Goal: Task Accomplishment & Management: Use online tool/utility

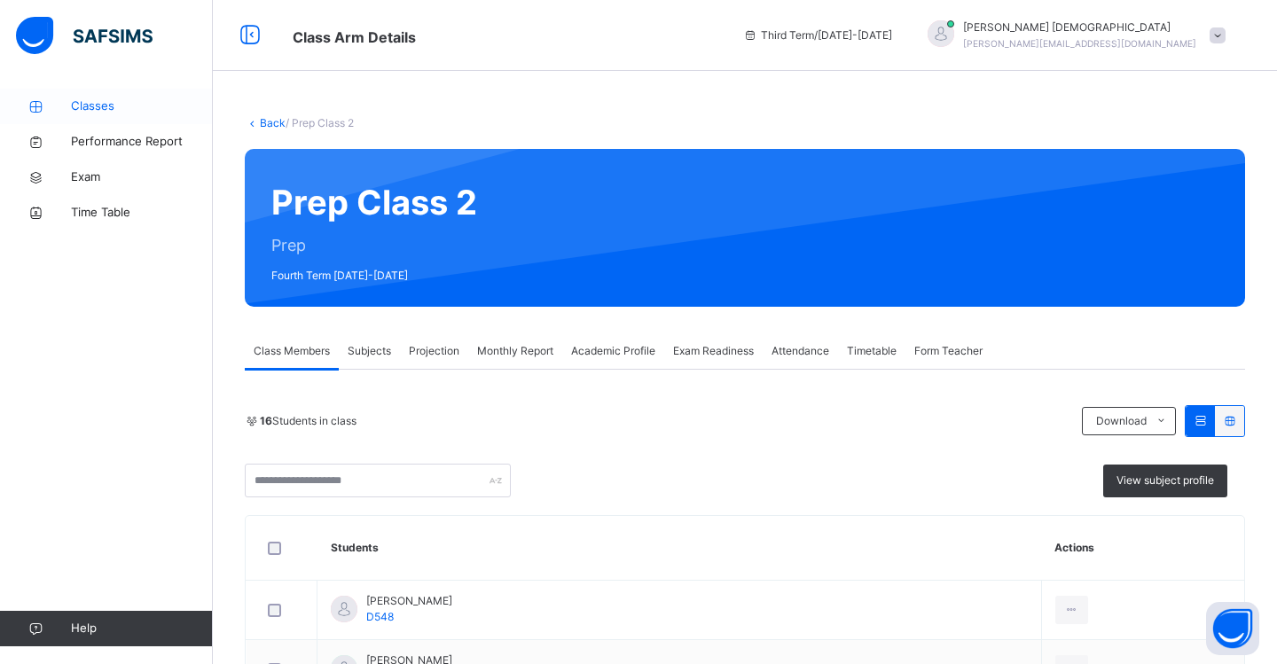
click at [105, 108] on span "Classes" at bounding box center [142, 107] width 142 height 18
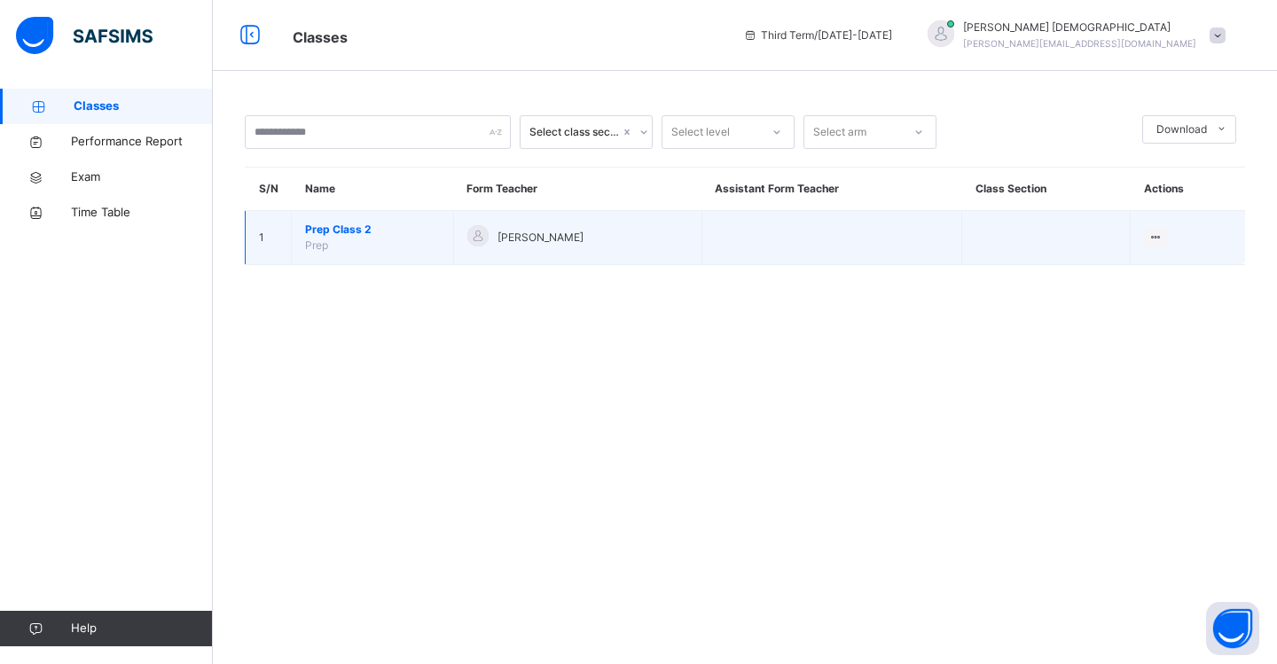
click at [381, 228] on span "Prep Class 2" at bounding box center [372, 230] width 135 height 16
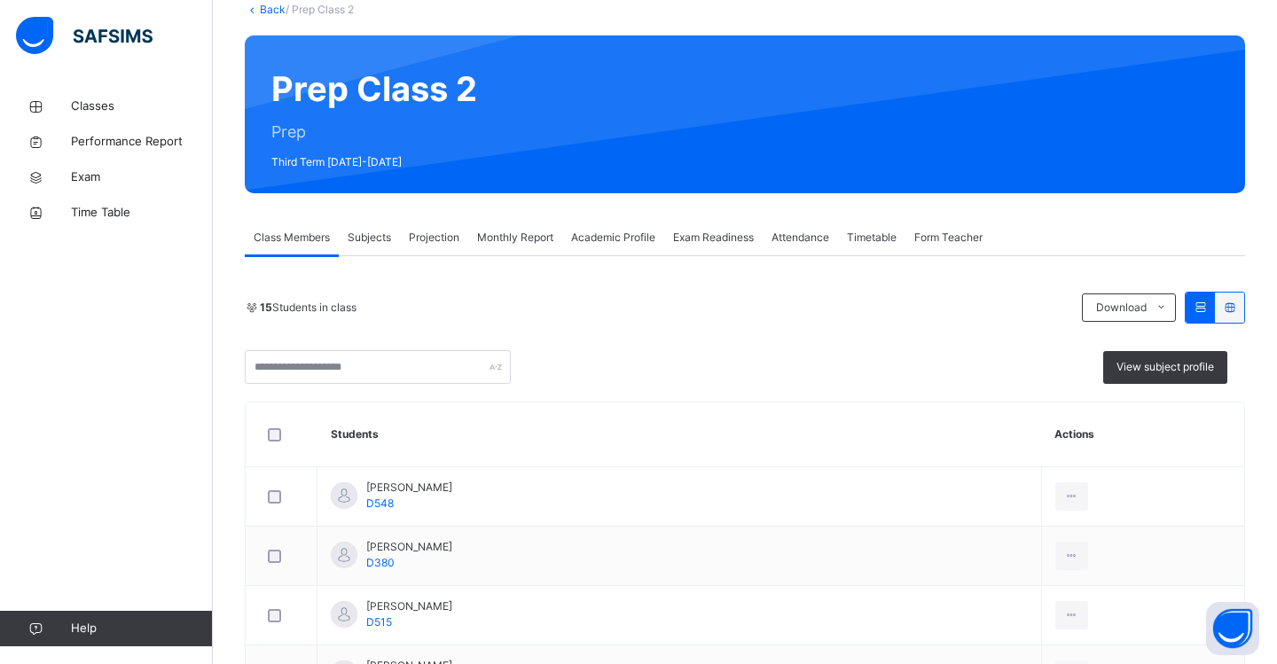
scroll to position [124, 0]
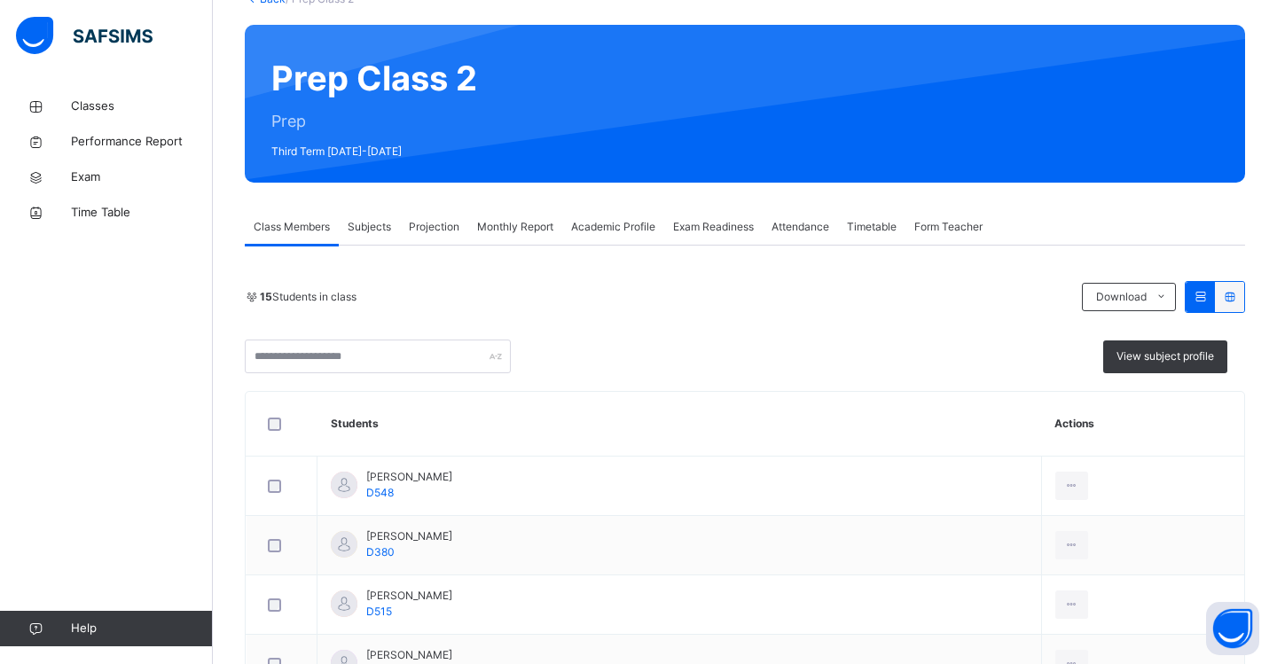
click at [501, 356] on div at bounding box center [378, 357] width 266 height 34
click at [433, 228] on span "Projection" at bounding box center [434, 227] width 51 height 16
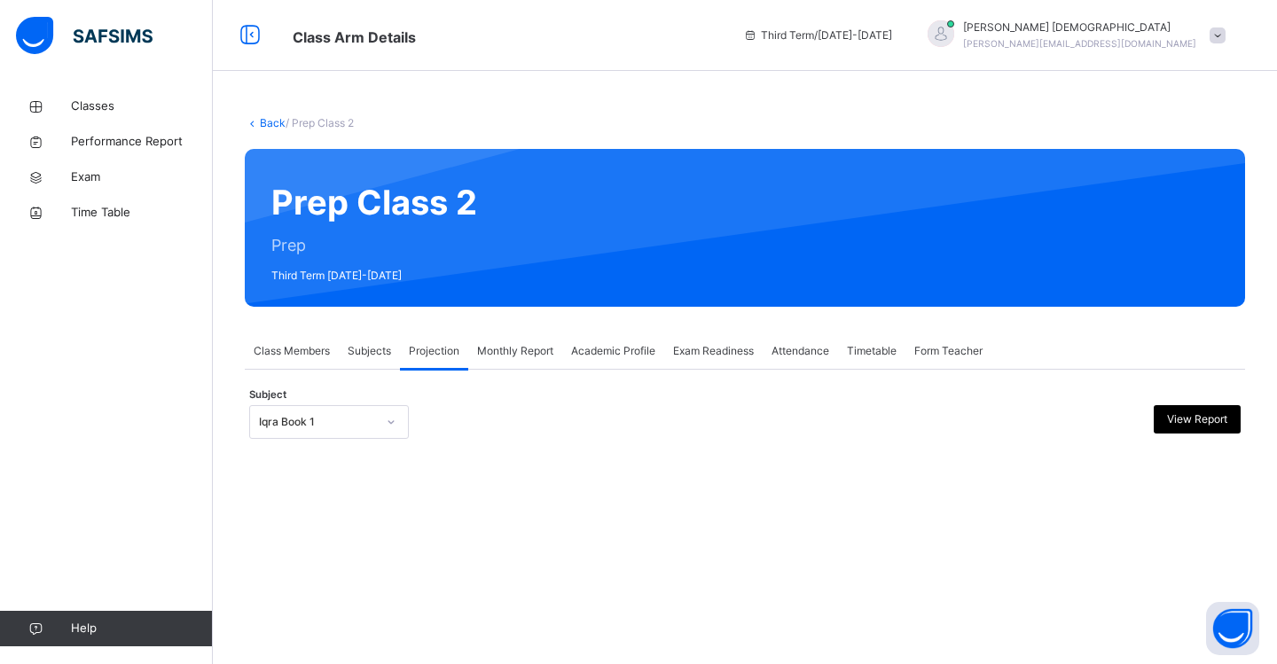
scroll to position [0, 0]
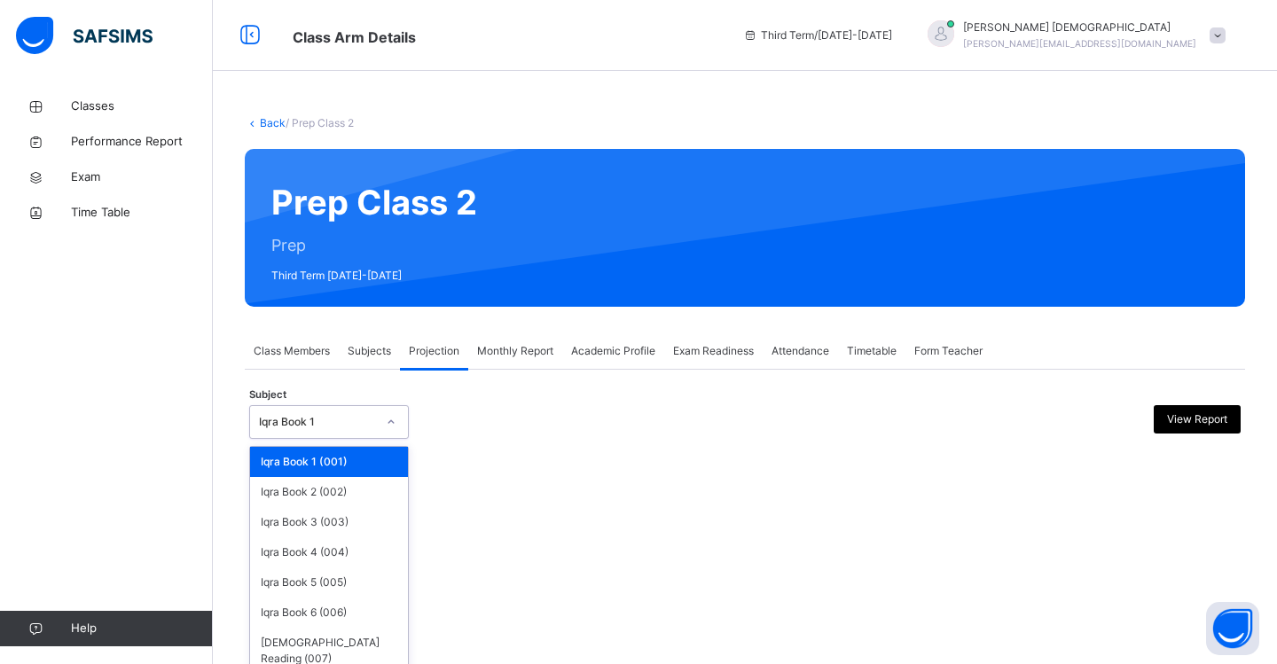
click at [393, 424] on icon at bounding box center [391, 422] width 11 height 18
click at [378, 607] on div "Iqra Book 6 (006)" at bounding box center [329, 613] width 158 height 30
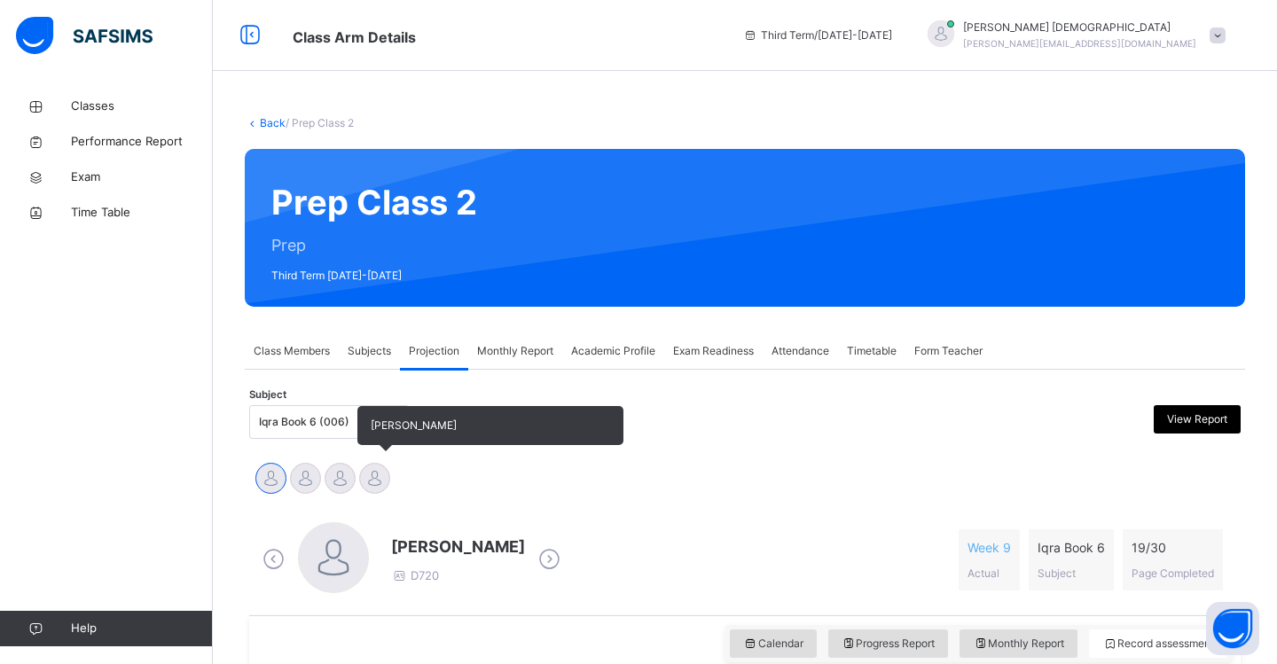
click at [382, 481] on div at bounding box center [374, 478] width 31 height 31
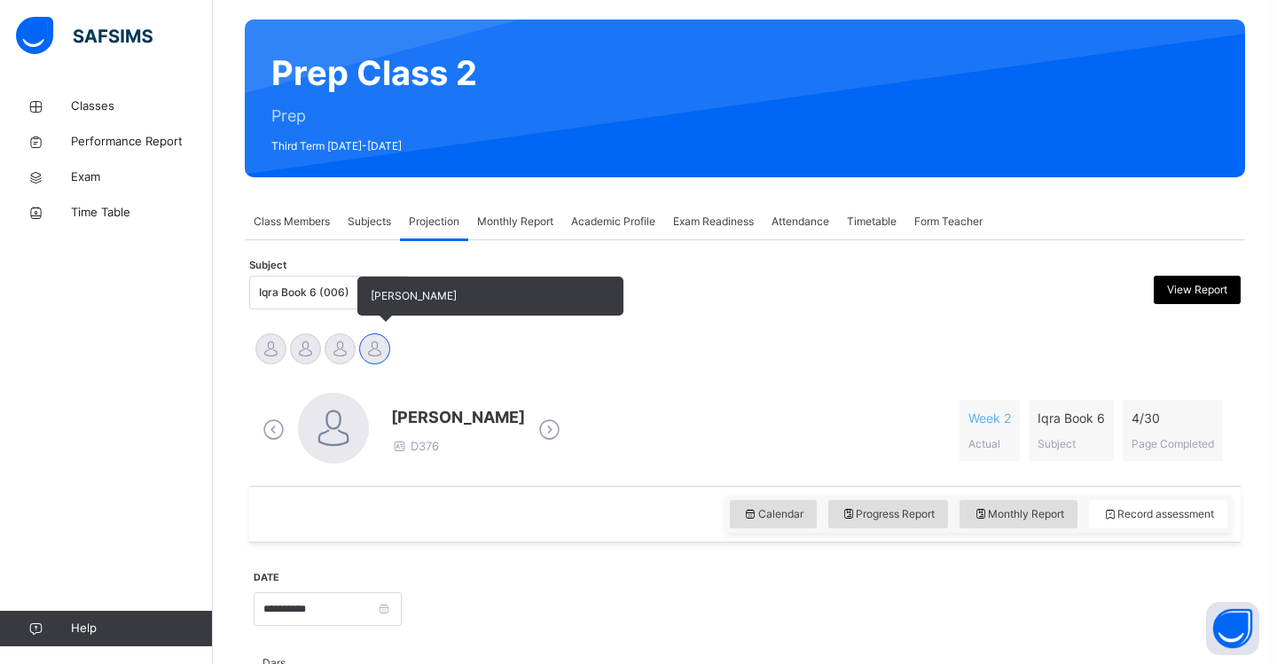
scroll to position [145, 0]
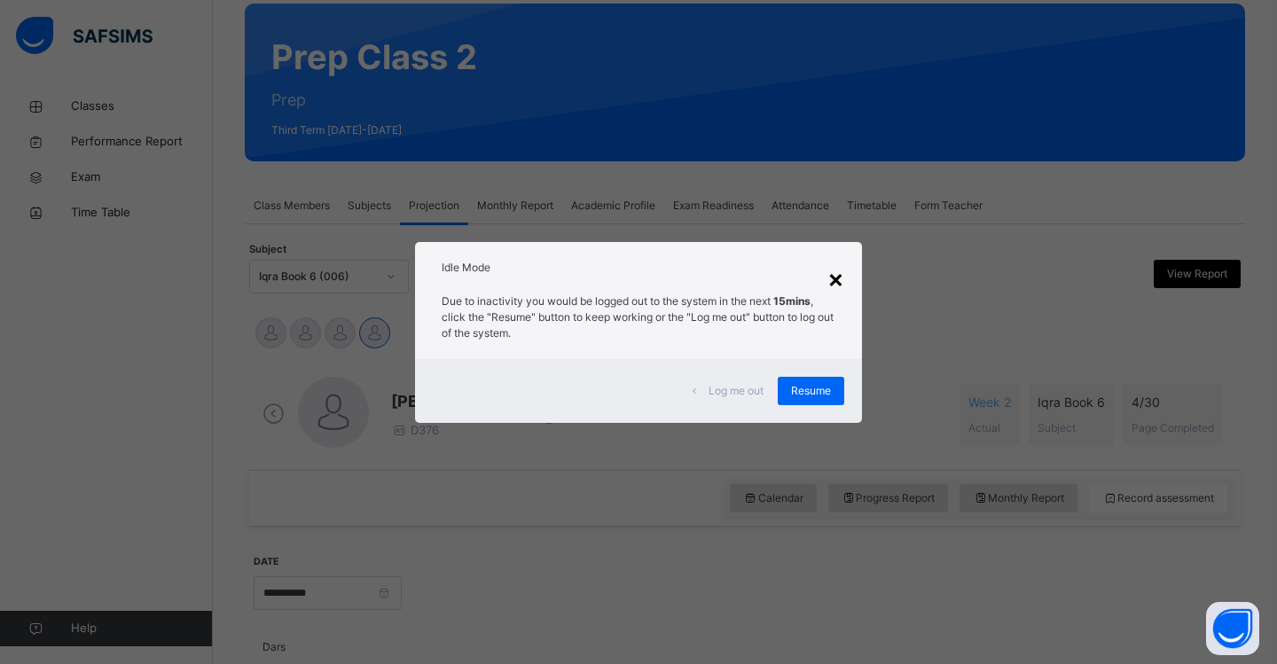
click at [834, 279] on div "×" at bounding box center [835, 278] width 17 height 37
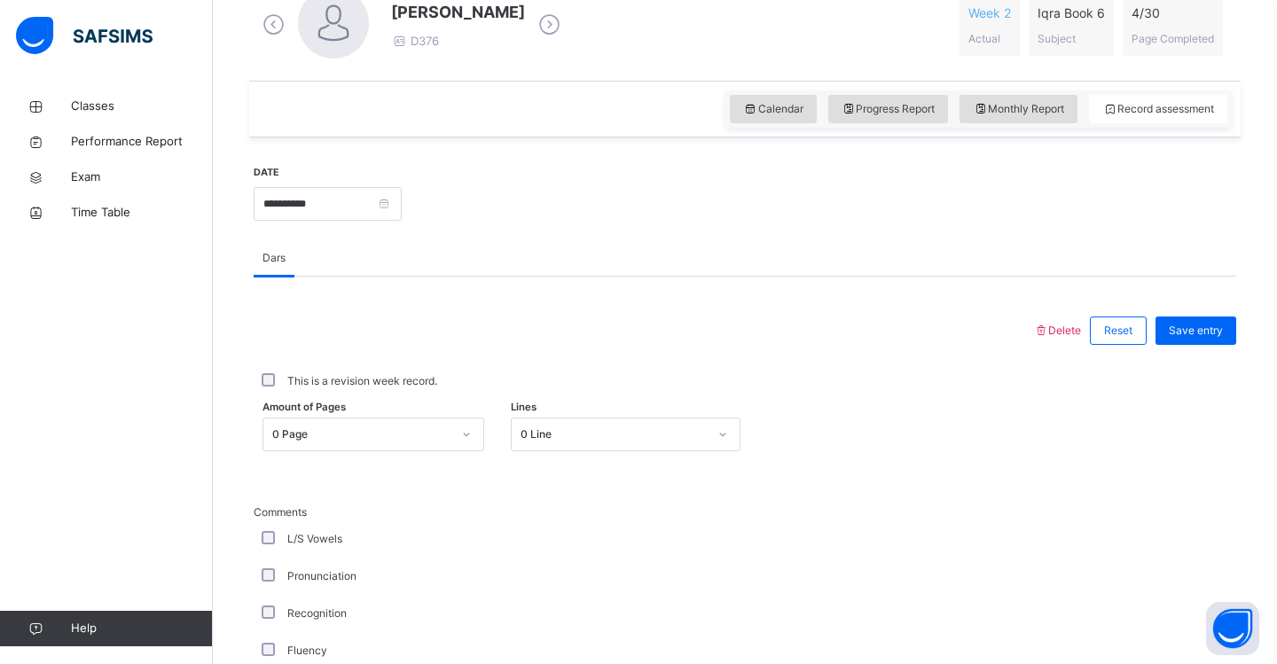
scroll to position [539, 0]
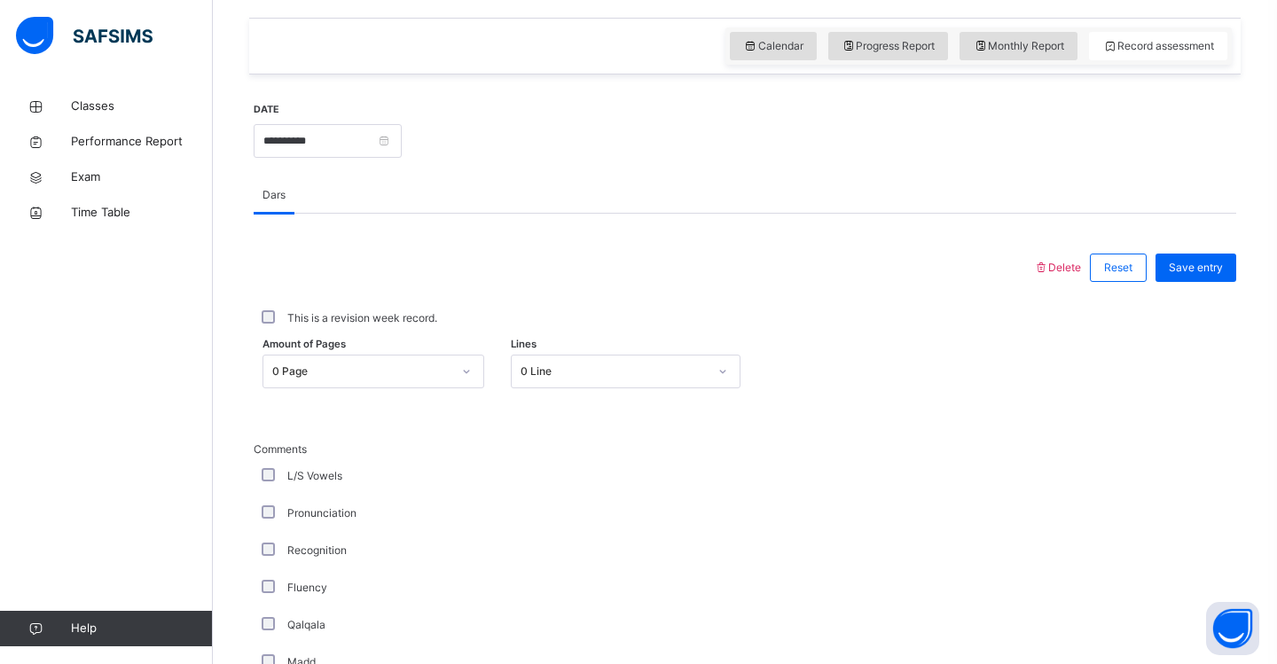
click at [468, 388] on div "0 Page" at bounding box center [373, 372] width 222 height 34
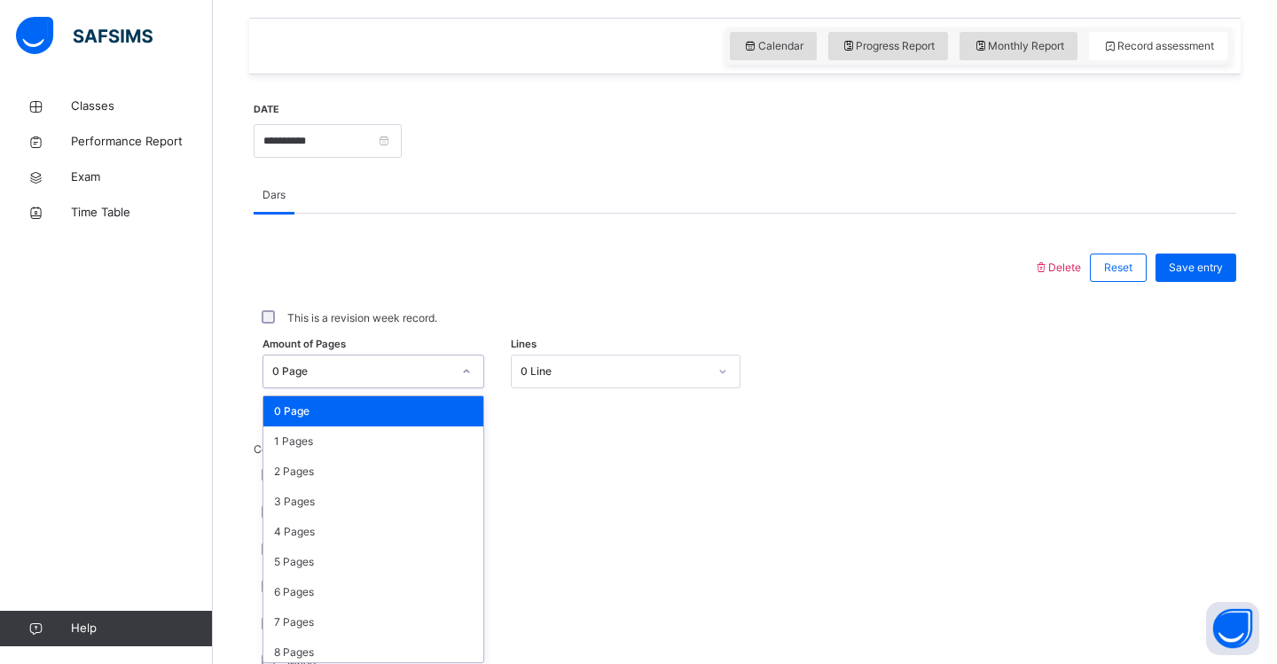
scroll to position [604, 0]
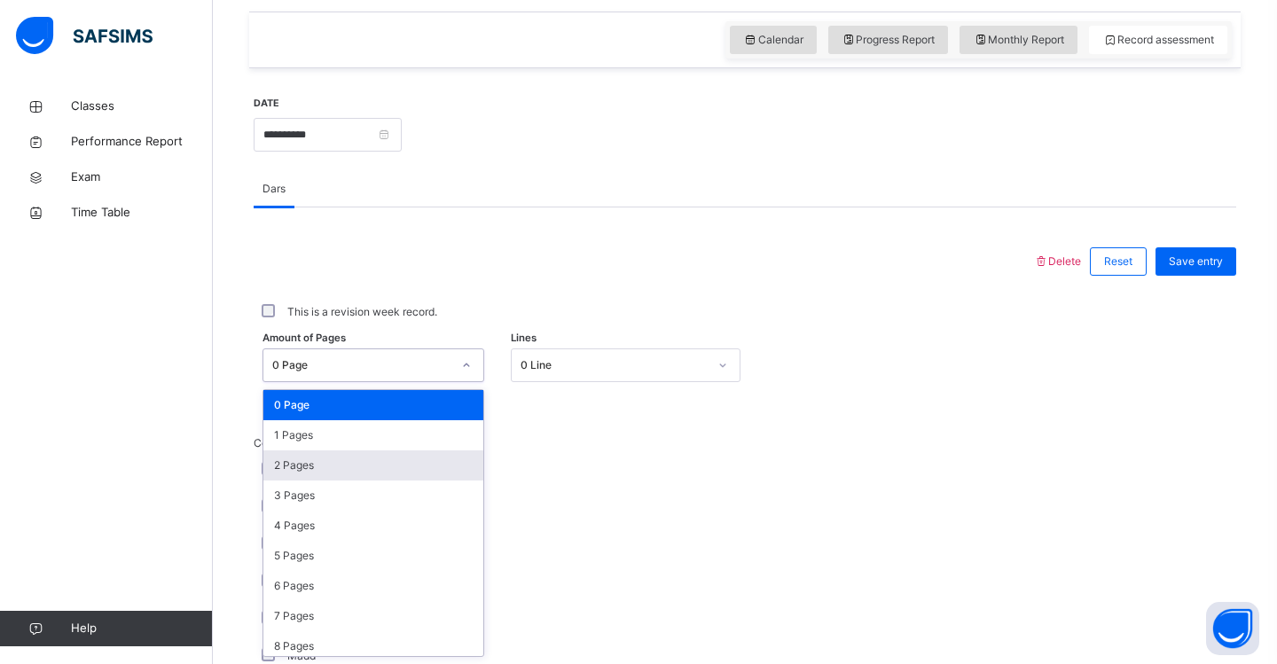
click at [425, 459] on div "2 Pages" at bounding box center [373, 465] width 220 height 30
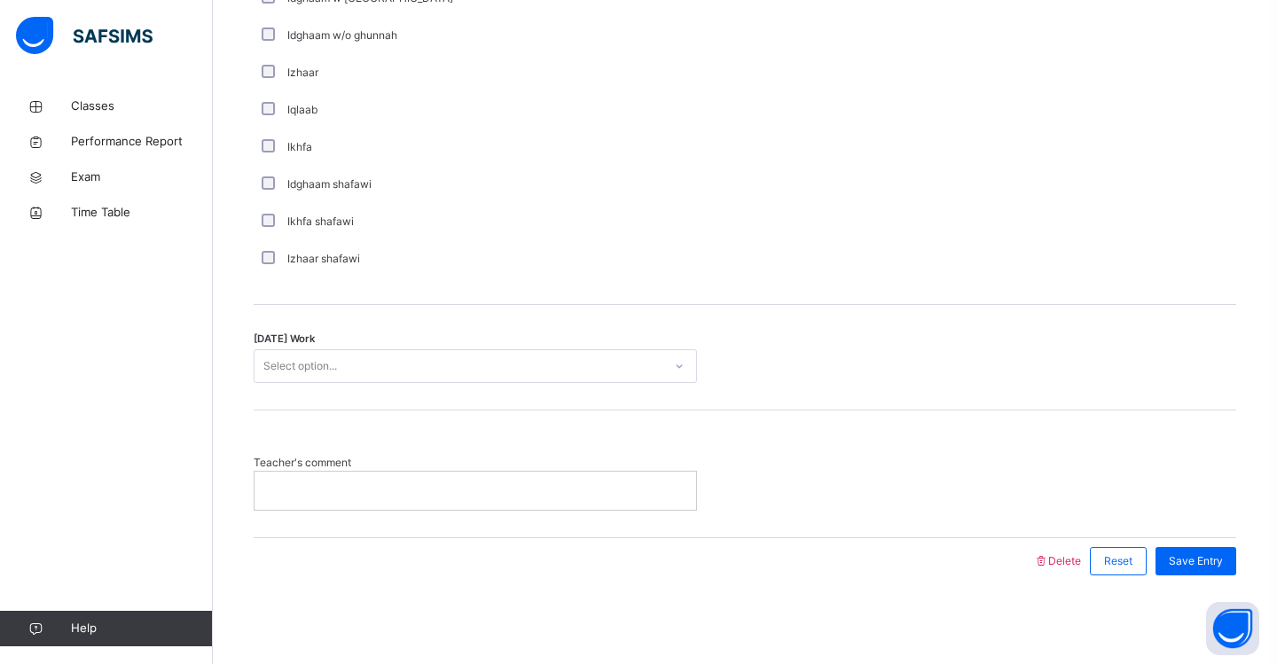
scroll to position [1335, 0]
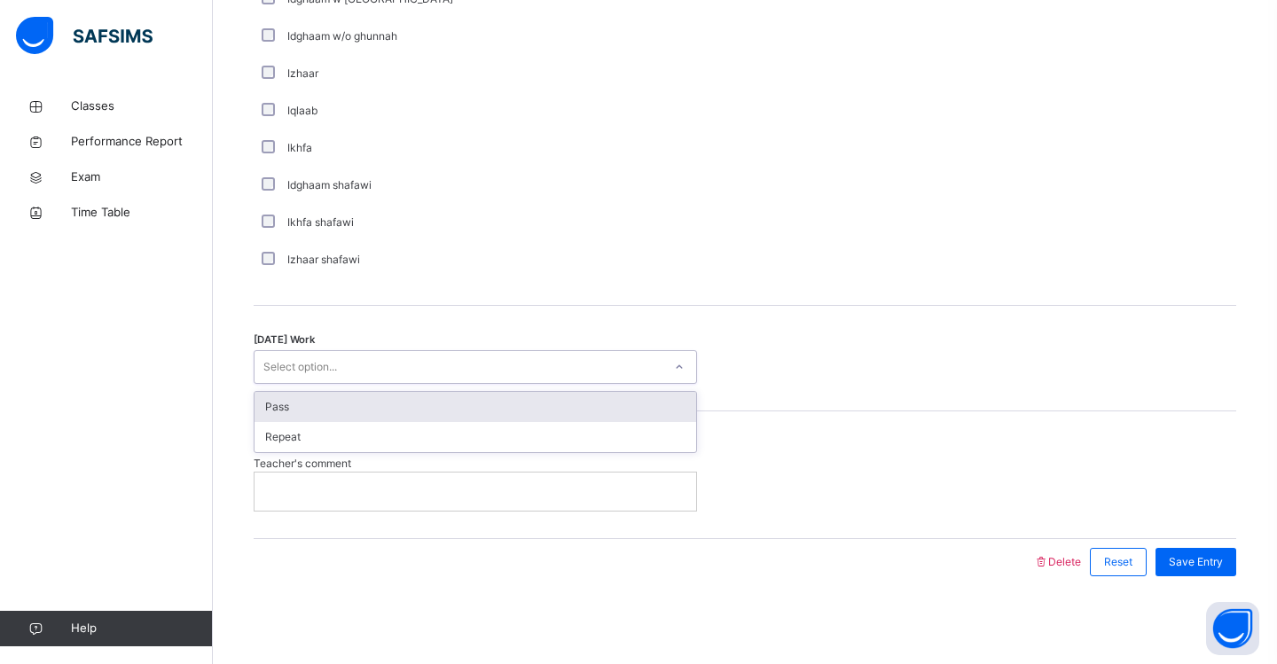
click at [387, 366] on div "Select option..." at bounding box center [458, 367] width 408 height 27
click at [367, 405] on div "Pass" at bounding box center [475, 407] width 442 height 30
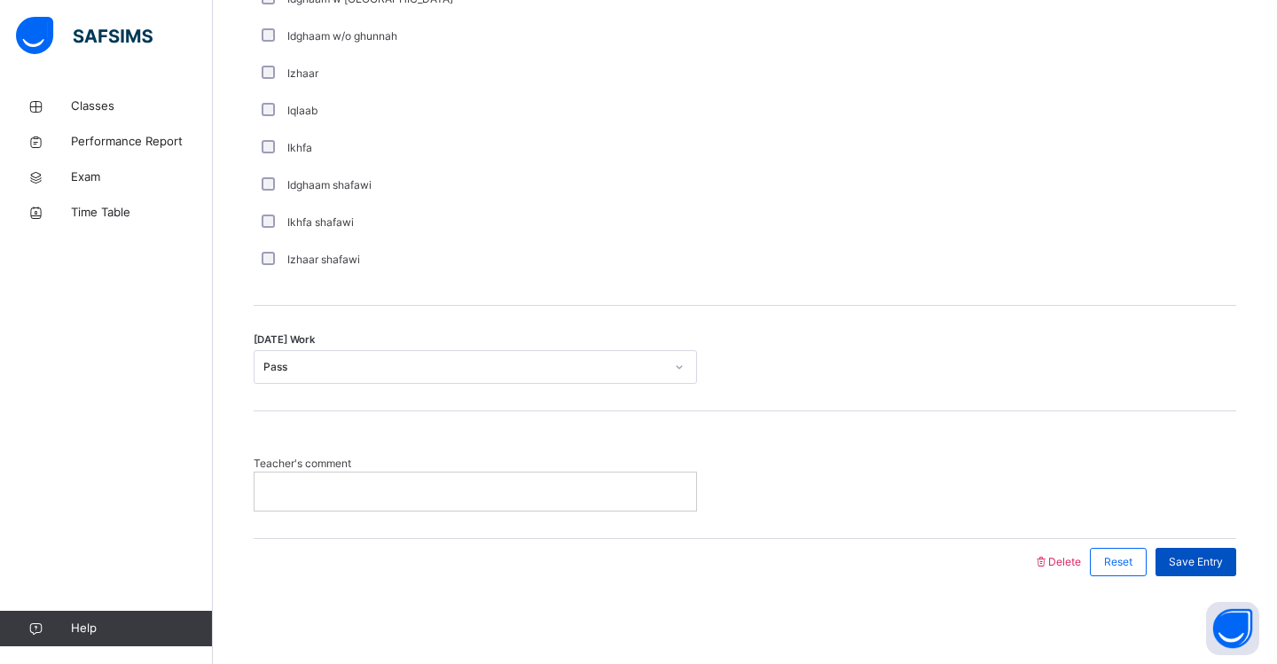
click at [1185, 563] on span "Save Entry" at bounding box center [1196, 562] width 54 height 16
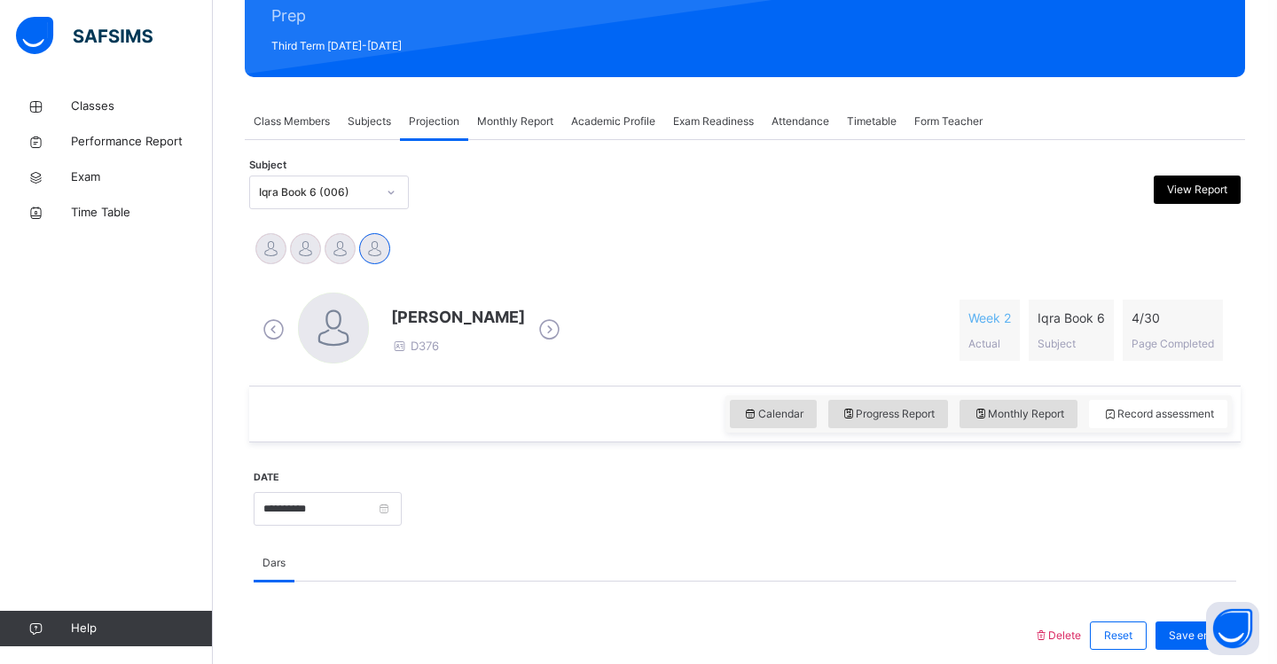
scroll to position [233, 0]
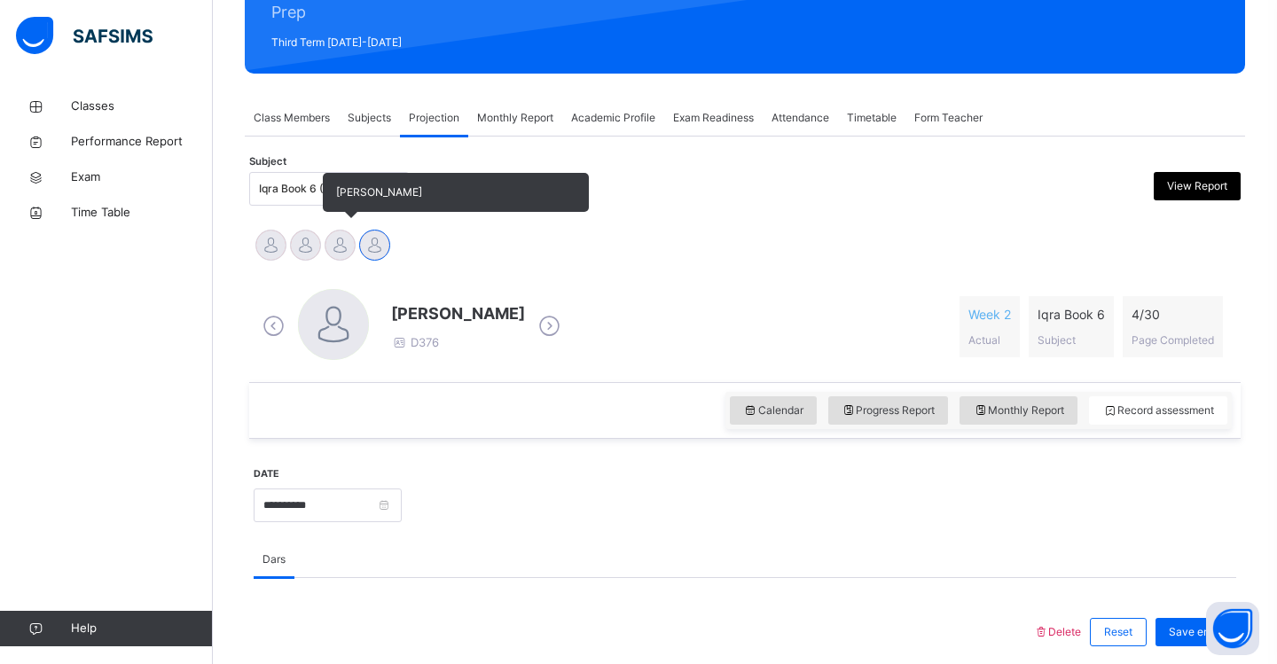
click at [340, 247] on div at bounding box center [340, 245] width 31 height 31
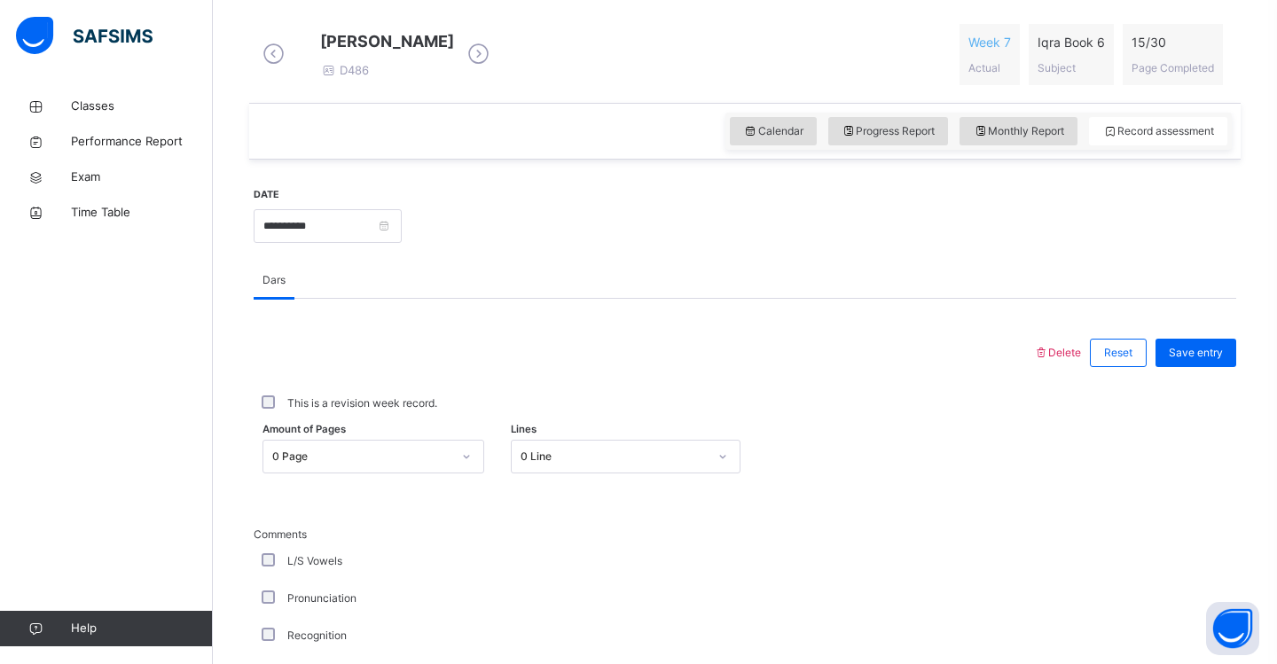
scroll to position [530, 0]
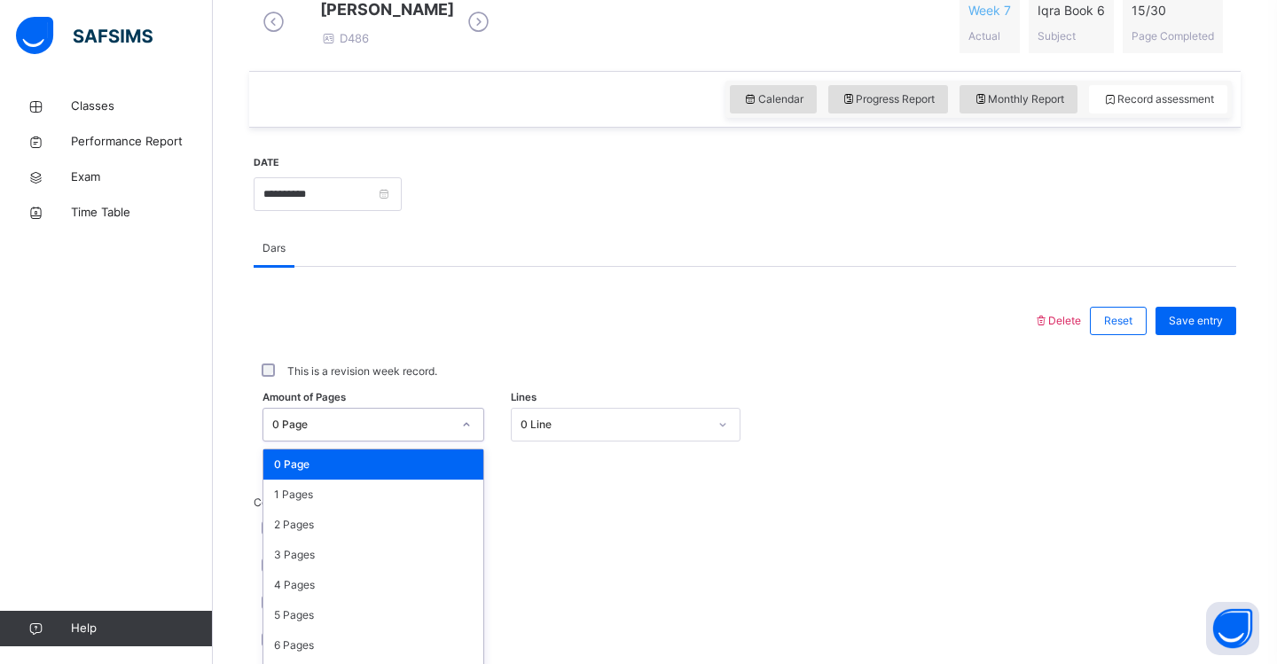
click at [466, 442] on div "option 0 Page focused, 1 of 31. 31 results available. Use Up and Down to choose…" at bounding box center [373, 425] width 222 height 34
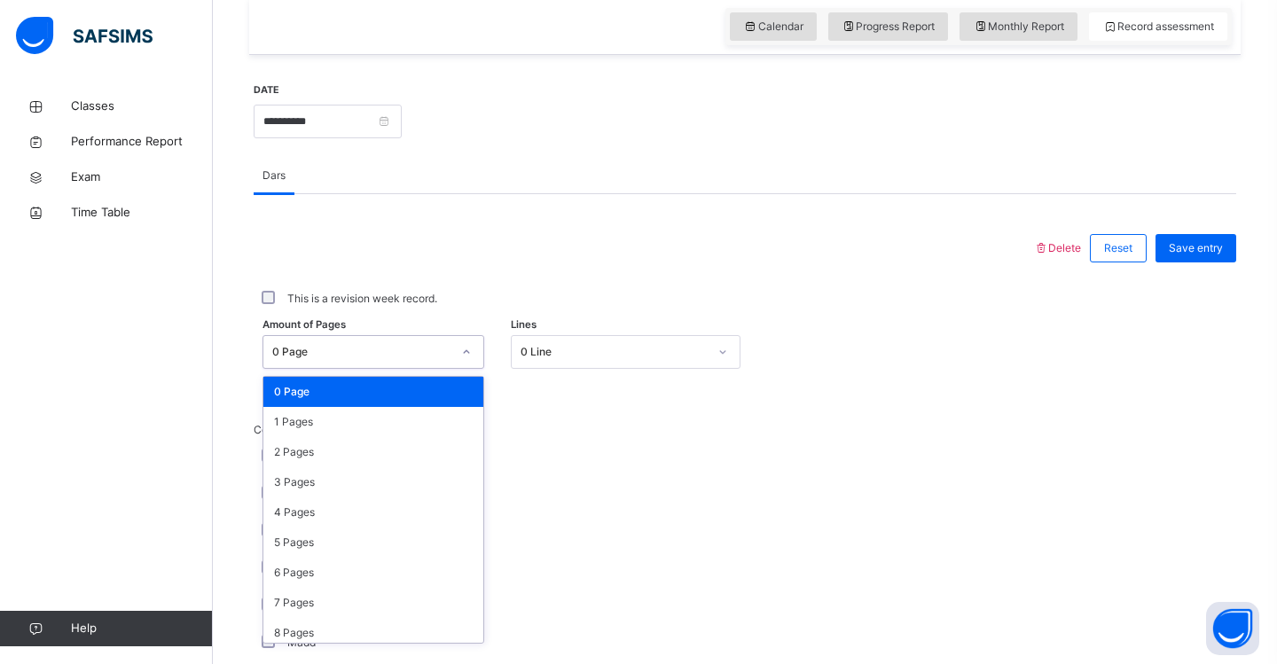
scroll to position [604, 0]
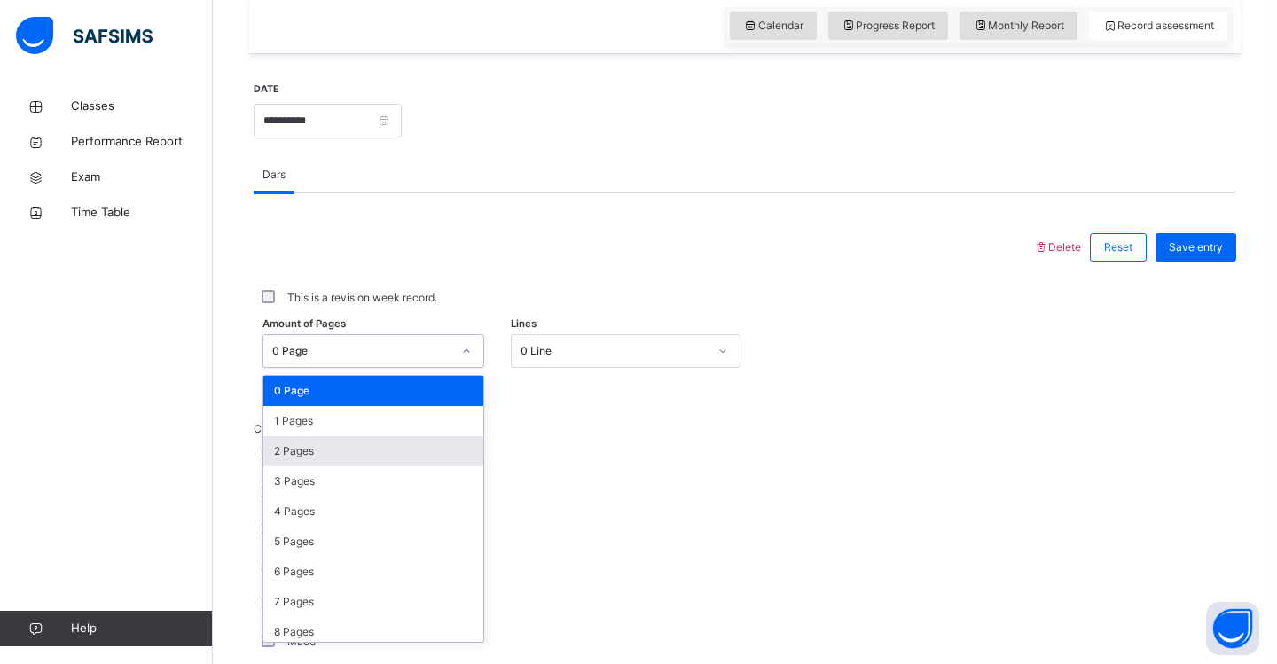
click at [421, 466] on div "2 Pages" at bounding box center [373, 451] width 220 height 30
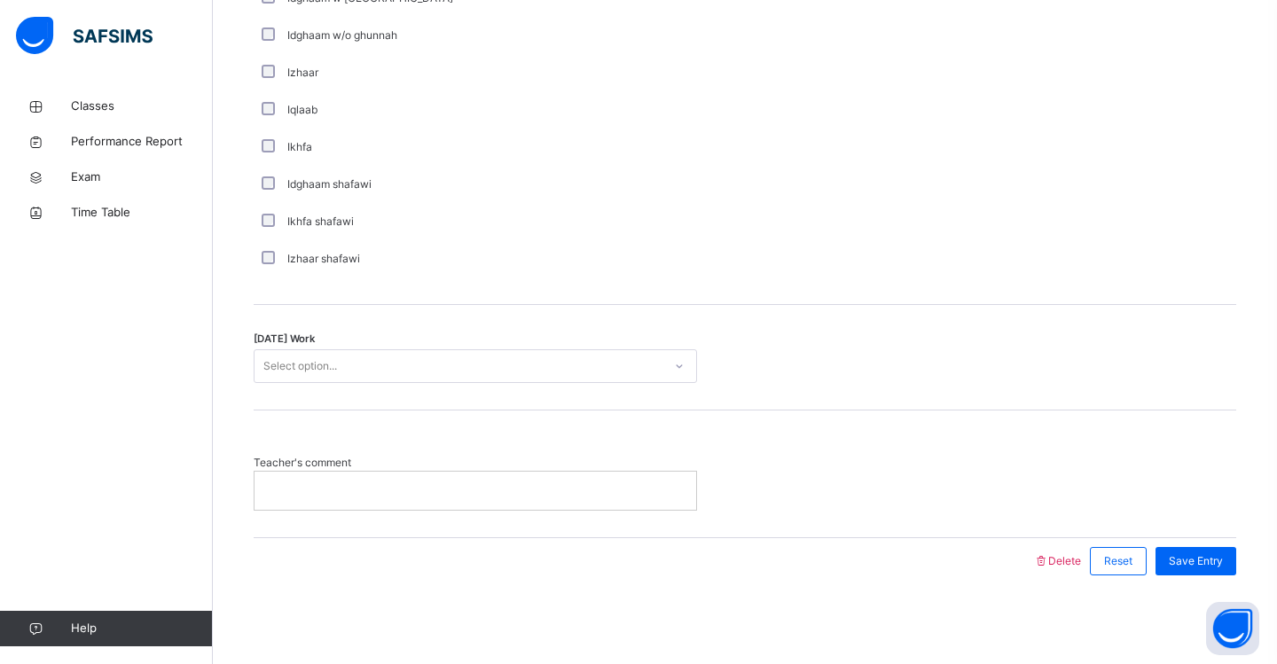
scroll to position [1335, 0]
click at [403, 369] on div "Select option..." at bounding box center [458, 366] width 408 height 27
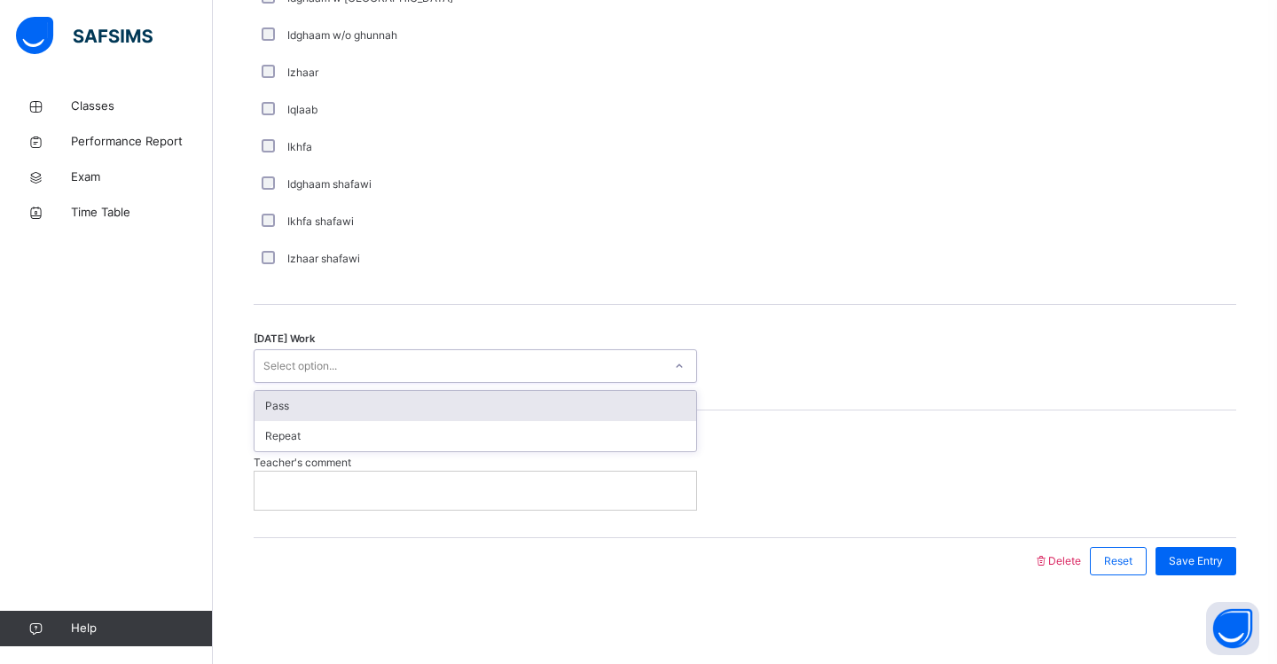
click at [391, 402] on div "Pass" at bounding box center [475, 406] width 442 height 30
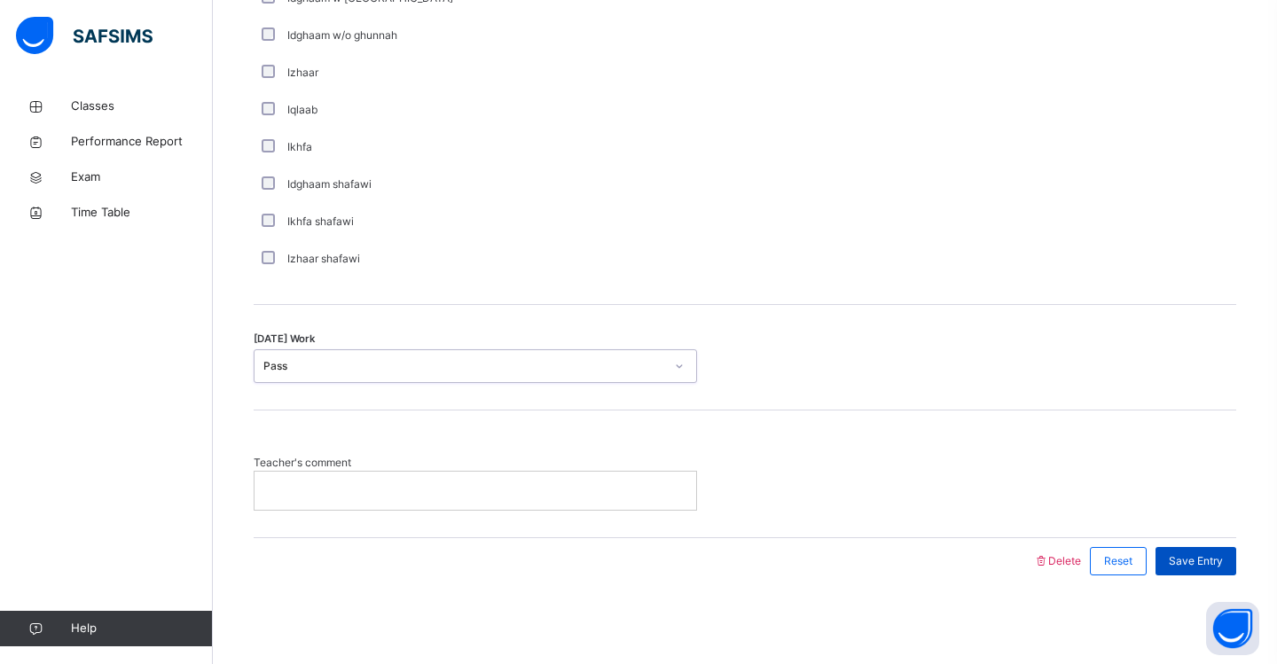
click at [1186, 560] on span "Save Entry" at bounding box center [1196, 561] width 54 height 16
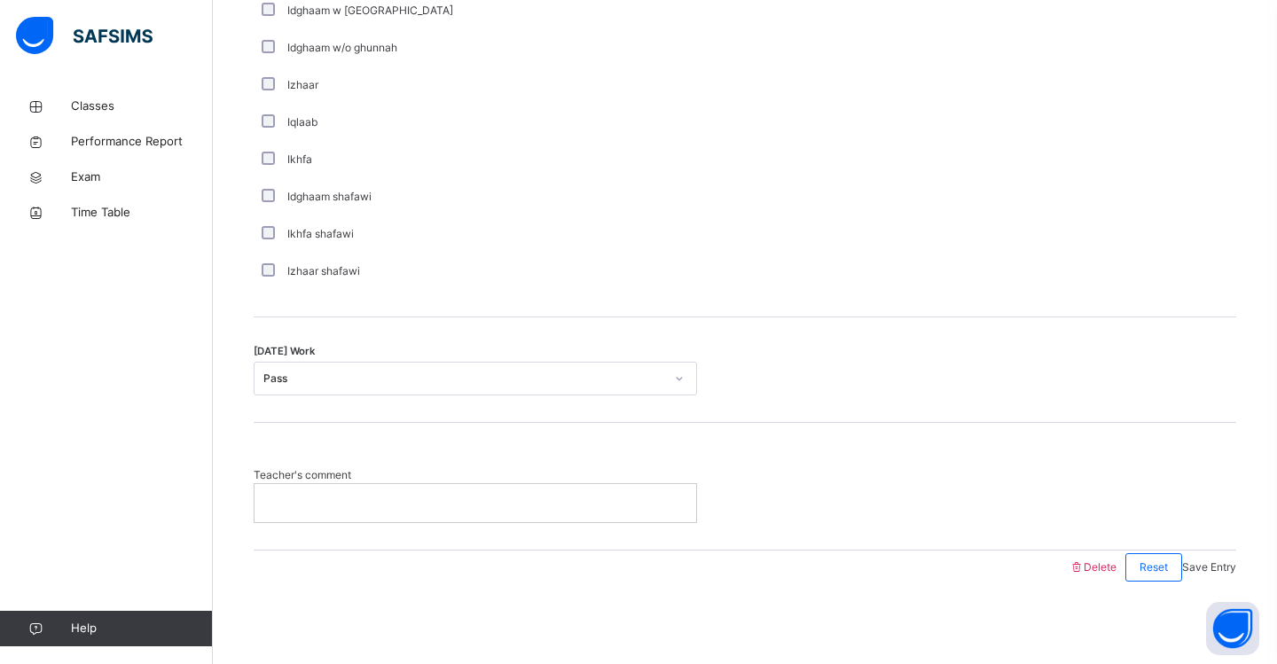
scroll to position [266, 0]
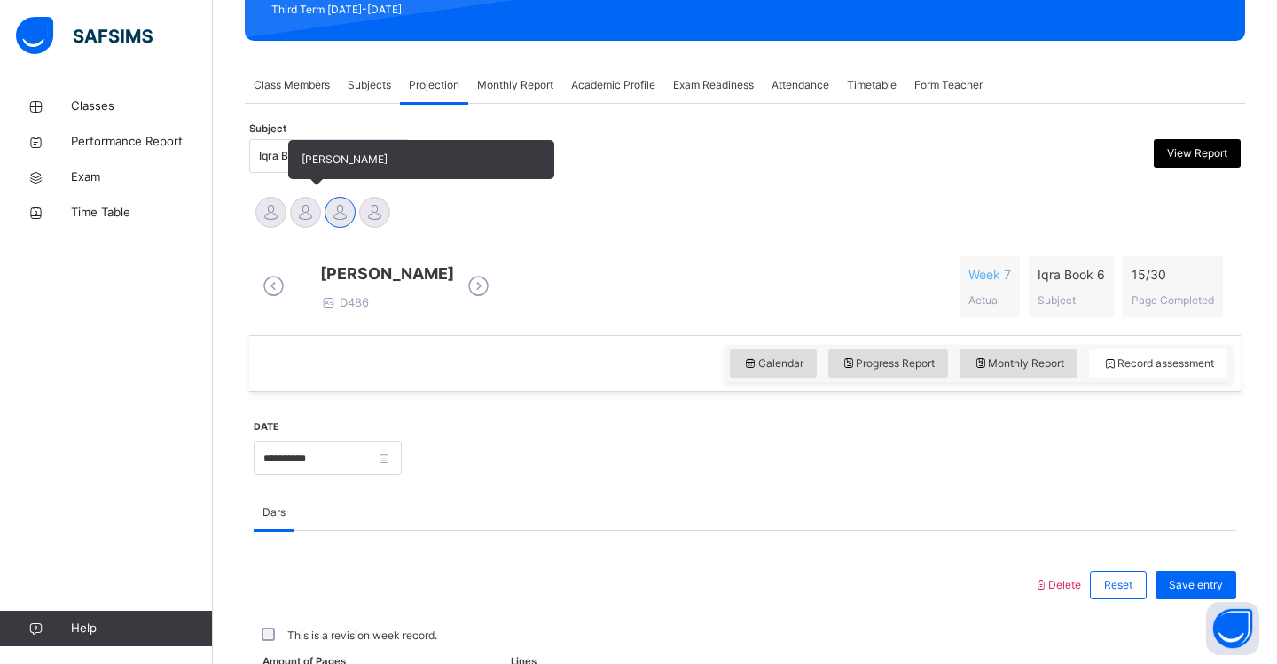
click at [303, 223] on div at bounding box center [305, 212] width 31 height 31
click at [273, 215] on div at bounding box center [270, 212] width 31 height 31
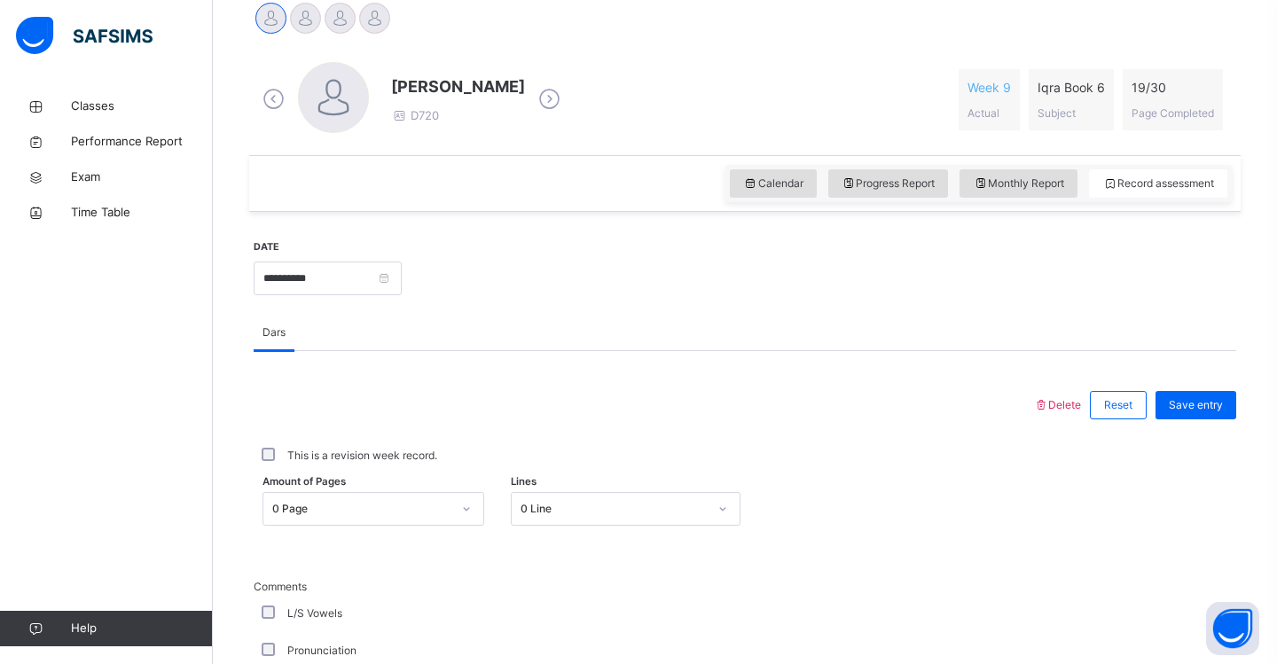
scroll to position [467, 0]
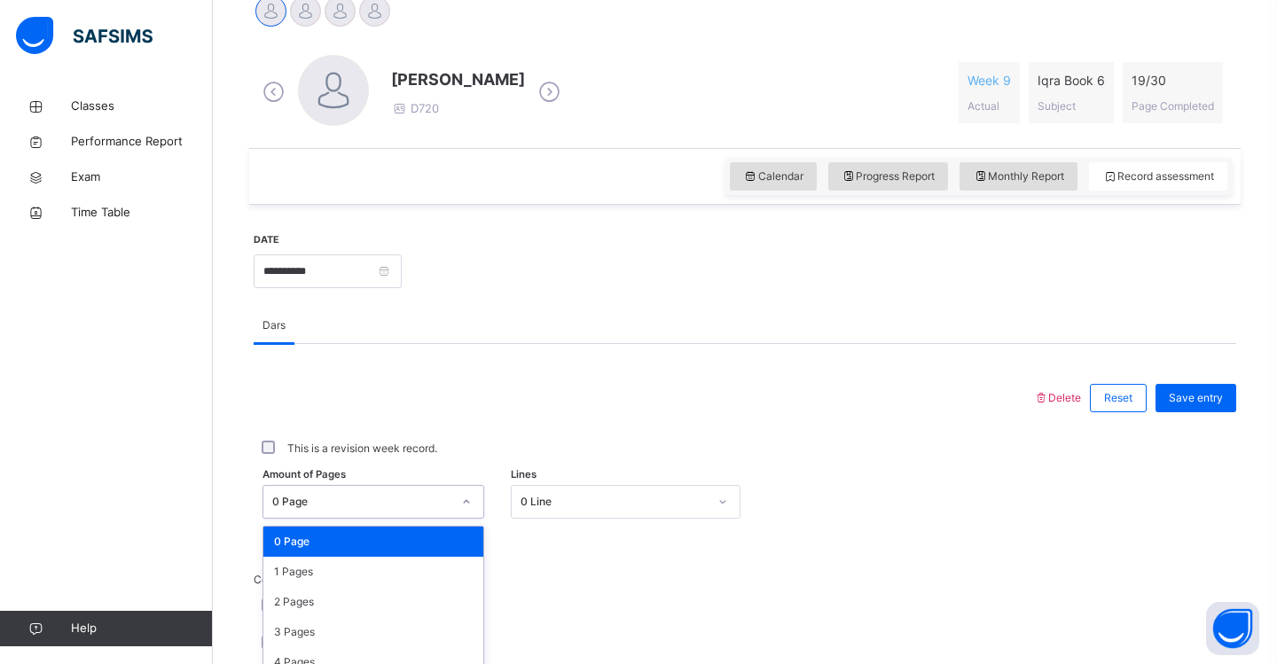
click at [466, 509] on div "option 0 Page focused, 1 of 31. 31 results available. Use Up and Down to choose…" at bounding box center [373, 502] width 222 height 34
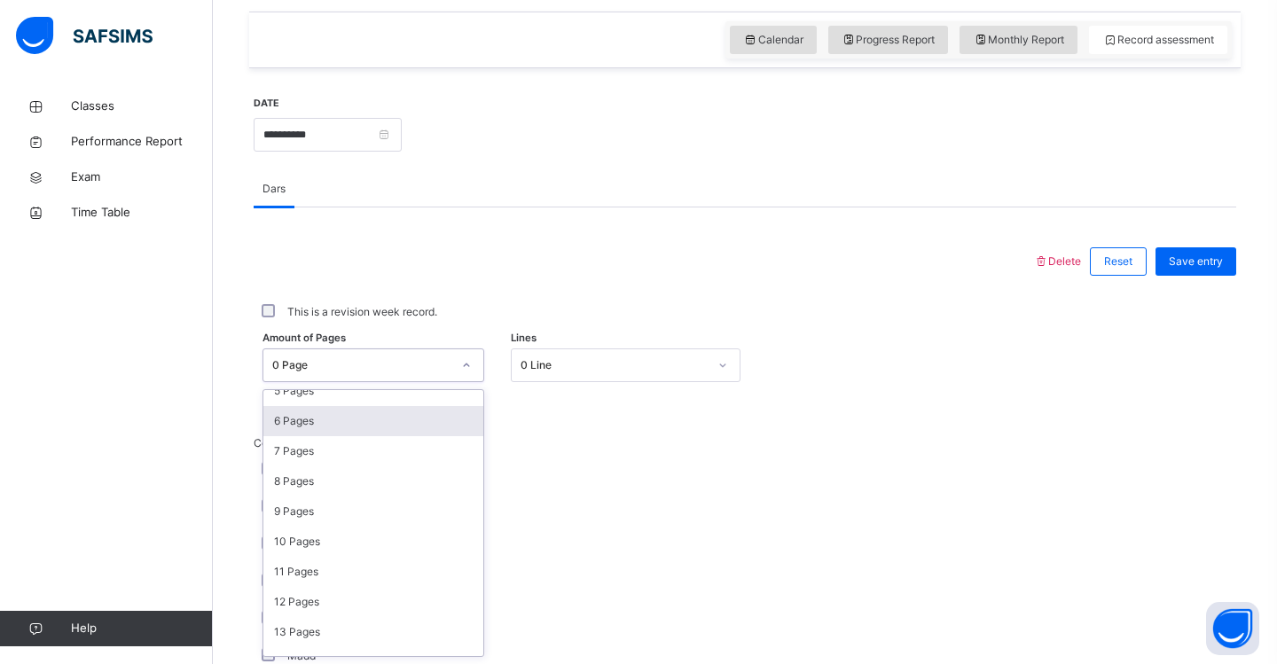
scroll to position [170, 0]
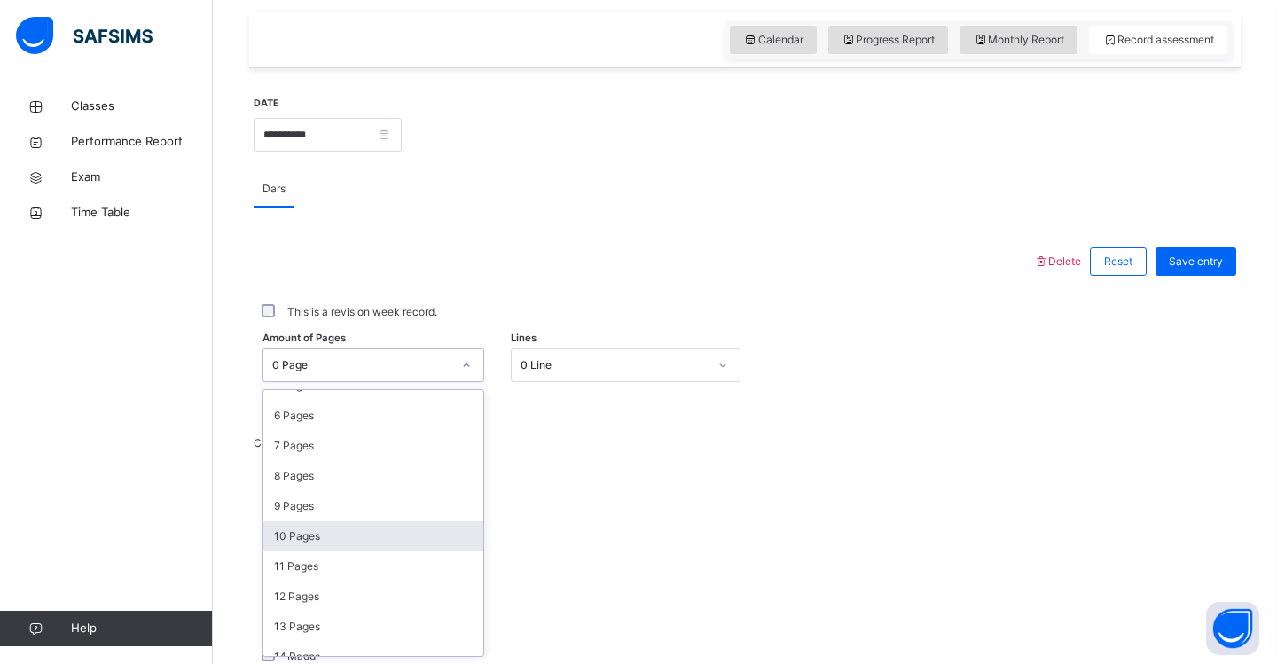
click at [367, 544] on div "10 Pages" at bounding box center [373, 536] width 220 height 30
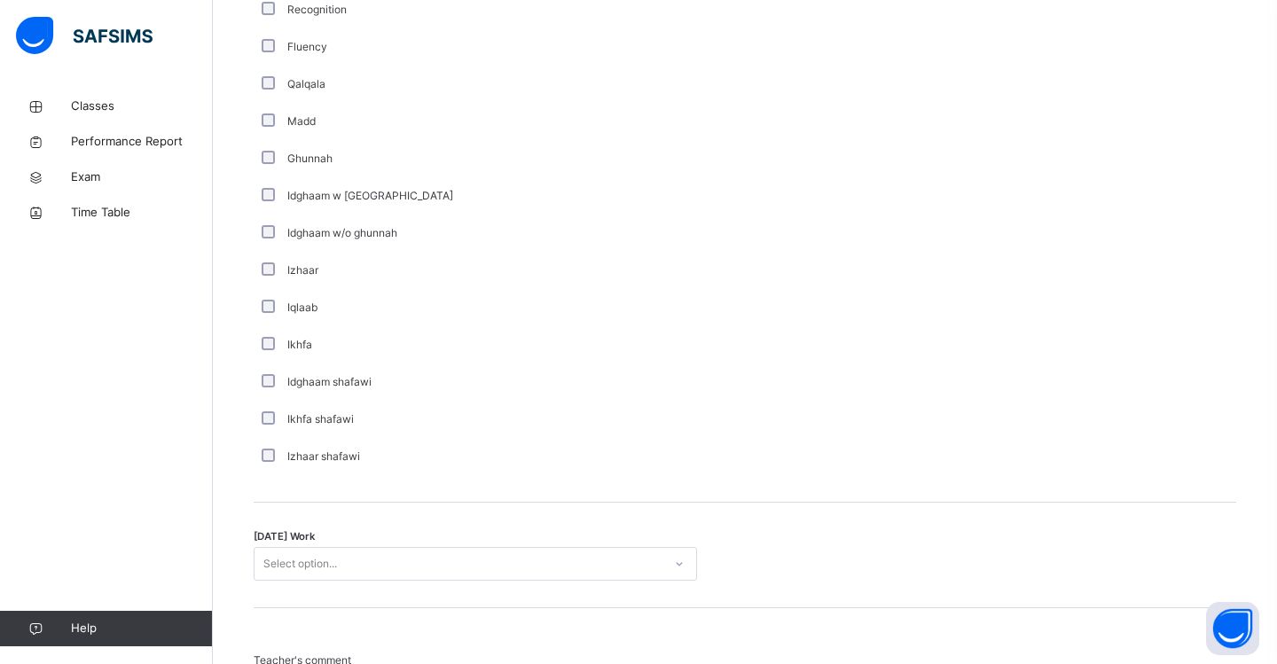
scroll to position [1140, 0]
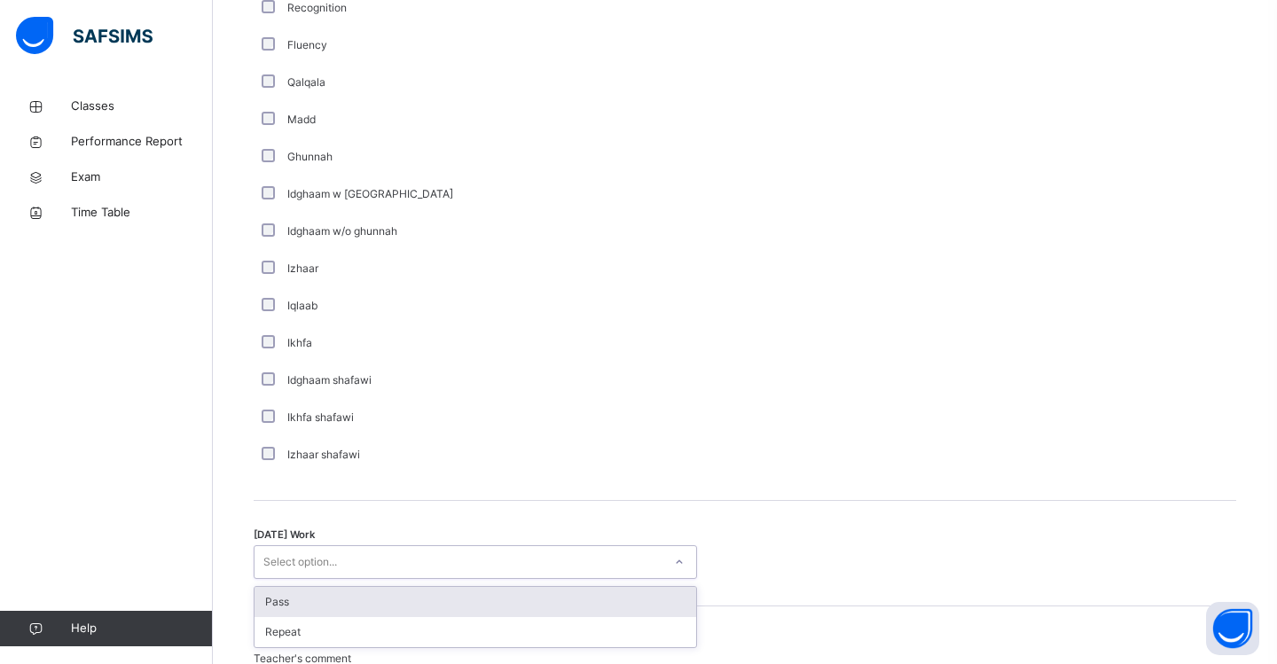
click at [349, 568] on div "Select option..." at bounding box center [458, 562] width 408 height 27
click at [348, 599] on div "Pass" at bounding box center [475, 602] width 442 height 30
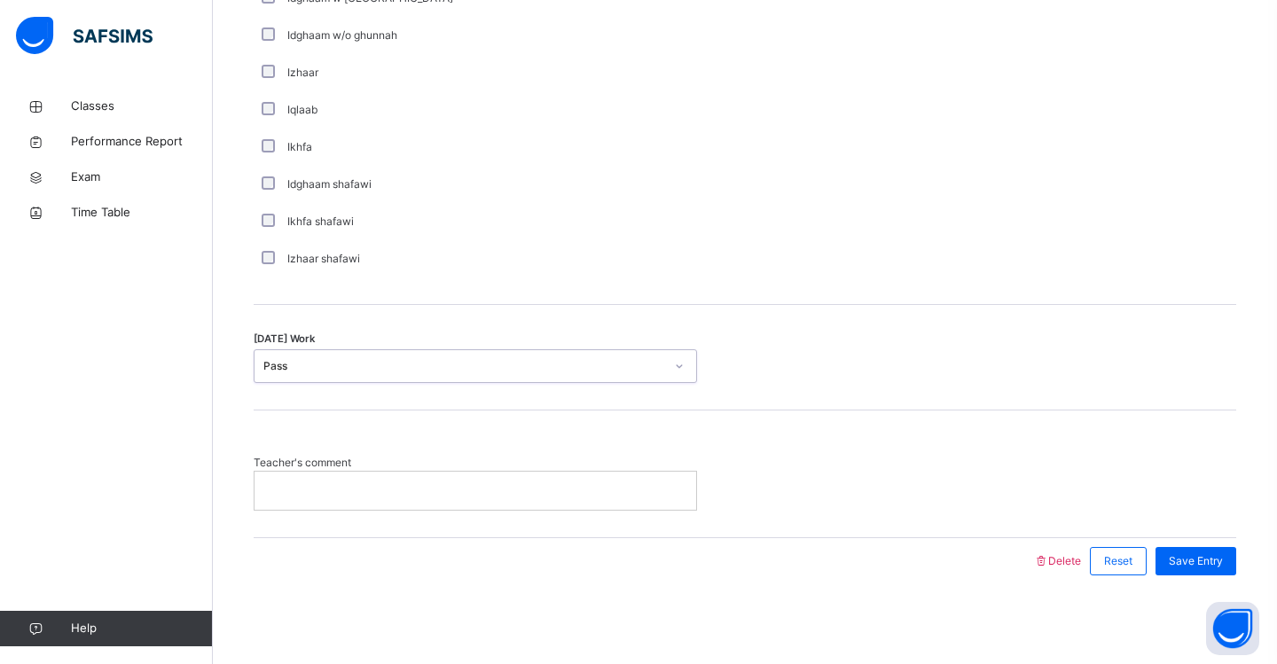
scroll to position [1335, 0]
click at [1200, 564] on span "Save Entry" at bounding box center [1196, 562] width 54 height 16
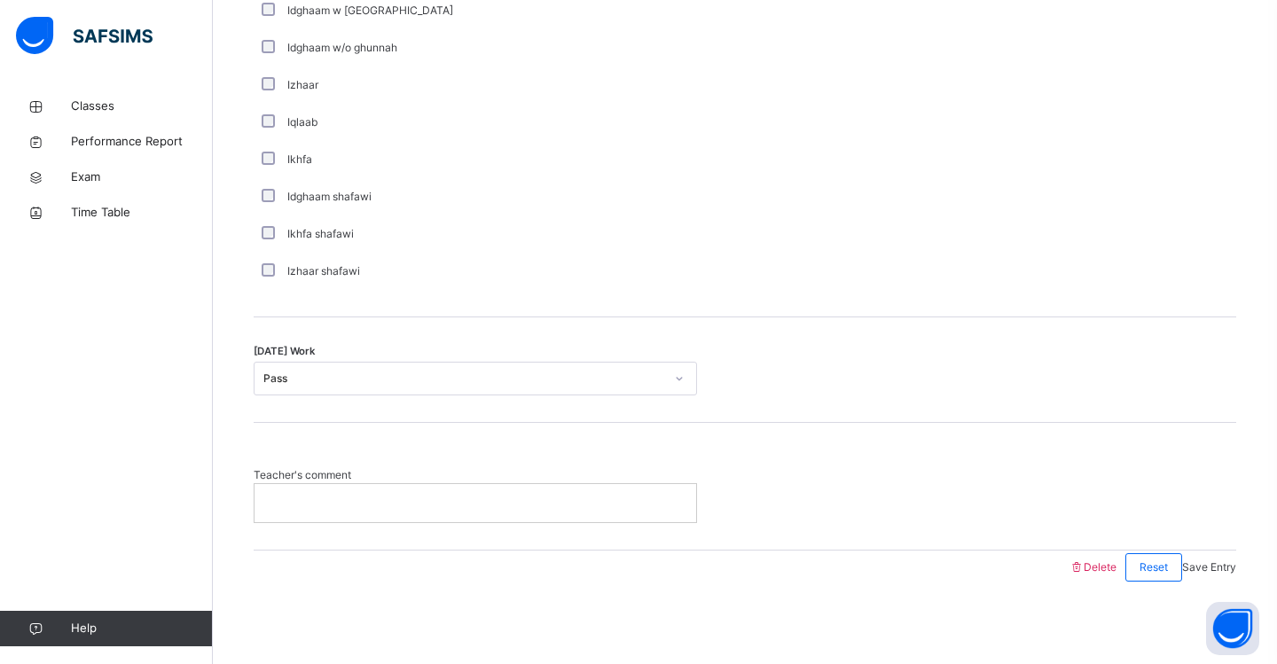
scroll to position [266, 0]
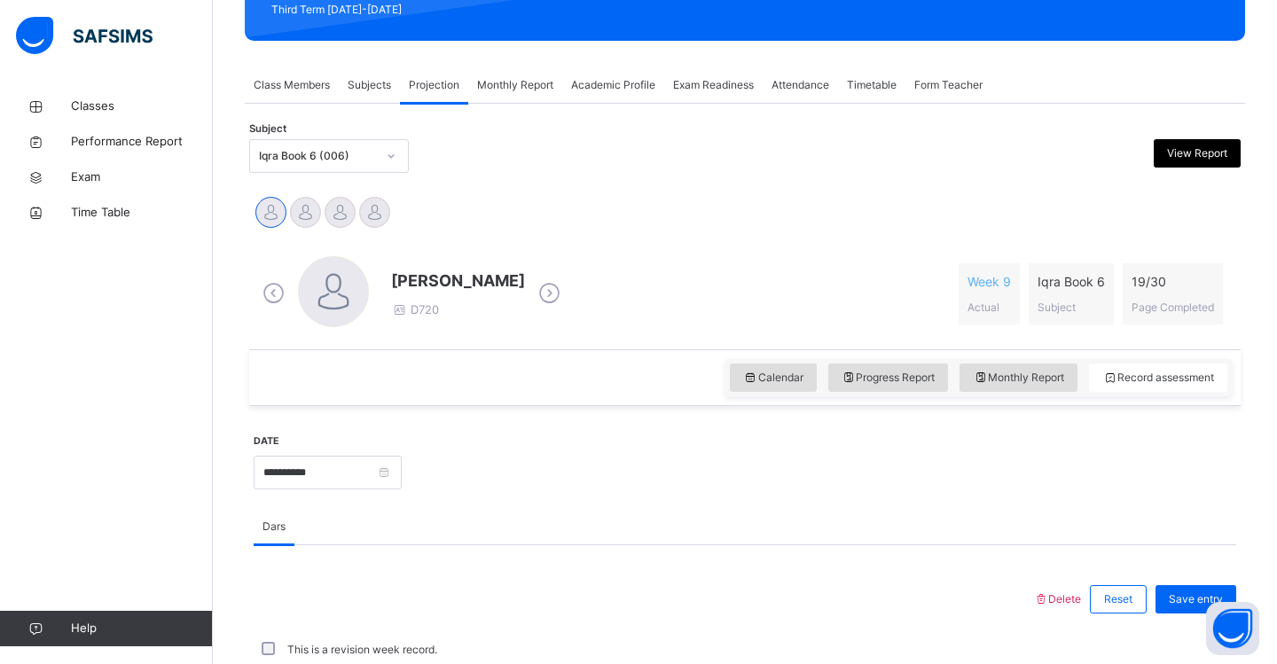
click at [390, 158] on icon at bounding box center [391, 156] width 11 height 18
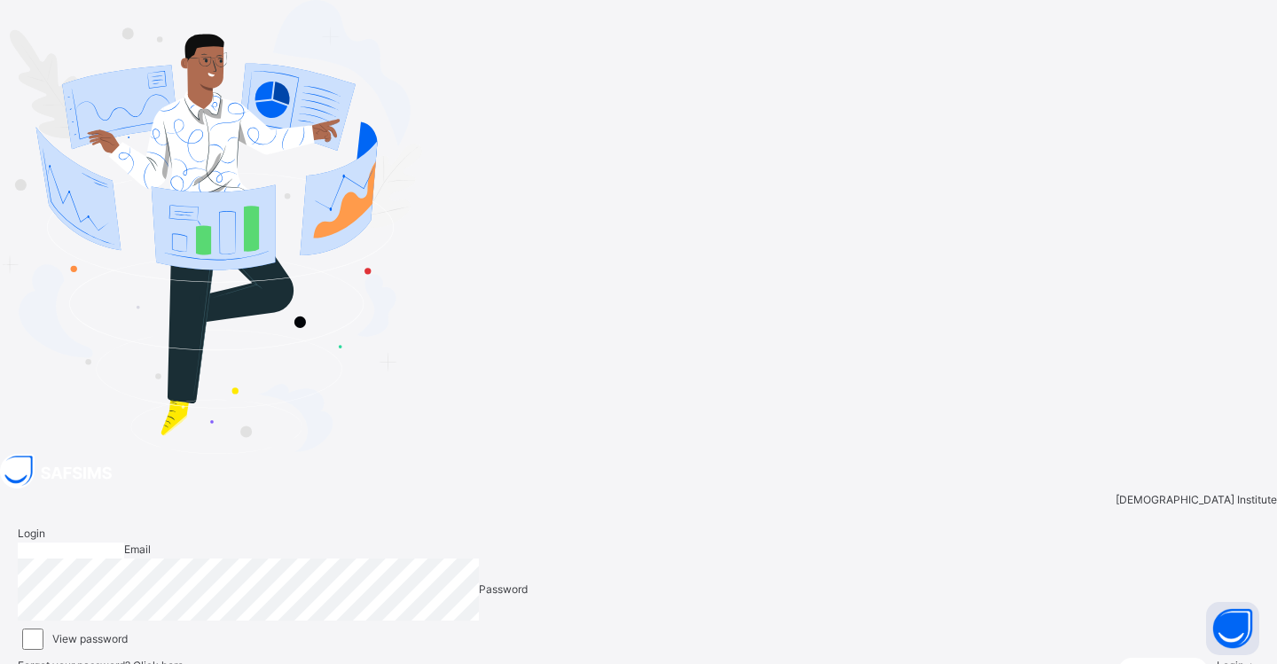
type input "**********"
click at [1217, 659] on span "Login" at bounding box center [1230, 665] width 27 height 13
click at [625, 633] on icon at bounding box center [617, 639] width 15 height 13
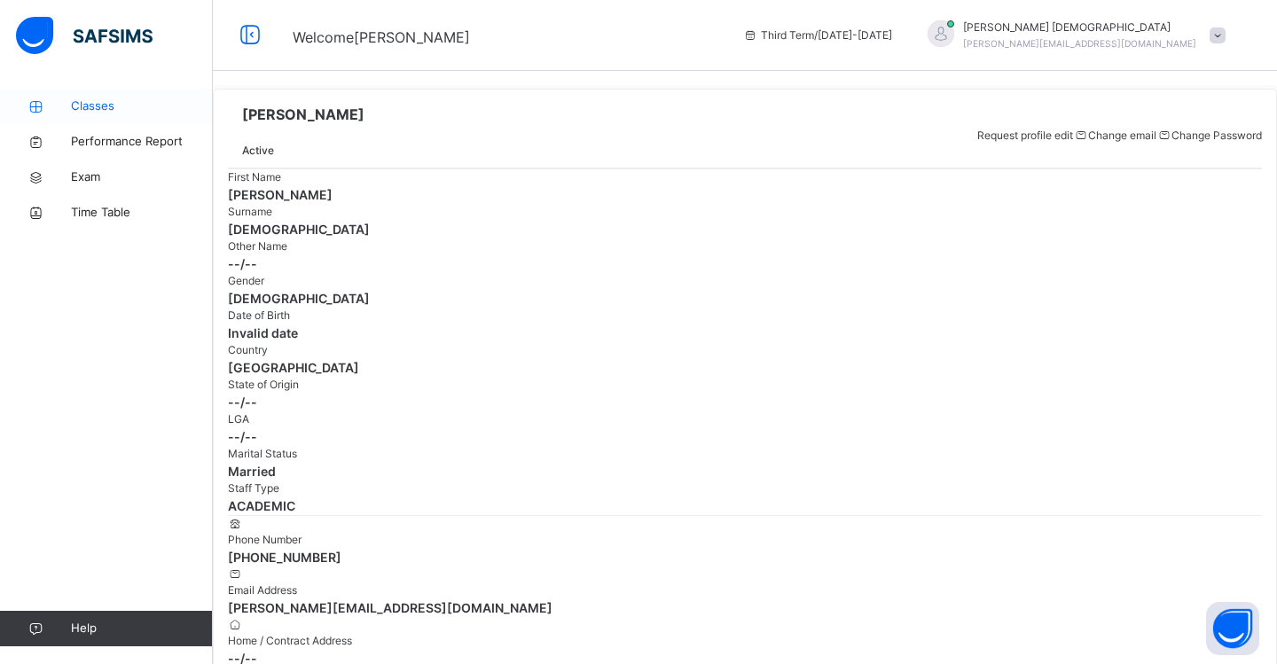
click at [85, 99] on span "Classes" at bounding box center [142, 107] width 142 height 18
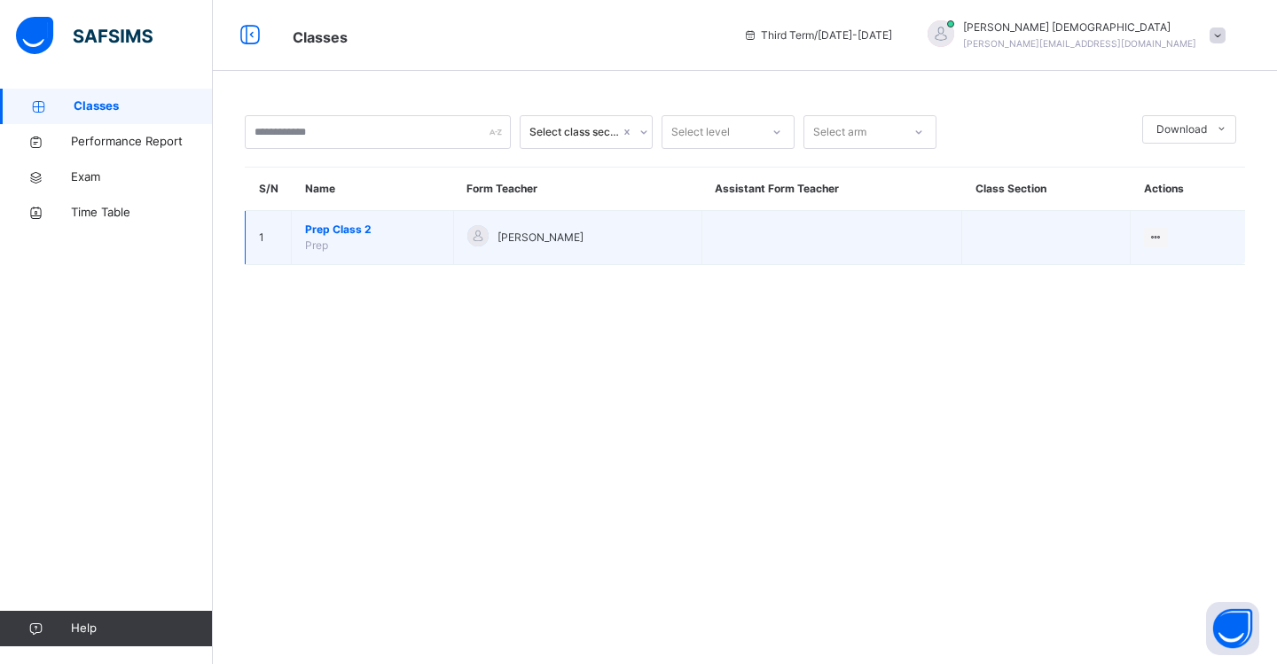
click at [395, 237] on span "Prep Class 2" at bounding box center [372, 230] width 135 height 16
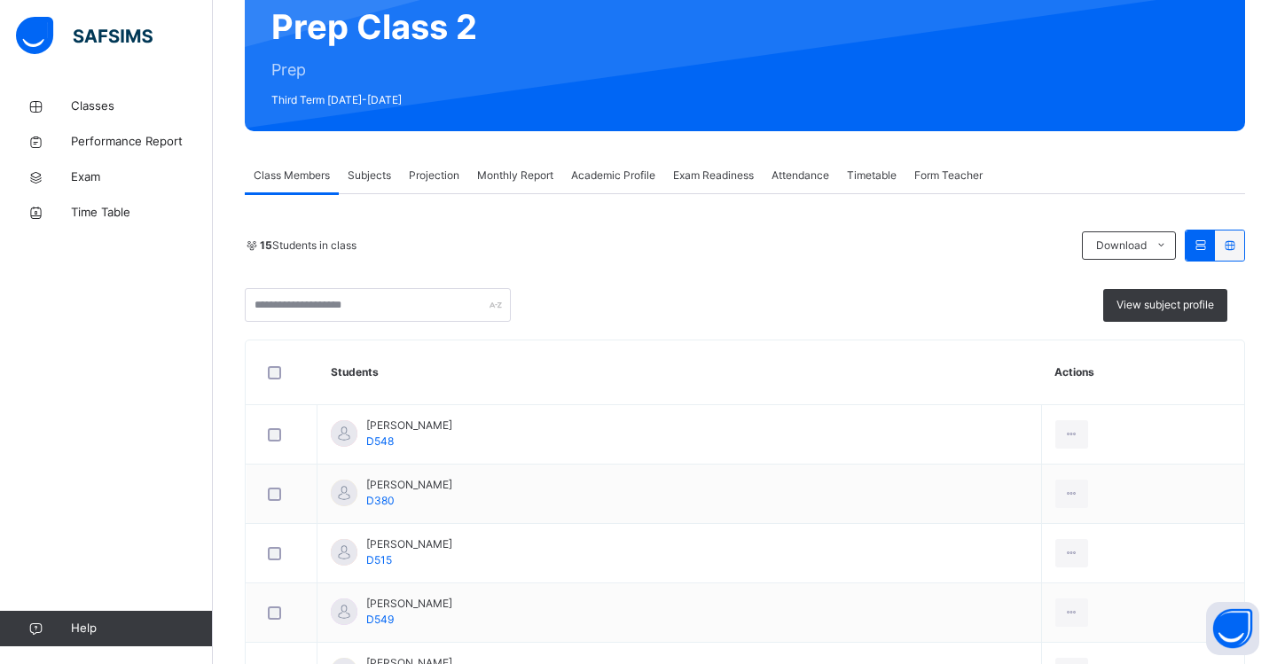
scroll to position [179, 0]
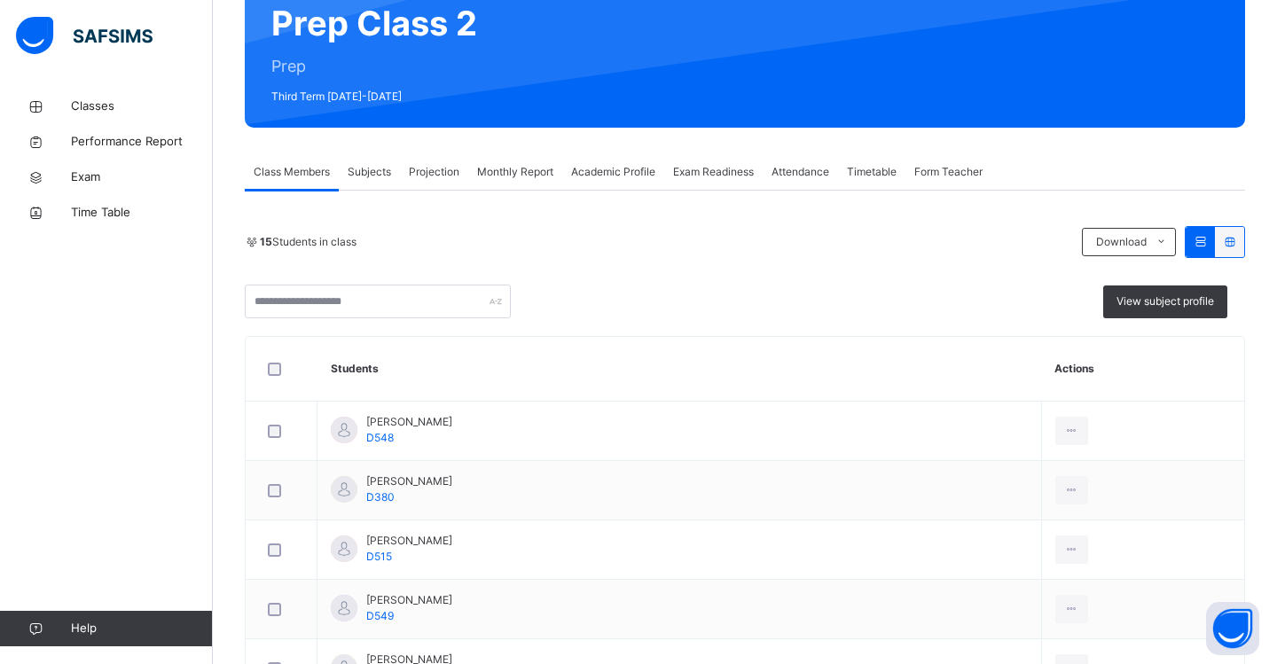
click at [439, 182] on div "Projection" at bounding box center [434, 171] width 68 height 35
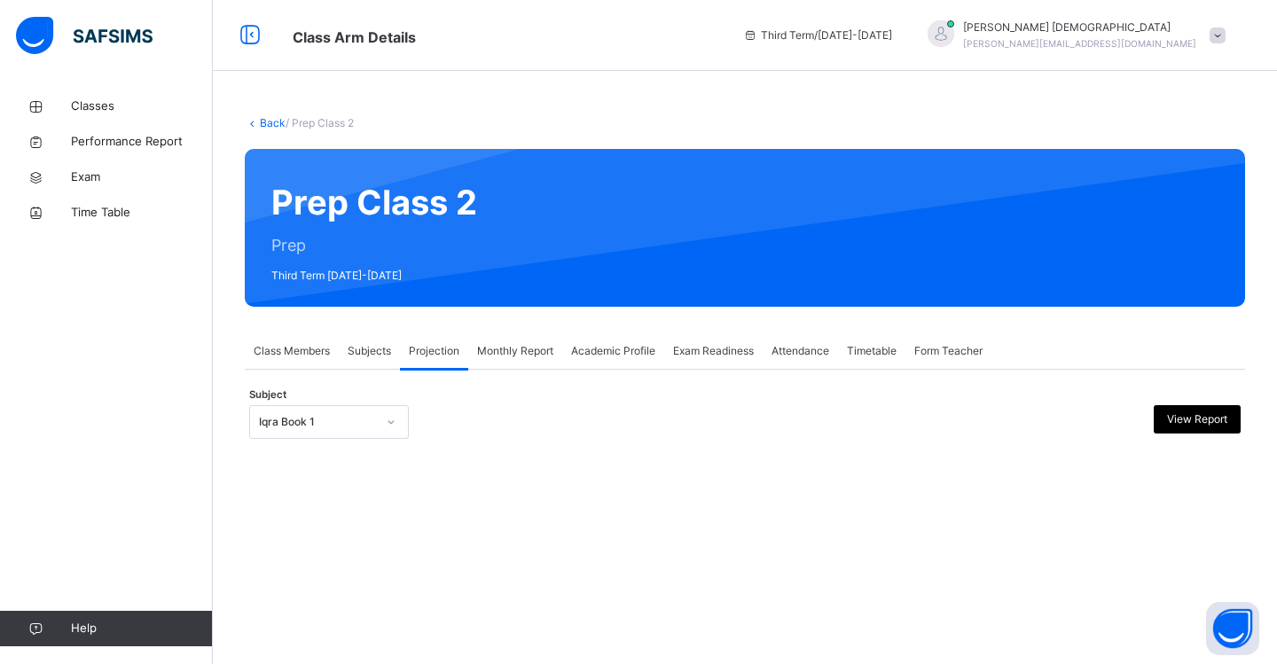
scroll to position [0, 0]
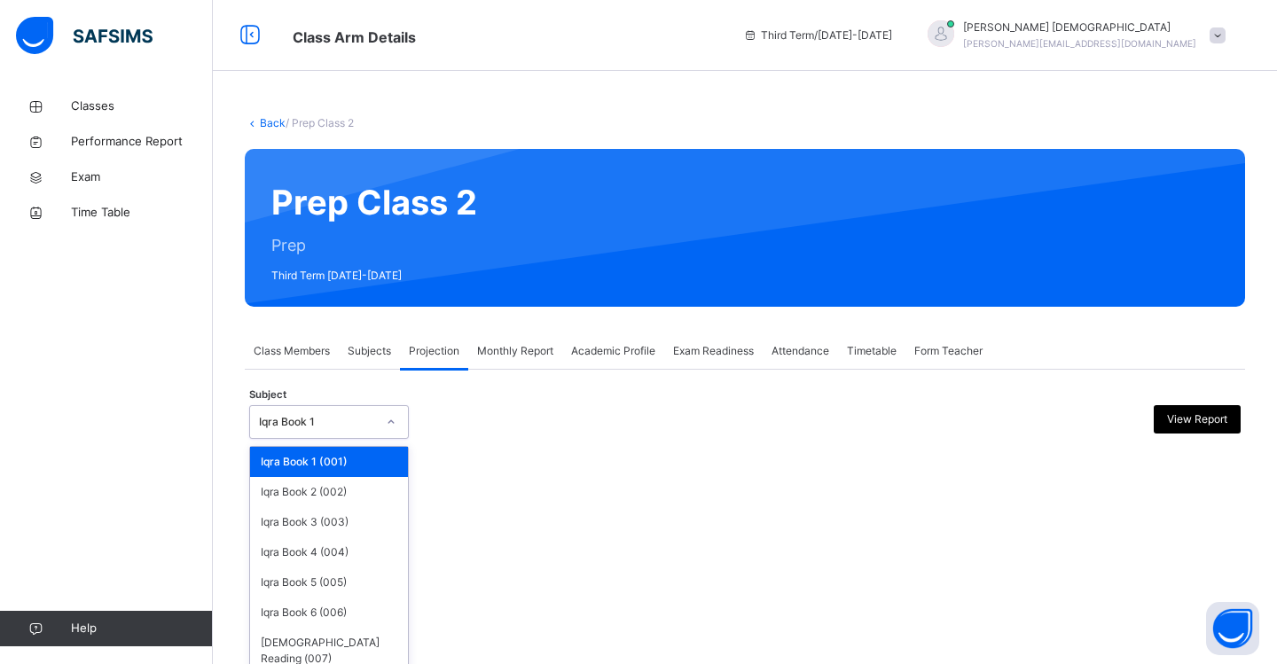
click at [387, 426] on icon at bounding box center [391, 422] width 11 height 18
click at [349, 555] on div "Iqra Book 4 (004)" at bounding box center [329, 552] width 158 height 30
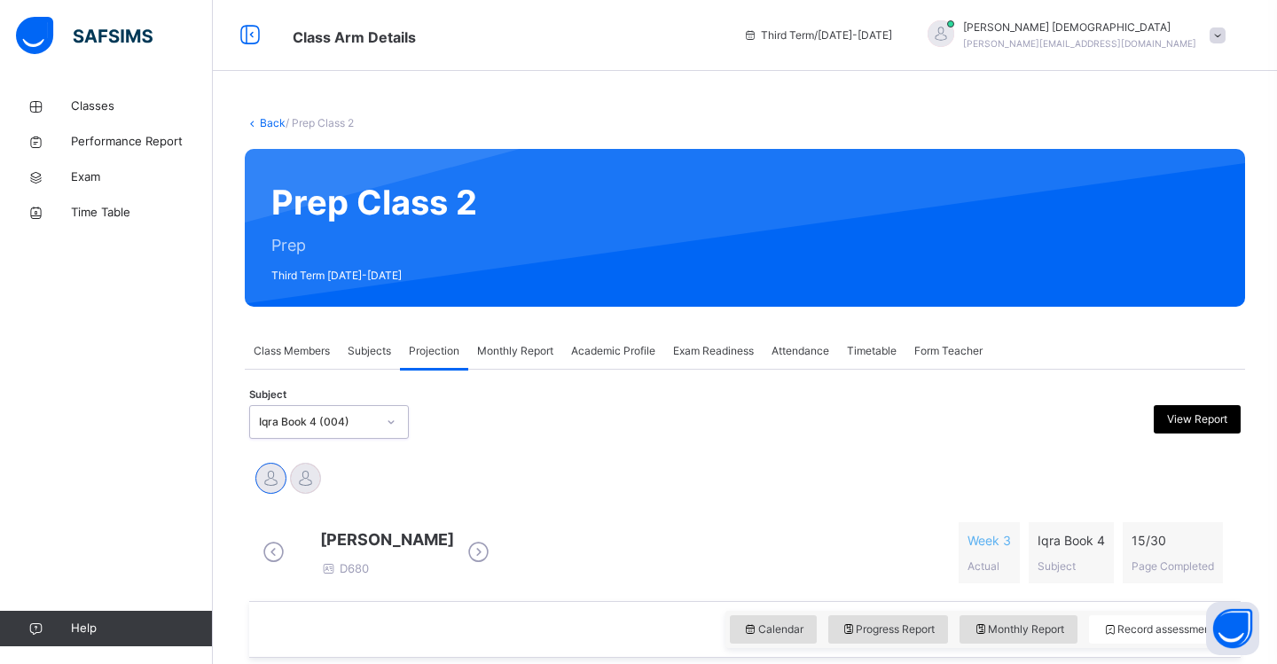
scroll to position [49, 0]
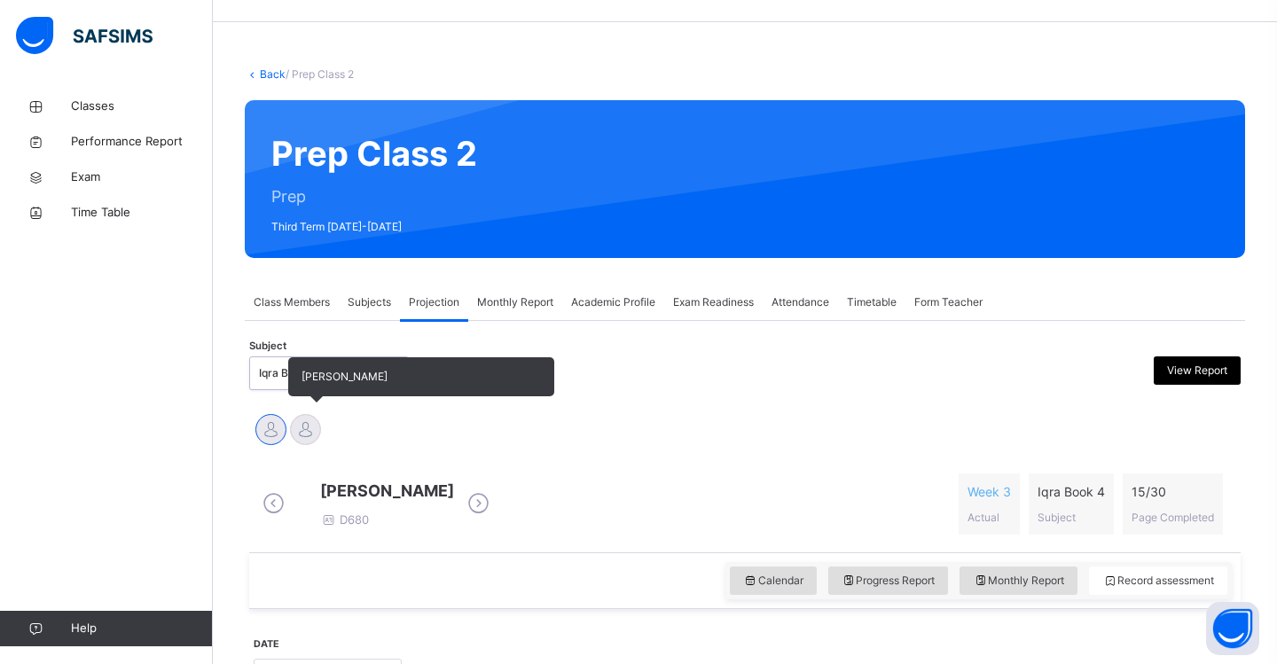
click at [303, 432] on div at bounding box center [305, 429] width 31 height 31
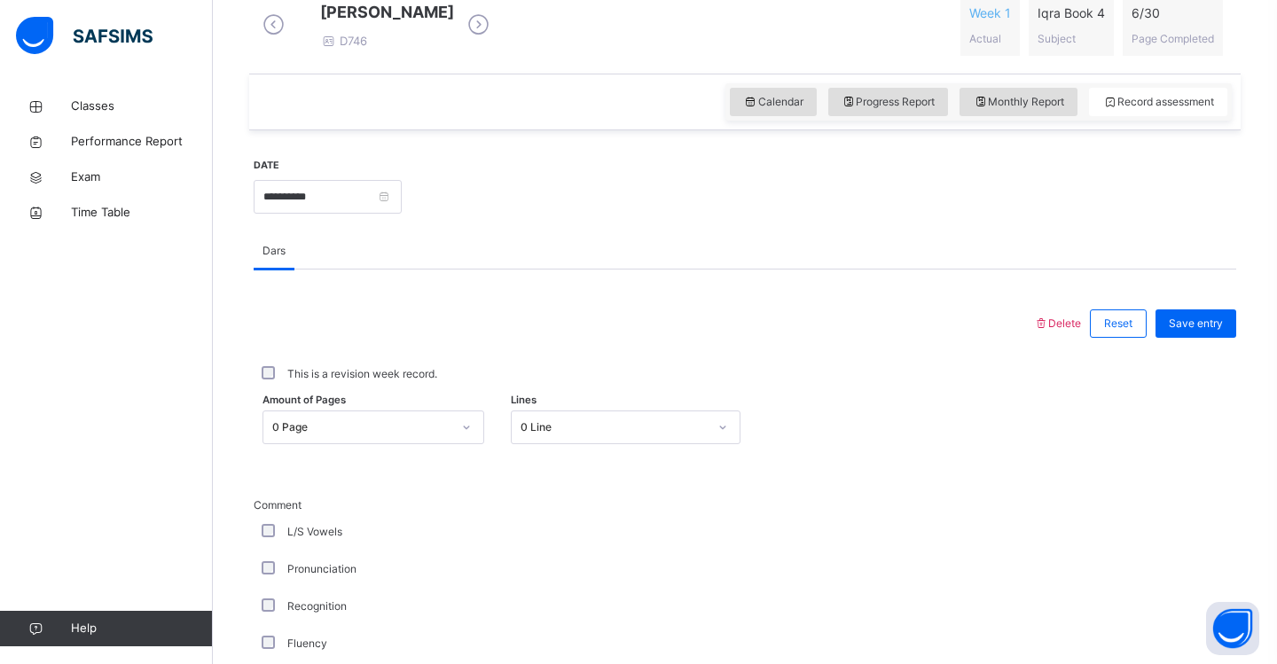
scroll to position [530, 0]
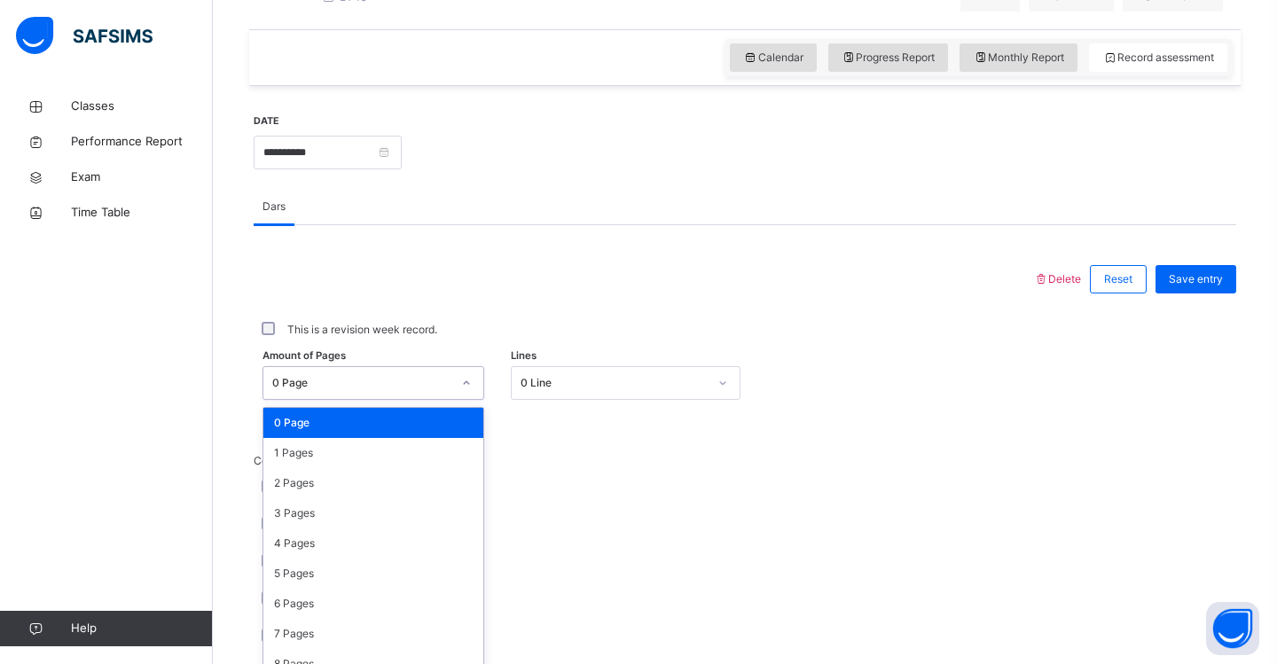
click at [470, 400] on div "option 0 Page focused, 1 of 31. 31 results available. Use Up and Down to choose…" at bounding box center [373, 383] width 222 height 34
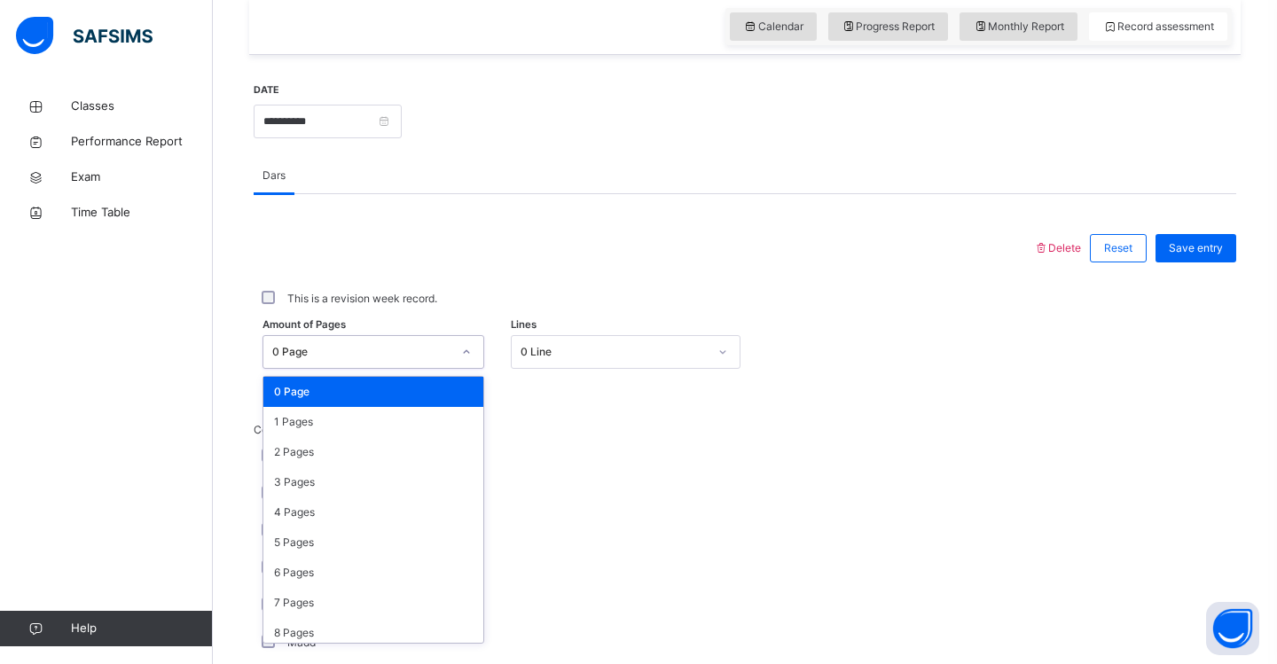
scroll to position [604, 0]
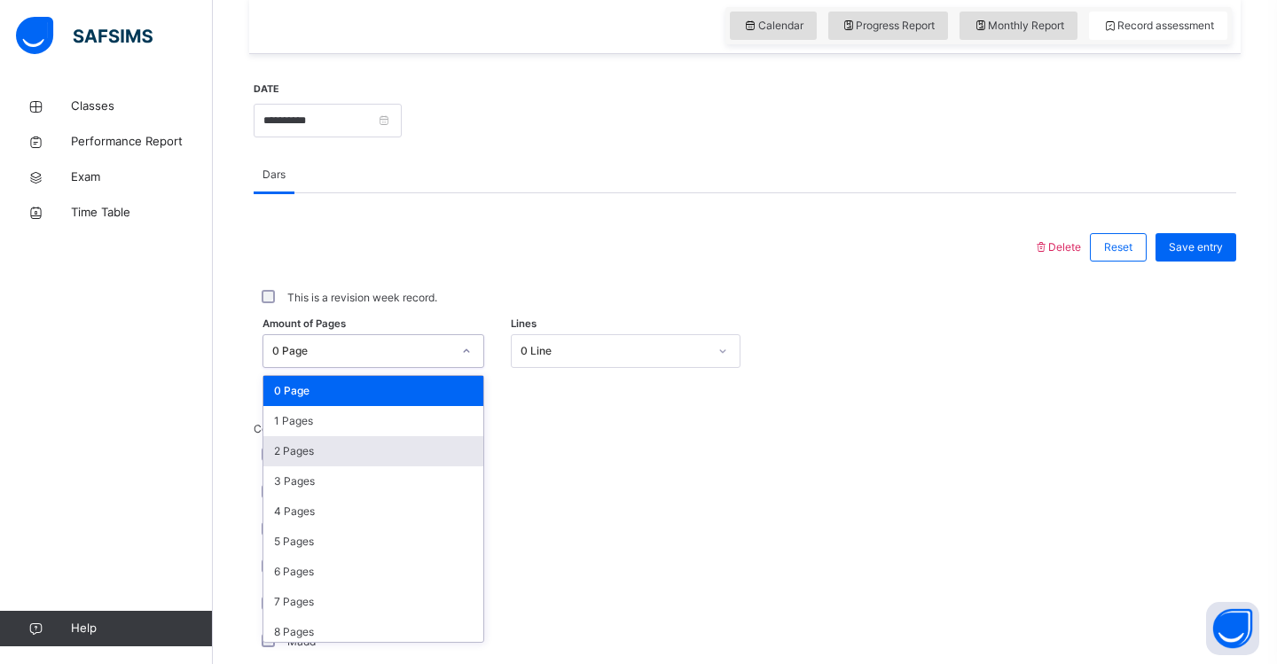
click at [440, 463] on div "2 Pages" at bounding box center [373, 451] width 220 height 30
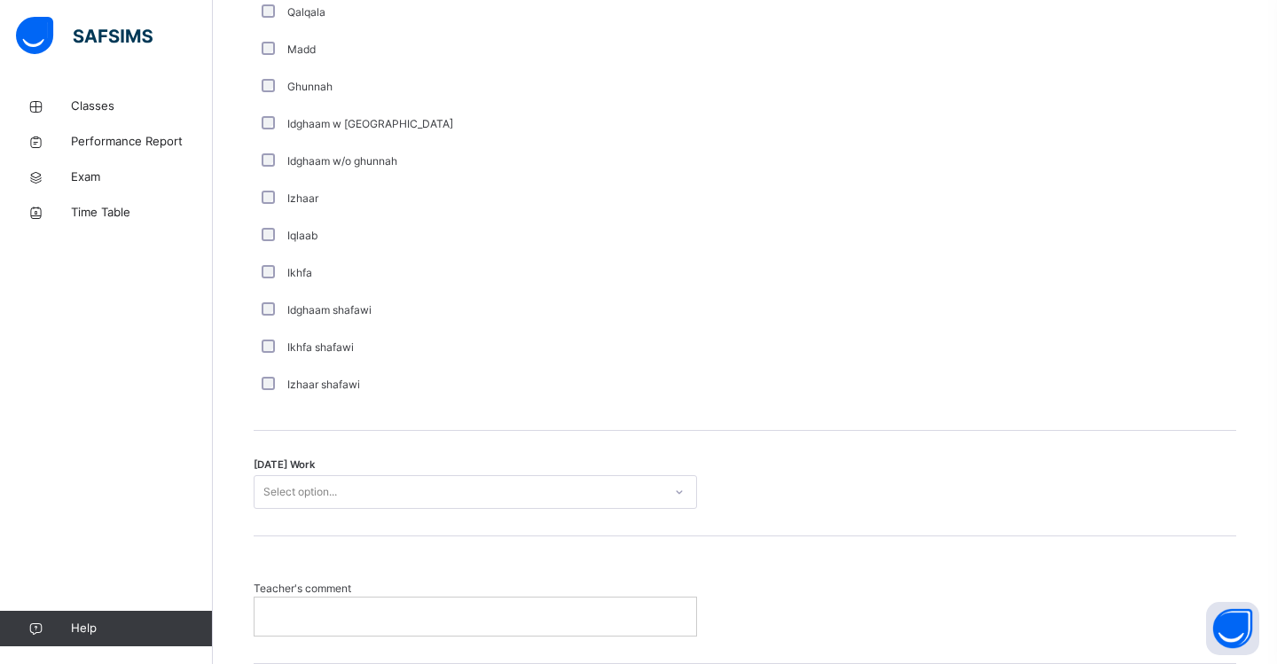
scroll to position [1201, 0]
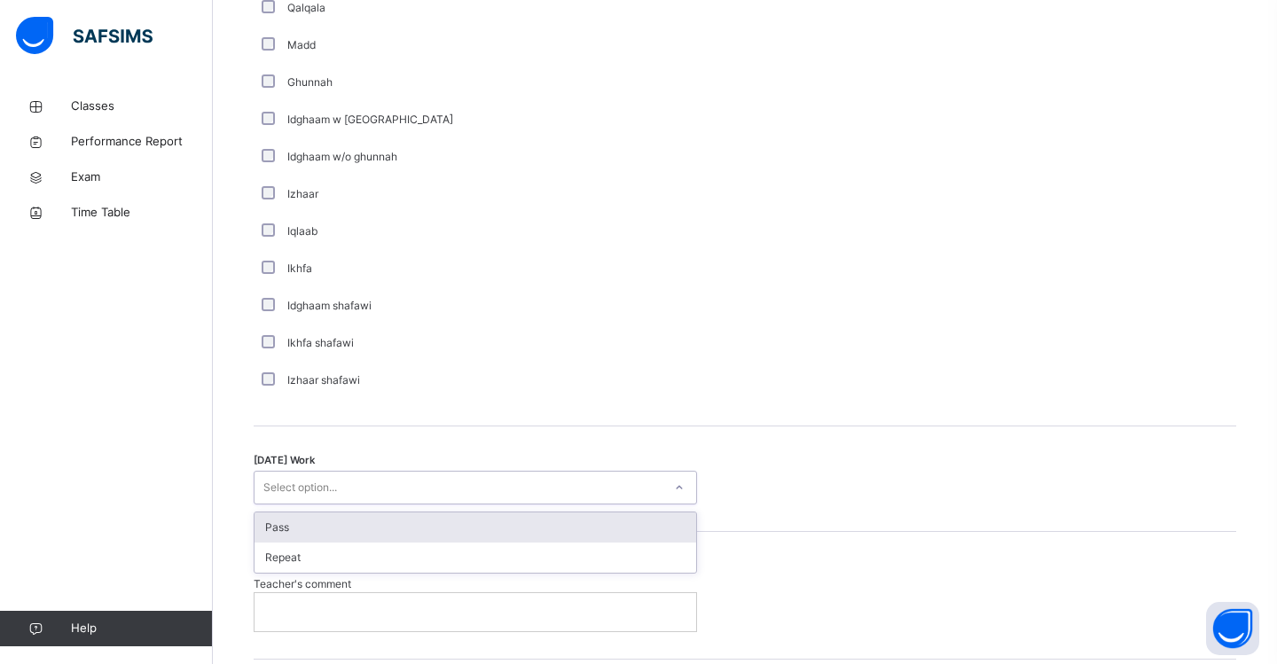
click at [344, 498] on div "Select option..." at bounding box center [458, 487] width 408 height 27
click at [333, 533] on div "Pass" at bounding box center [475, 528] width 442 height 30
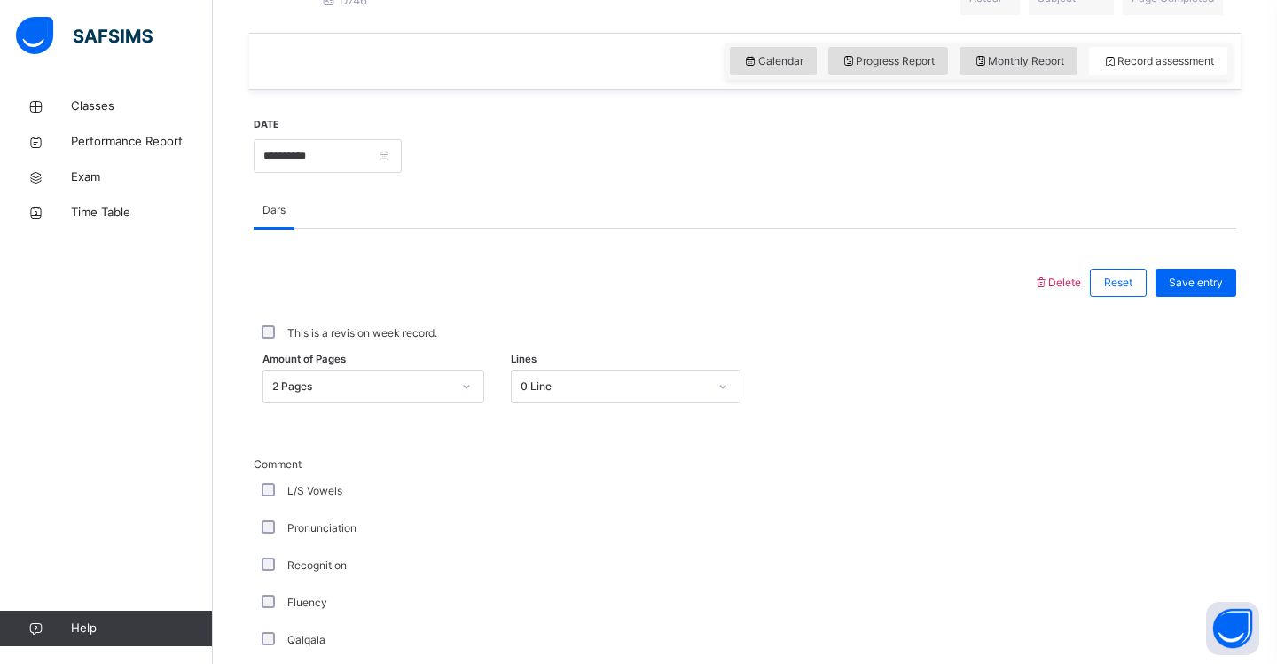
scroll to position [494, 0]
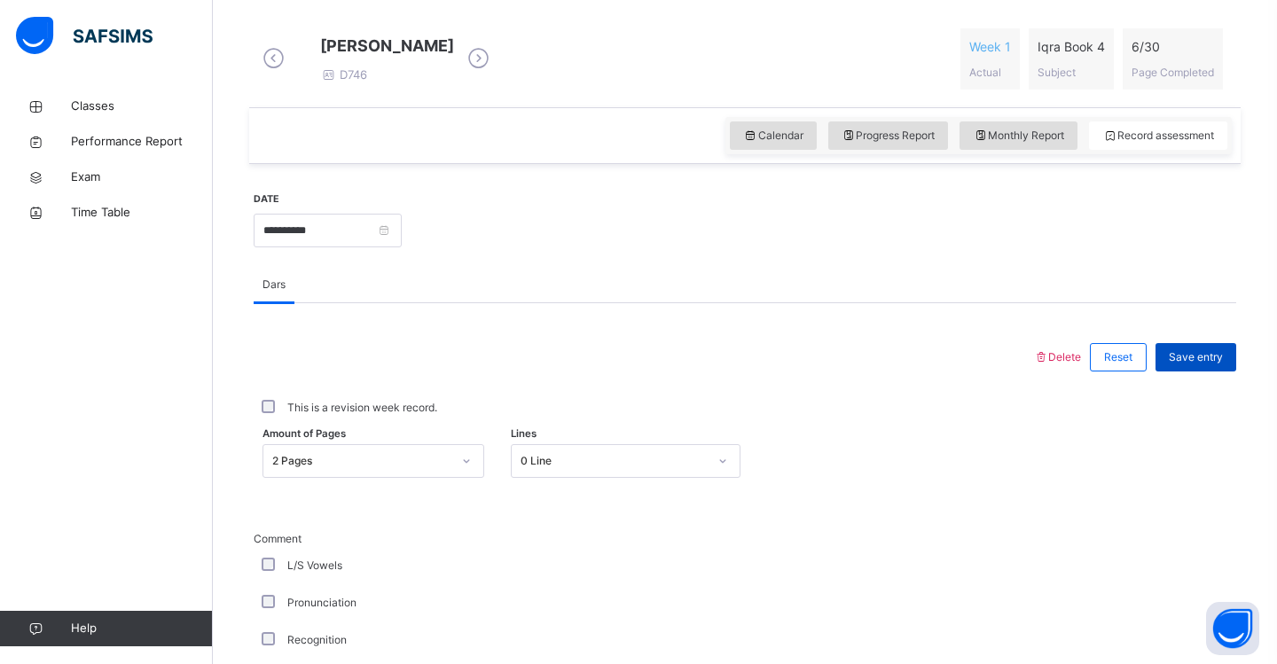
click at [1186, 365] on span "Save entry" at bounding box center [1196, 357] width 54 height 16
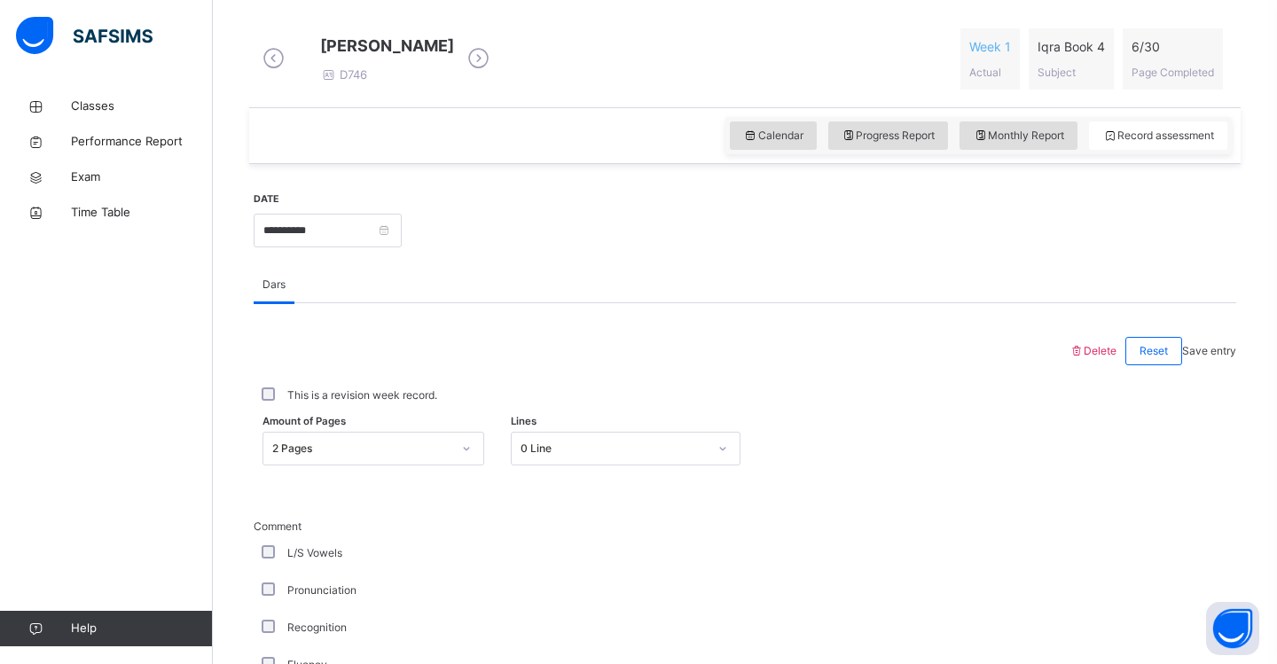
scroll to position [266, 0]
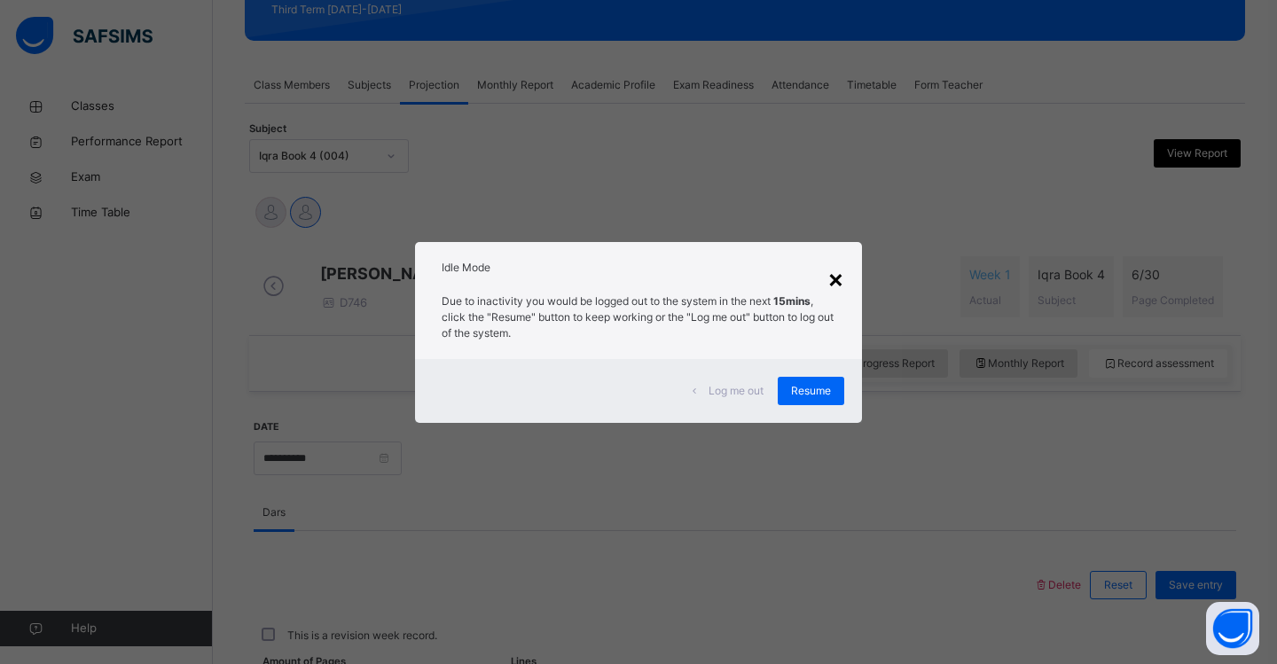
click at [834, 281] on div "×" at bounding box center [835, 278] width 17 height 37
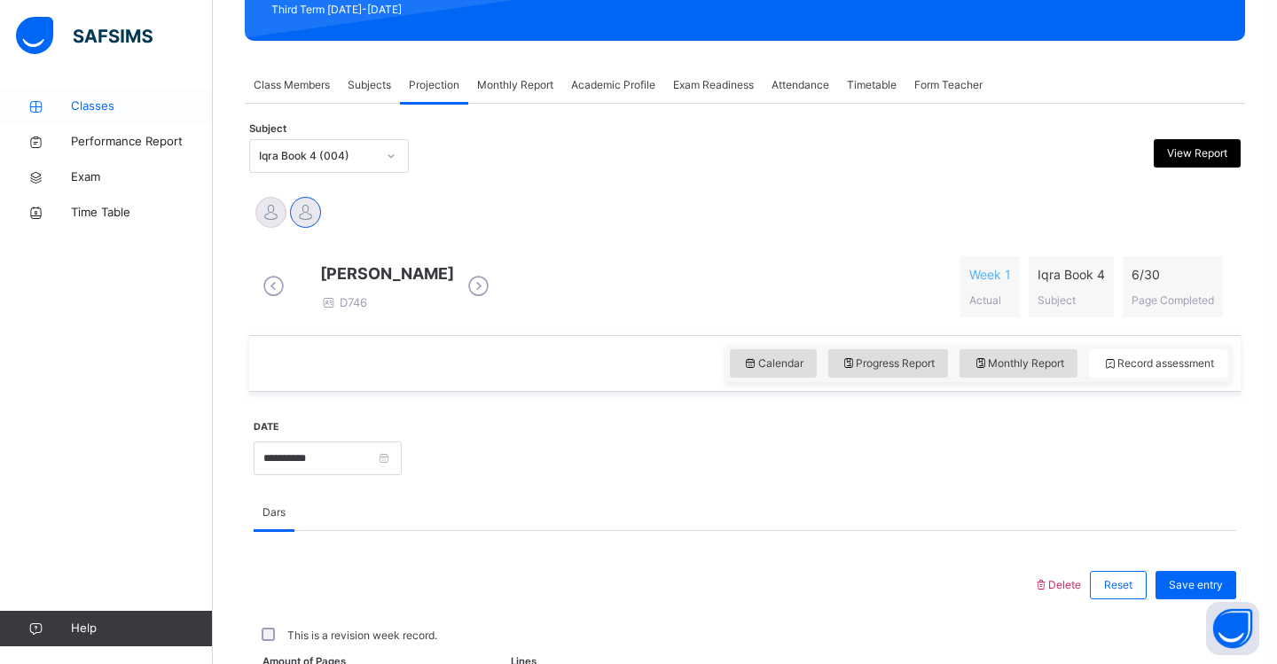
click at [104, 110] on span "Classes" at bounding box center [142, 107] width 142 height 18
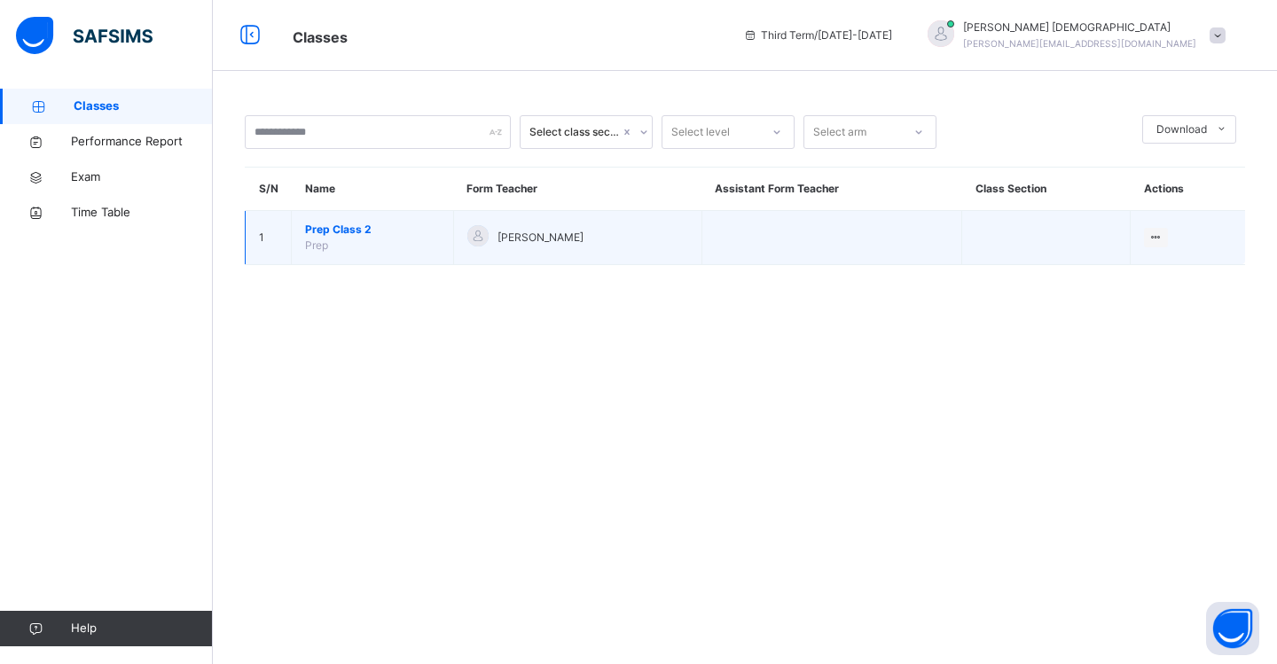
click at [366, 234] on span "Prep Class 2" at bounding box center [372, 230] width 135 height 16
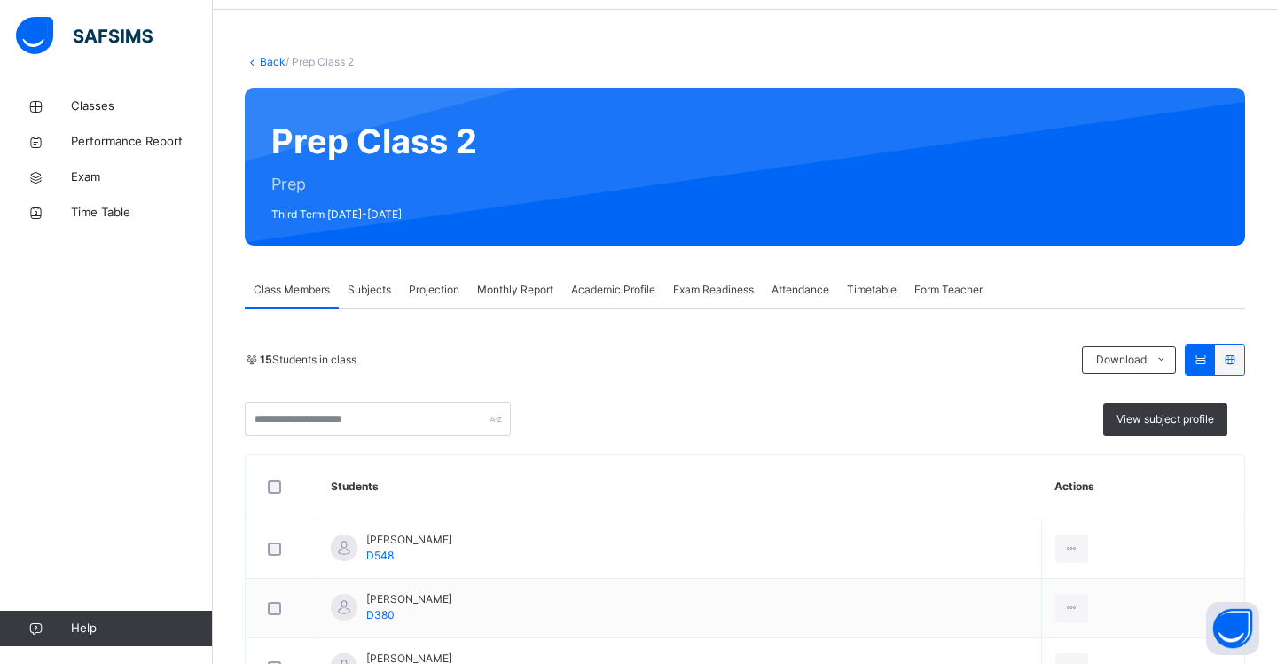
scroll to position [66, 0]
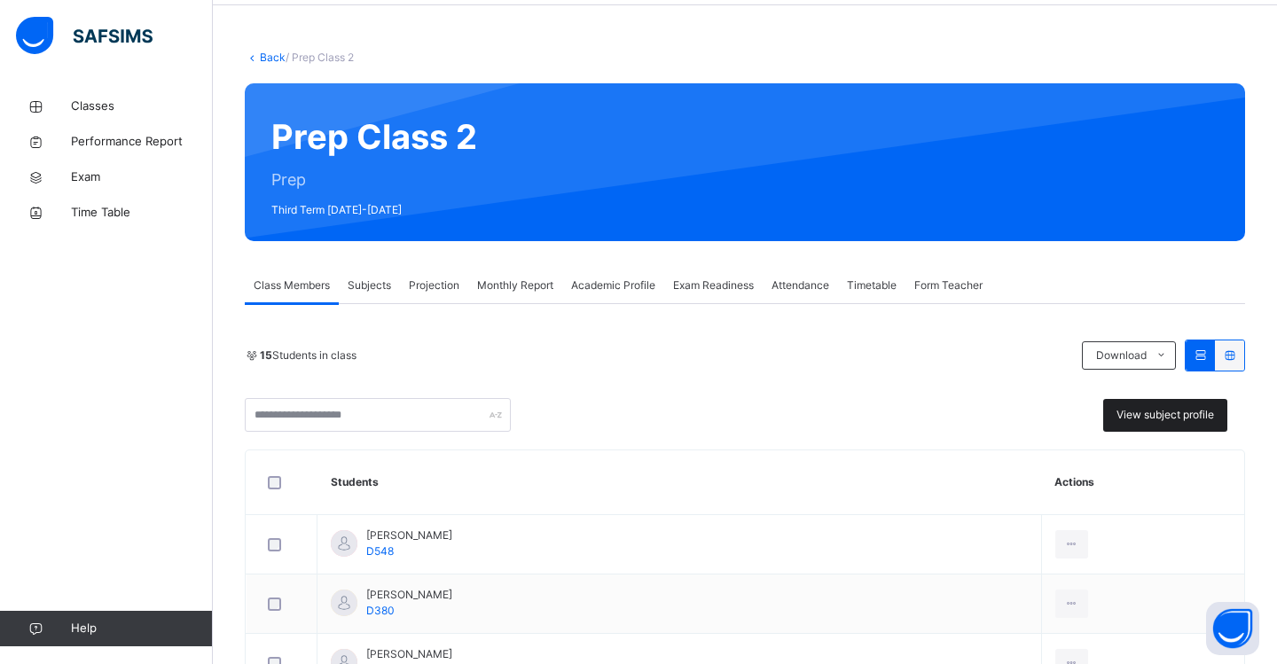
click at [1140, 413] on span "View subject profile" at bounding box center [1165, 415] width 98 height 16
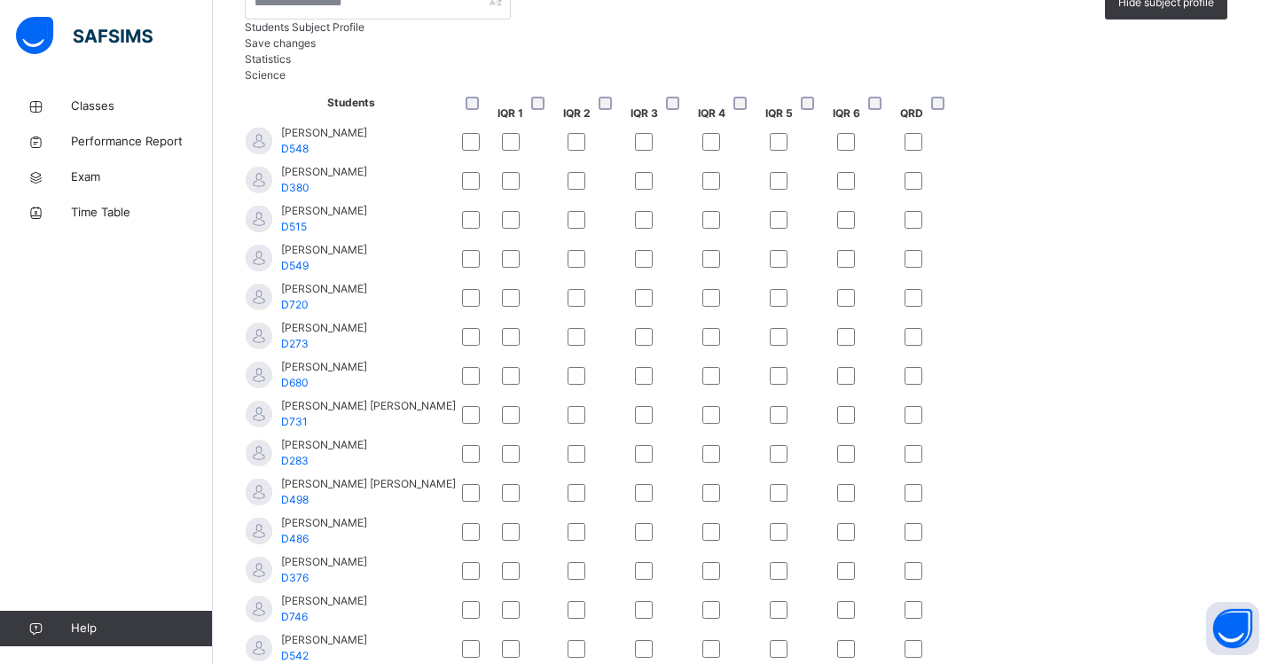
scroll to position [473, 0]
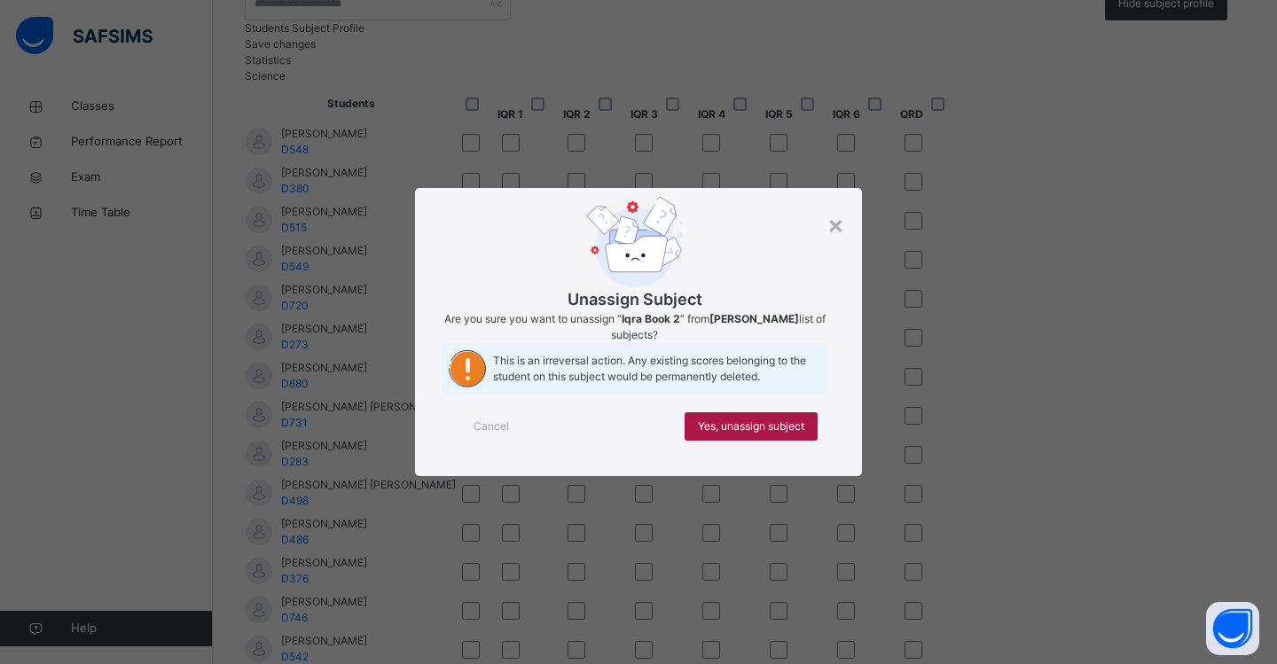
click at [721, 434] on span "Yes, unassign subject" at bounding box center [751, 427] width 106 height 16
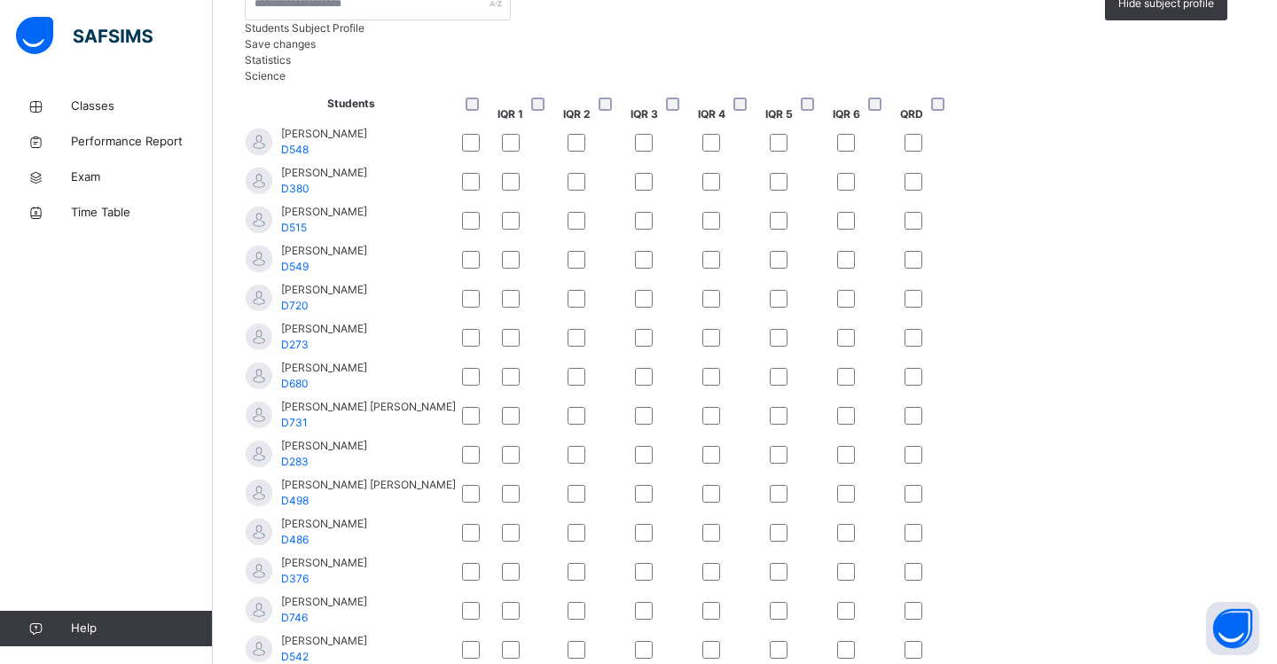
scroll to position [188, 0]
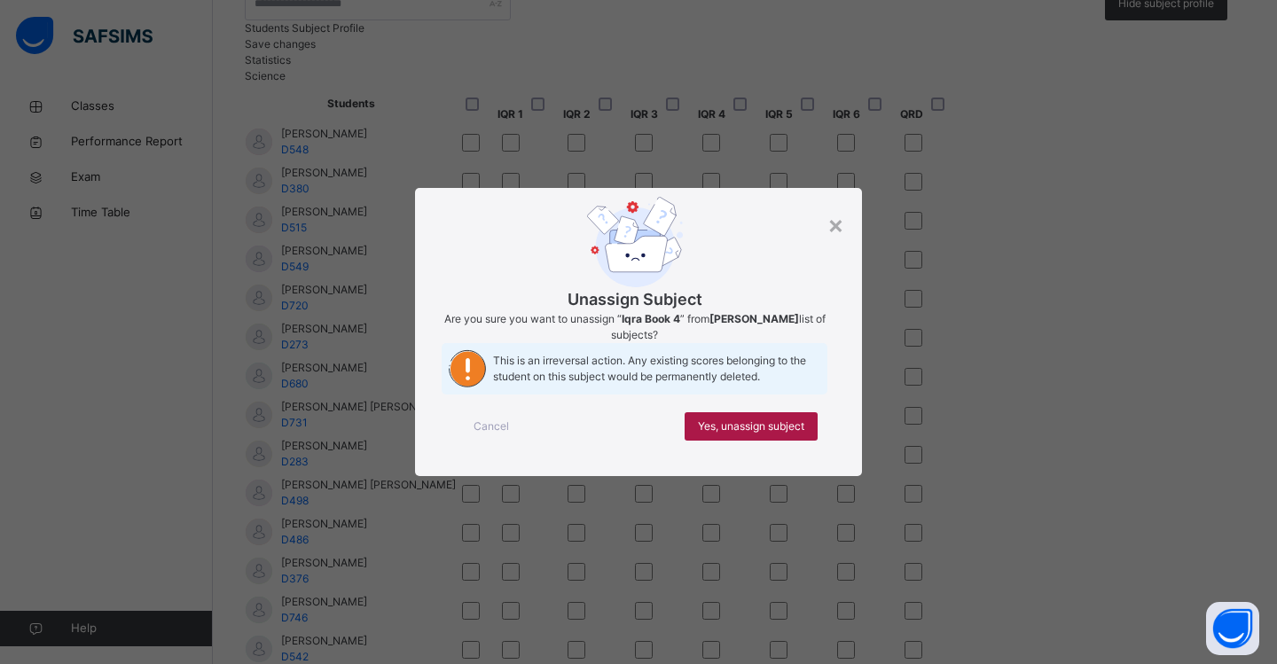
click at [782, 434] on span "Yes, unassign subject" at bounding box center [751, 427] width 106 height 16
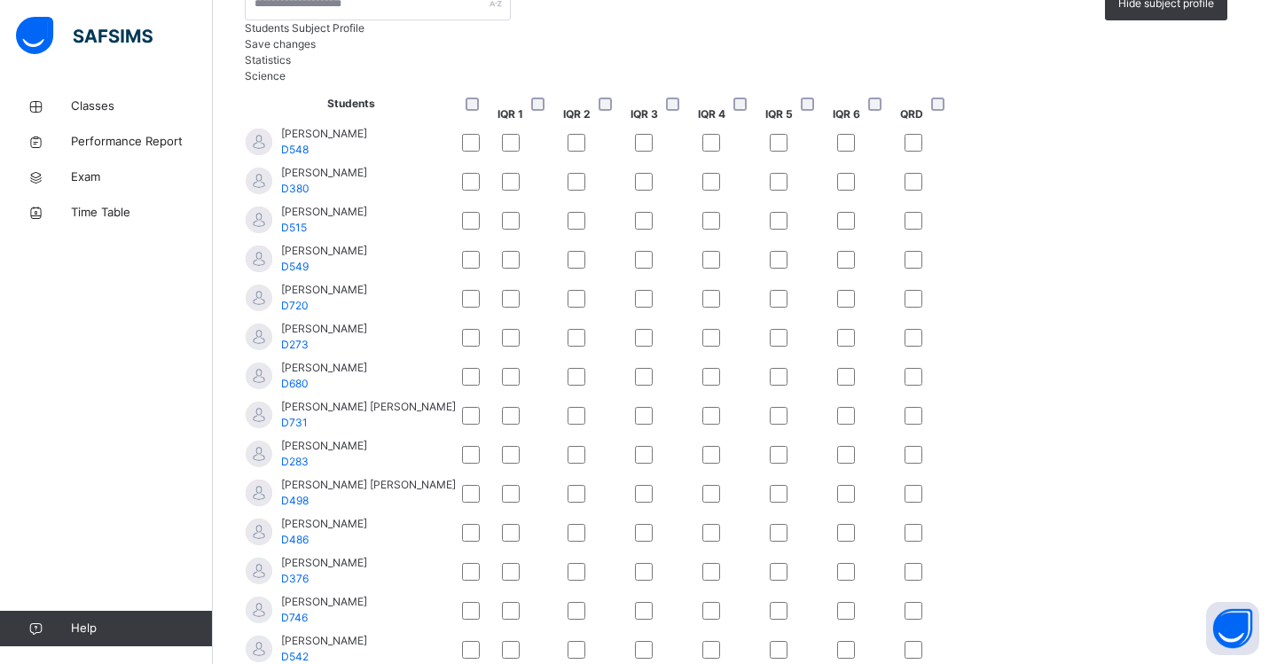
scroll to position [172, 0]
click at [826, 386] on div at bounding box center [798, 377] width 57 height 18
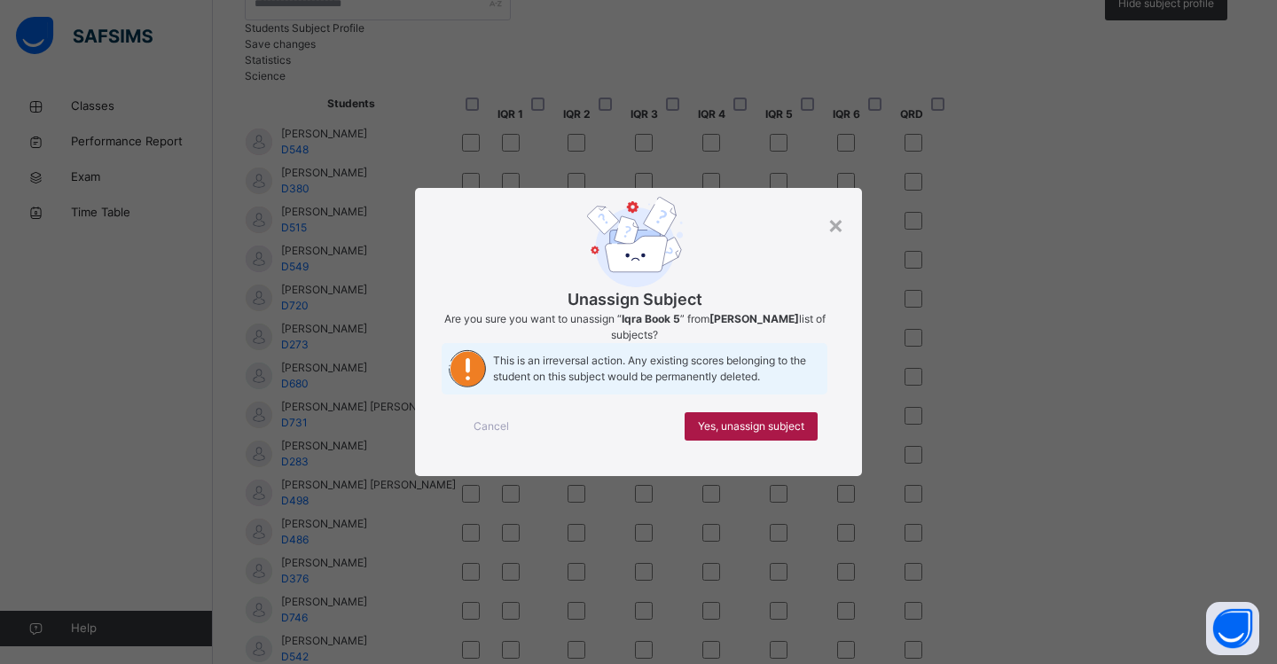
click at [804, 441] on div "Yes, unassign subject" at bounding box center [751, 426] width 133 height 28
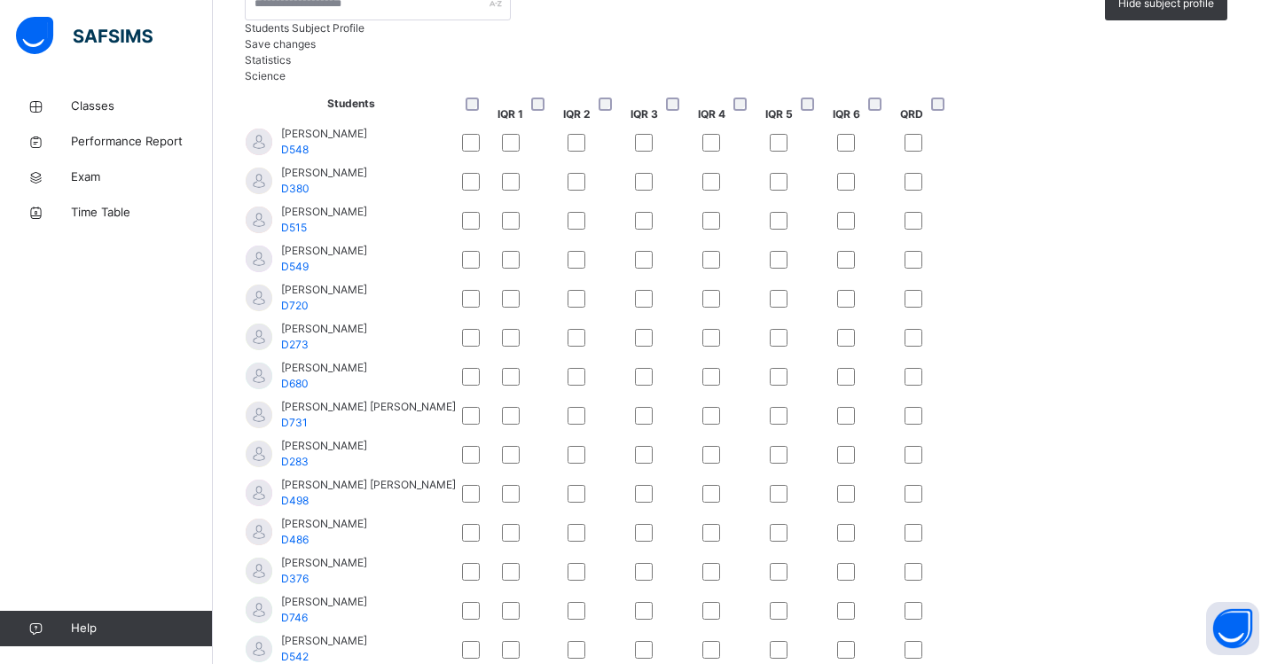
scroll to position [247, 0]
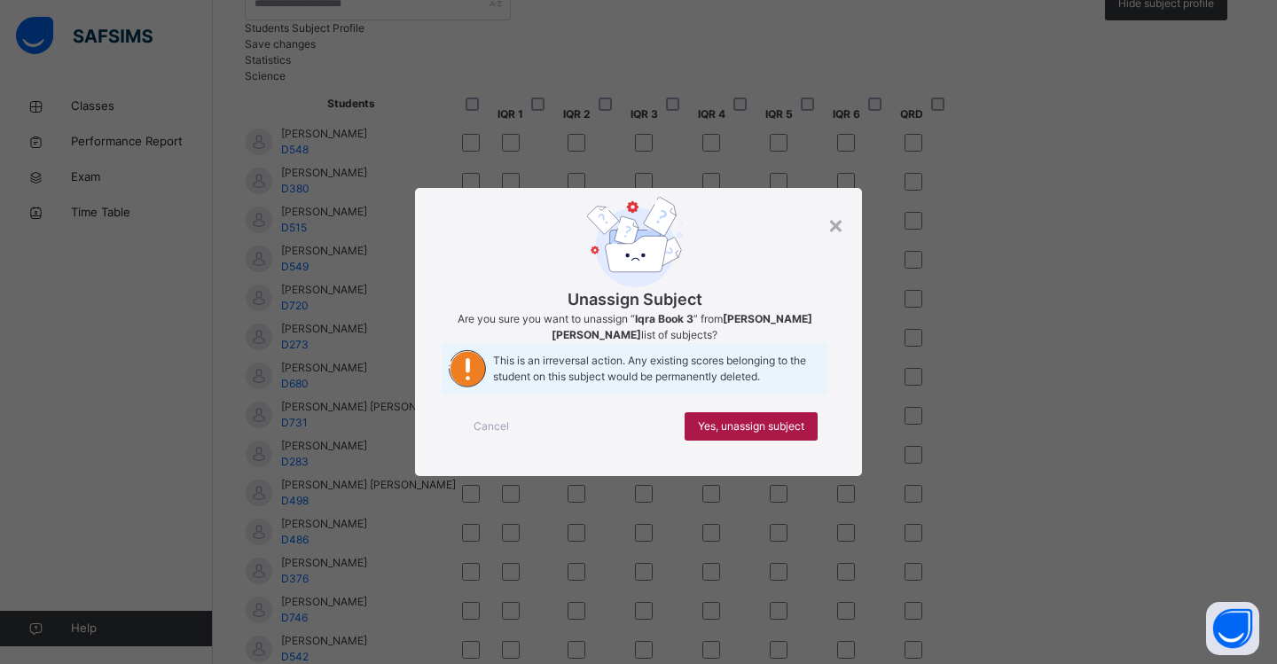
click at [794, 434] on span "Yes, unassign subject" at bounding box center [751, 427] width 106 height 16
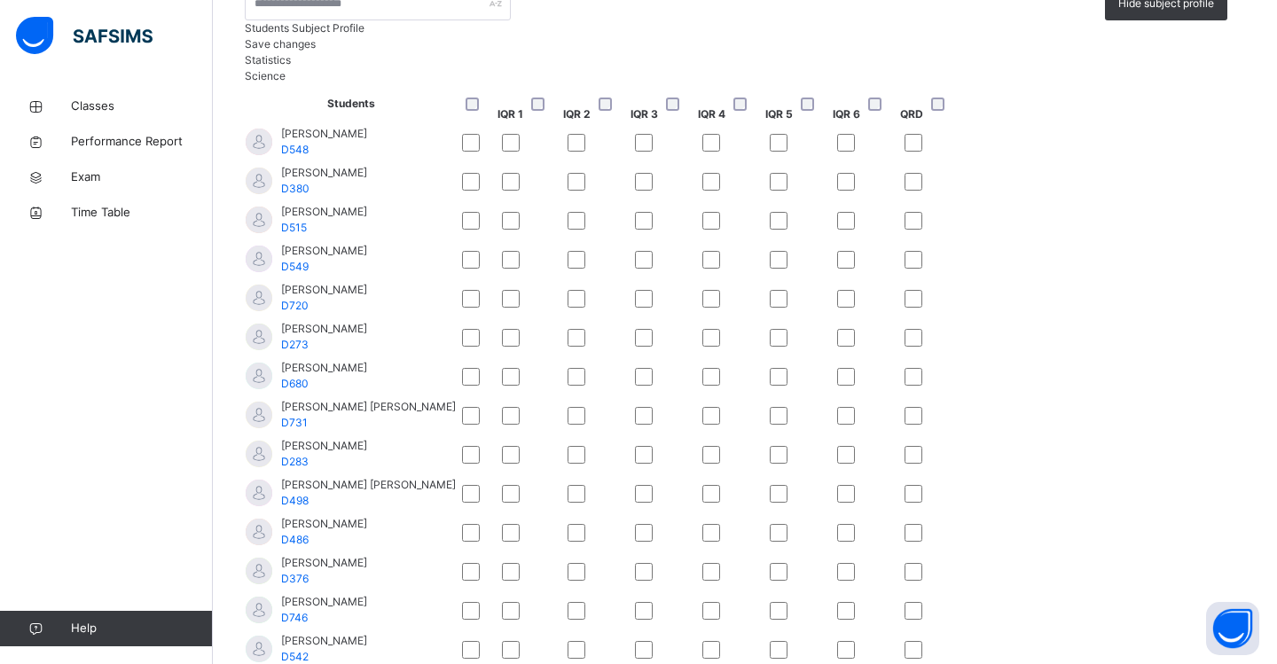
scroll to position [0, 0]
click at [316, 51] on span "Save changes" at bounding box center [280, 43] width 71 height 13
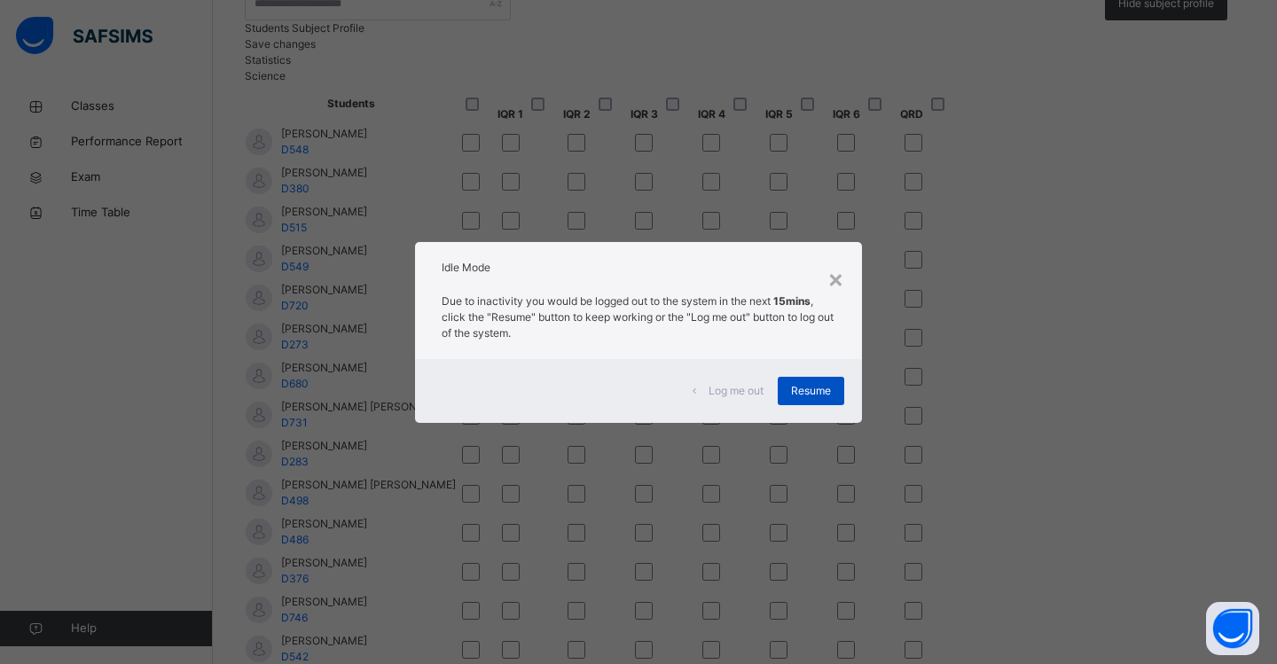
click at [810, 390] on span "Resume" at bounding box center [811, 391] width 40 height 16
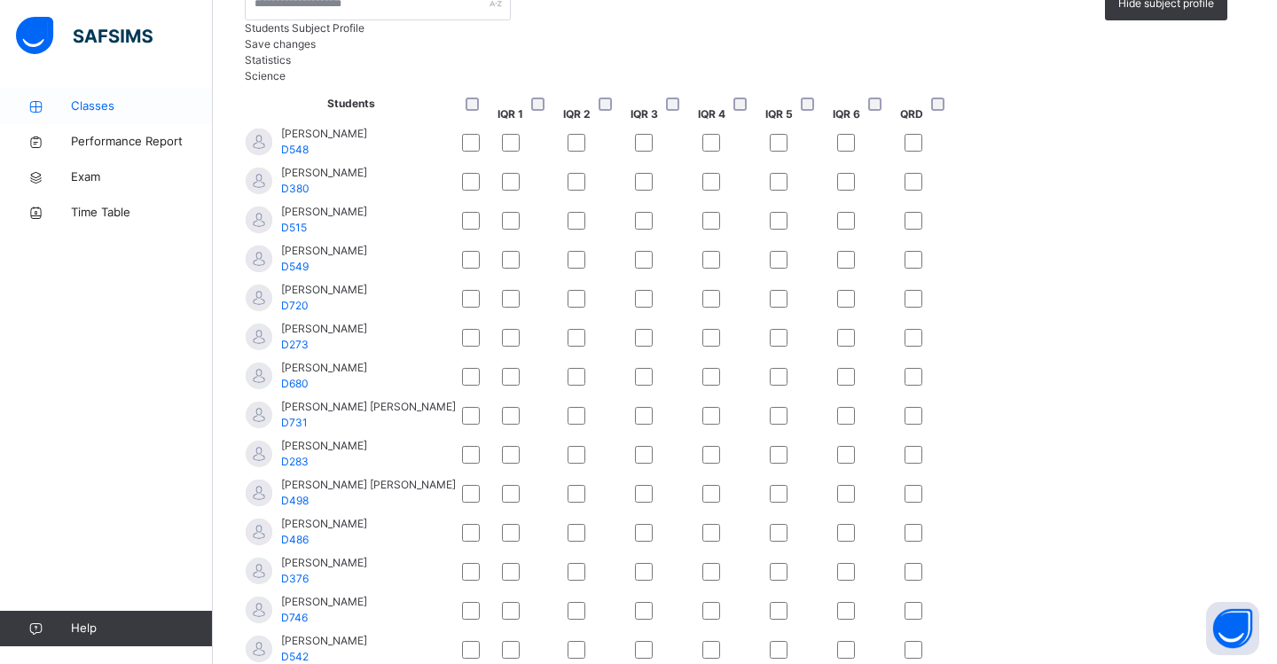
click at [90, 104] on span "Classes" at bounding box center [142, 107] width 142 height 18
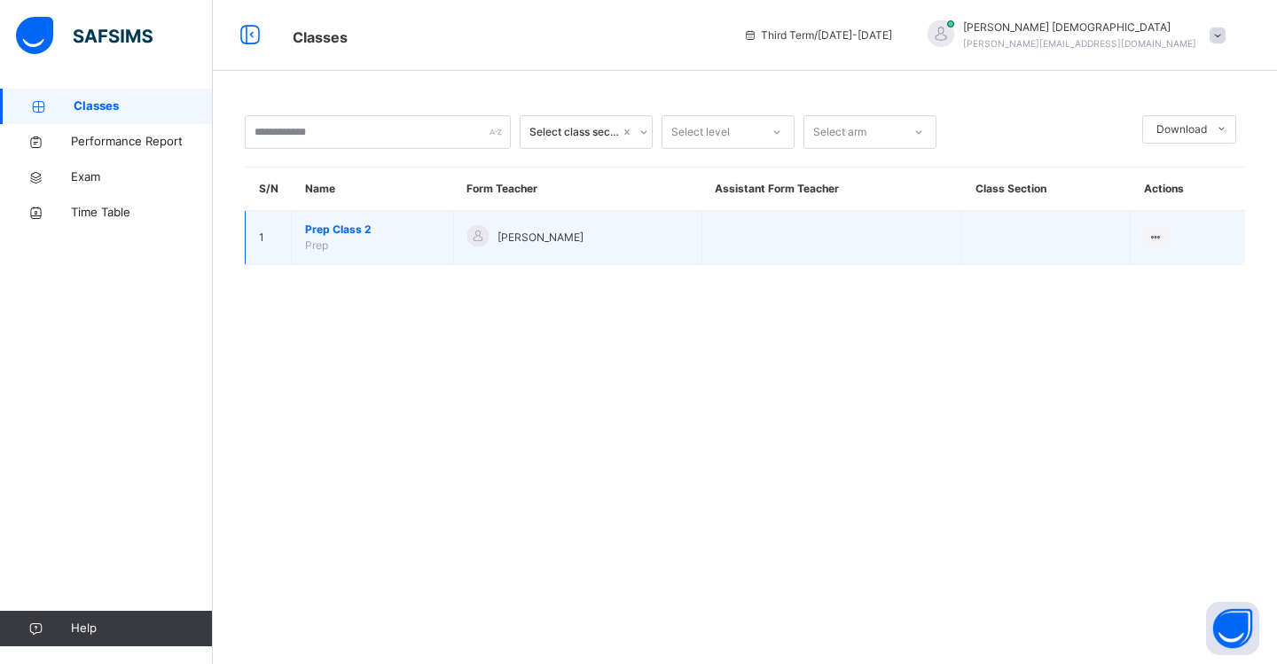
click at [354, 226] on span "Prep Class 2" at bounding box center [372, 230] width 135 height 16
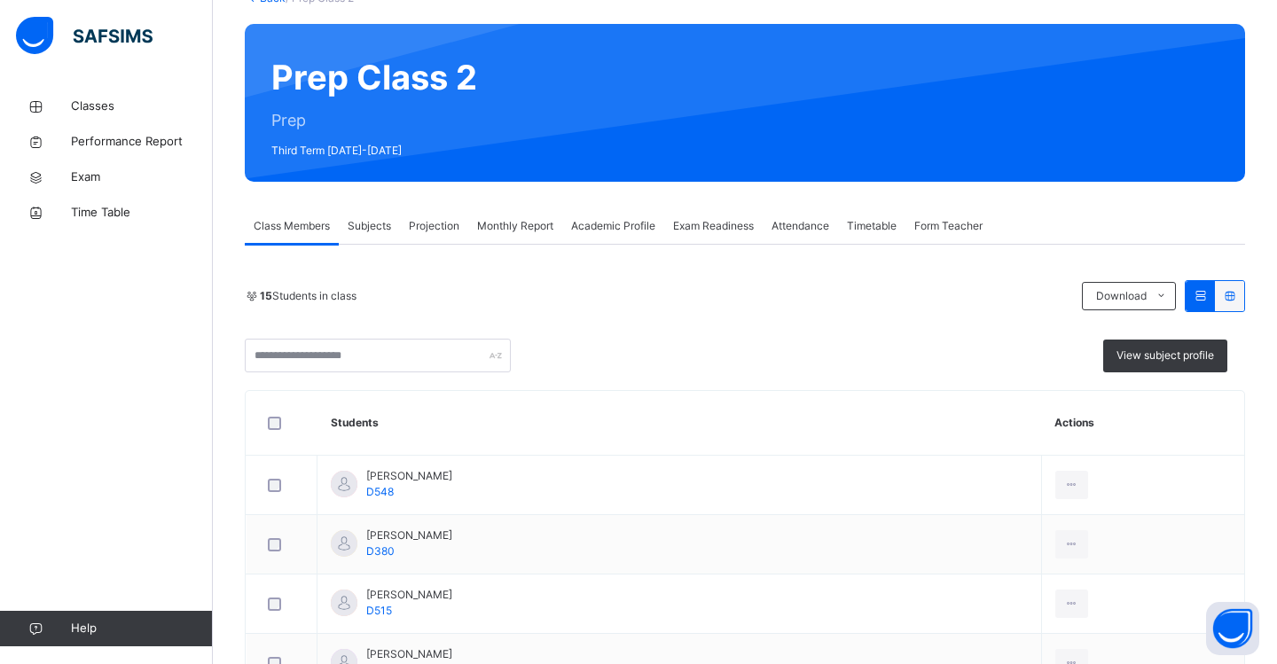
scroll to position [128, 0]
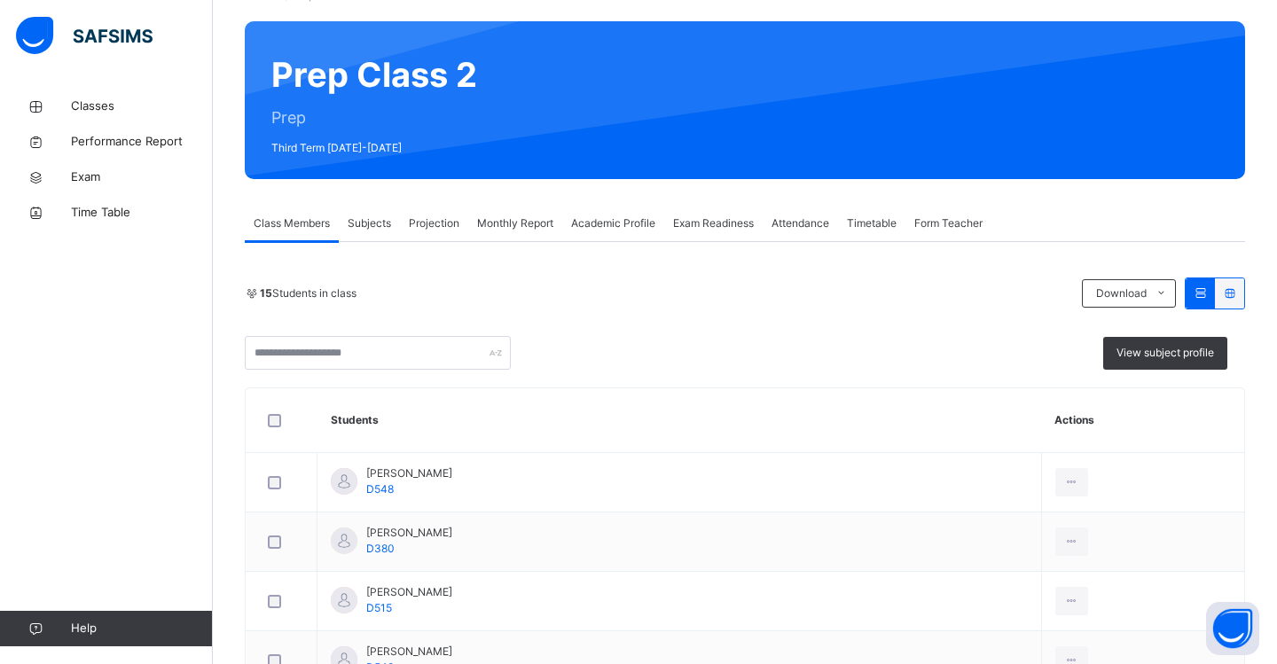
click at [442, 223] on span "Projection" at bounding box center [434, 223] width 51 height 16
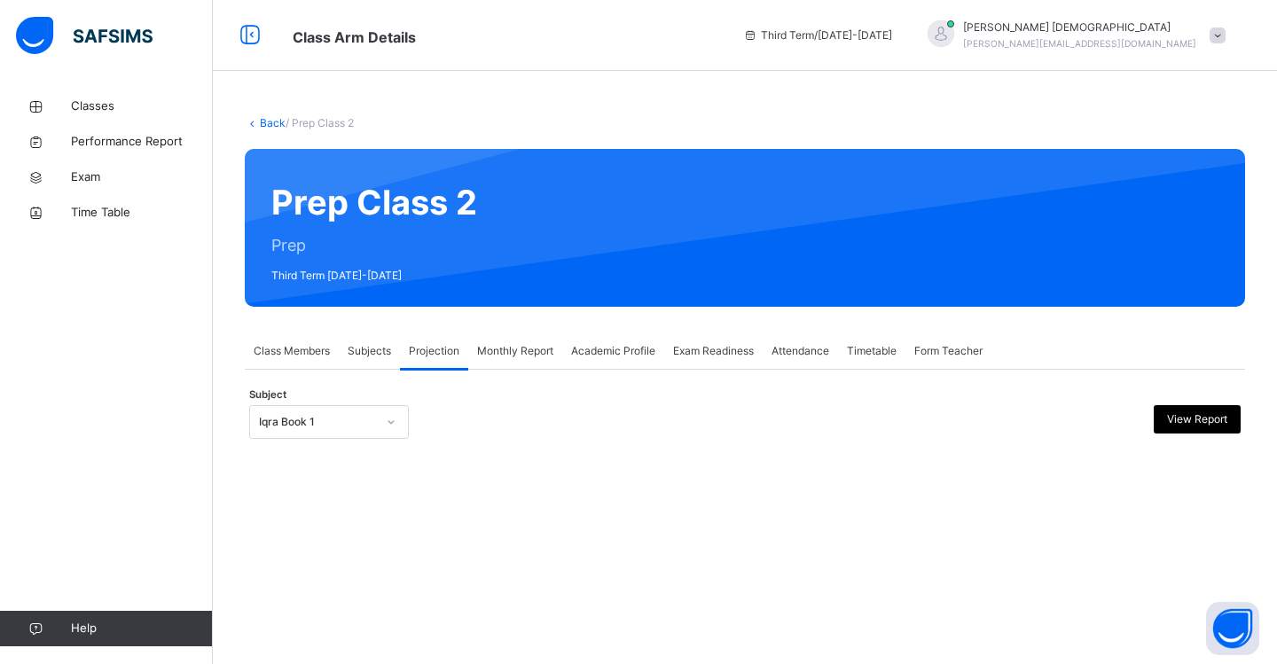
scroll to position [0, 0]
click at [394, 420] on icon at bounding box center [391, 422] width 11 height 18
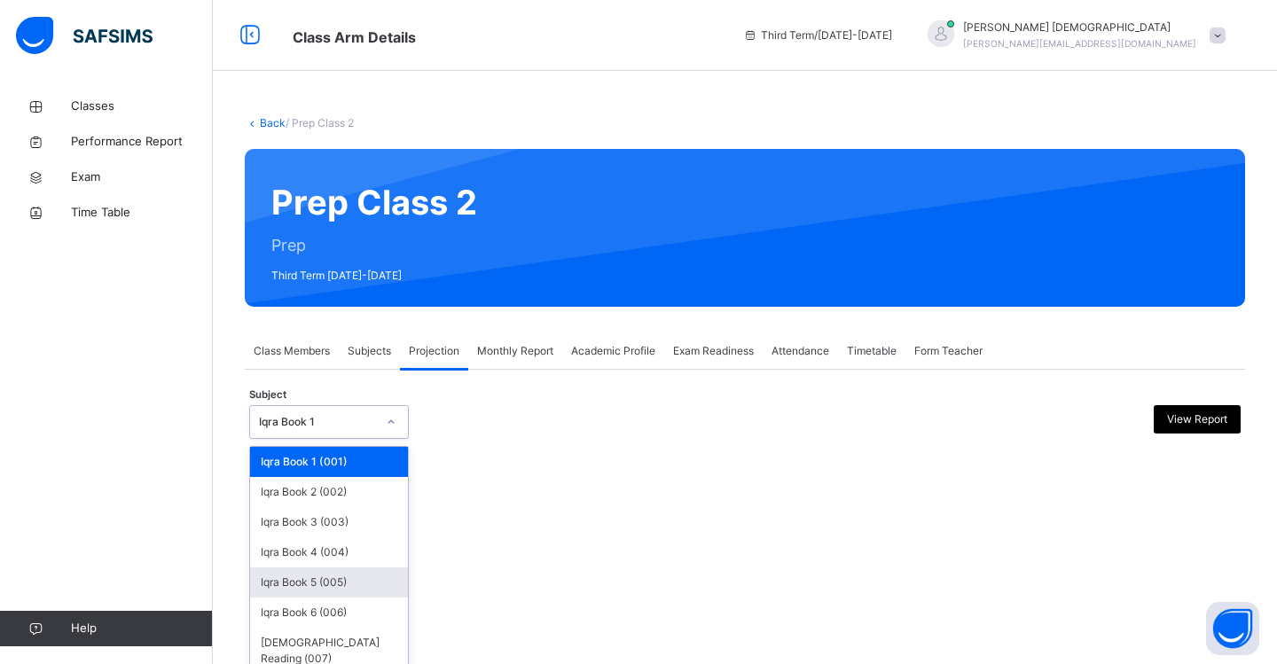
click at [317, 584] on div "Iqra Book 5 (005)" at bounding box center [329, 582] width 158 height 30
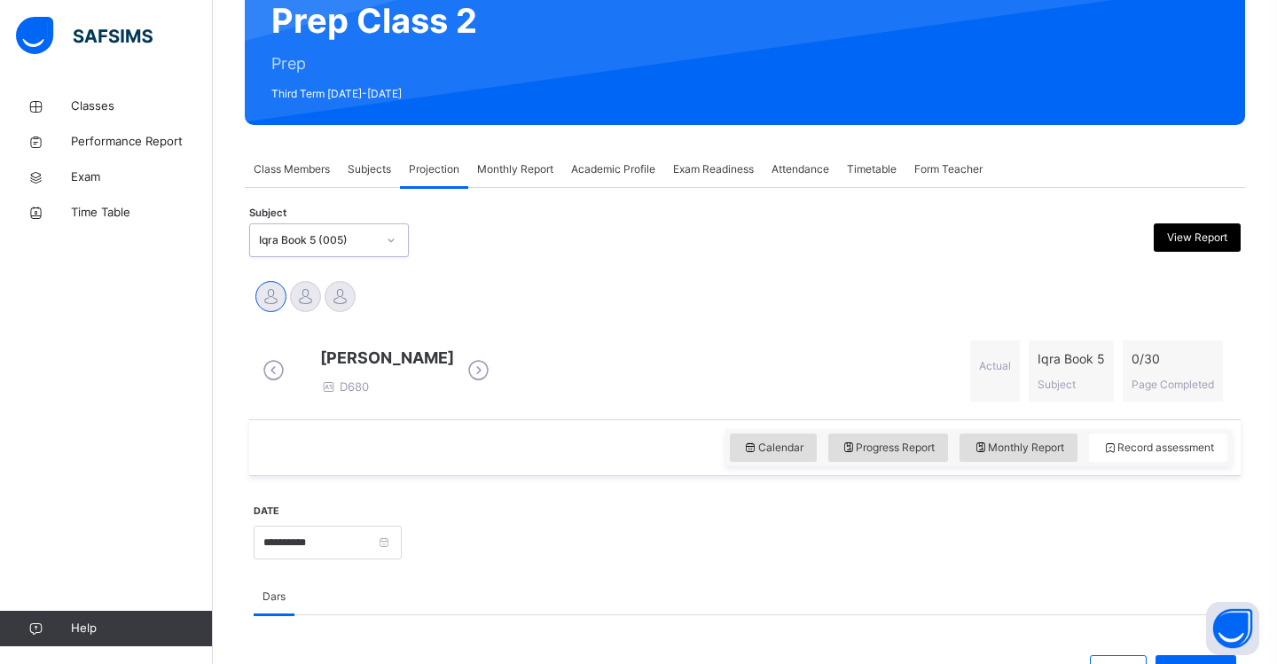
scroll to position [184, 0]
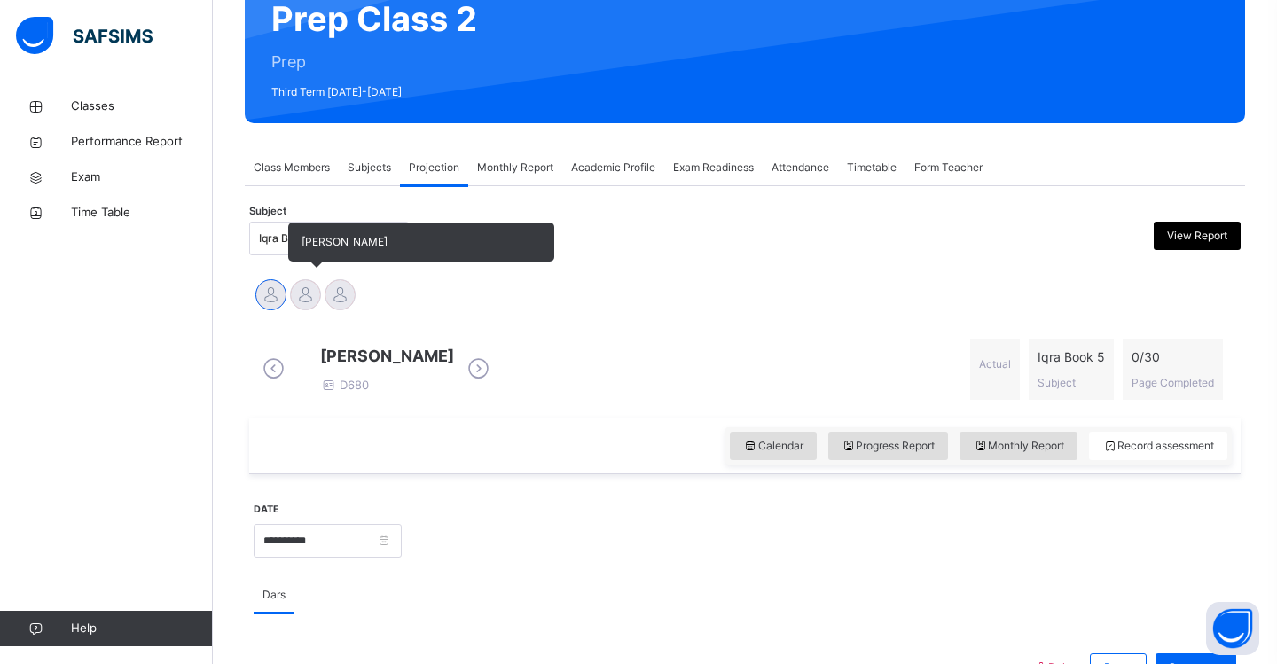
click at [303, 292] on div at bounding box center [305, 294] width 31 height 31
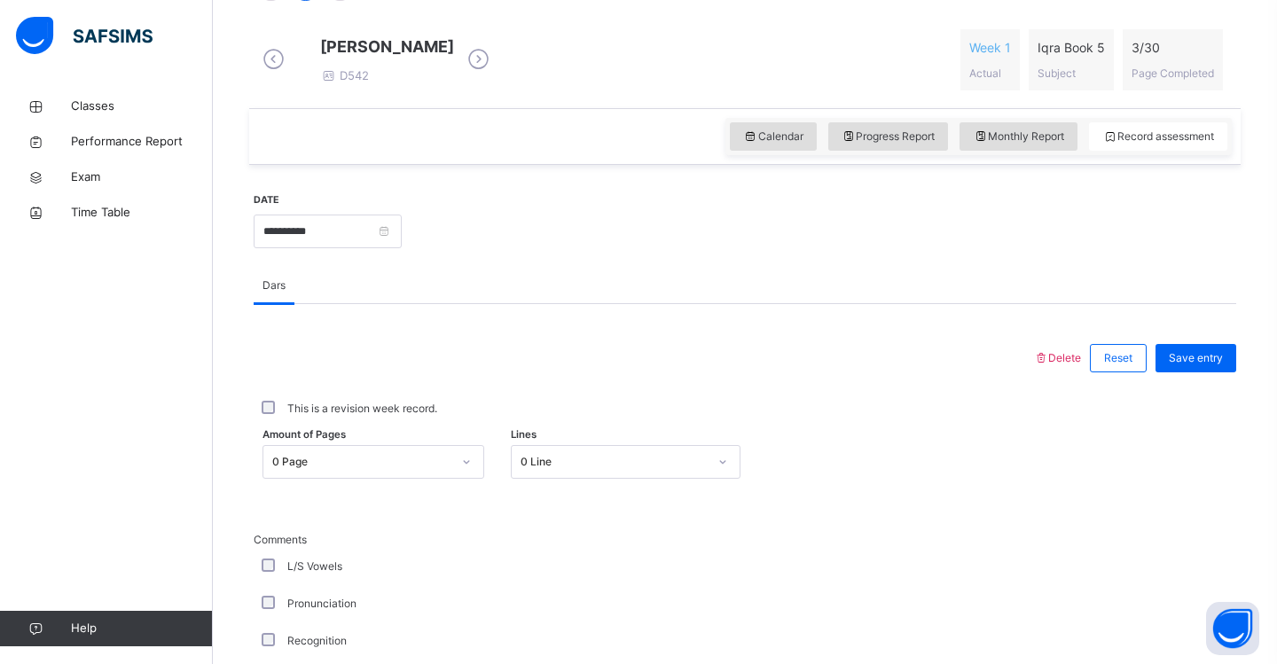
scroll to position [510, 0]
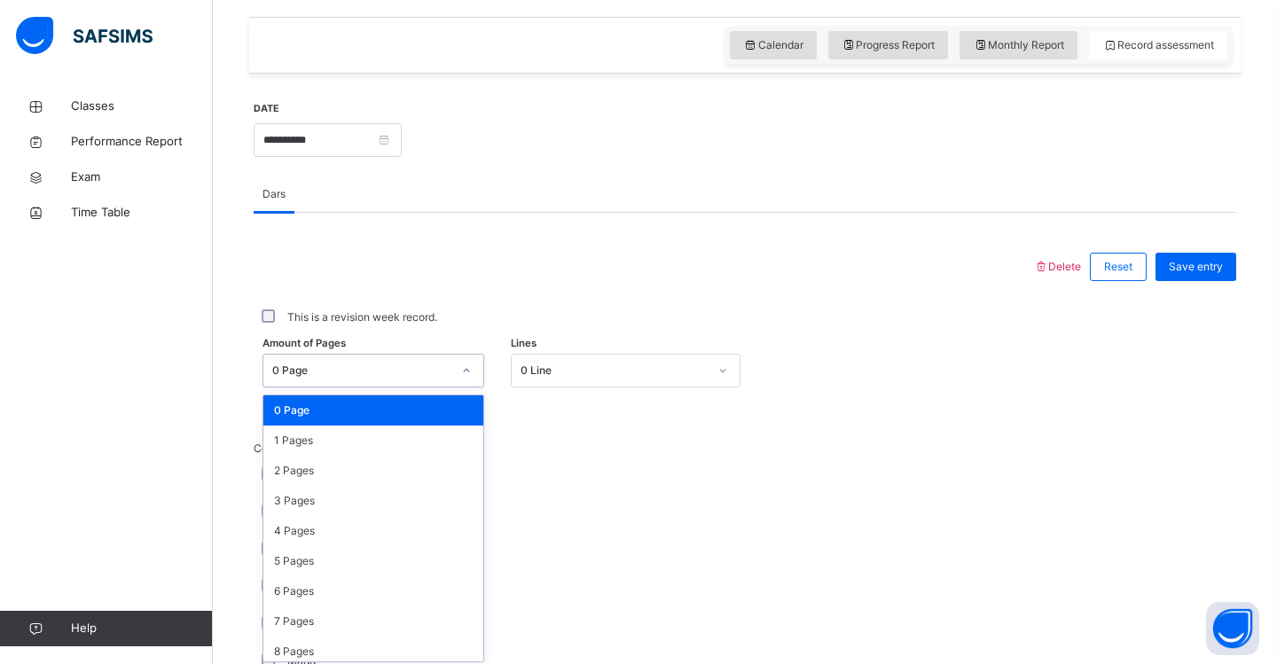
click at [473, 387] on div "option 0 Page focused, 1 of 31. 31 results available. Use Up and Down to choose…" at bounding box center [373, 371] width 222 height 34
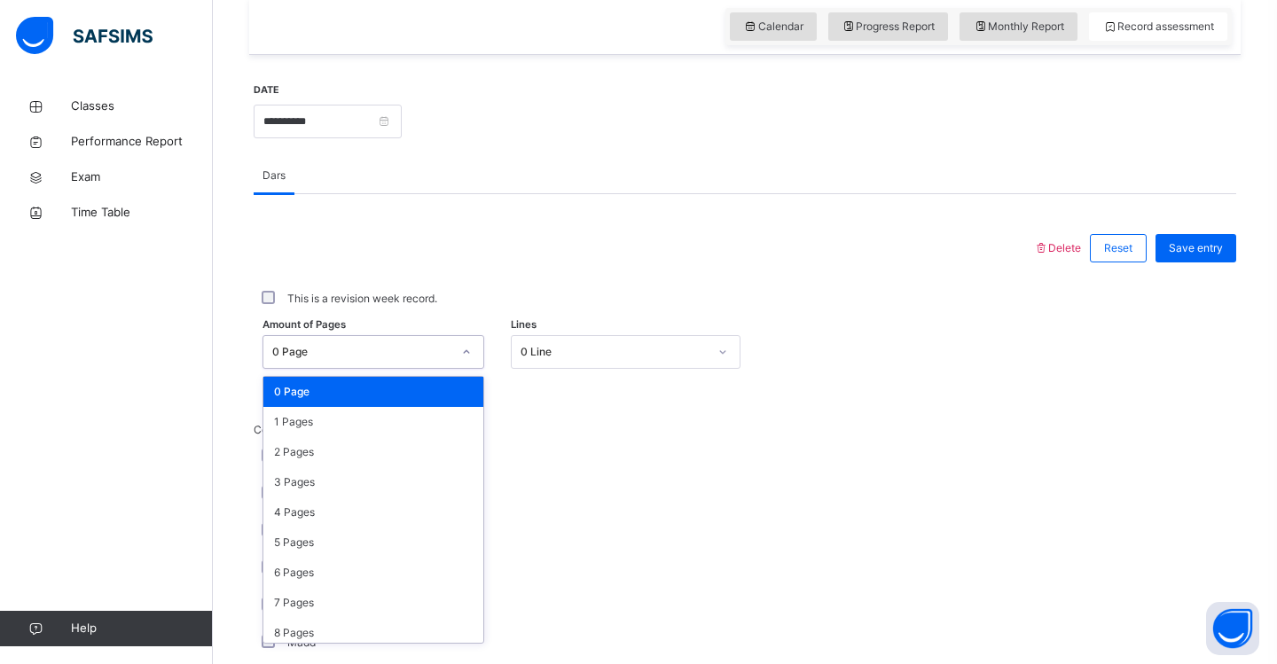
scroll to position [604, 0]
click at [398, 420] on div "1 Pages" at bounding box center [373, 421] width 220 height 30
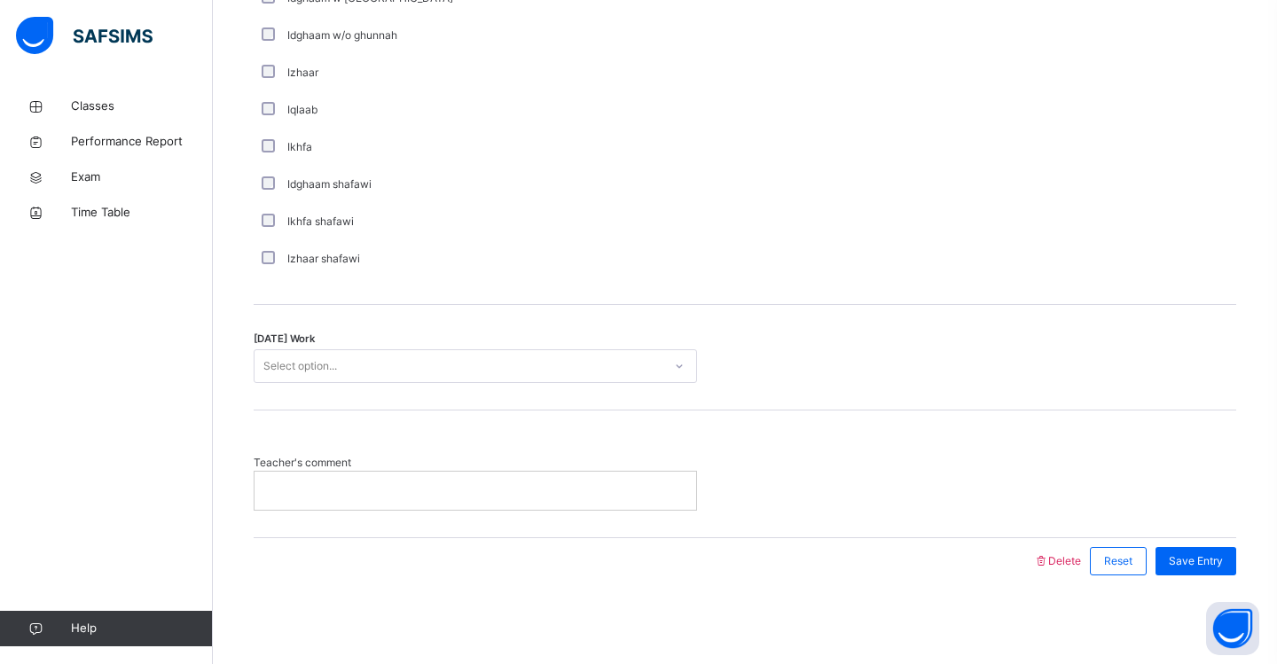
scroll to position [1335, 0]
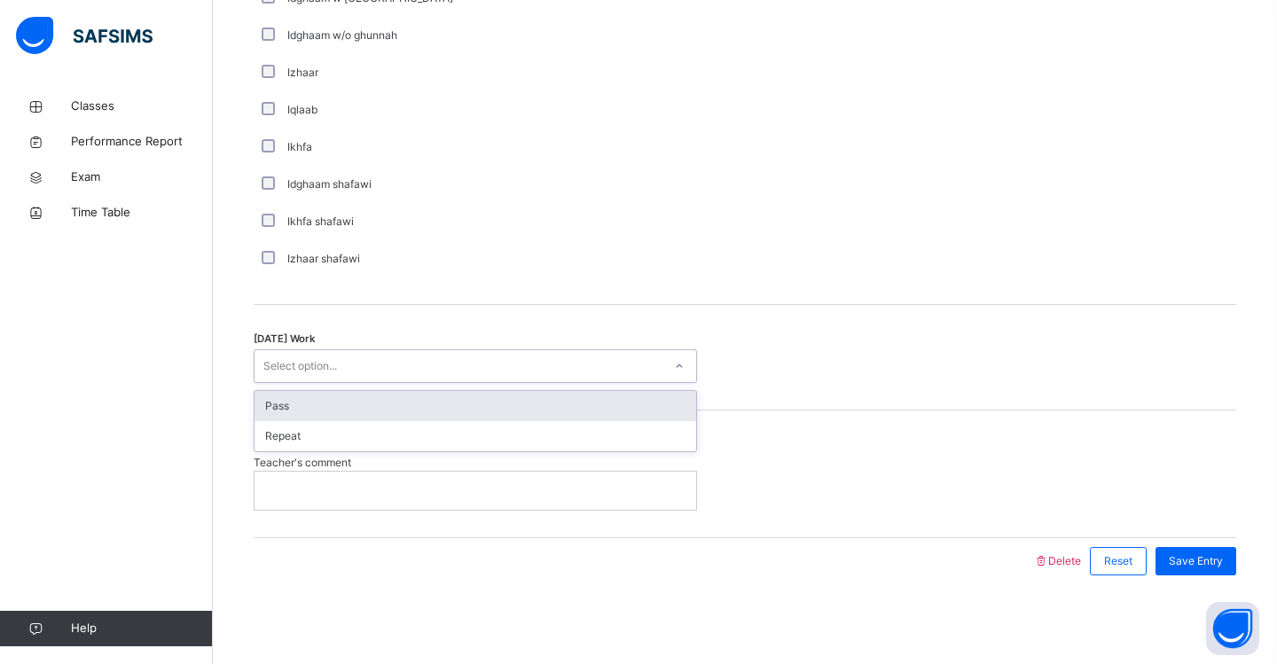
click at [376, 360] on div "Select option..." at bounding box center [458, 366] width 408 height 27
click at [371, 398] on div "Pass" at bounding box center [475, 406] width 442 height 30
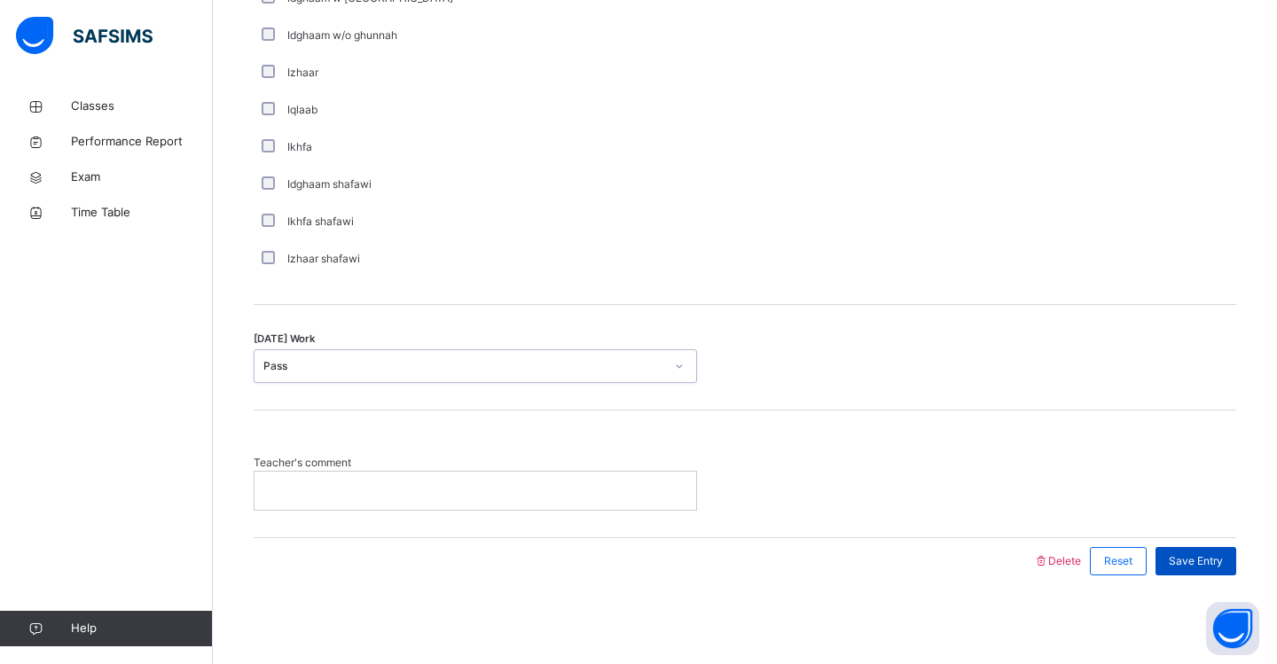
click at [1205, 557] on span "Save Entry" at bounding box center [1196, 561] width 54 height 16
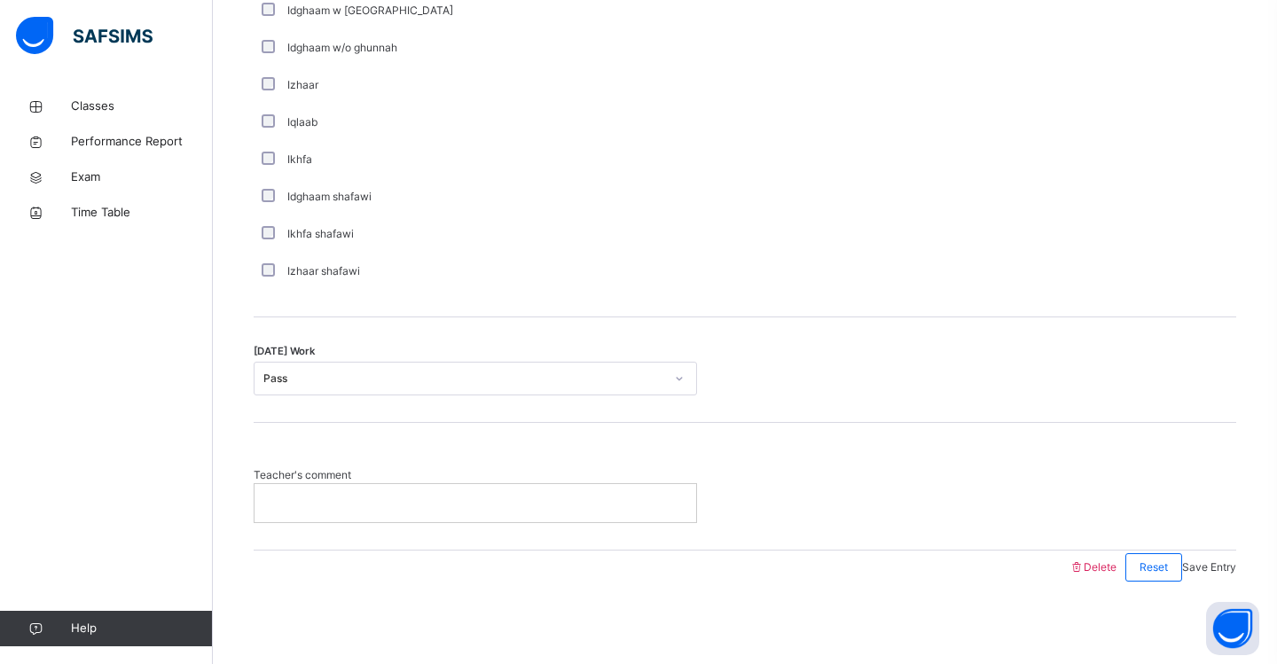
scroll to position [266, 0]
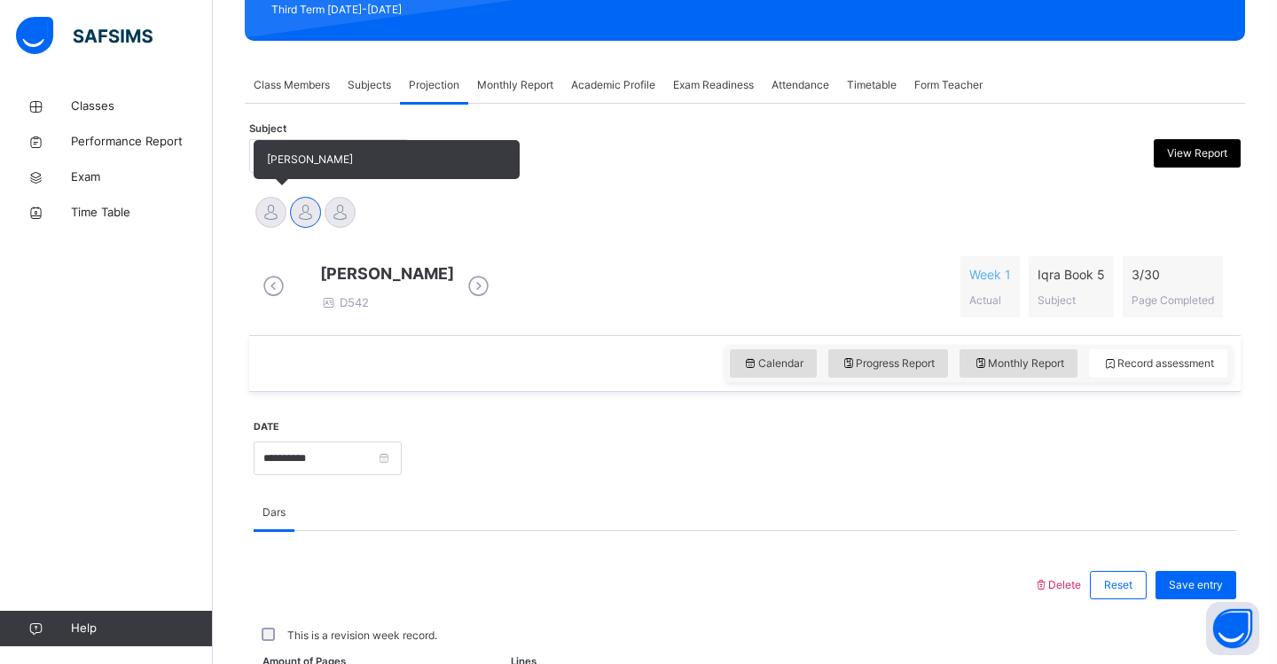
click at [268, 219] on div at bounding box center [270, 212] width 31 height 31
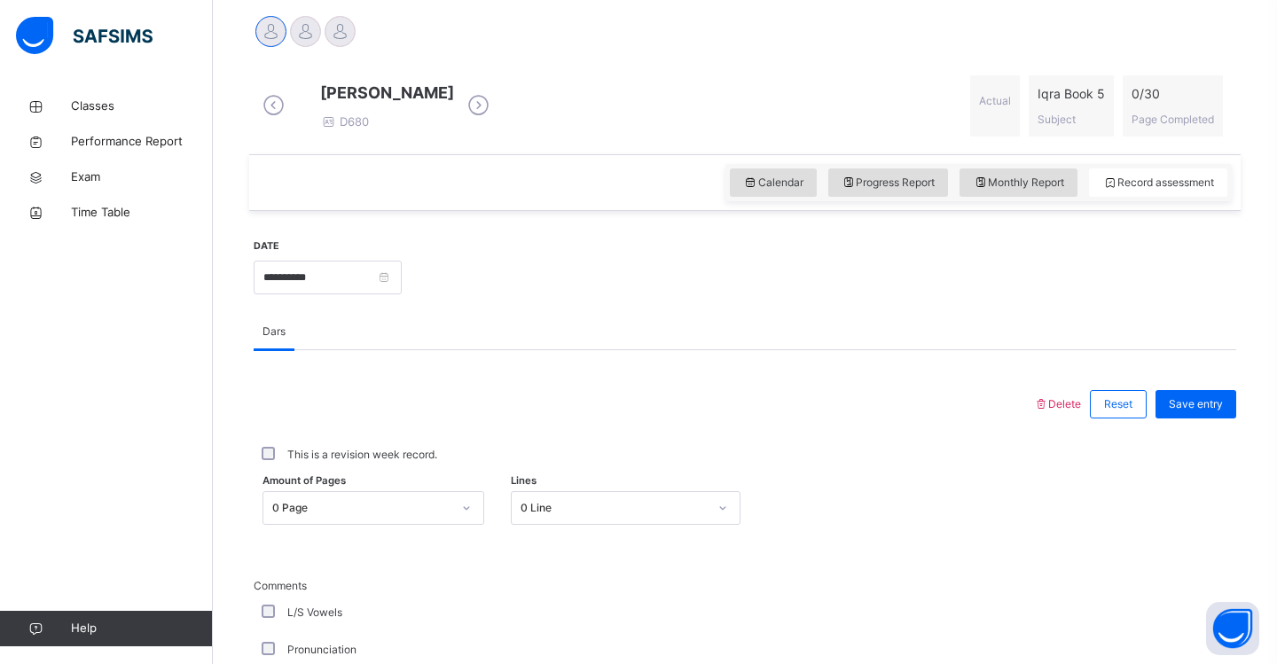
scroll to position [452, 0]
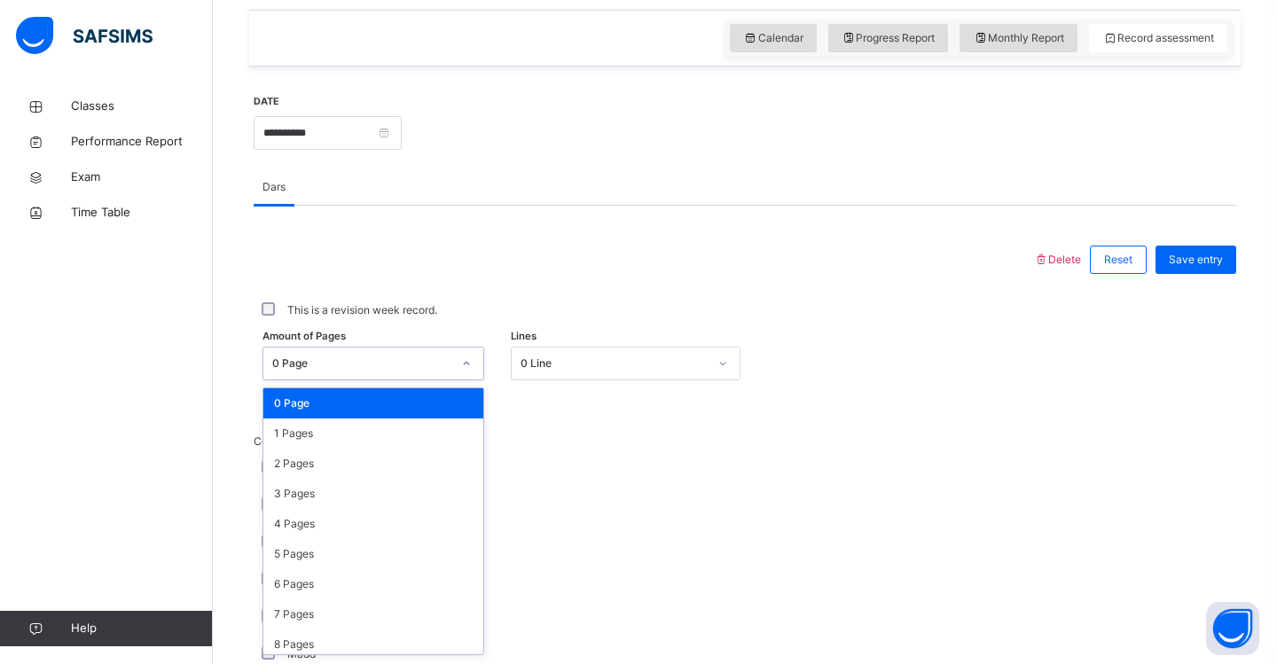
click at [470, 380] on div "option 0 Page focused, 1 of 31. 31 results available. Use Up and Down to choose…" at bounding box center [373, 364] width 222 height 34
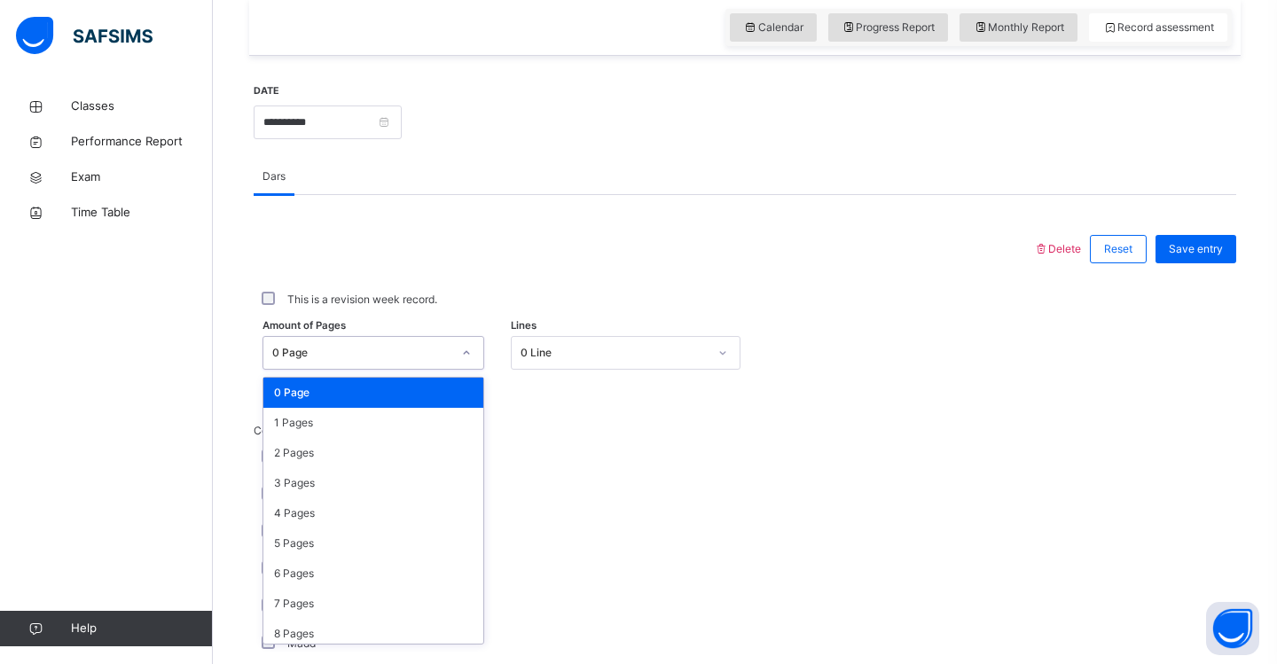
scroll to position [604, 0]
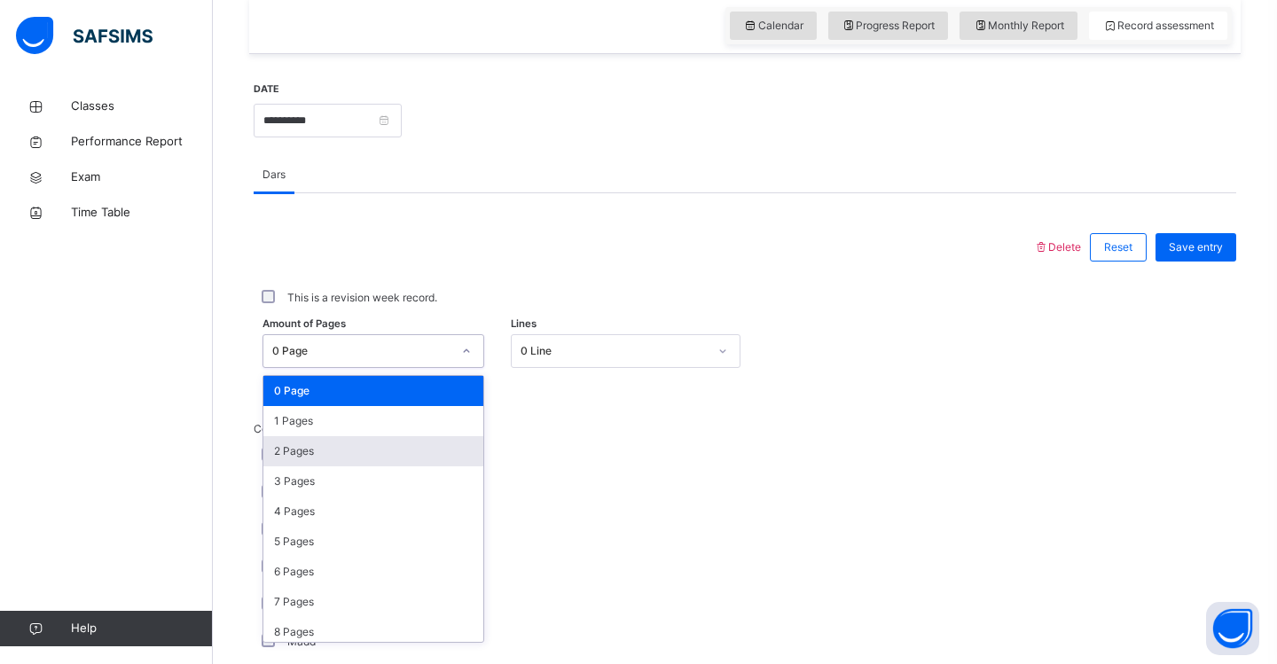
click at [434, 466] on div "2 Pages" at bounding box center [373, 451] width 220 height 30
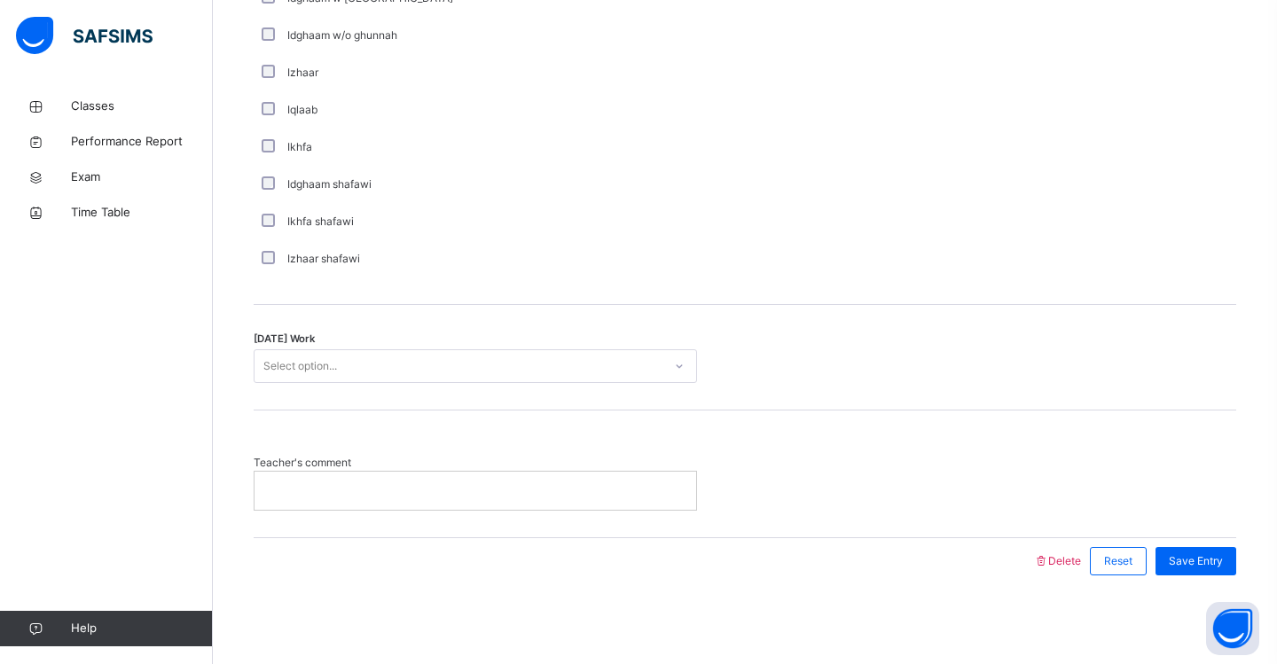
scroll to position [1335, 0]
click at [420, 357] on div "Select option..." at bounding box center [458, 366] width 408 height 27
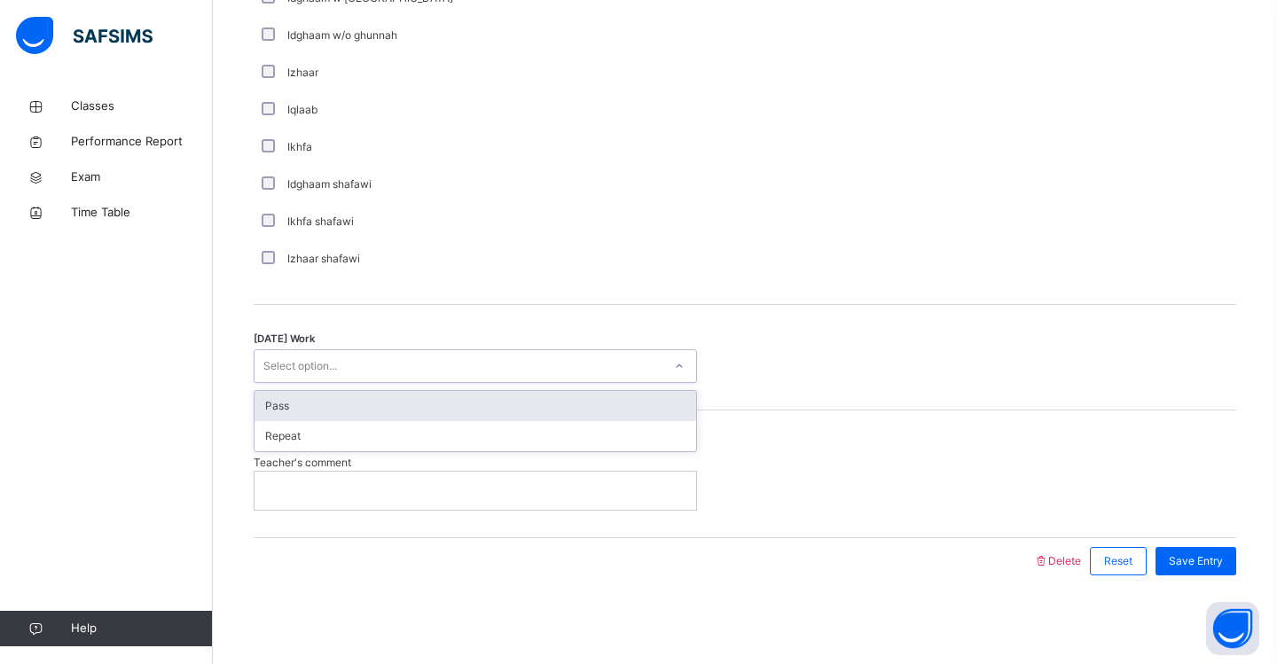
click at [403, 406] on div "Pass" at bounding box center [475, 406] width 442 height 30
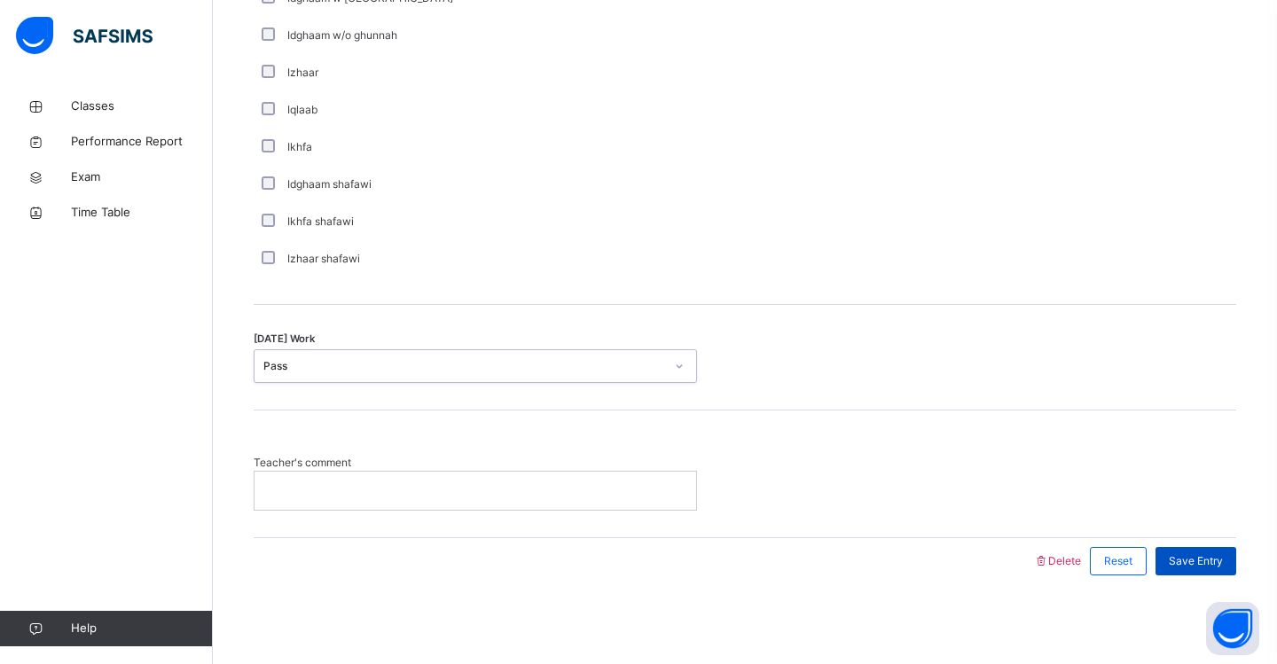
click at [1173, 558] on span "Save Entry" at bounding box center [1196, 561] width 54 height 16
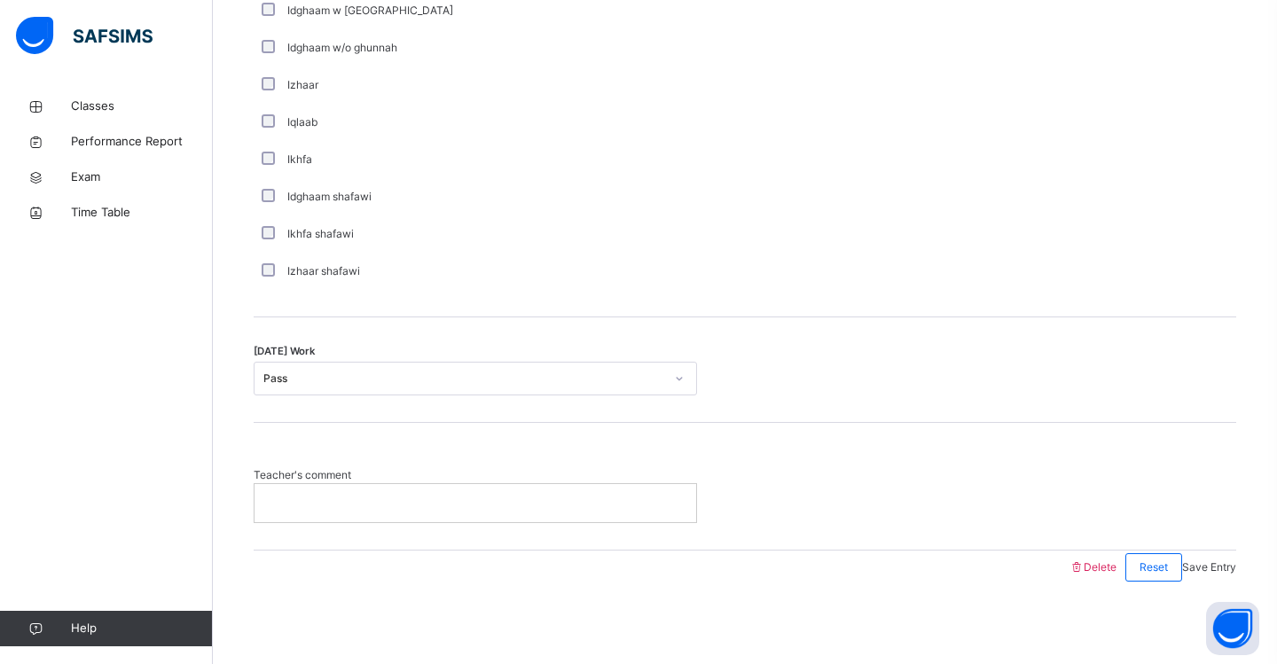
scroll to position [266, 0]
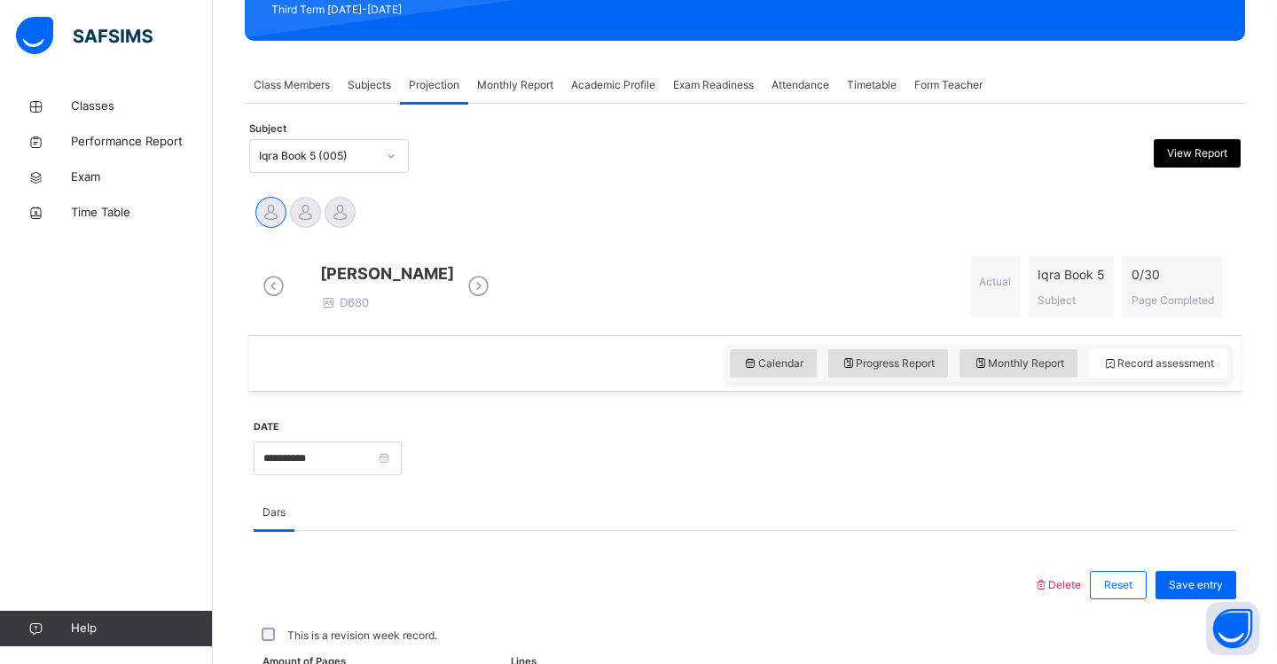
click at [395, 160] on icon at bounding box center [391, 156] width 11 height 18
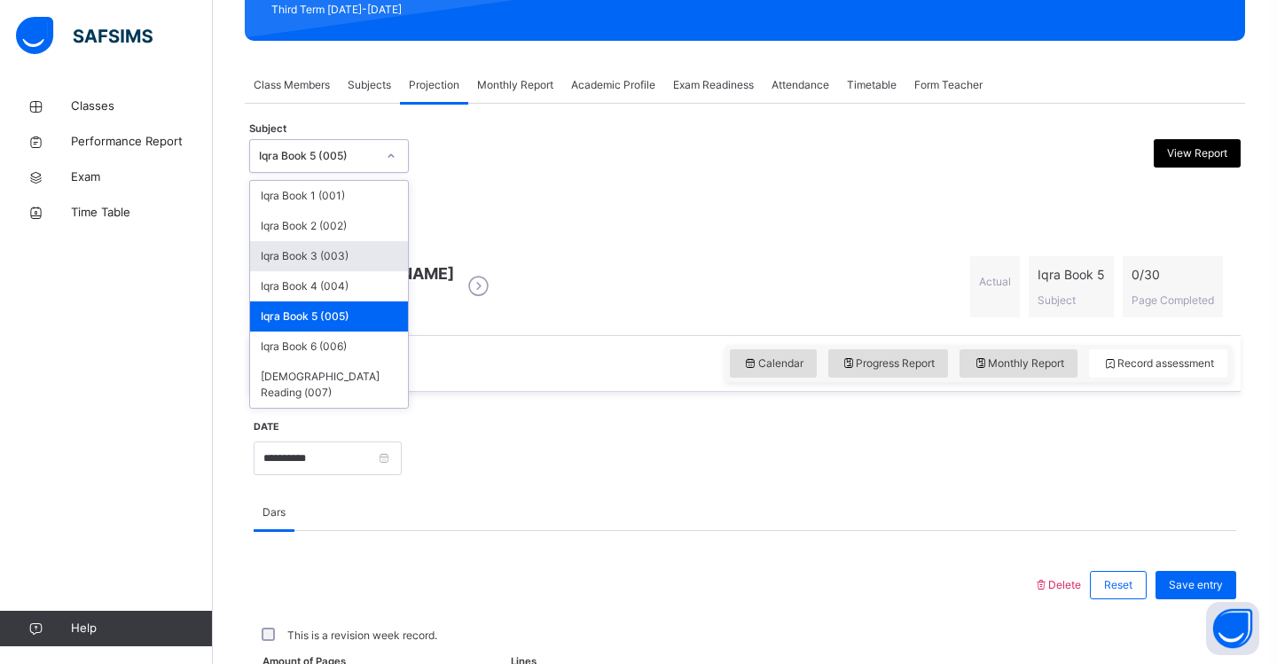
click at [356, 257] on div "Iqra Book 3 (003)" at bounding box center [329, 256] width 158 height 30
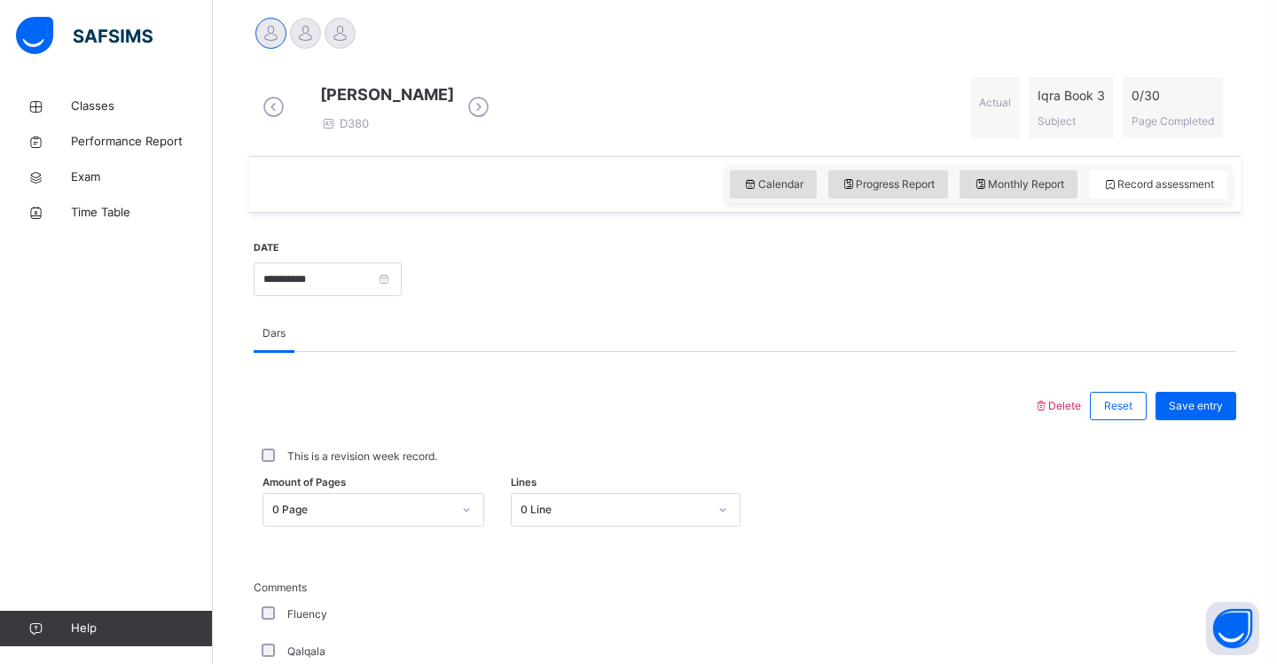
scroll to position [451, 0]
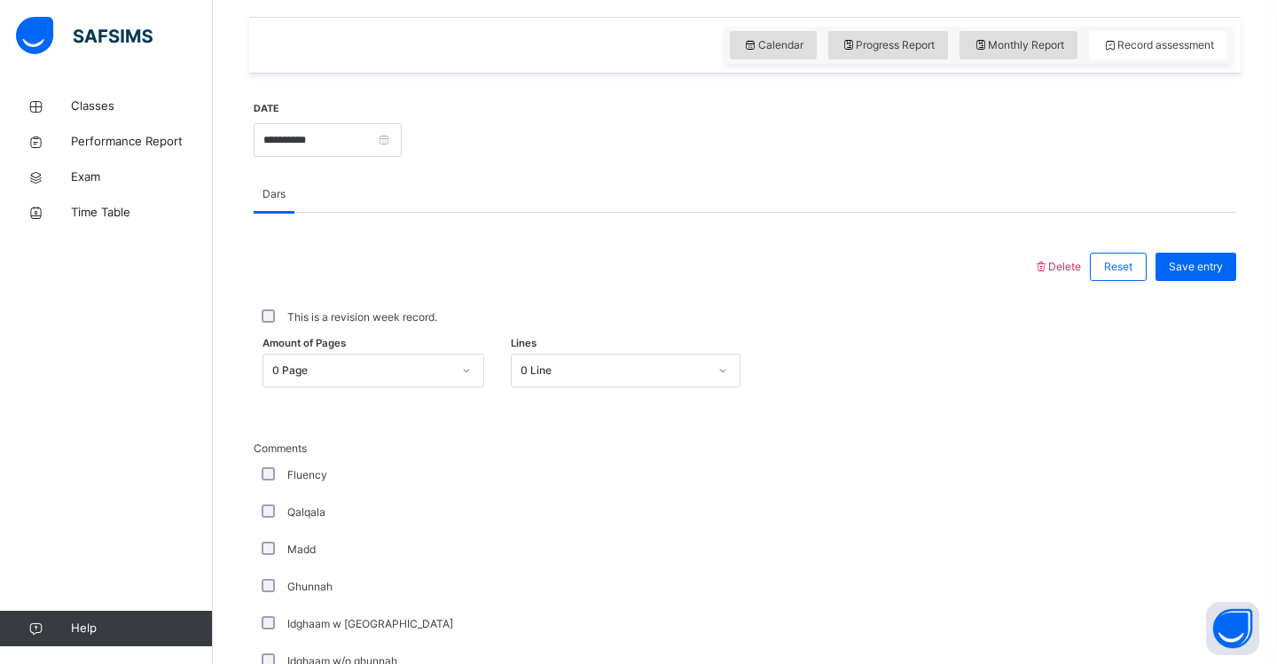
click at [467, 387] on div "0 Page" at bounding box center [373, 371] width 222 height 34
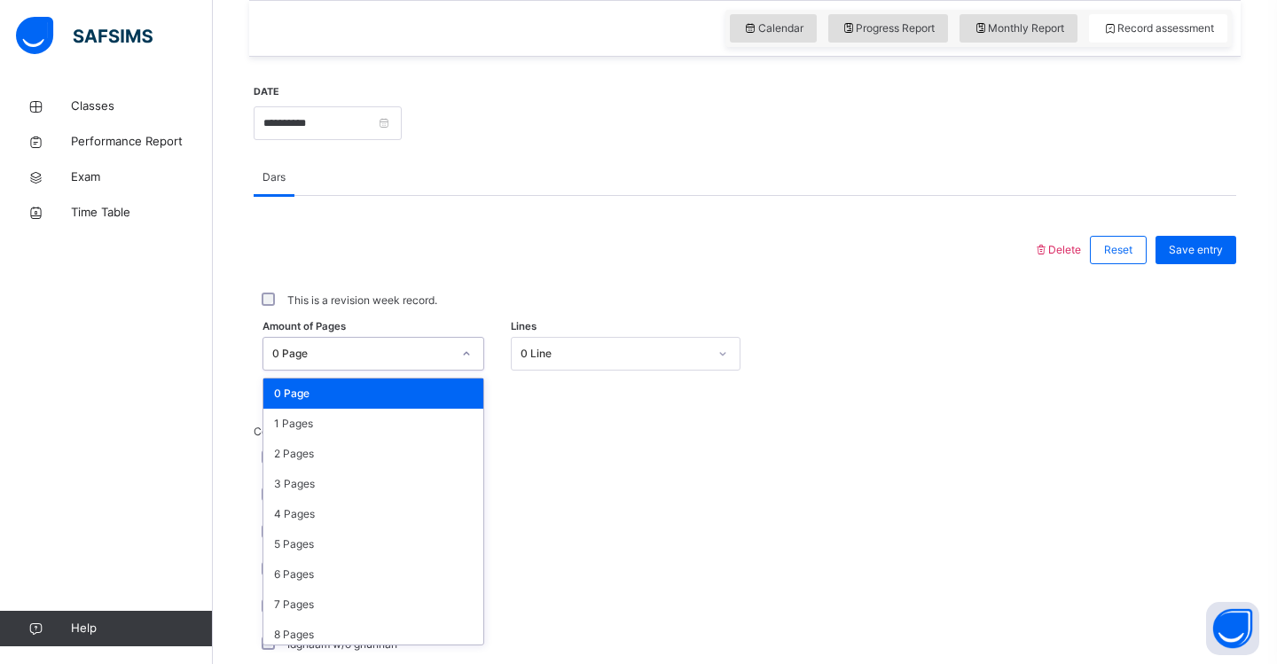
scroll to position [604, 0]
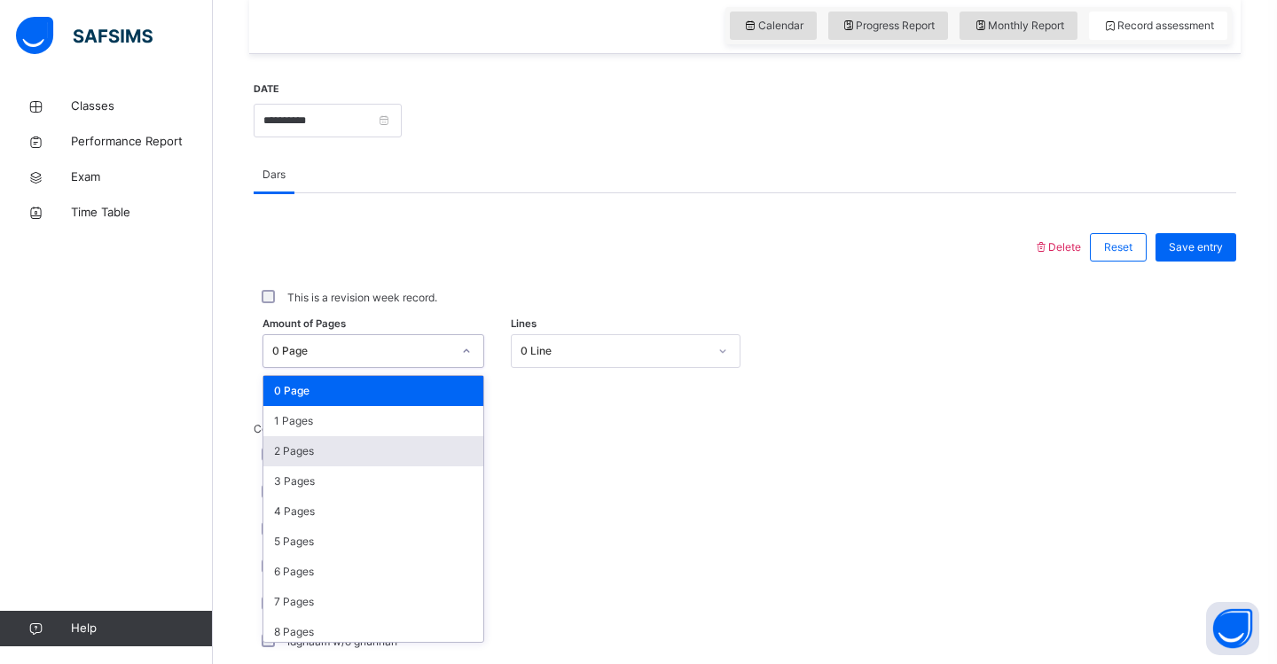
click at [411, 466] on div "2 Pages" at bounding box center [373, 451] width 220 height 30
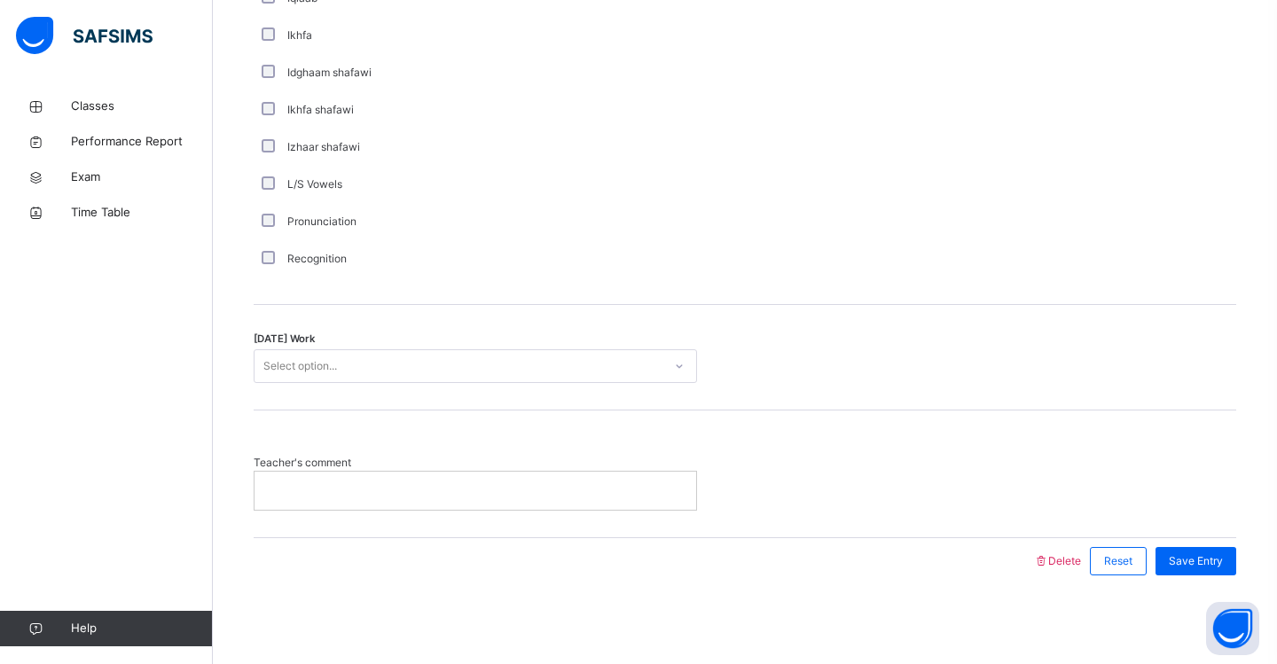
scroll to position [1335, 0]
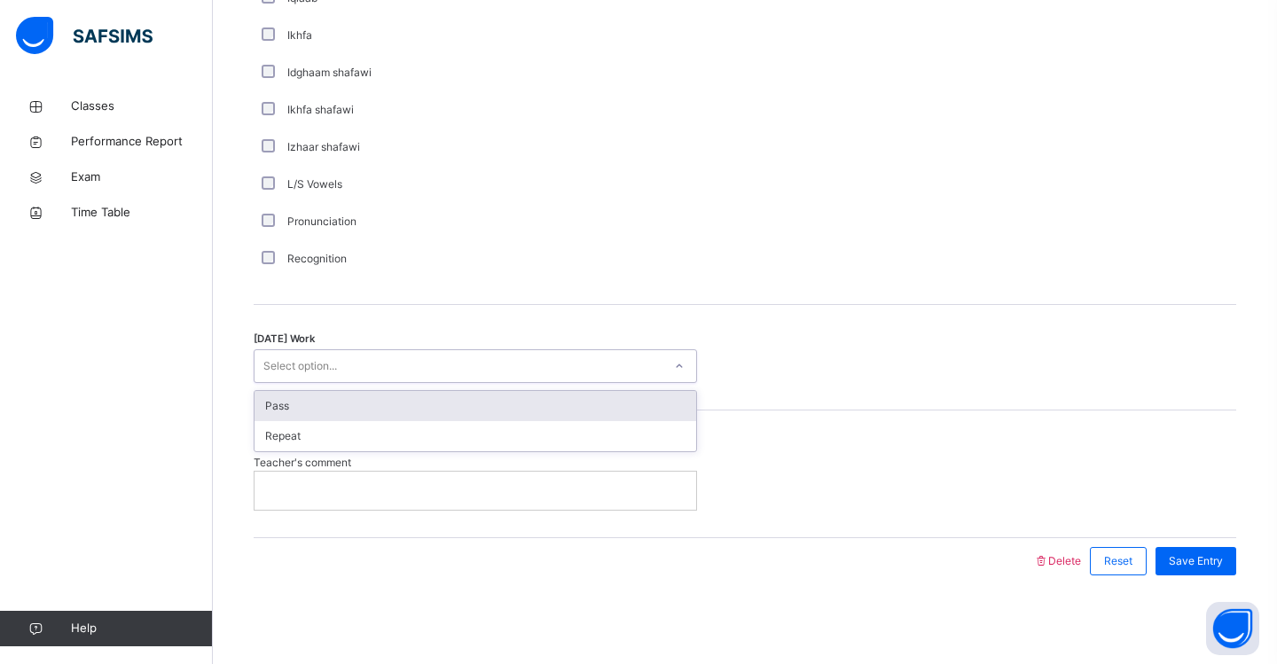
click at [379, 355] on div "Select option..." at bounding box center [458, 366] width 408 height 27
click at [354, 407] on div "Pass" at bounding box center [475, 406] width 442 height 30
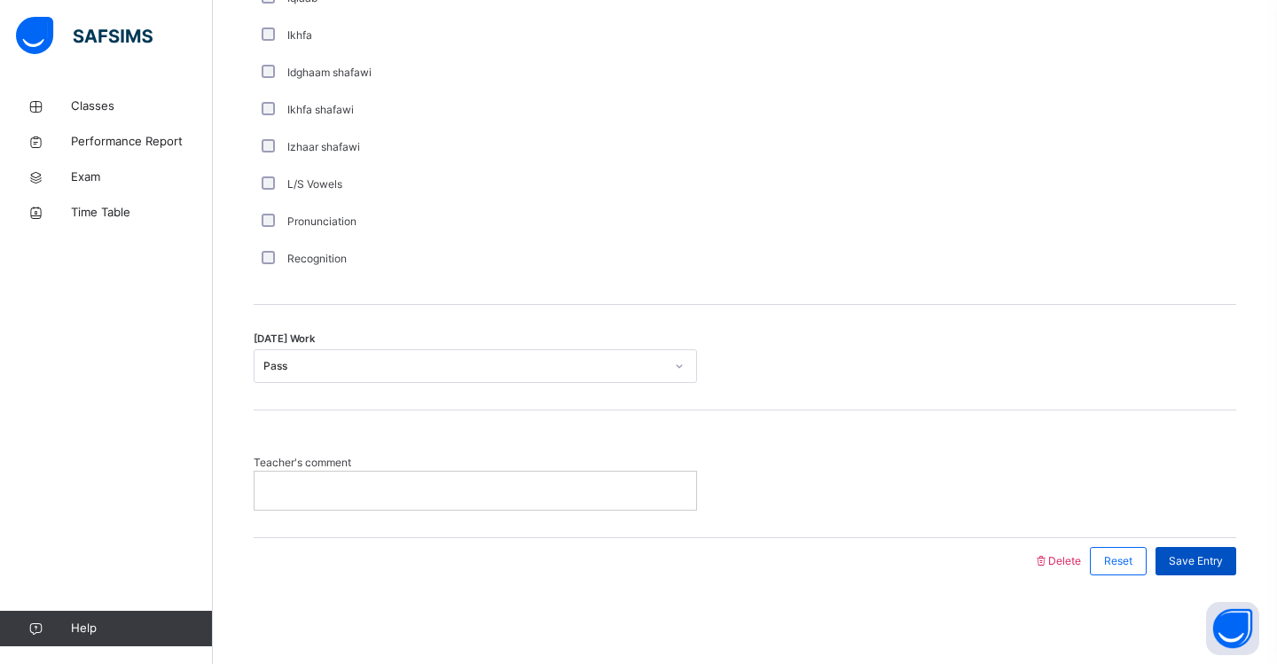
click at [1207, 563] on span "Save Entry" at bounding box center [1196, 561] width 54 height 16
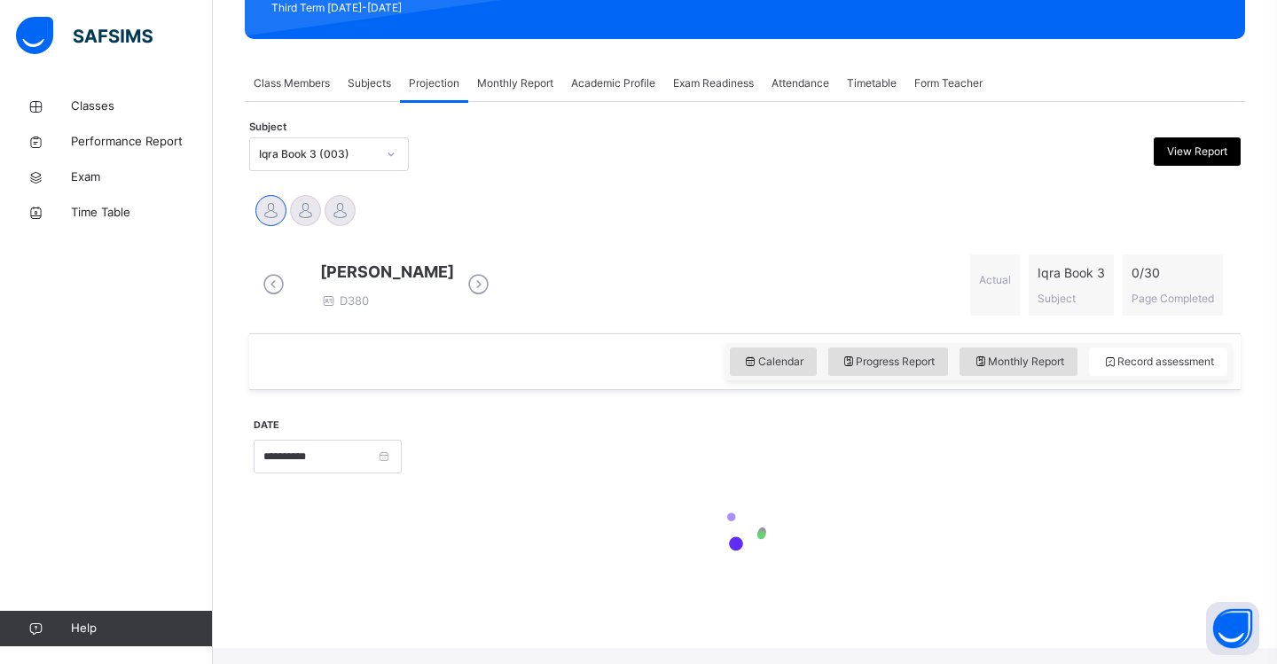
scroll to position [266, 0]
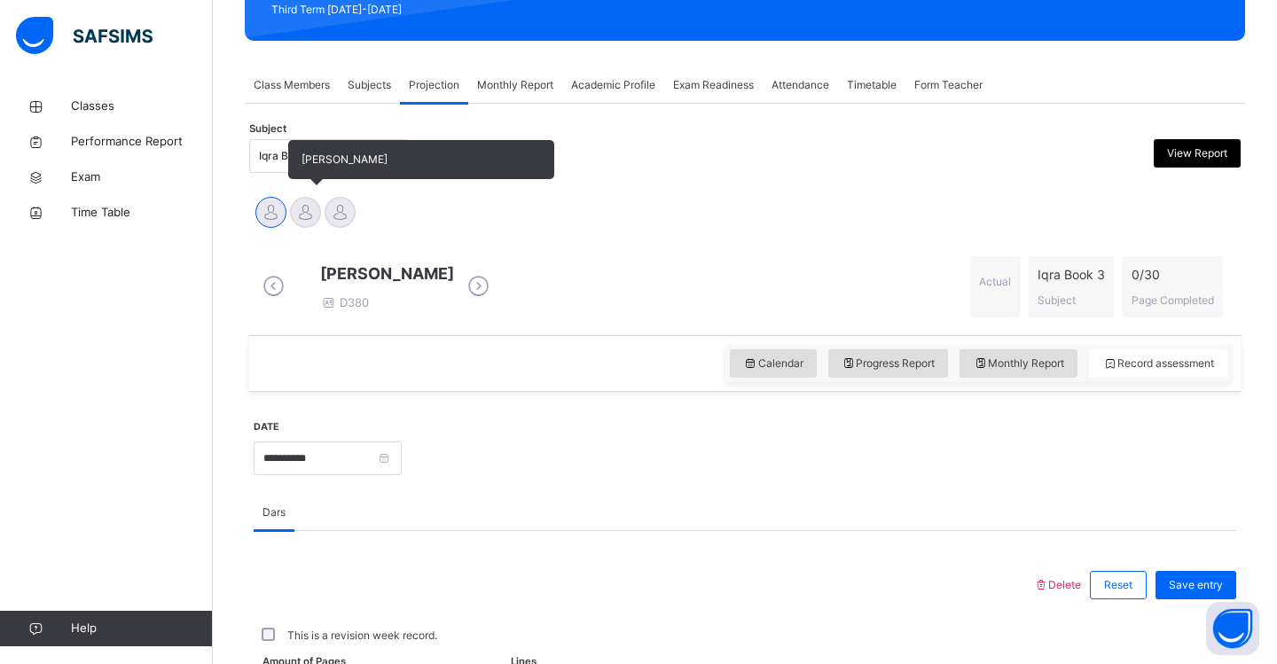
click at [301, 223] on div at bounding box center [305, 212] width 31 height 31
click at [340, 215] on div at bounding box center [340, 212] width 31 height 31
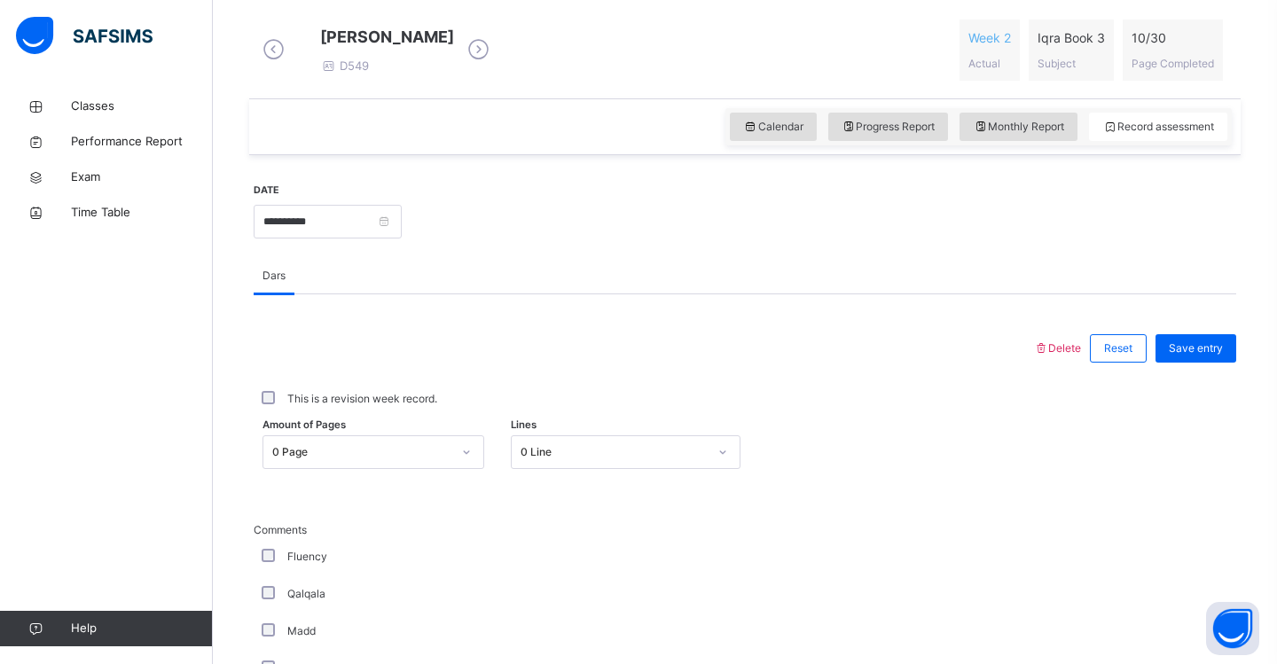
scroll to position [510, 0]
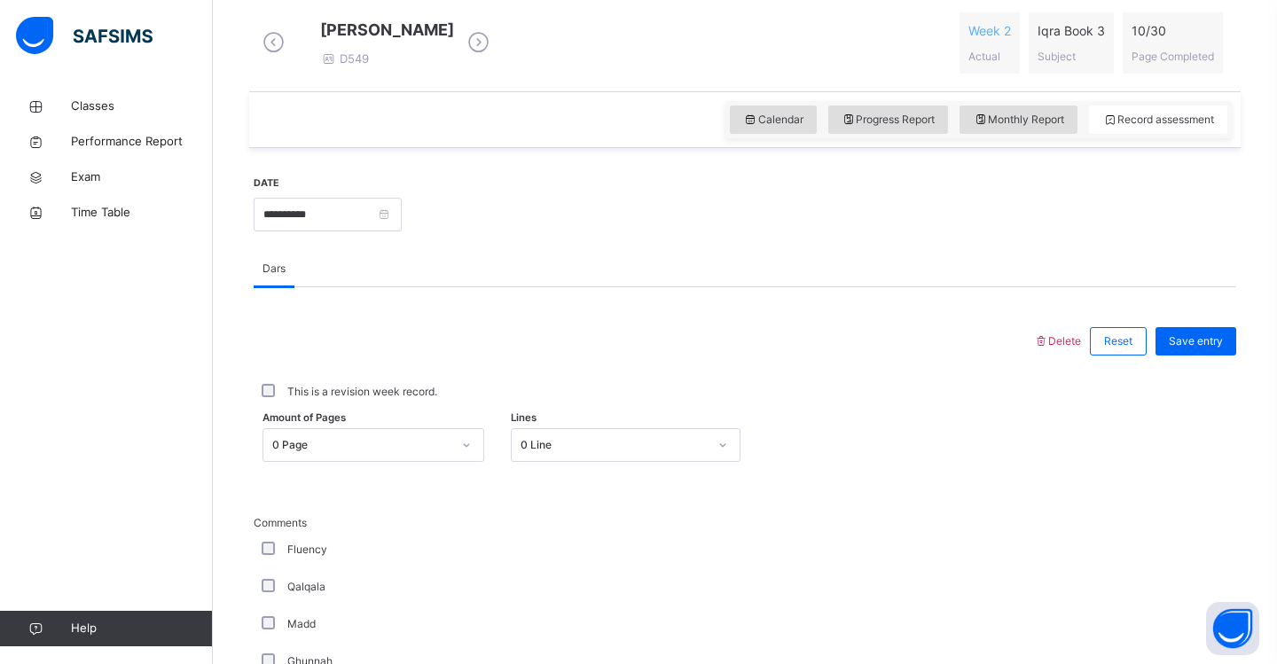
click at [467, 459] on div "0 Page" at bounding box center [373, 445] width 222 height 34
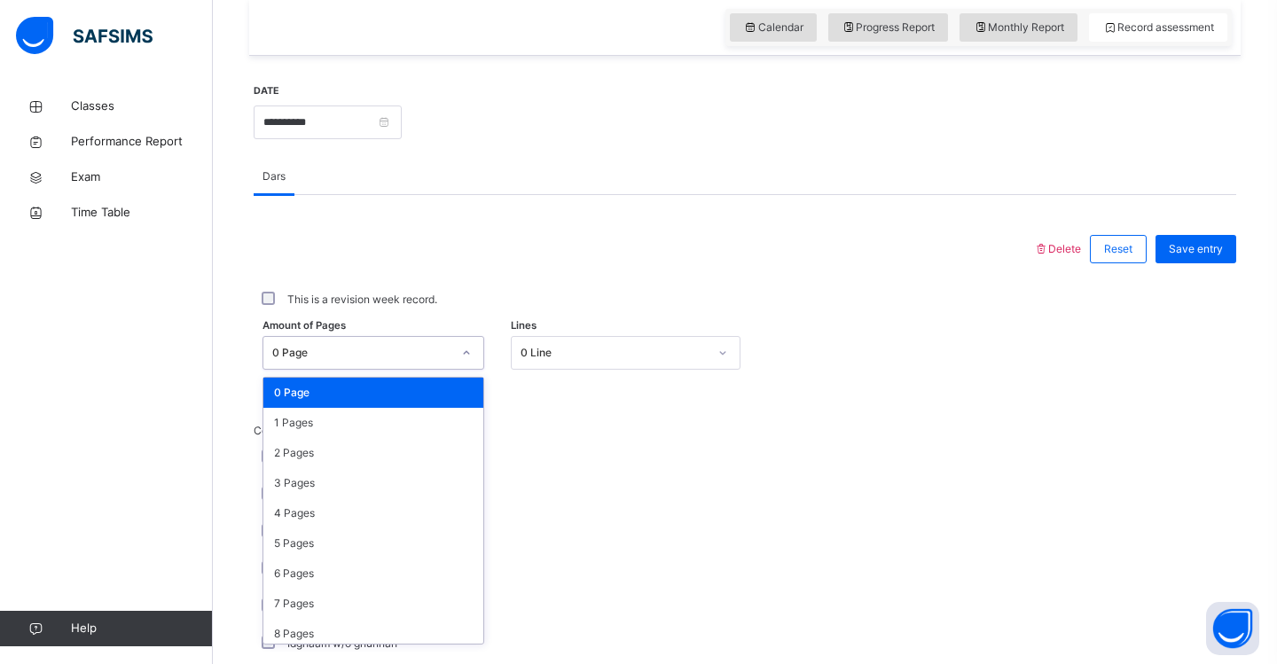
scroll to position [604, 0]
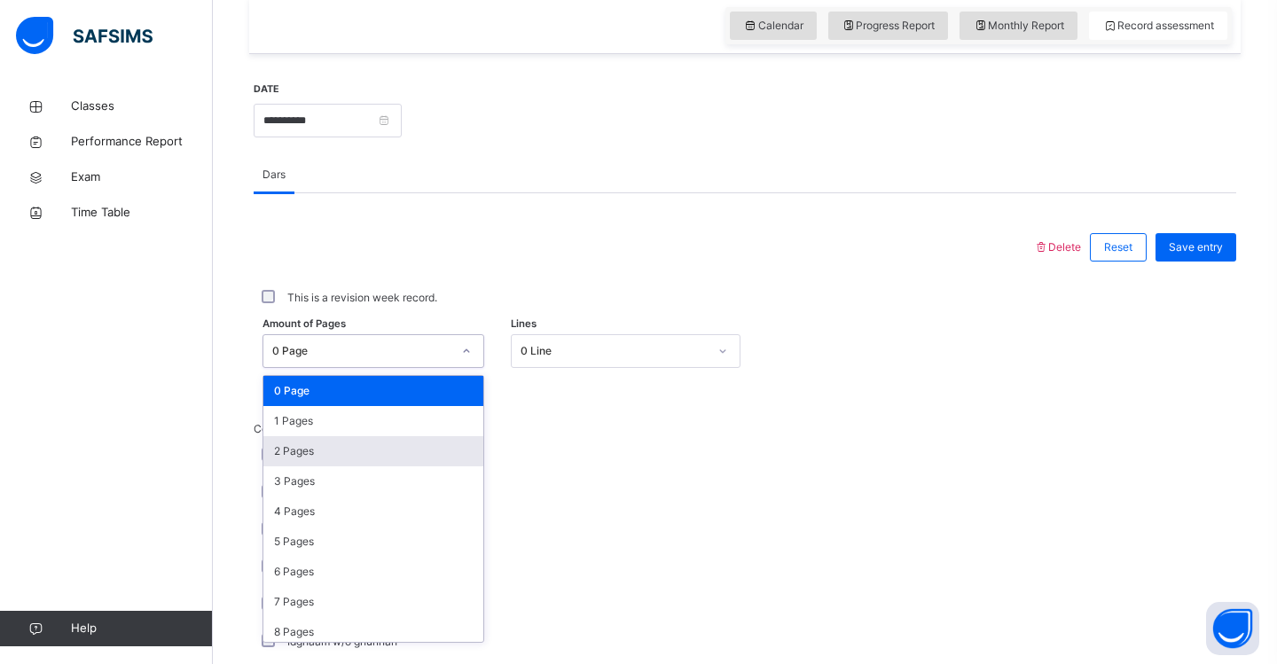
click at [442, 461] on div "2 Pages" at bounding box center [373, 451] width 220 height 30
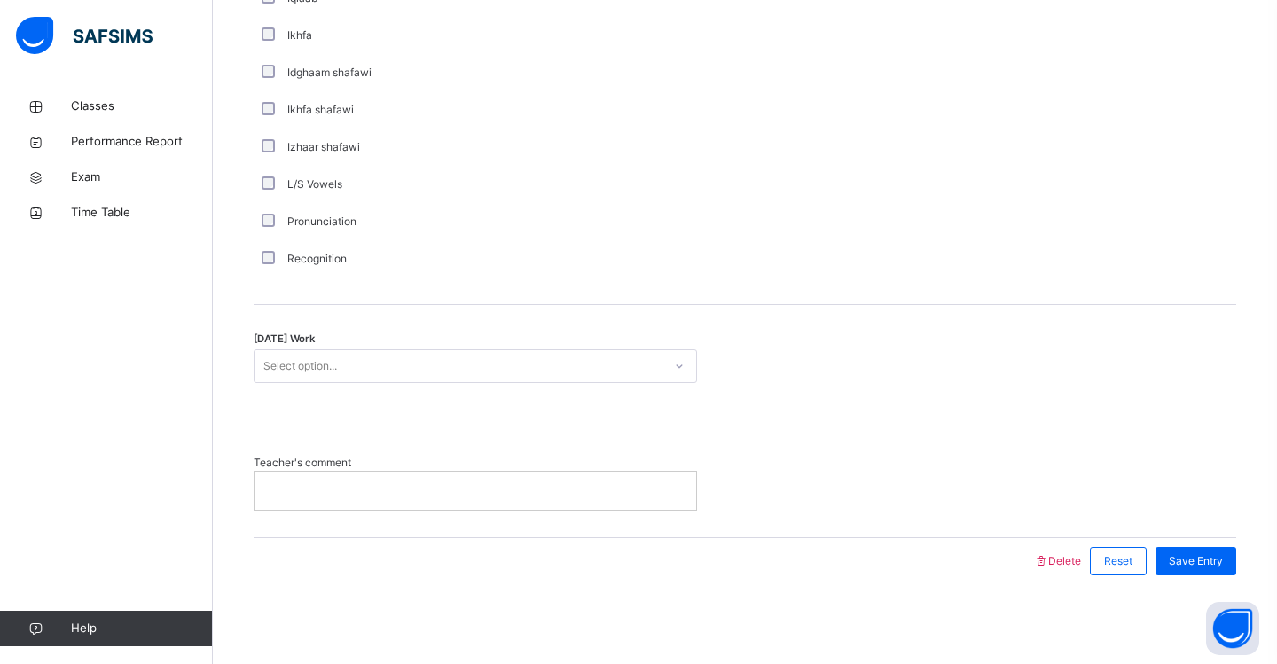
scroll to position [1335, 0]
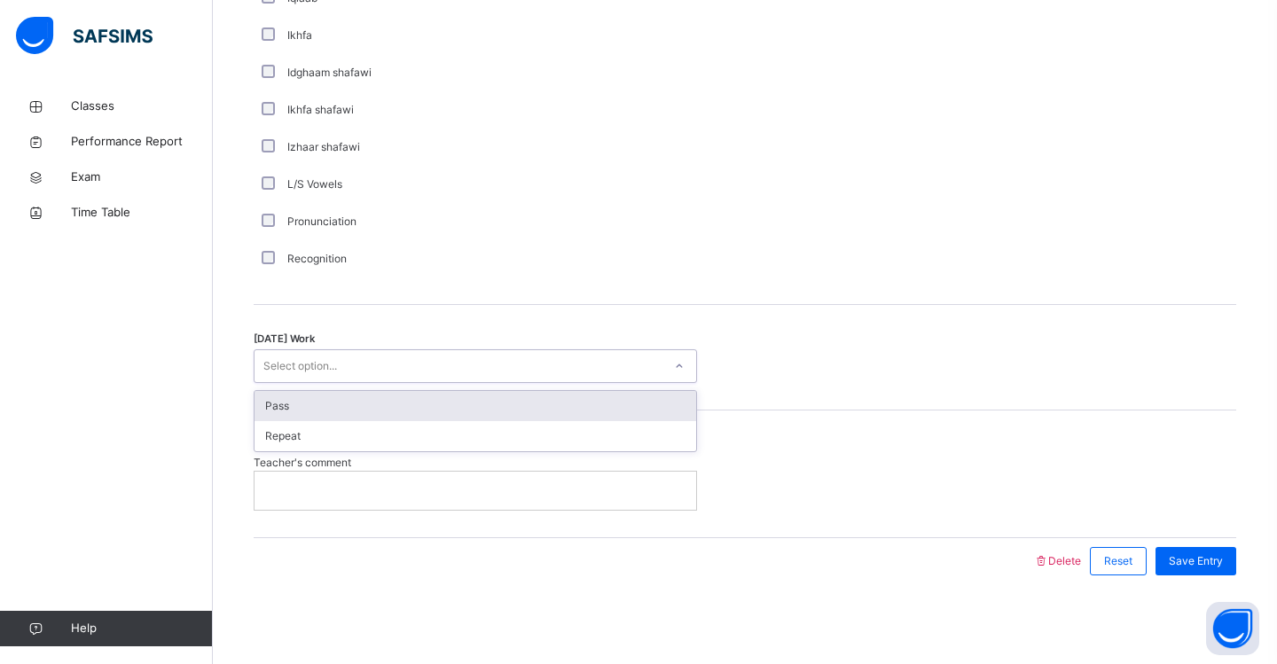
click at [393, 369] on div "Select option..." at bounding box center [458, 366] width 408 height 27
click at [391, 409] on div "Pass" at bounding box center [475, 406] width 442 height 30
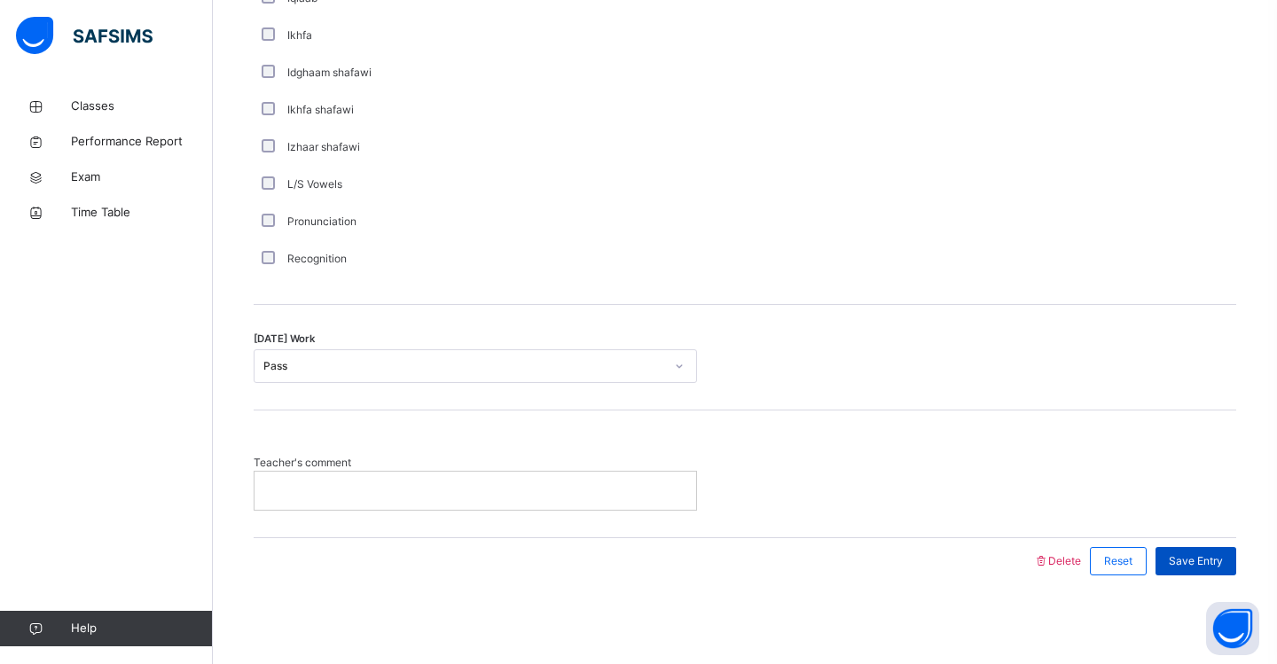
click at [1221, 565] on span "Save Entry" at bounding box center [1196, 561] width 54 height 16
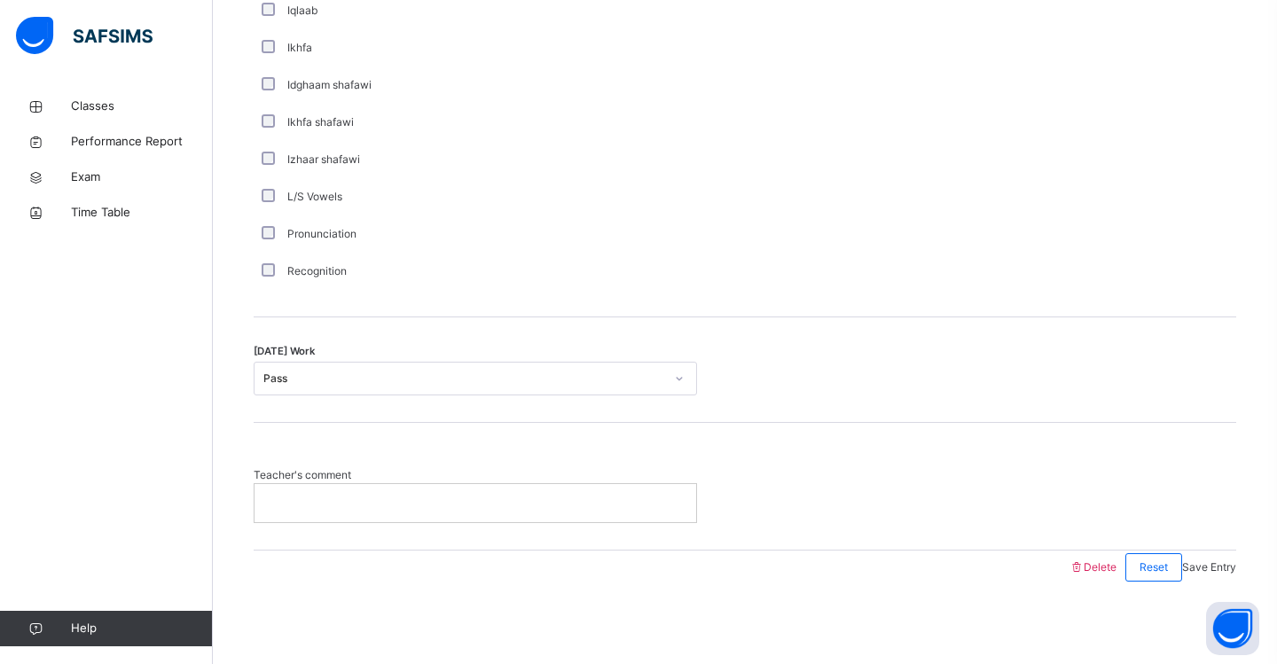
scroll to position [266, 0]
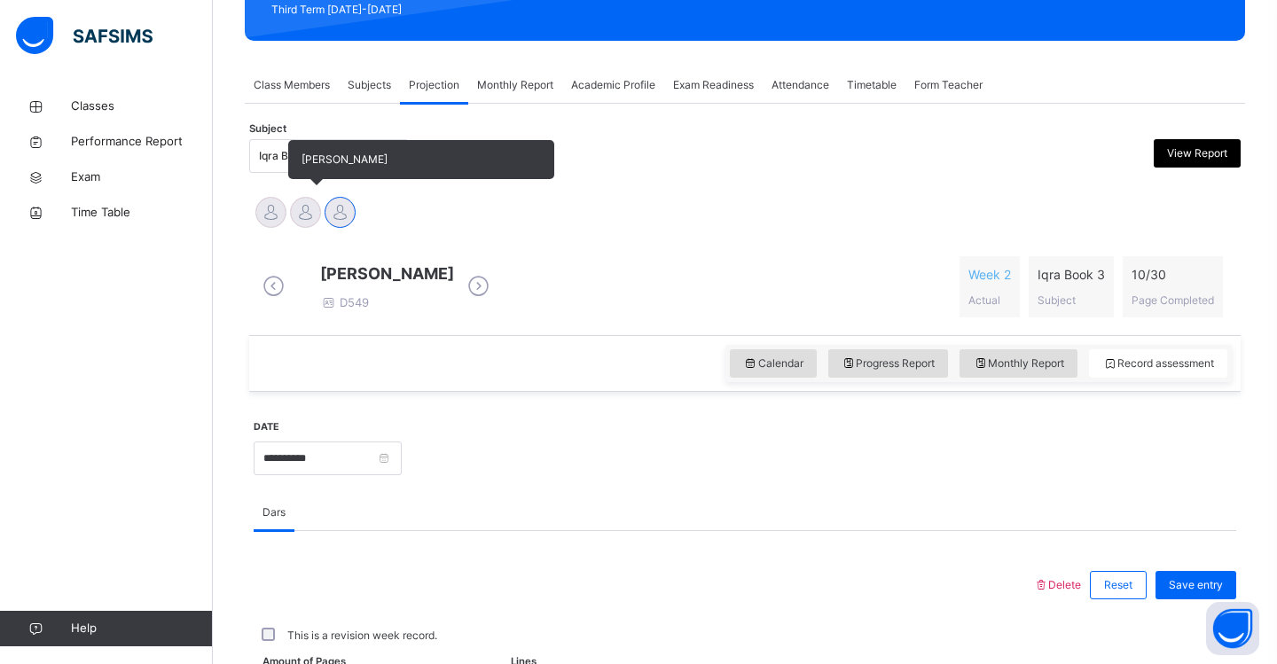
click at [309, 213] on div at bounding box center [305, 212] width 31 height 31
click at [270, 216] on div at bounding box center [270, 212] width 31 height 31
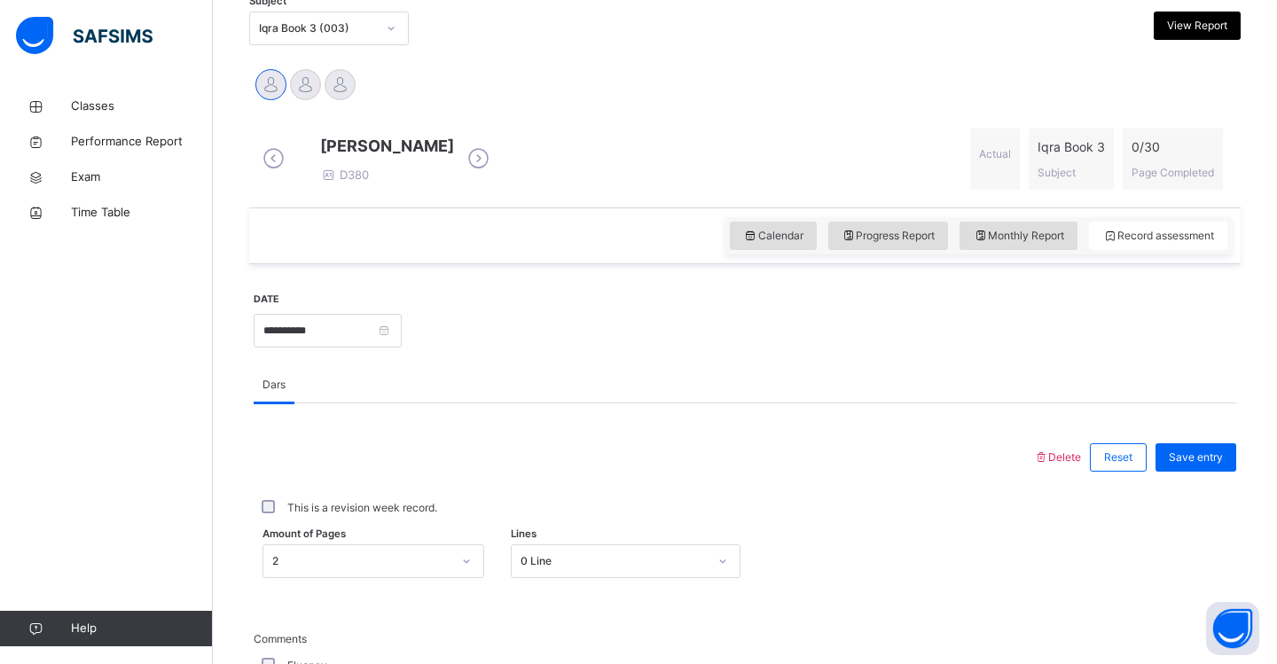
scroll to position [391, 0]
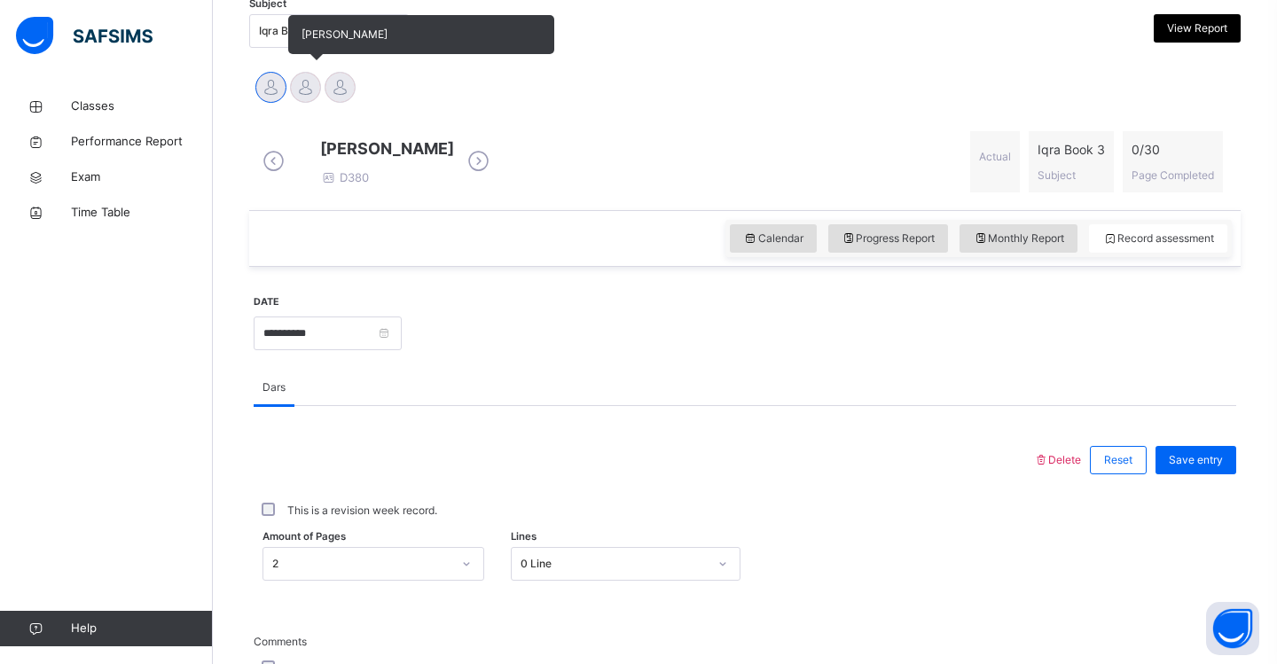
click at [306, 90] on div at bounding box center [305, 87] width 31 height 31
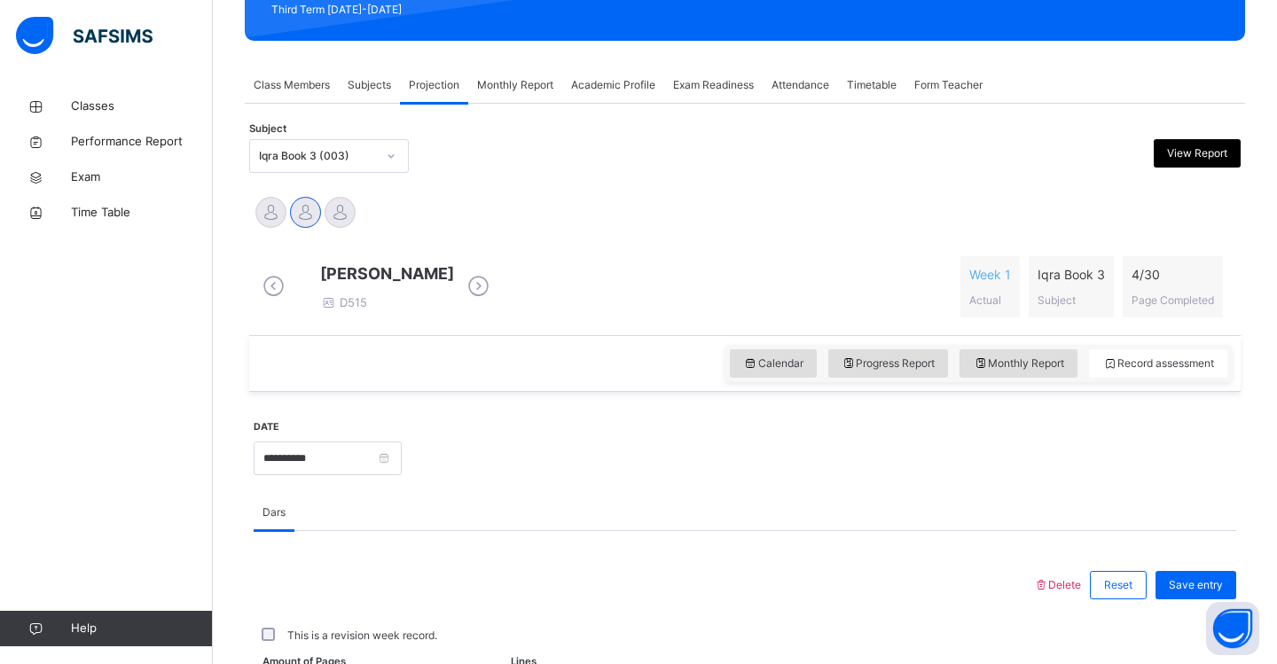
click at [309, 89] on span "Class Members" at bounding box center [292, 85] width 76 height 16
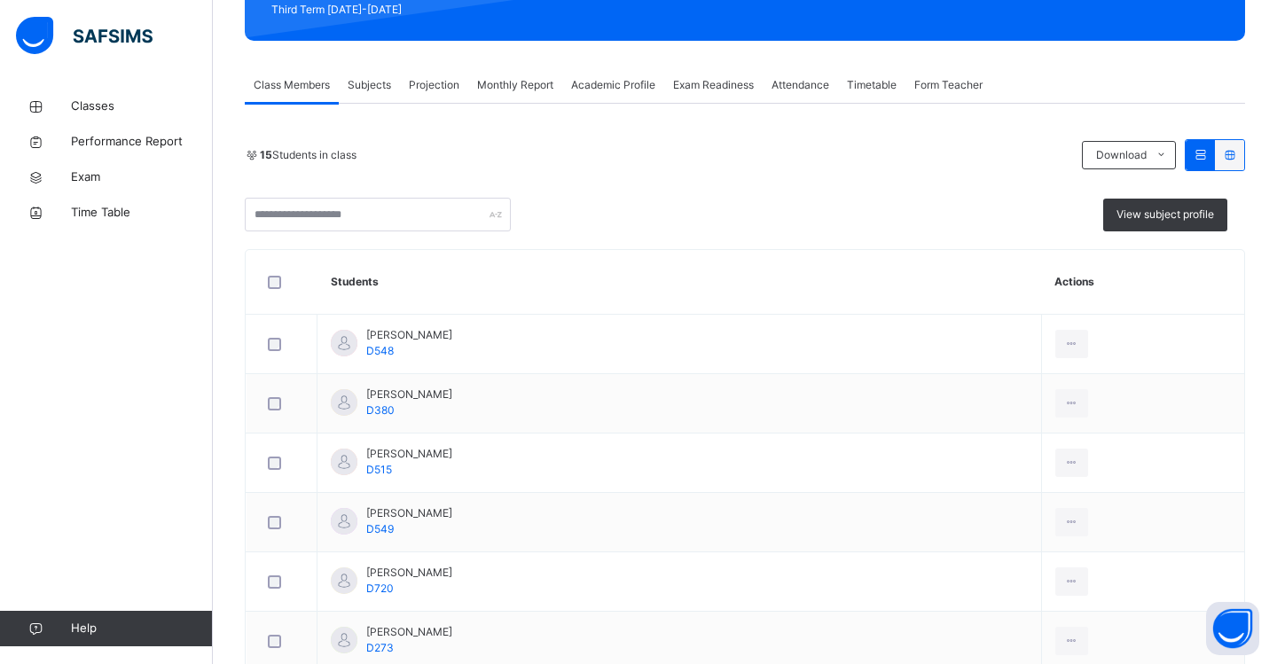
click at [325, 156] on span "15 Students in class" at bounding box center [308, 155] width 97 height 16
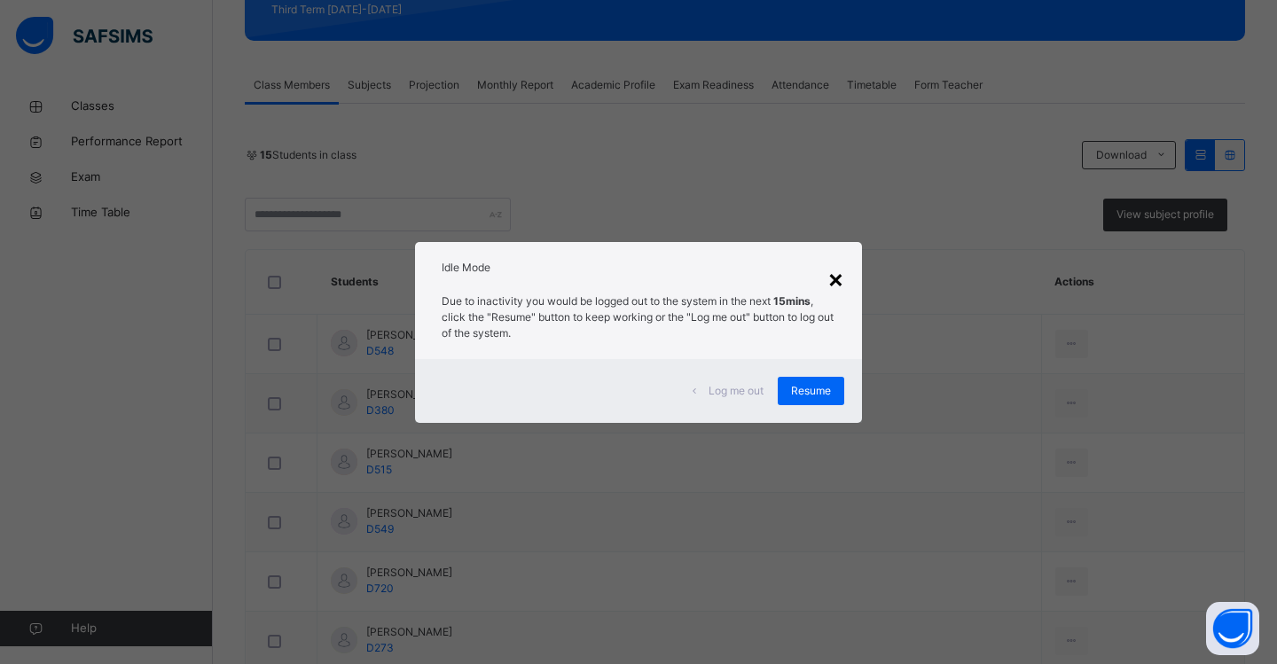
click at [836, 280] on div "×" at bounding box center [835, 278] width 17 height 37
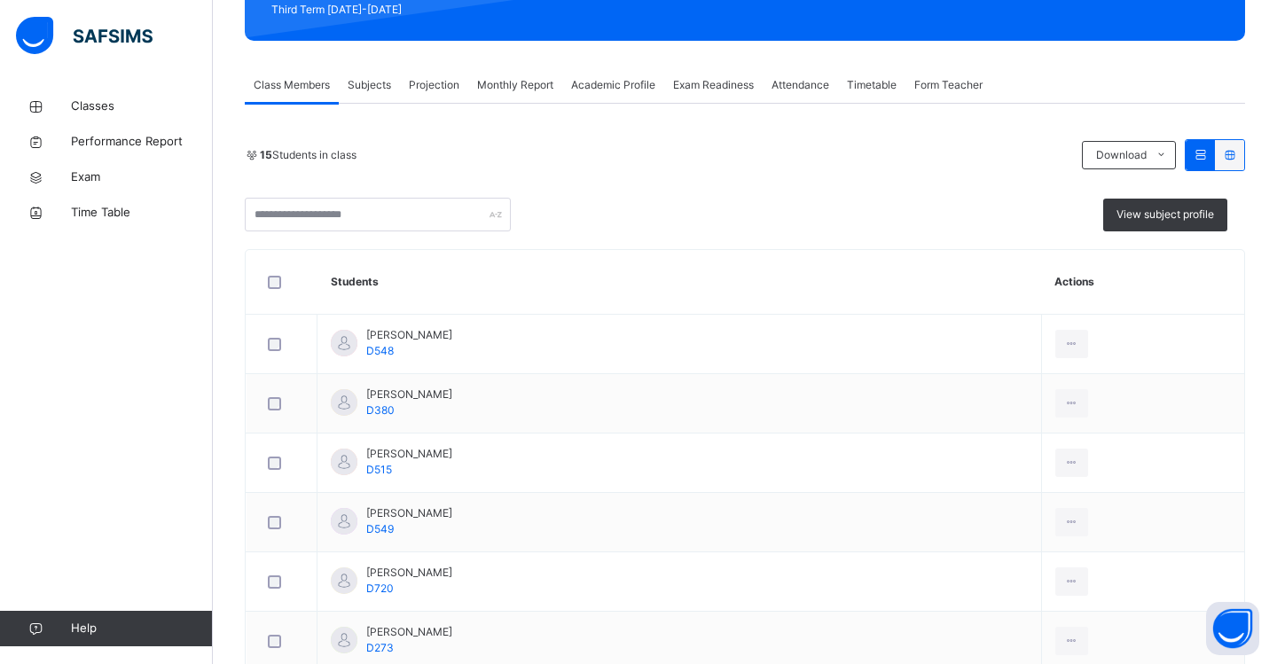
click at [425, 85] on span "Projection" at bounding box center [434, 85] width 51 height 16
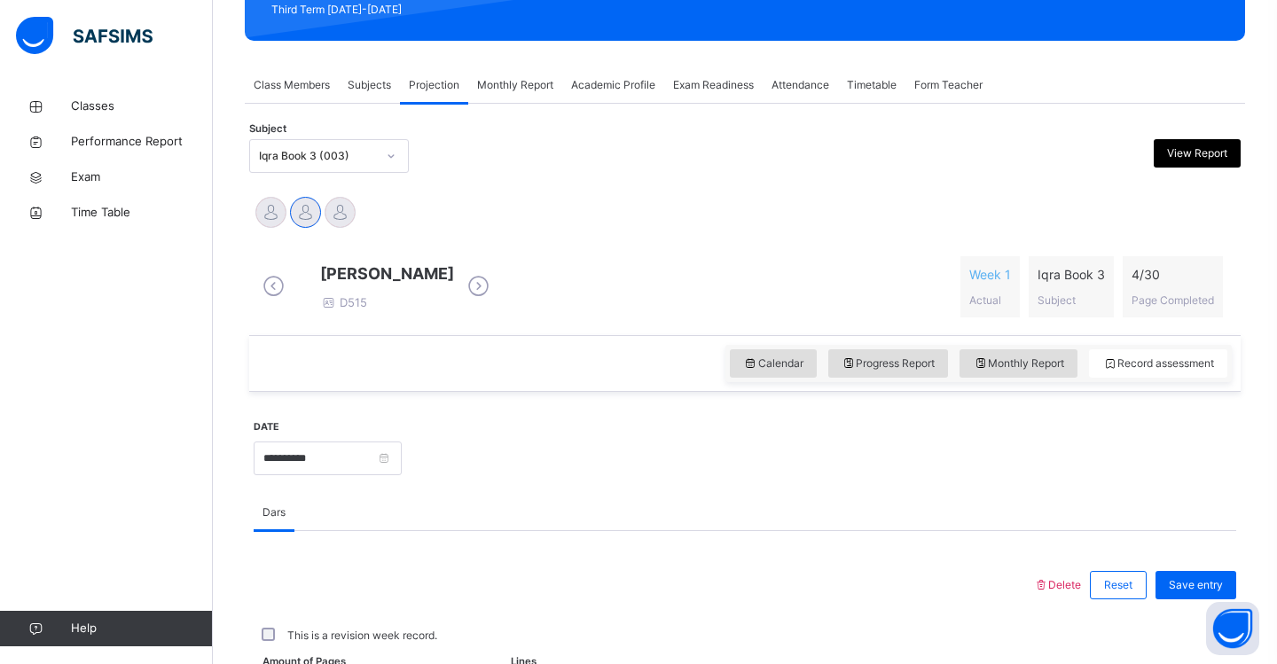
scroll to position [267, 0]
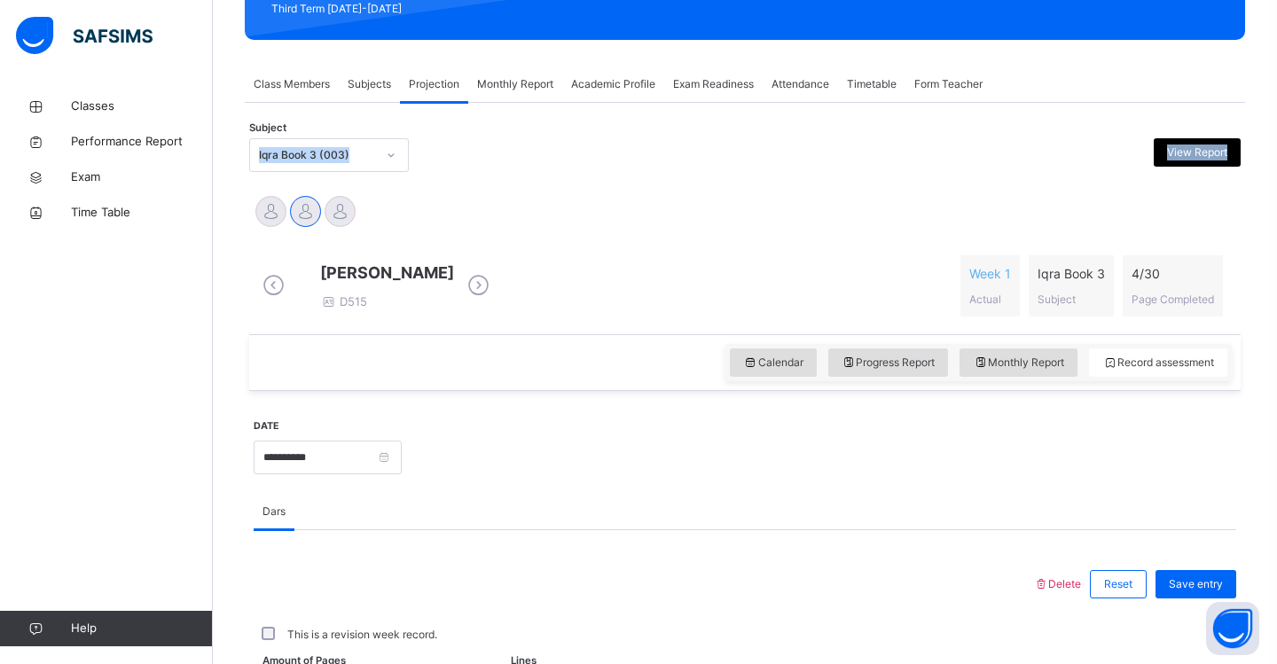
drag, startPoint x: 327, startPoint y: 229, endPoint x: 330, endPoint y: 104, distance: 125.1
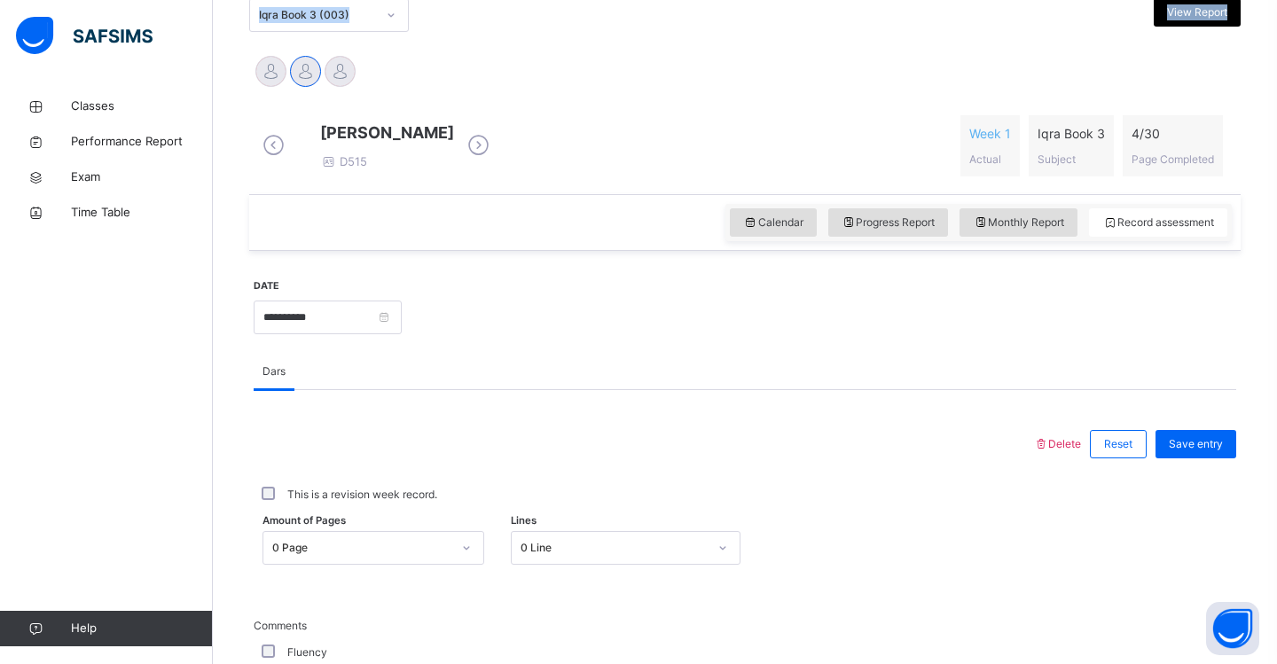
scroll to position [414, 0]
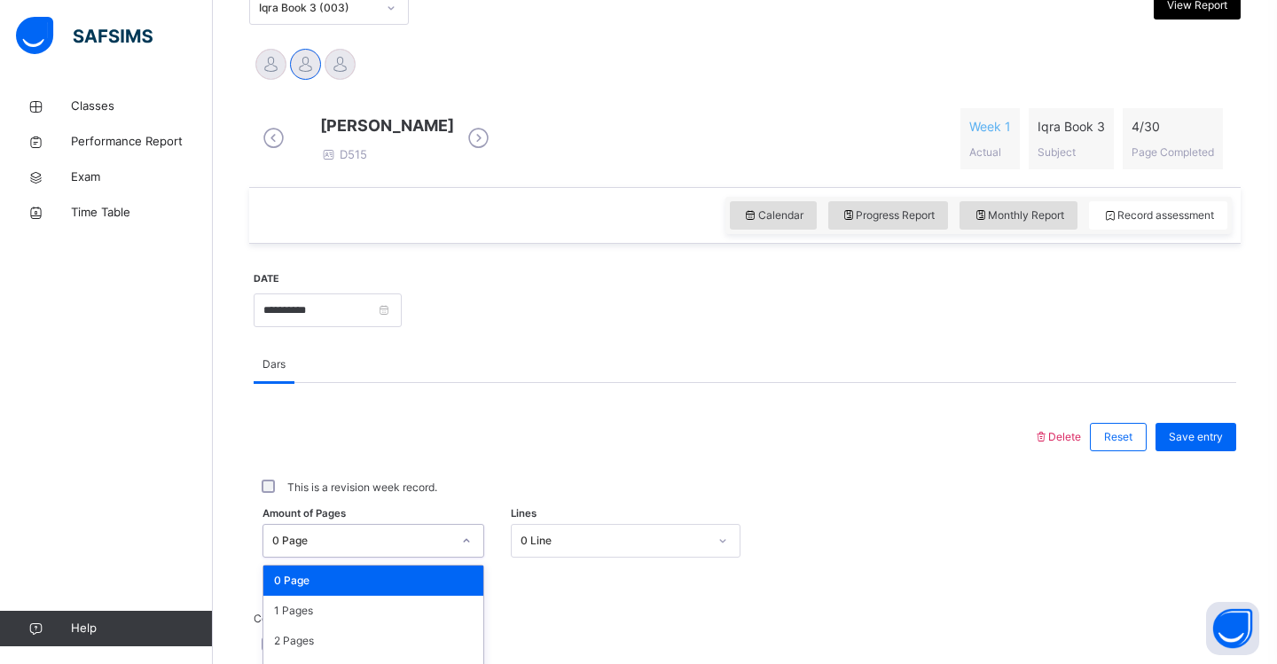
click at [468, 552] on div "option 0 Page focused, 1 of 31. 31 results available. Use Up and Down to choose…" at bounding box center [373, 541] width 222 height 34
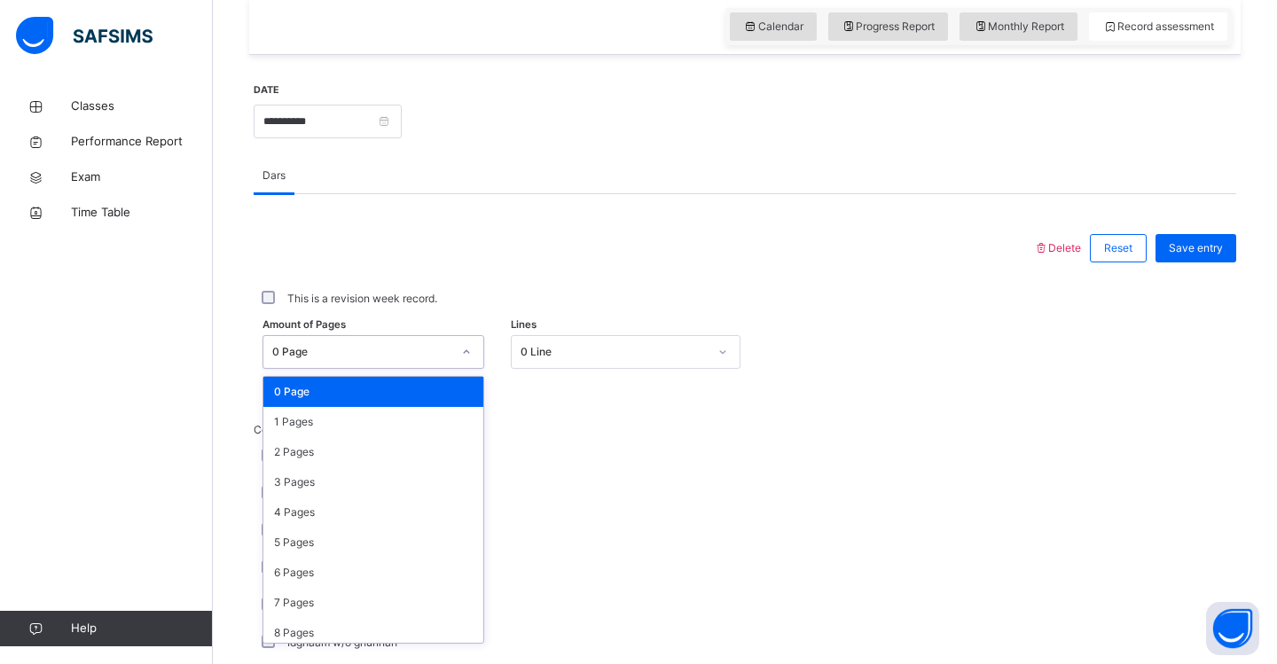
scroll to position [604, 0]
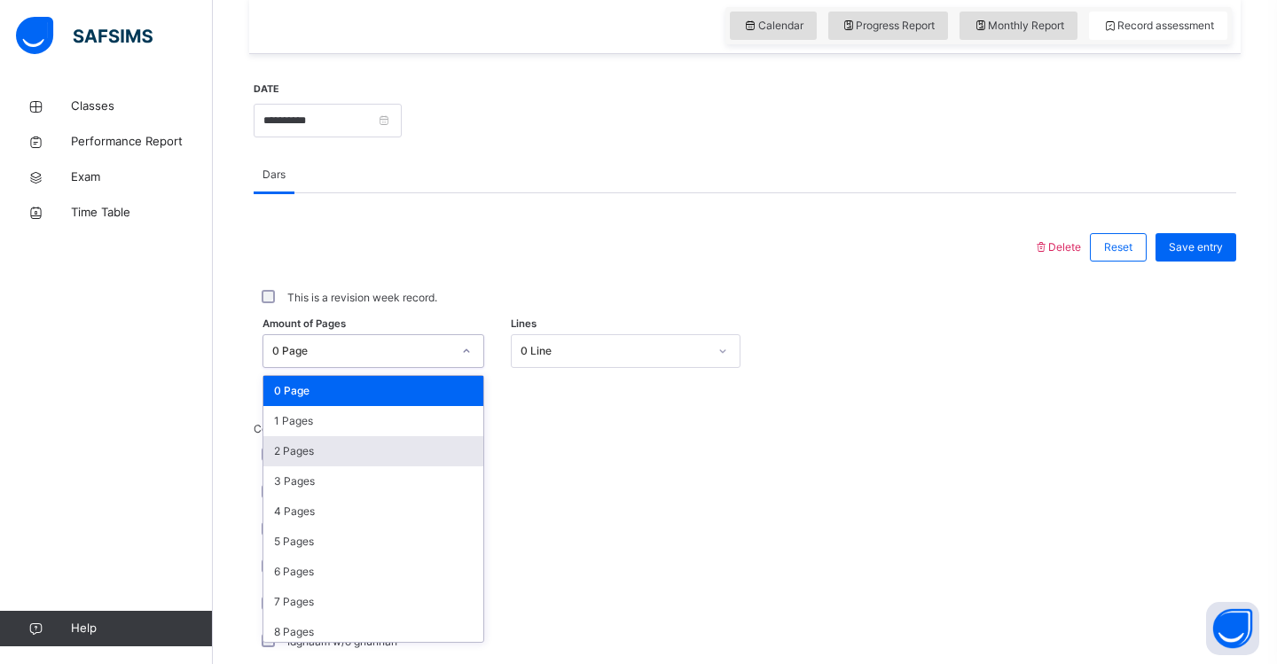
click at [407, 466] on div "2 Pages" at bounding box center [373, 451] width 220 height 30
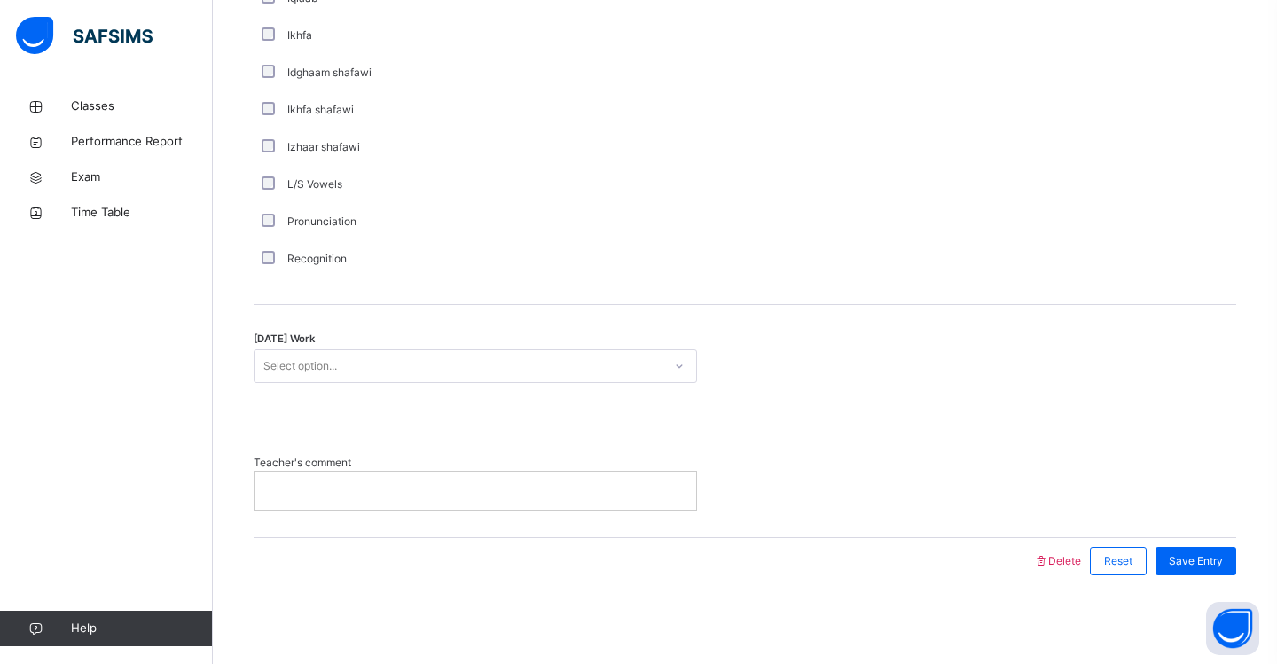
scroll to position [1335, 0]
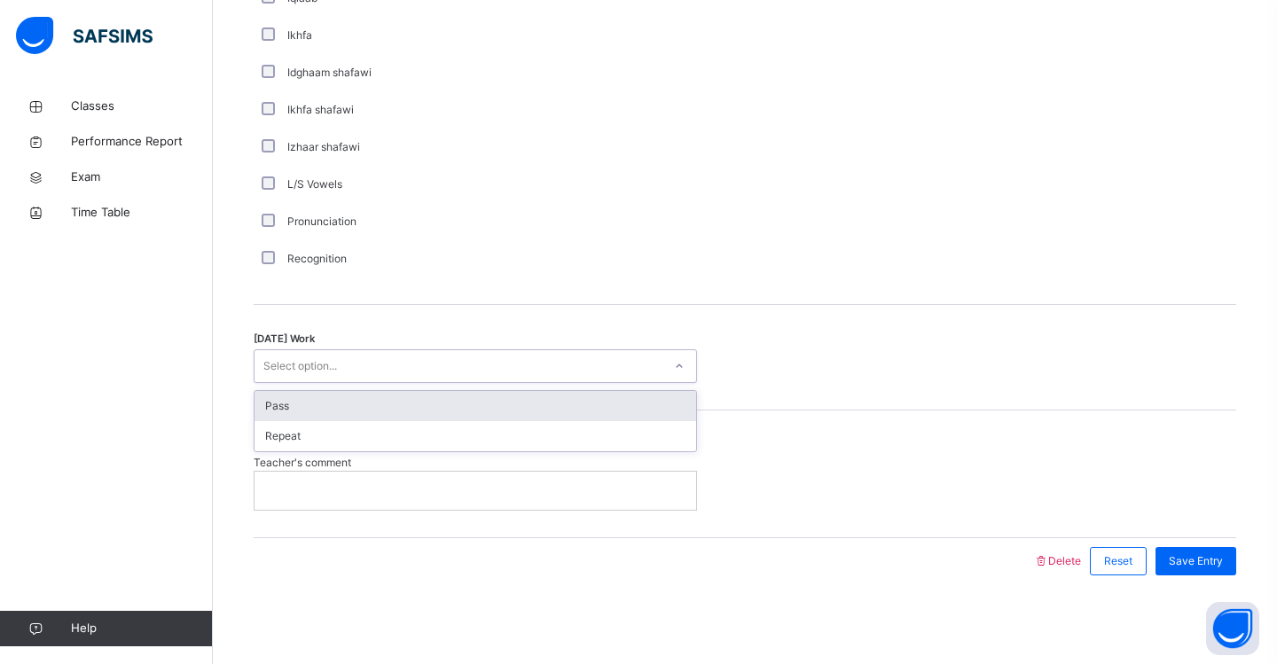
click at [400, 367] on div "Select option..." at bounding box center [458, 366] width 408 height 27
click at [397, 406] on div "Pass" at bounding box center [475, 406] width 442 height 30
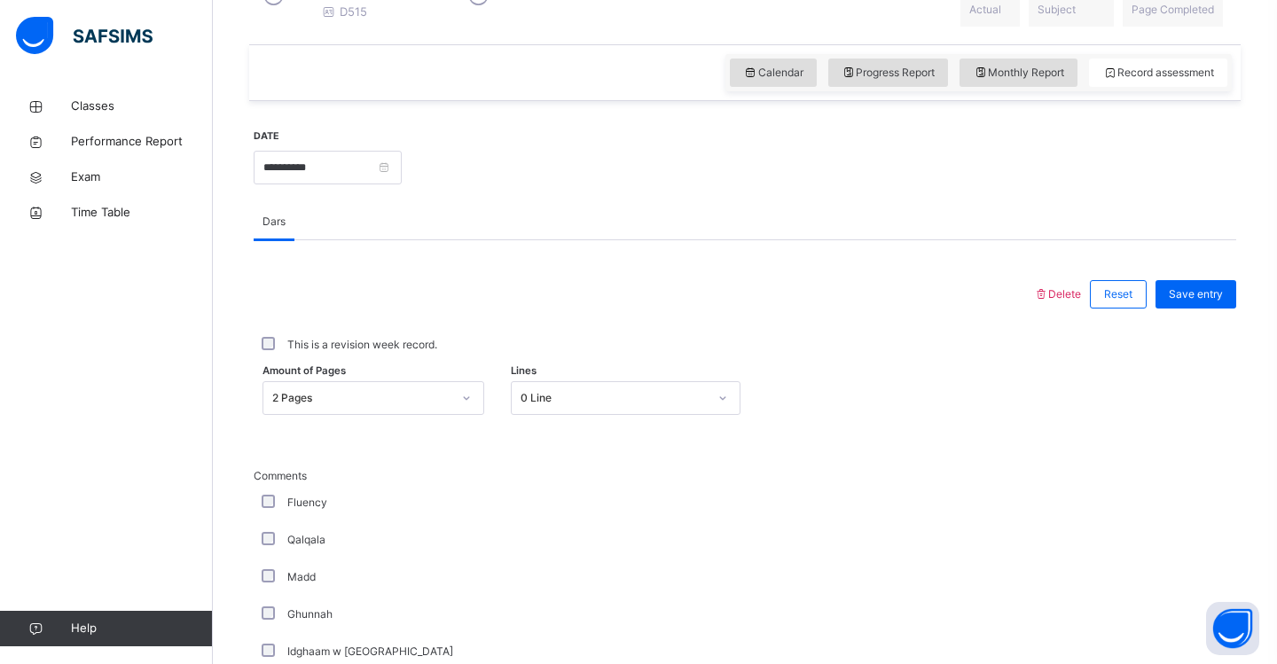
scroll to position [550, 0]
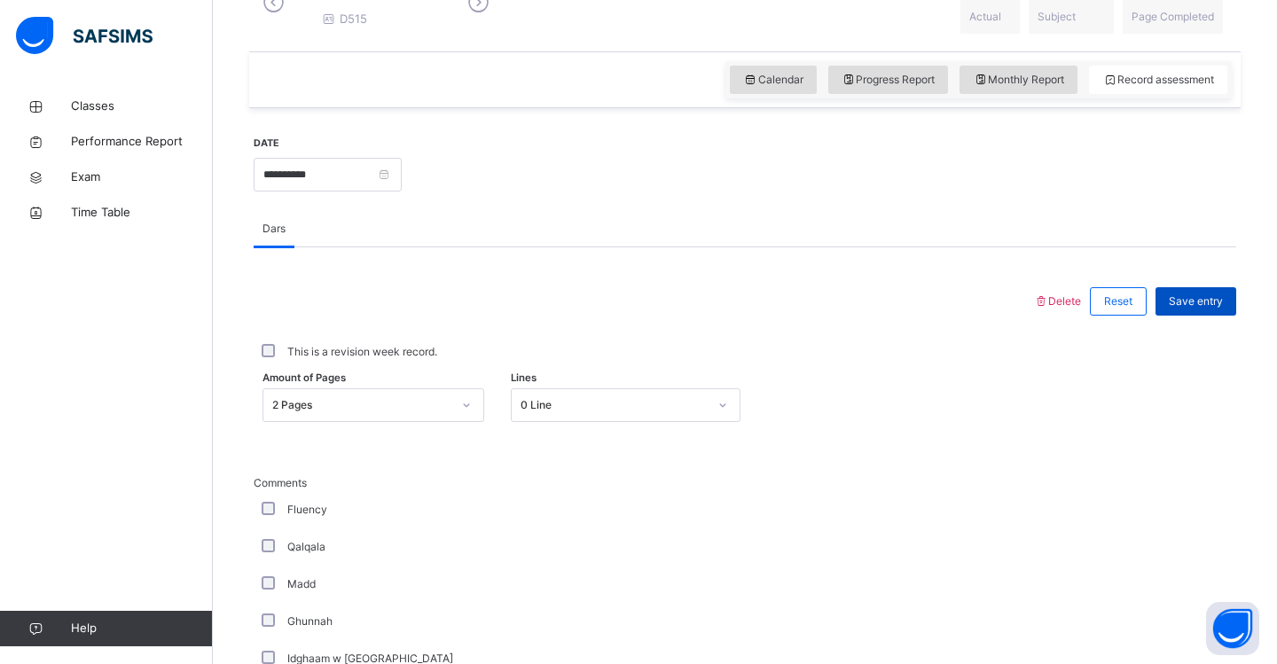
click at [1186, 309] on span "Save entry" at bounding box center [1196, 301] width 54 height 16
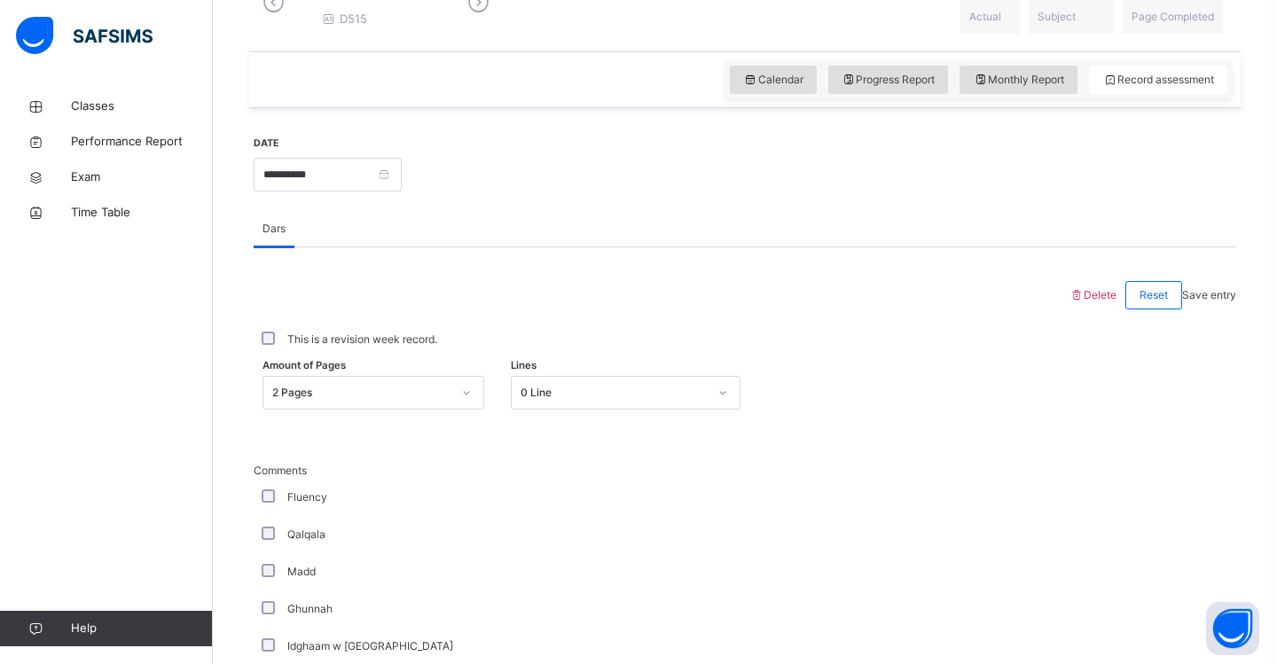
scroll to position [266, 0]
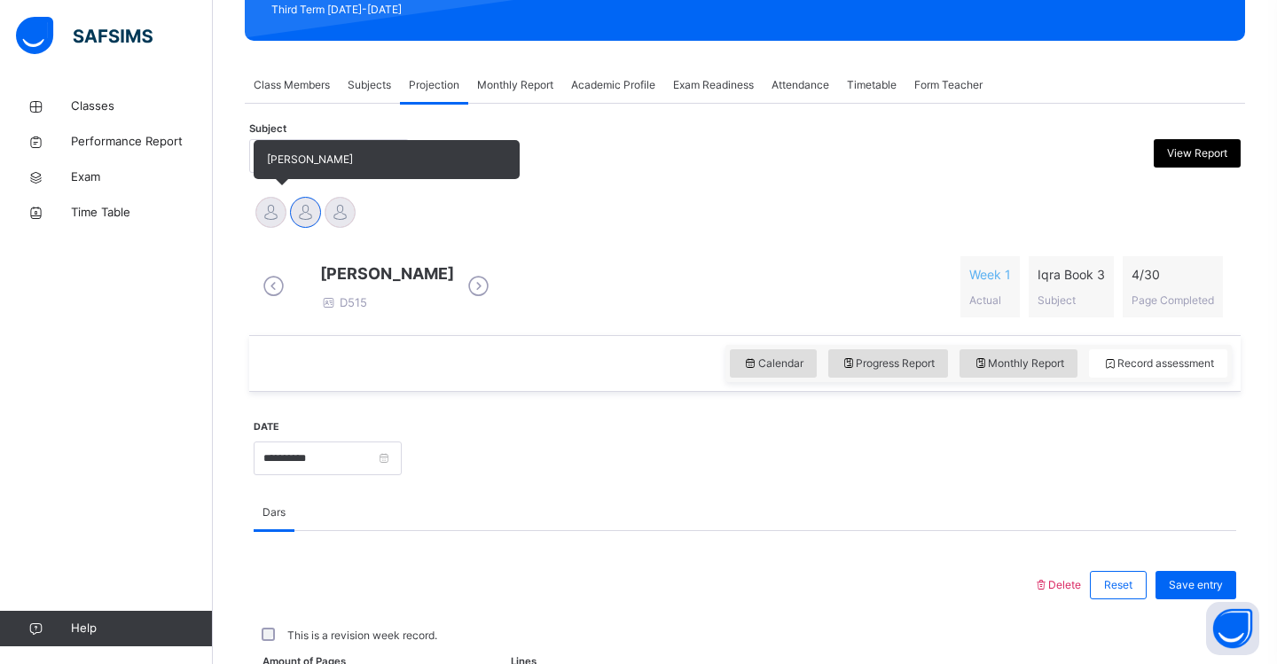
click at [270, 212] on div at bounding box center [270, 212] width 31 height 31
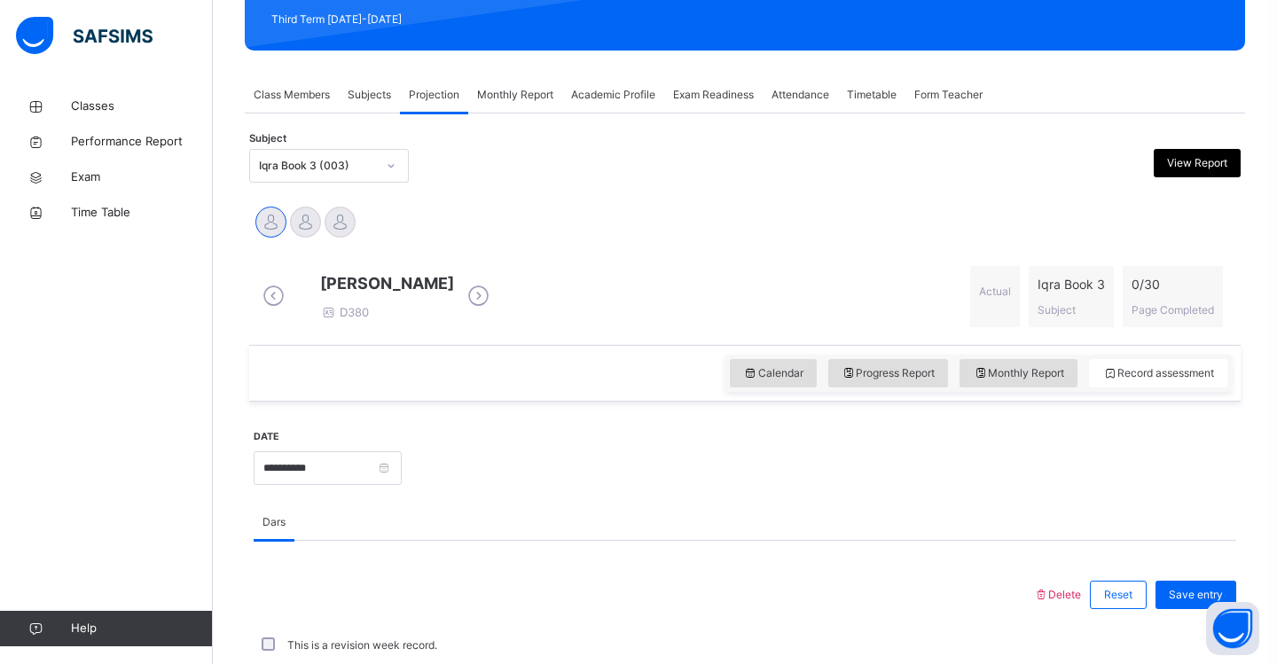
scroll to position [250, 0]
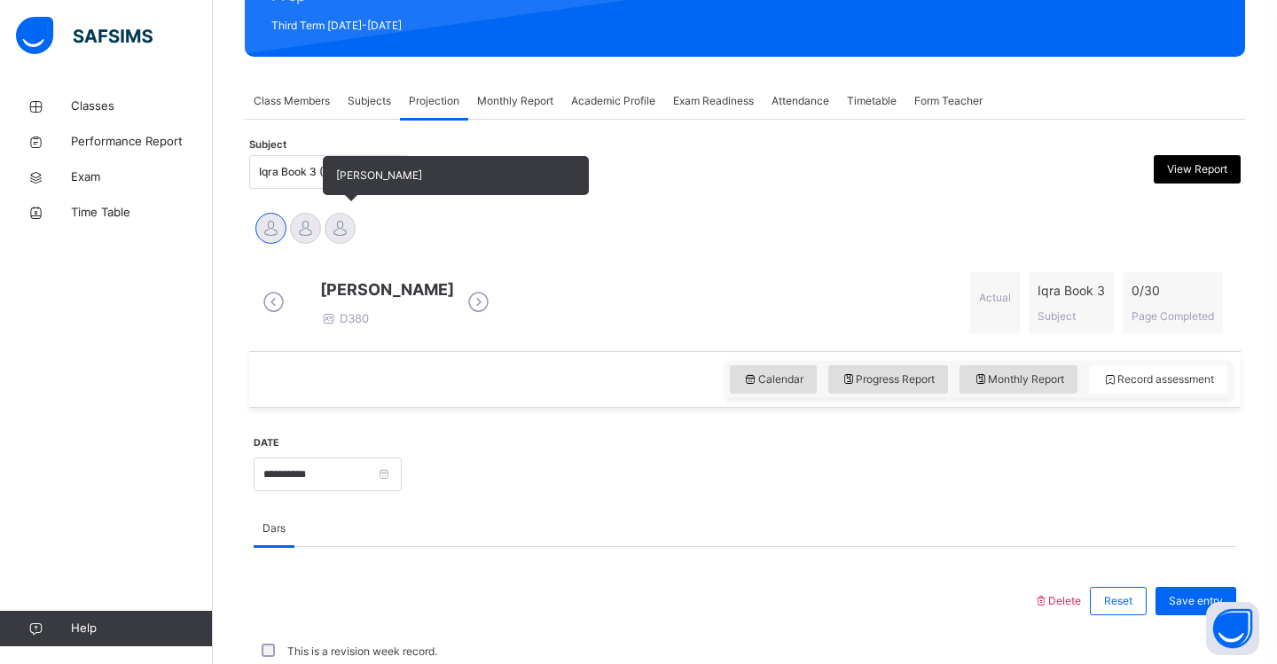
click at [344, 226] on div at bounding box center [340, 228] width 31 height 31
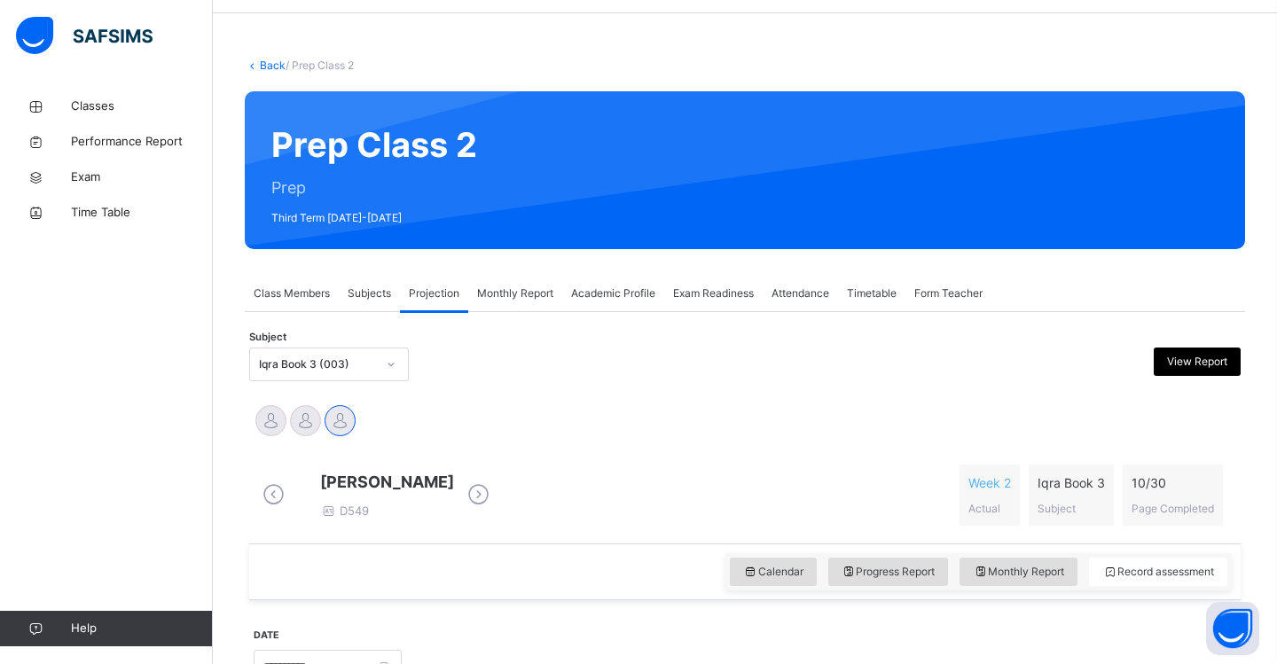
scroll to position [56, 0]
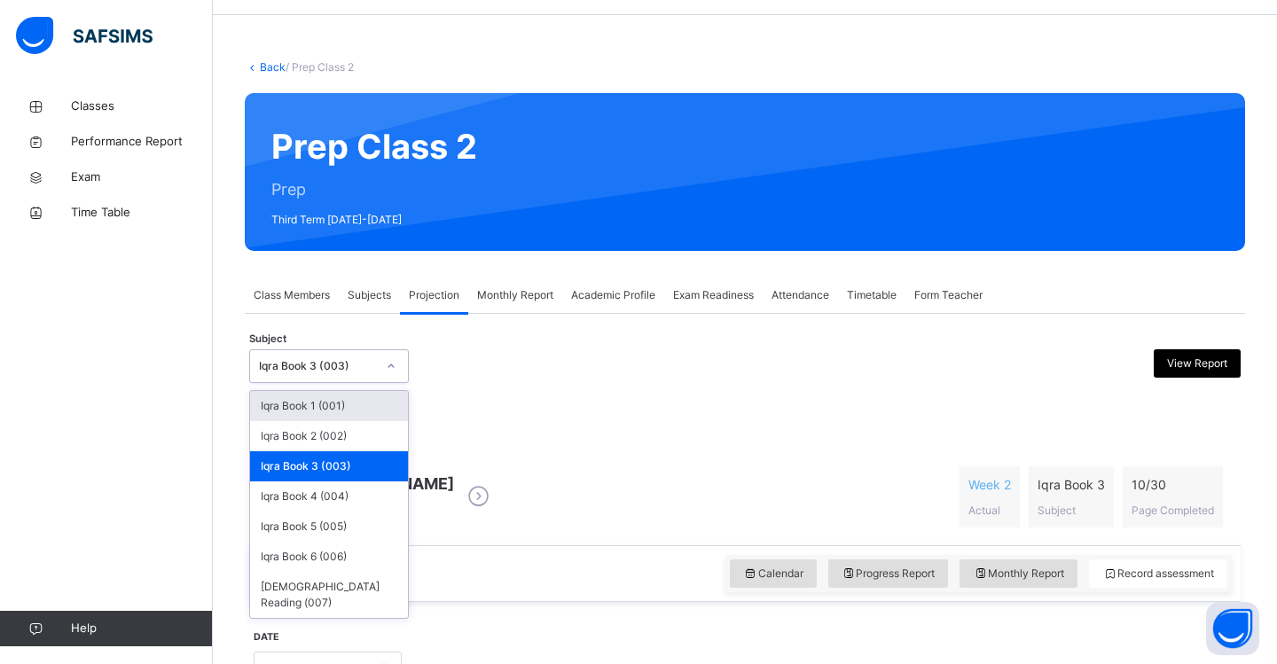
click at [393, 376] on div at bounding box center [391, 366] width 30 height 28
click at [356, 497] on div "Iqra Book 4 (004)" at bounding box center [329, 496] width 158 height 30
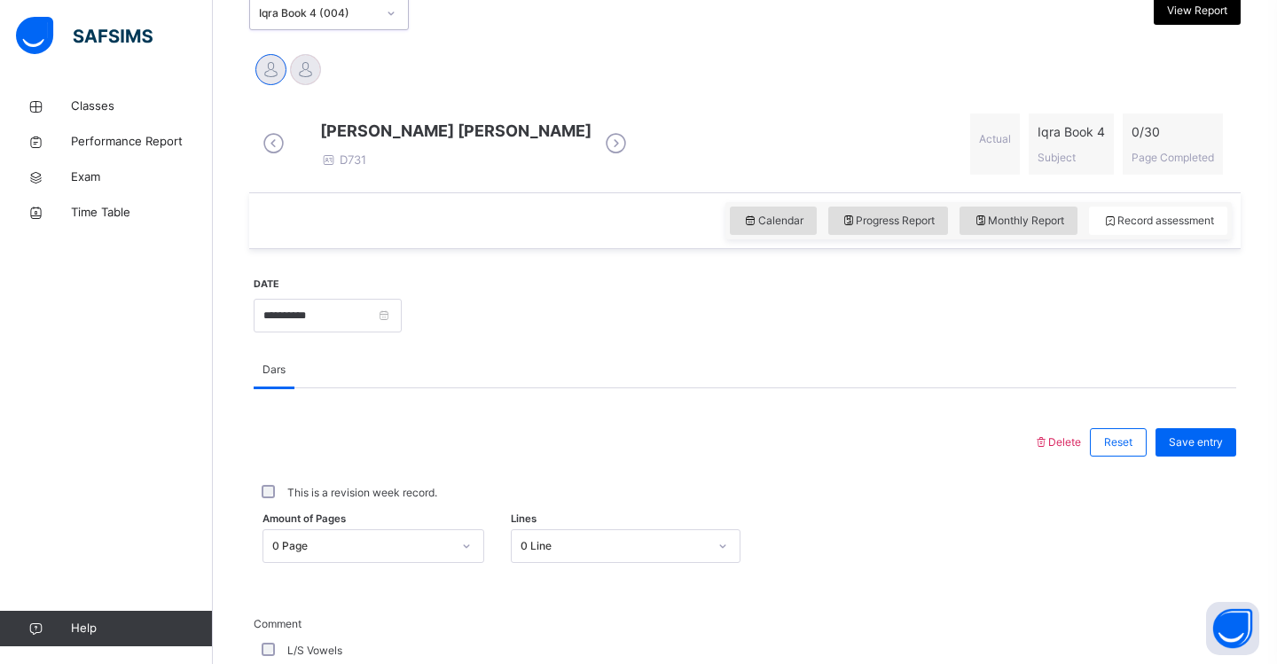
scroll to position [411, 0]
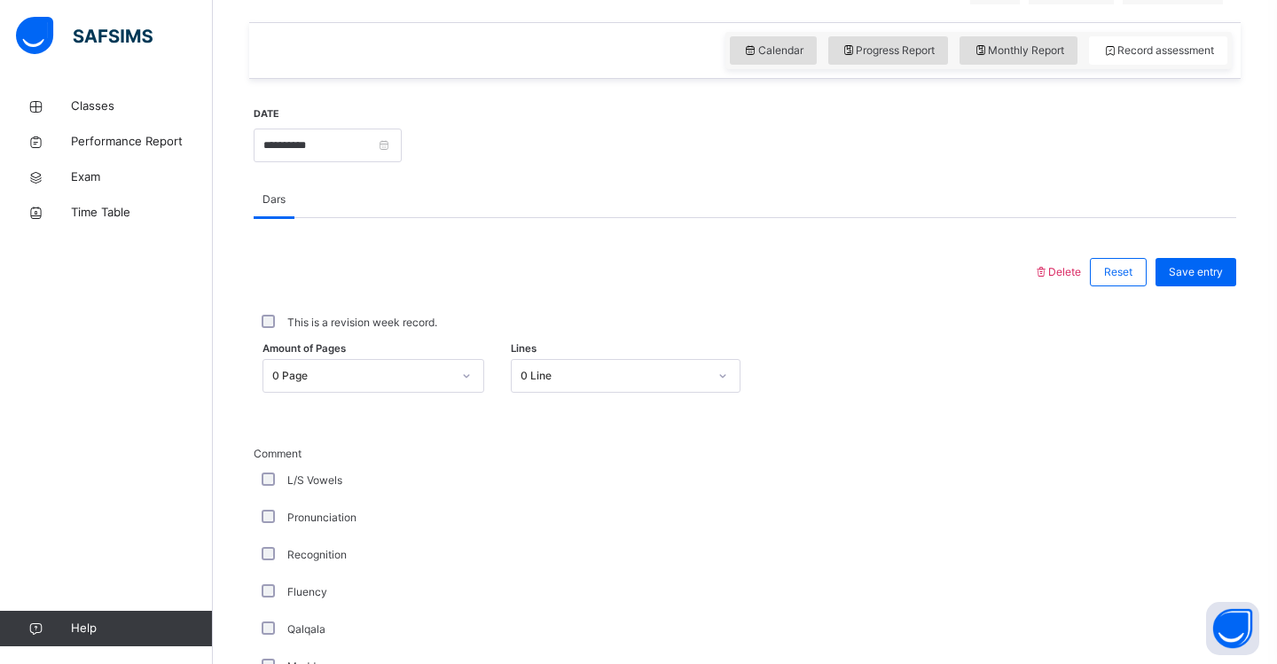
click at [466, 393] on div "0 Page" at bounding box center [373, 376] width 222 height 34
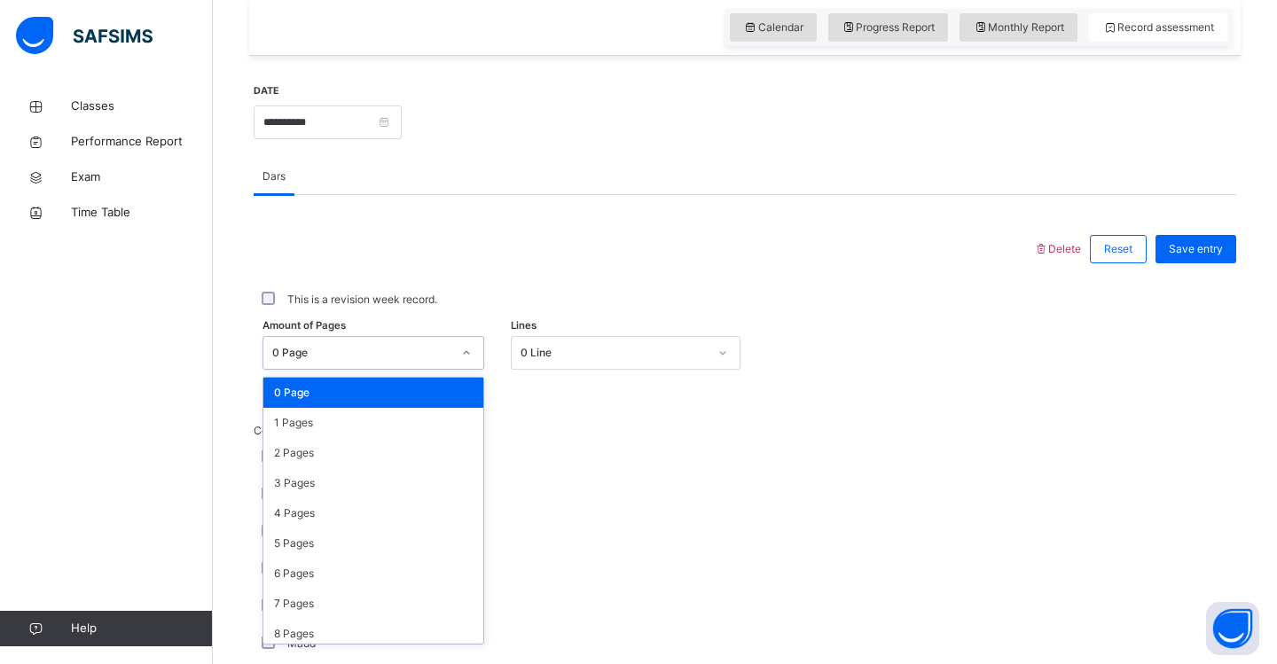
scroll to position [604, 0]
click at [348, 405] on div "0 Page" at bounding box center [373, 391] width 220 height 30
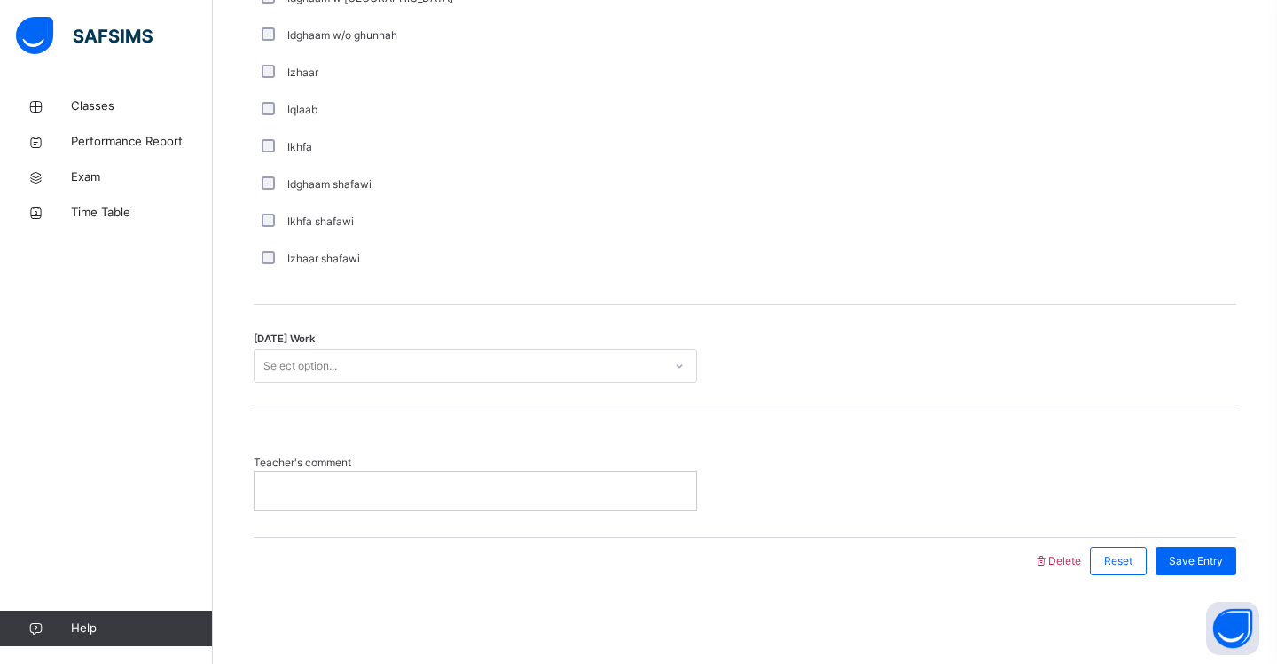
scroll to position [1335, 0]
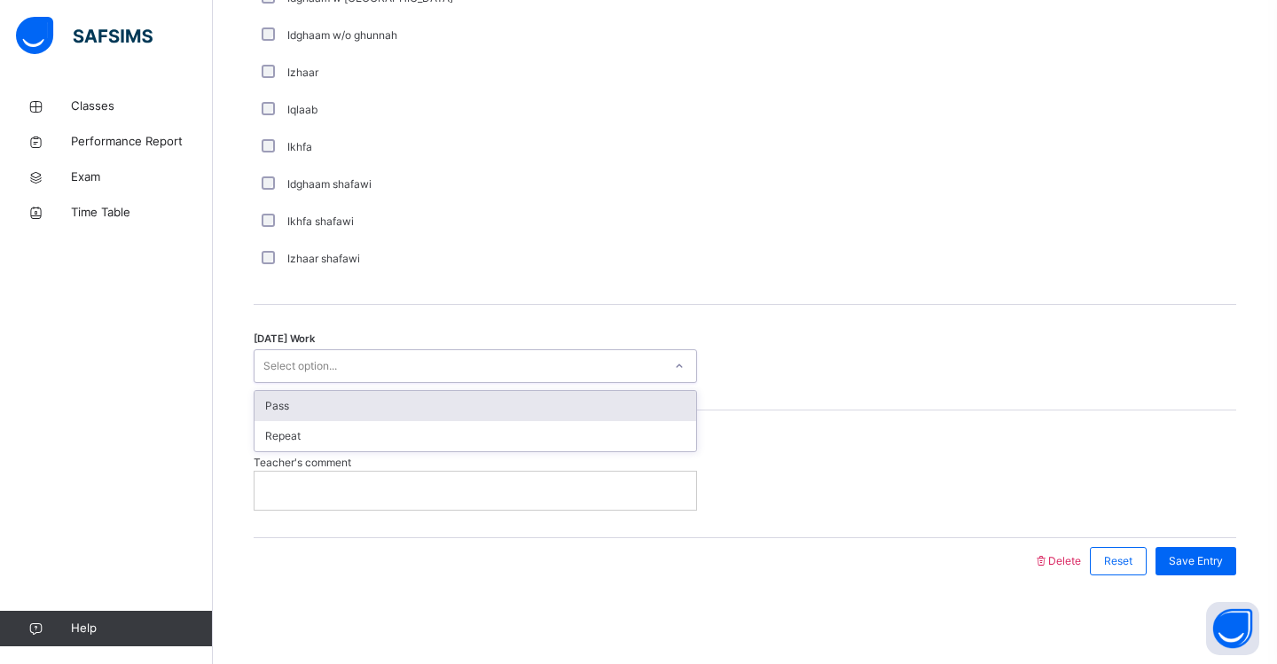
click at [352, 366] on div "Select option..." at bounding box center [458, 366] width 408 height 27
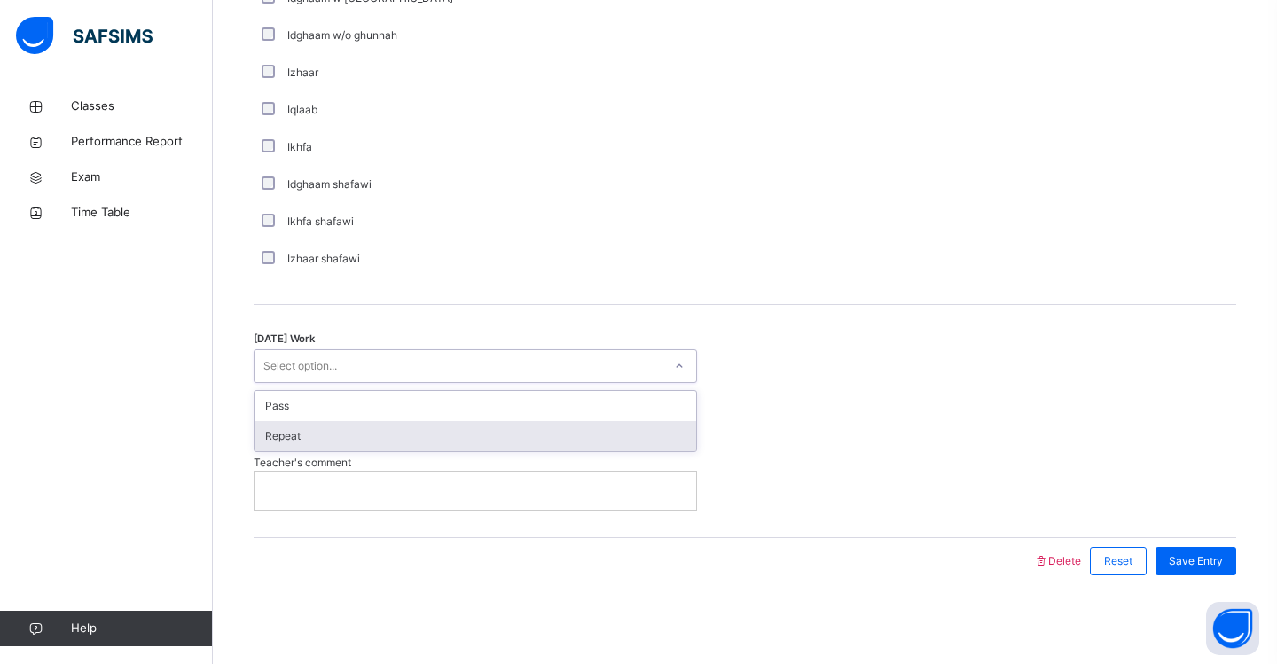
click at [330, 433] on div "Repeat" at bounding box center [475, 436] width 442 height 30
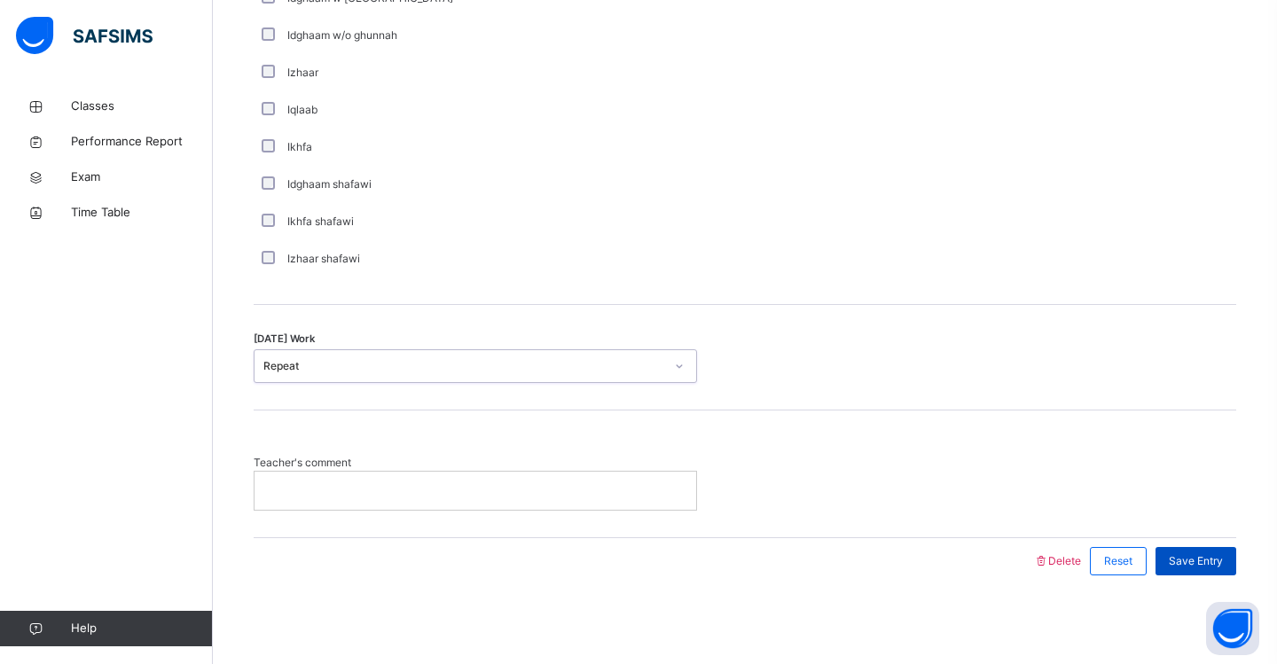
click at [1185, 555] on span "Save Entry" at bounding box center [1196, 561] width 54 height 16
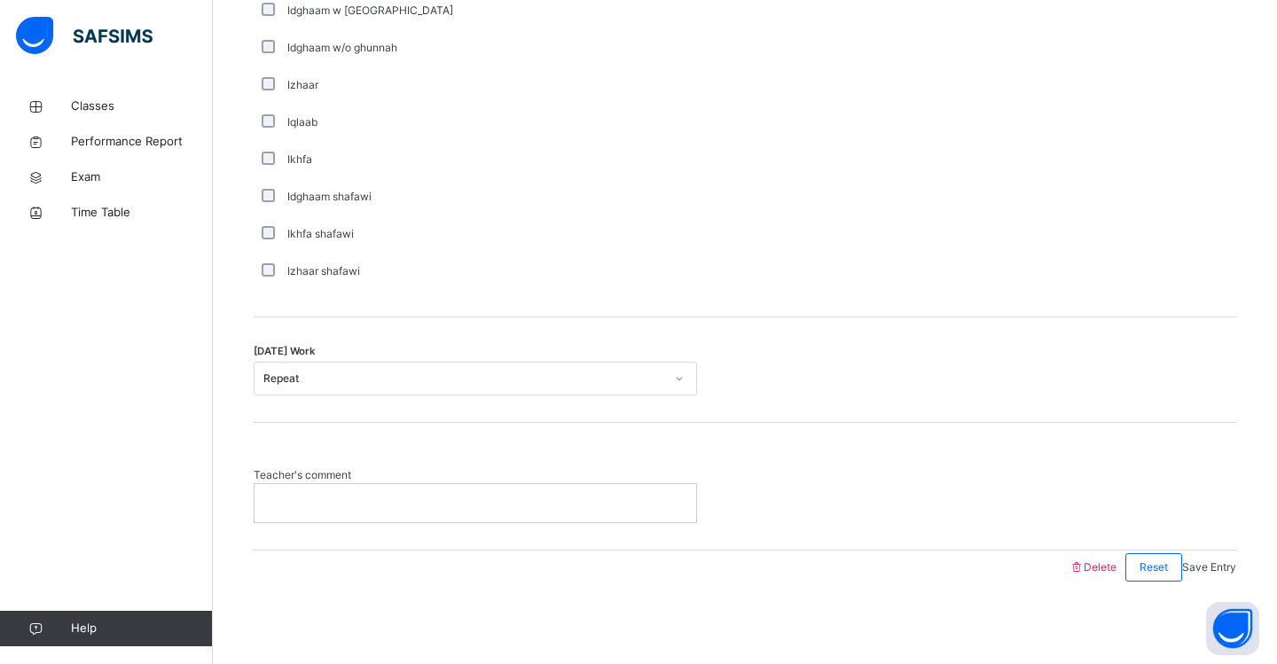
scroll to position [266, 0]
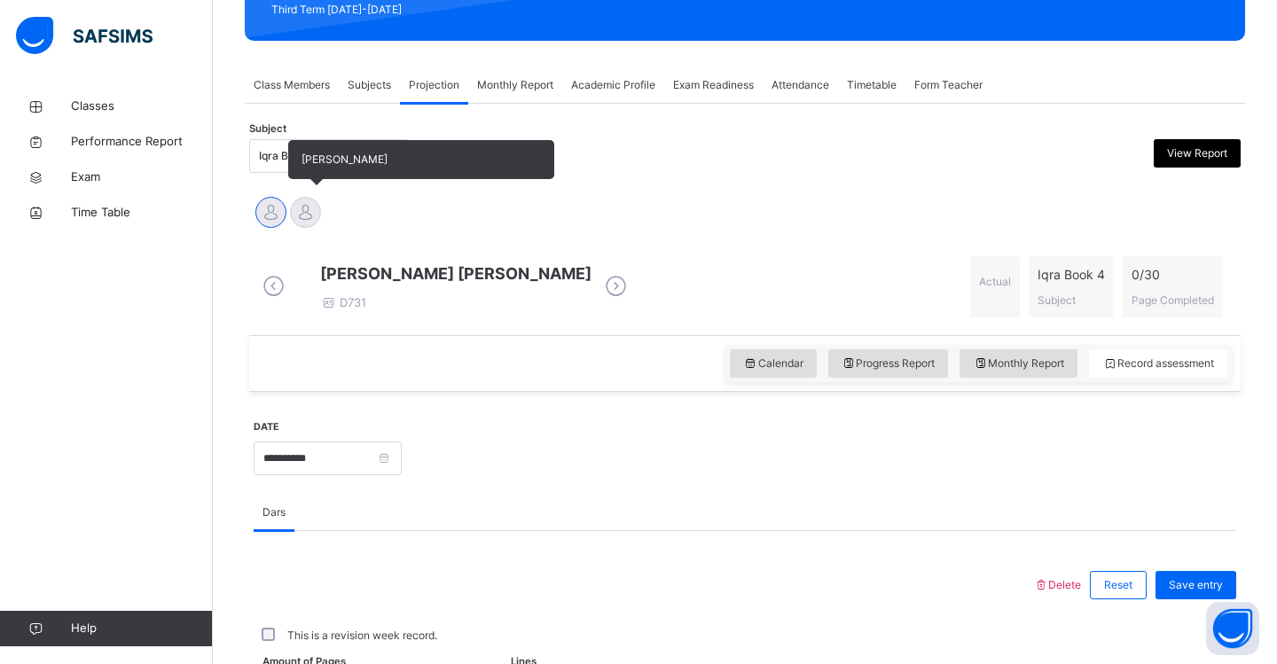
click at [304, 205] on div at bounding box center [305, 212] width 31 height 31
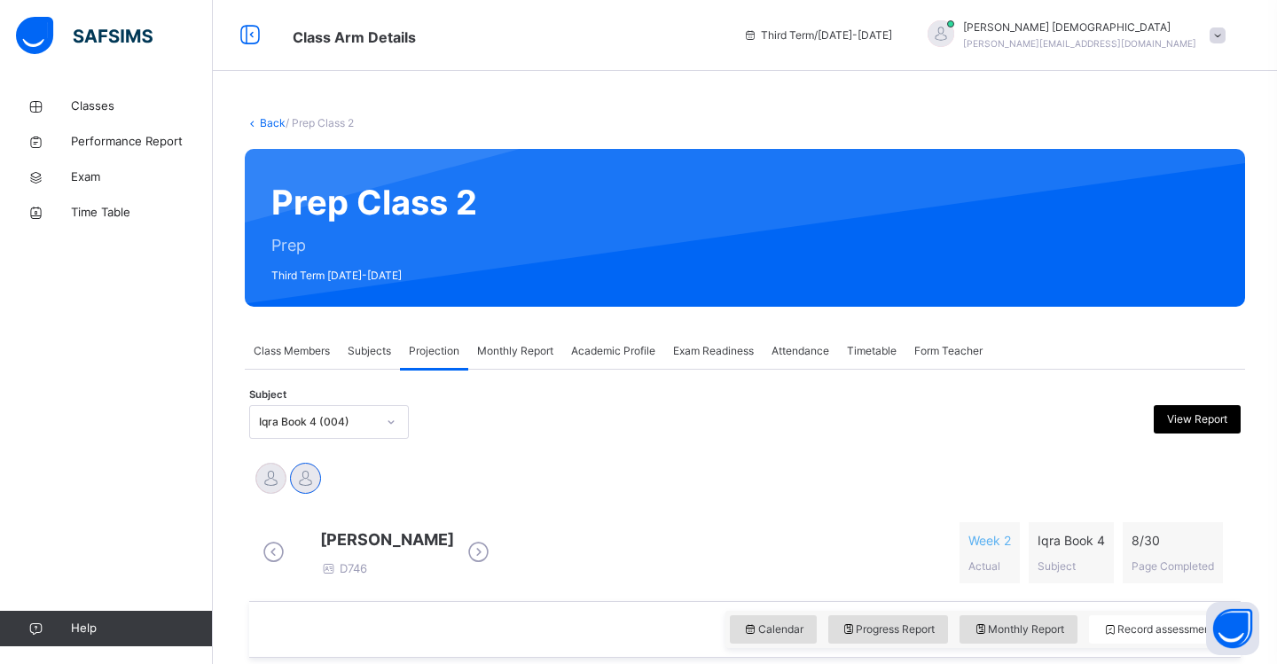
scroll to position [95, 0]
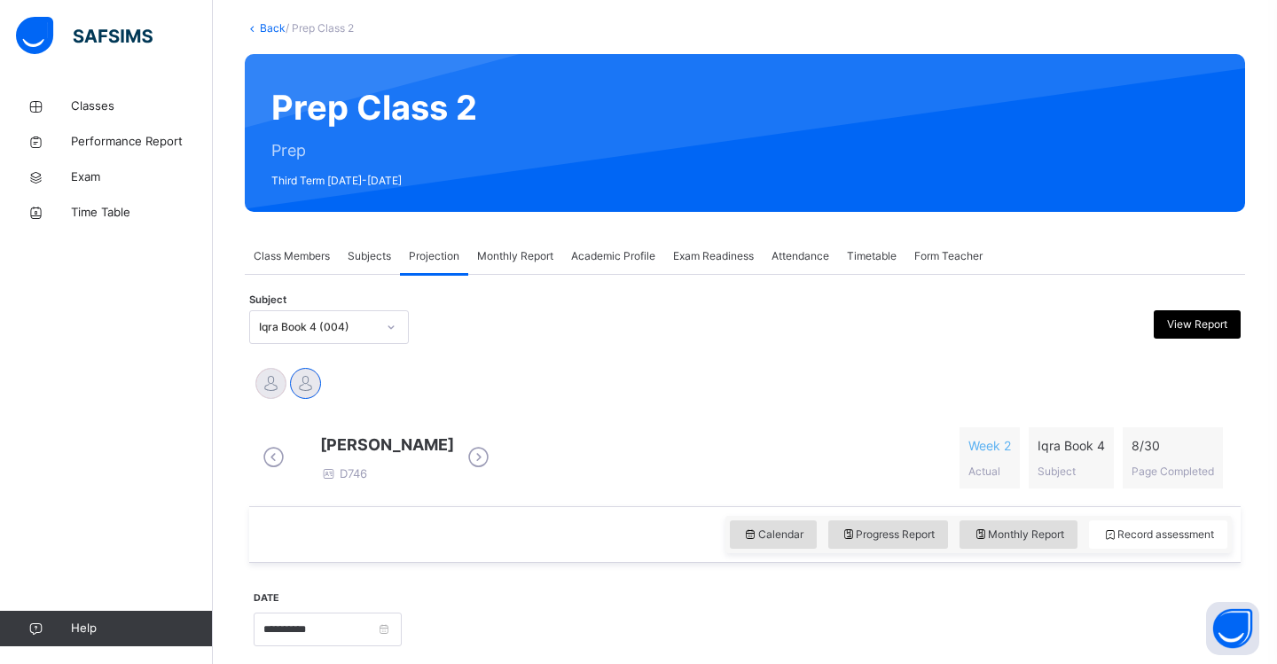
click at [395, 328] on icon at bounding box center [391, 327] width 11 height 18
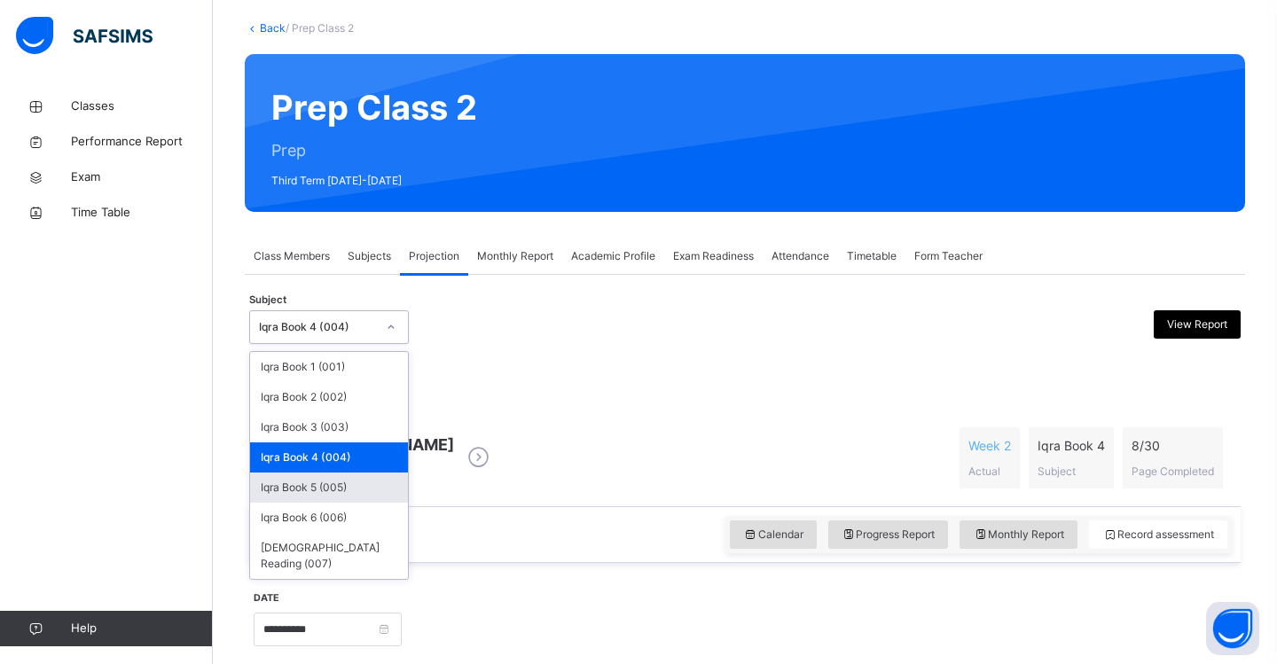
click at [361, 488] on div "Iqra Book 5 (005)" at bounding box center [329, 488] width 158 height 30
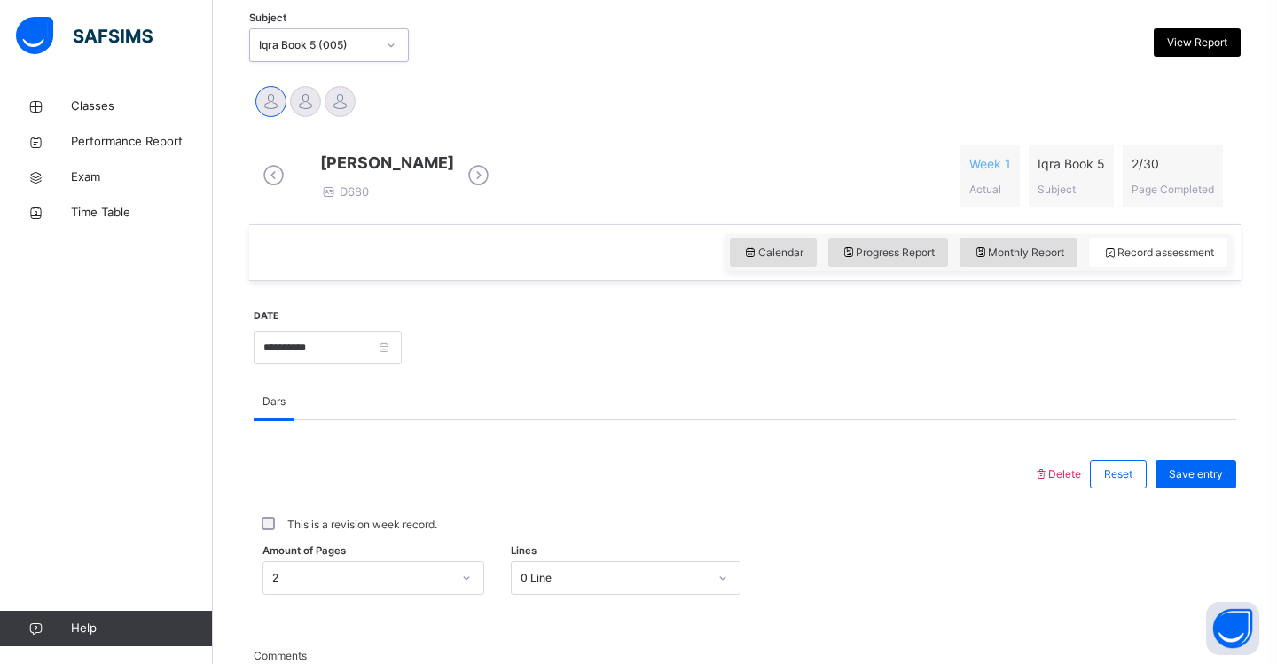
scroll to position [378, 0]
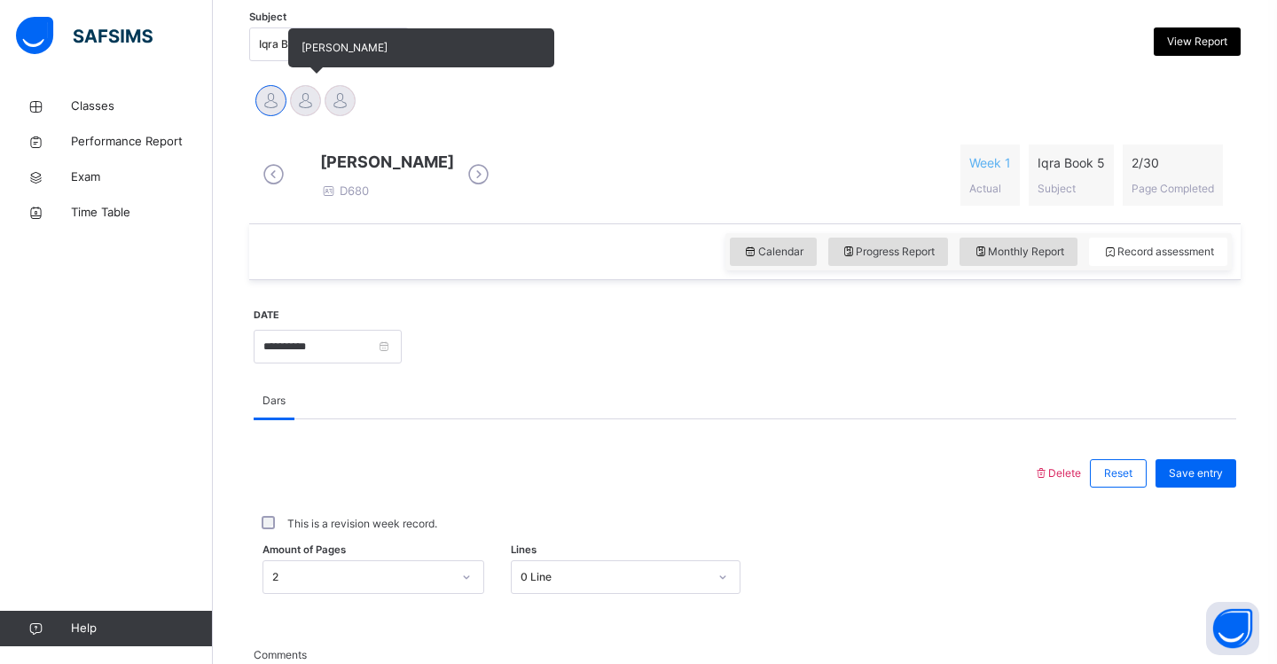
click at [304, 108] on div at bounding box center [305, 100] width 31 height 31
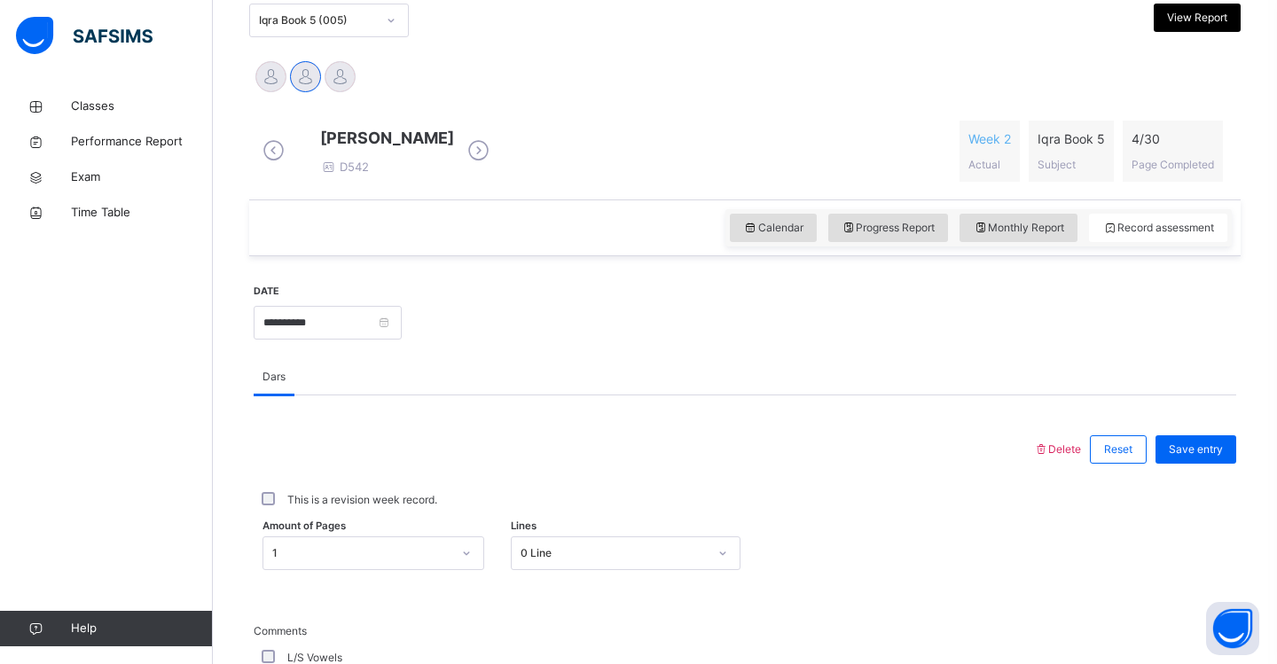
scroll to position [405, 0]
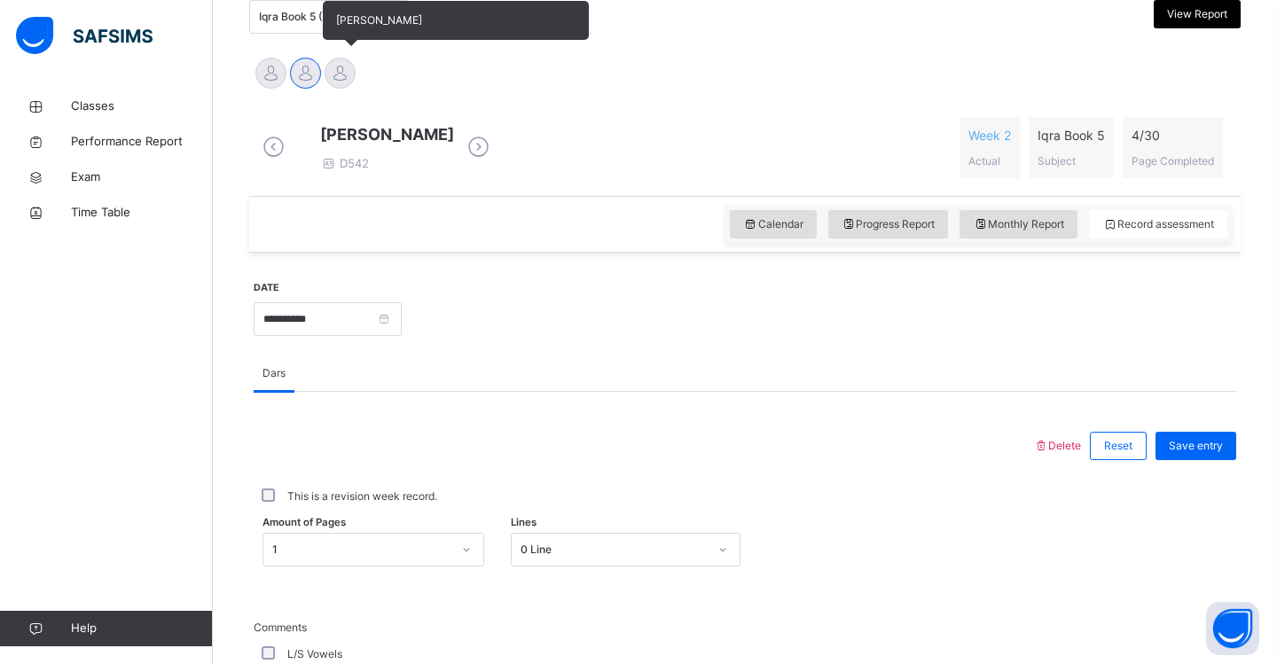
click at [347, 74] on div at bounding box center [340, 73] width 31 height 31
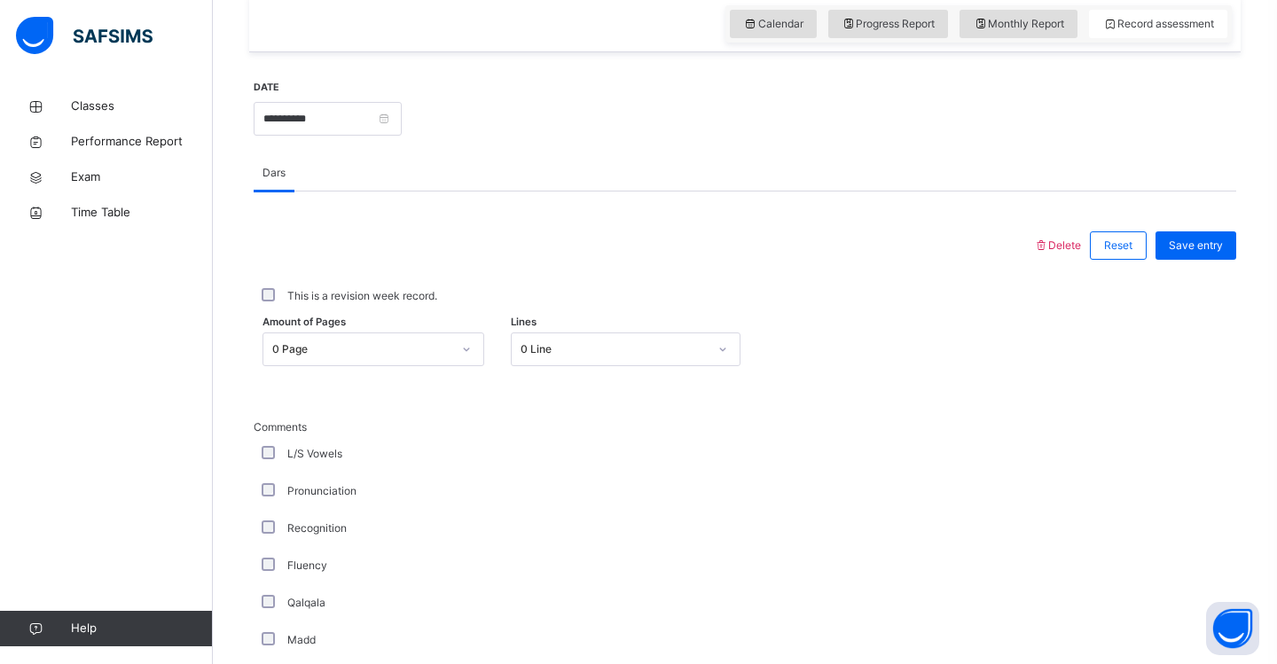
scroll to position [607, 0]
click at [467, 356] on icon at bounding box center [466, 348] width 11 height 18
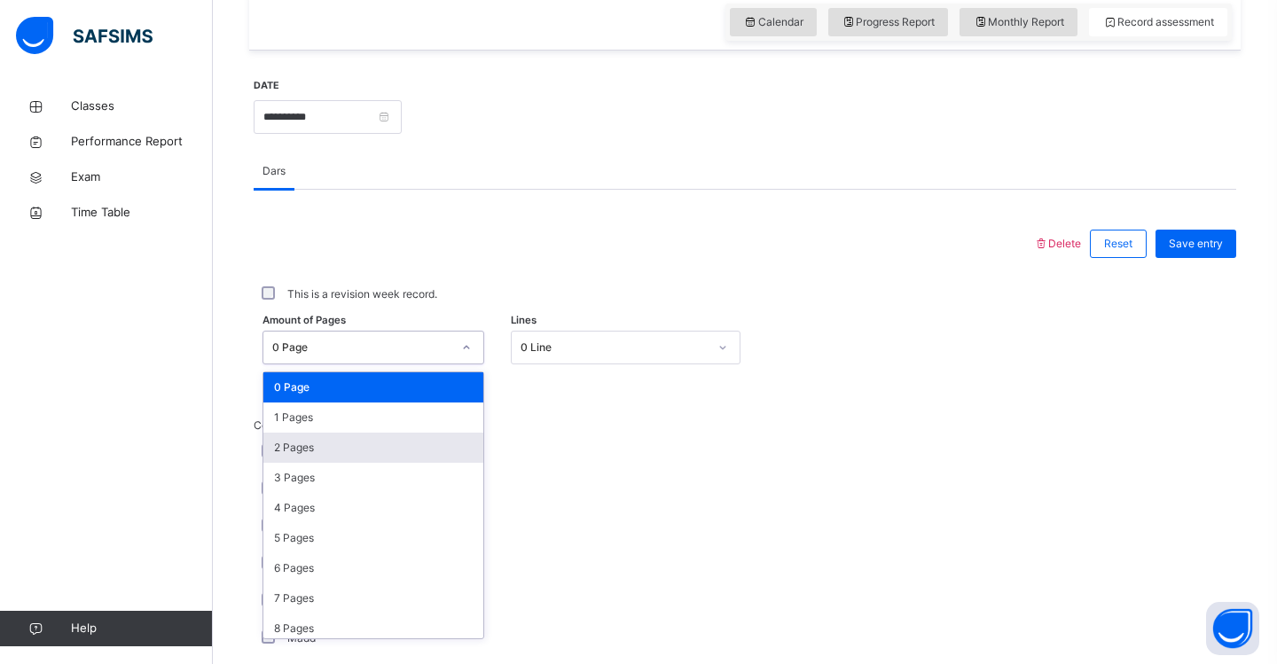
click at [388, 454] on div "2 Pages" at bounding box center [373, 448] width 220 height 30
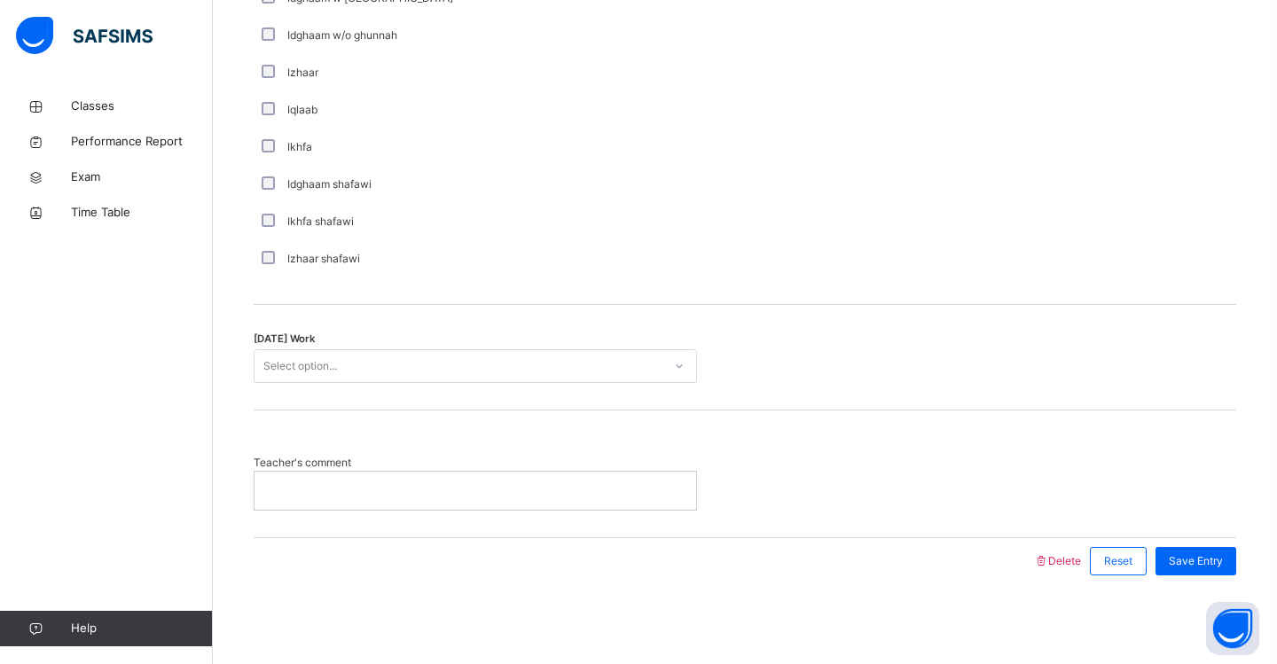
scroll to position [1335, 0]
click at [349, 364] on div "Select option..." at bounding box center [458, 366] width 408 height 27
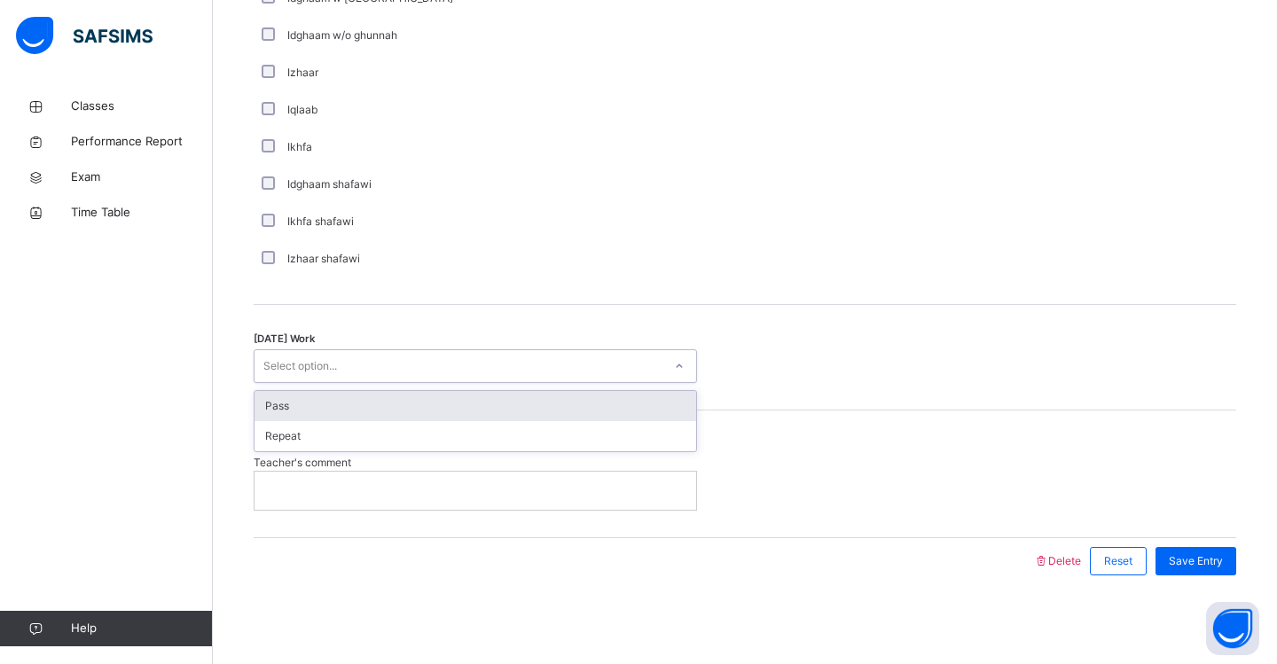
click at [344, 411] on div "Pass" at bounding box center [475, 406] width 442 height 30
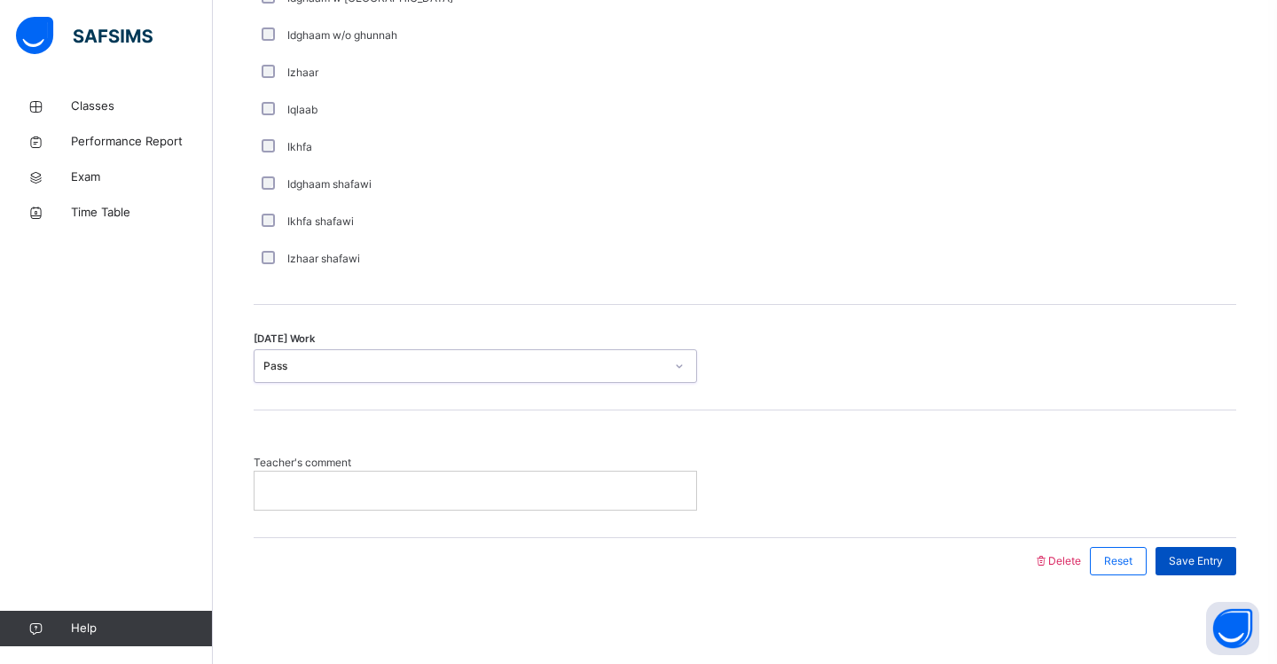
click at [1195, 563] on span "Save Entry" at bounding box center [1196, 561] width 54 height 16
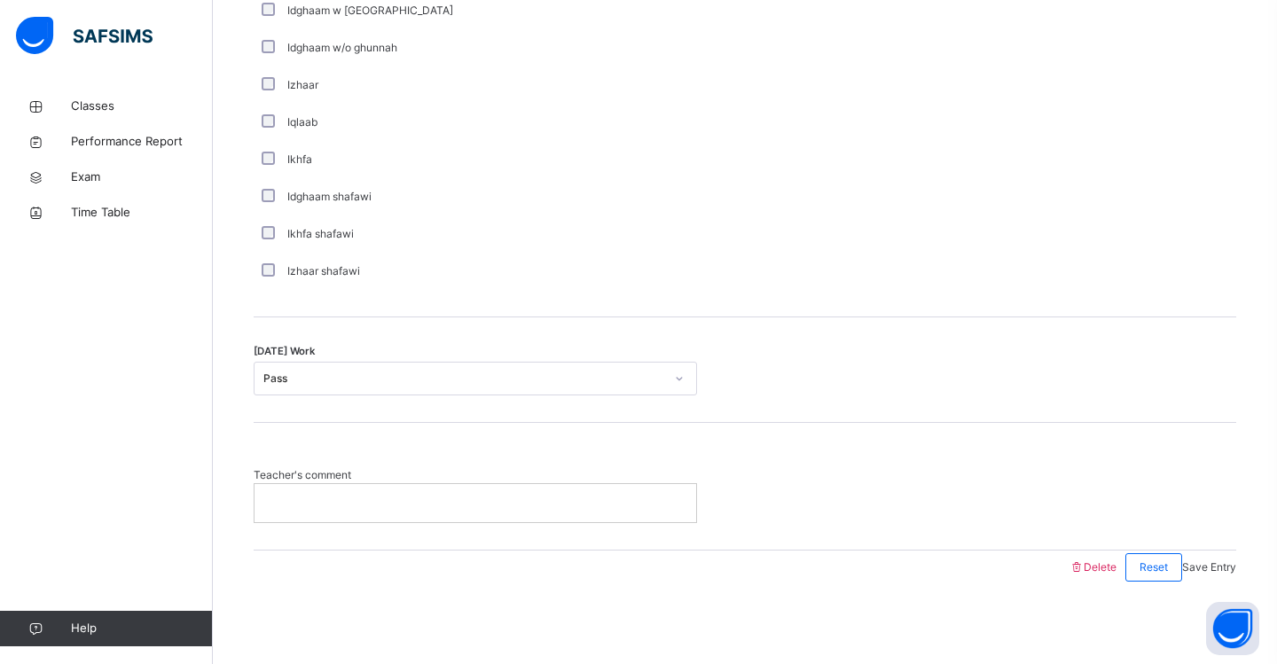
scroll to position [266, 0]
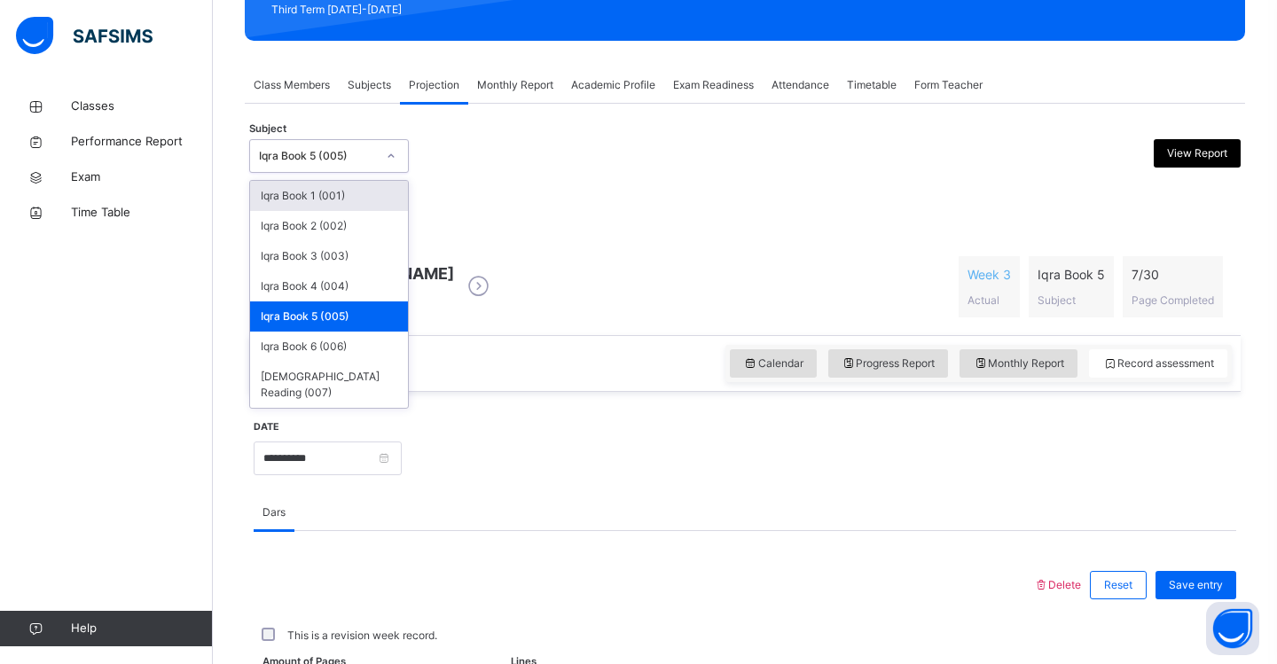
click at [396, 161] on div at bounding box center [391, 156] width 30 height 28
click at [369, 349] on div "Iqra Book 6 (006)" at bounding box center [329, 347] width 158 height 30
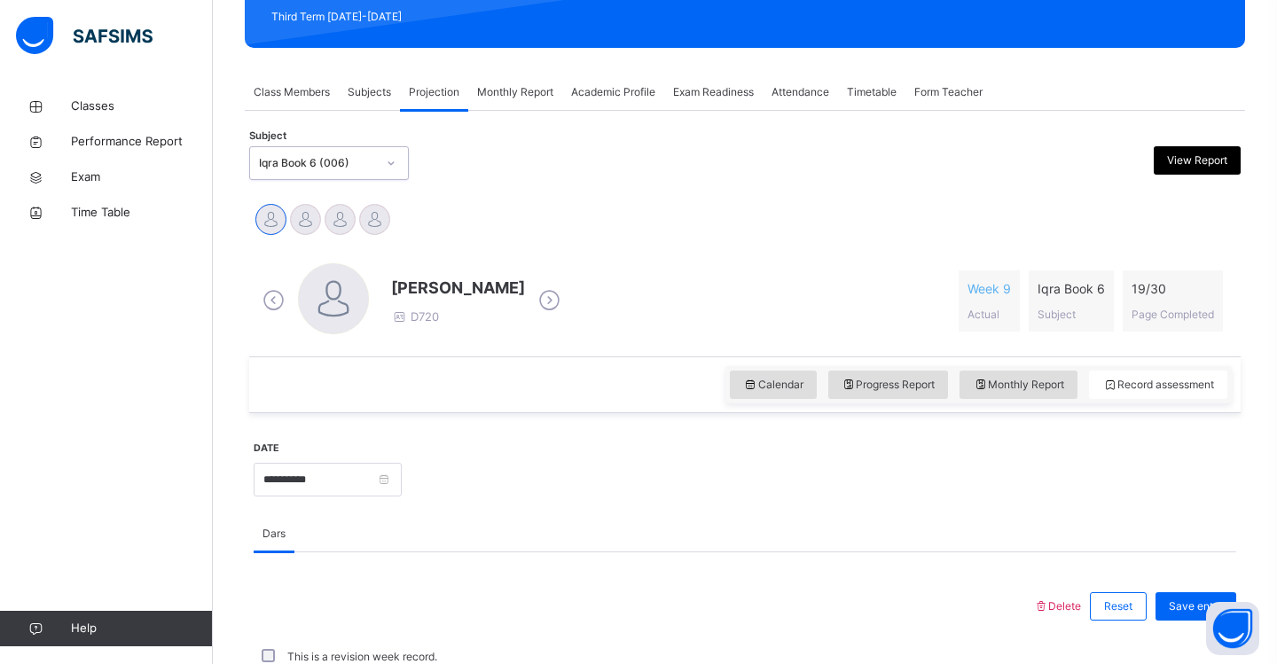
scroll to position [259, 0]
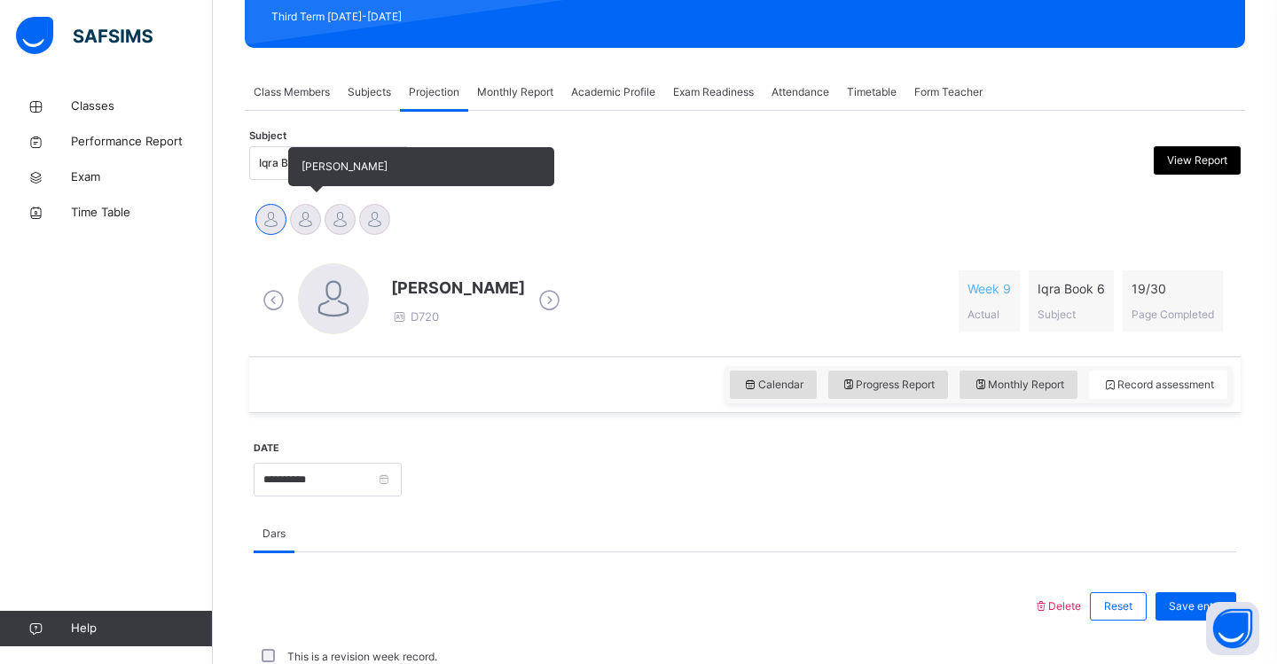
click at [307, 219] on div at bounding box center [305, 219] width 31 height 31
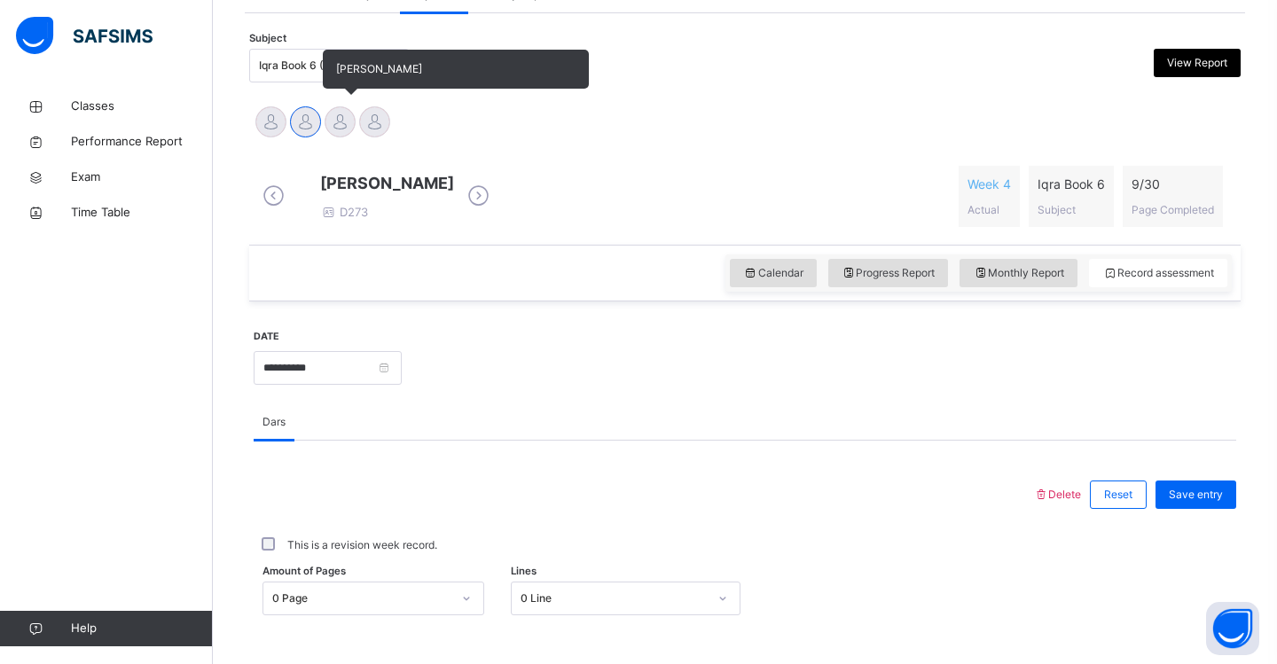
click at [338, 119] on div at bounding box center [340, 121] width 31 height 31
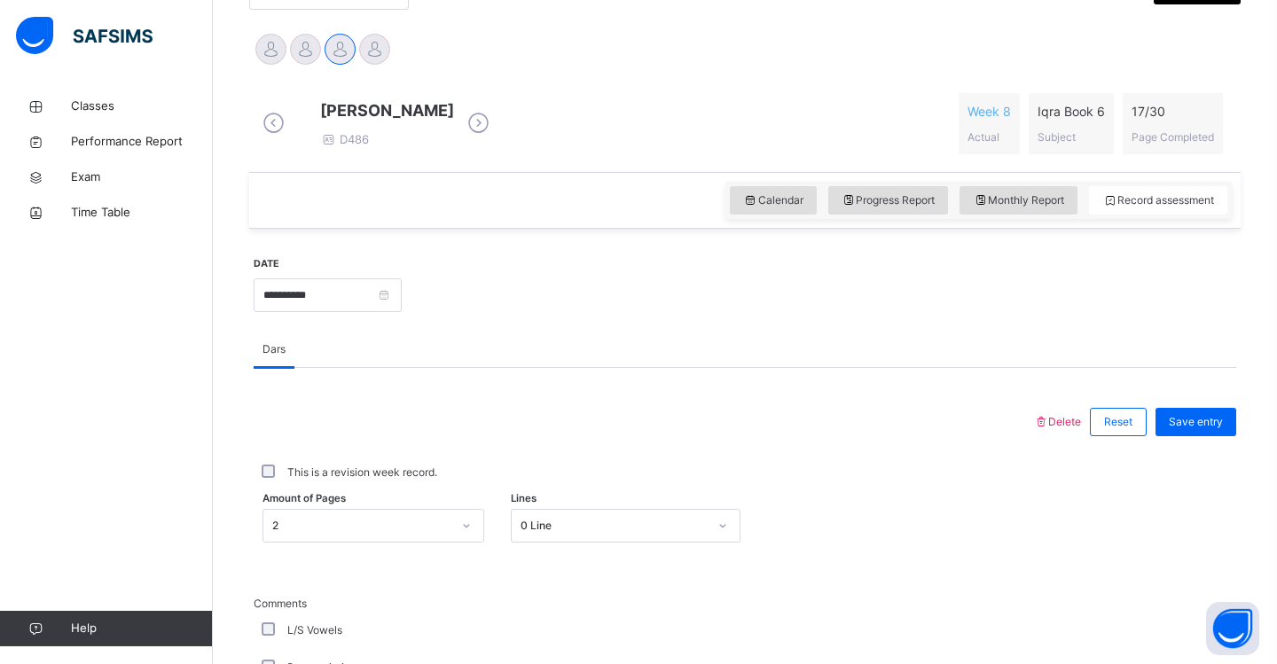
scroll to position [435, 0]
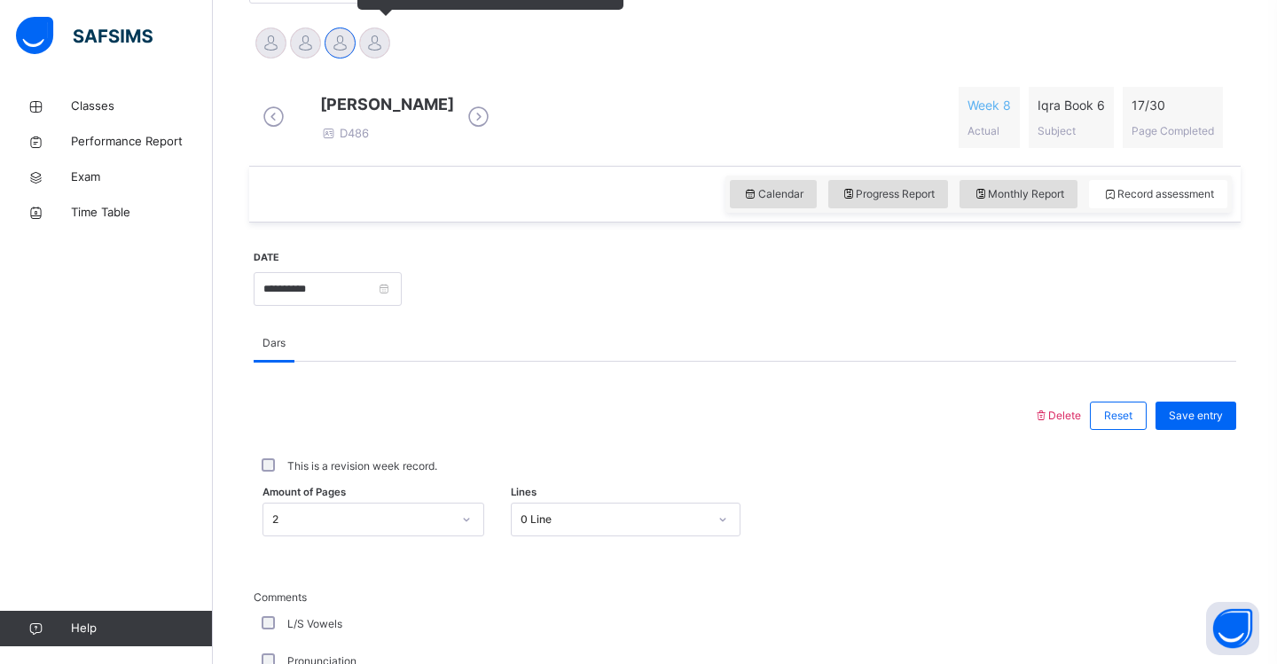
click at [377, 42] on div at bounding box center [374, 42] width 31 height 31
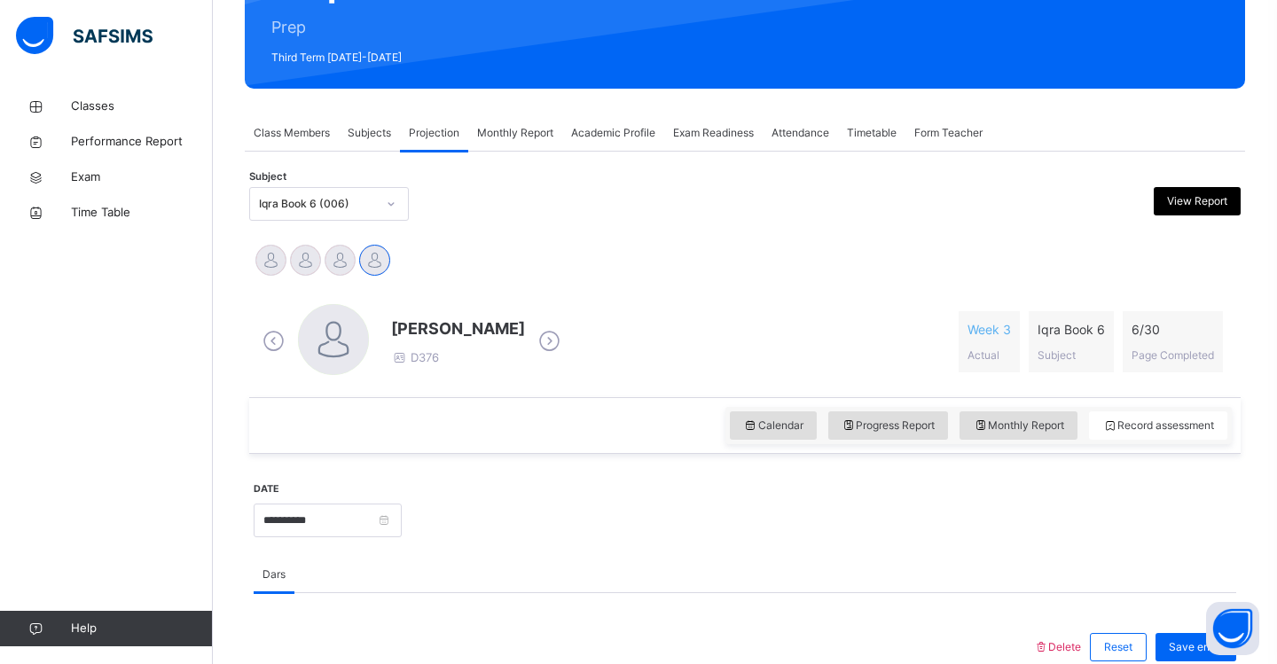
scroll to position [216, 0]
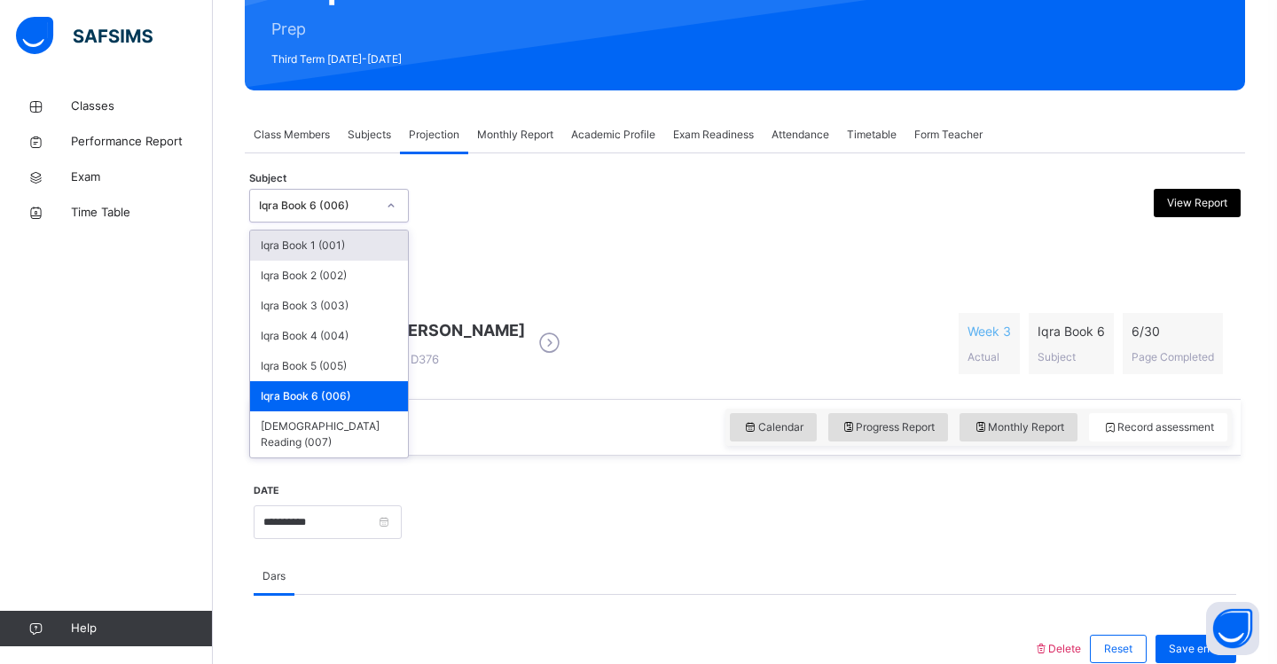
click at [395, 214] on div at bounding box center [391, 206] width 30 height 28
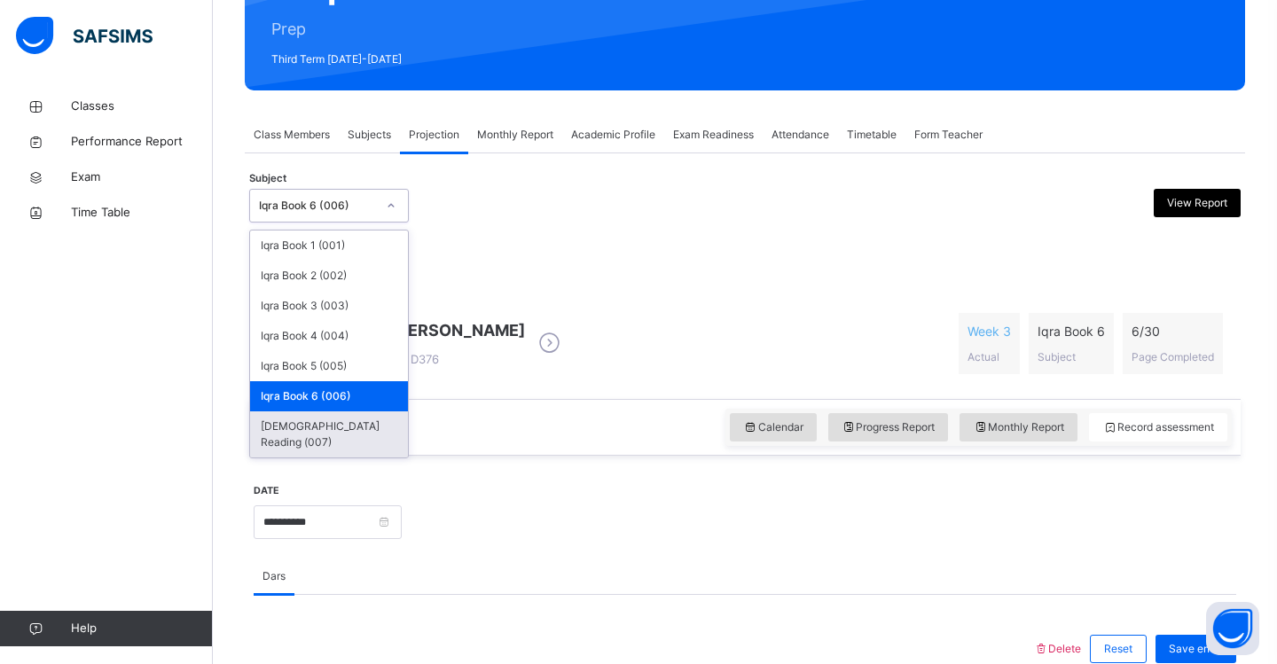
click at [346, 427] on div "[DEMOGRAPHIC_DATA] Reading (007)" at bounding box center [329, 434] width 158 height 46
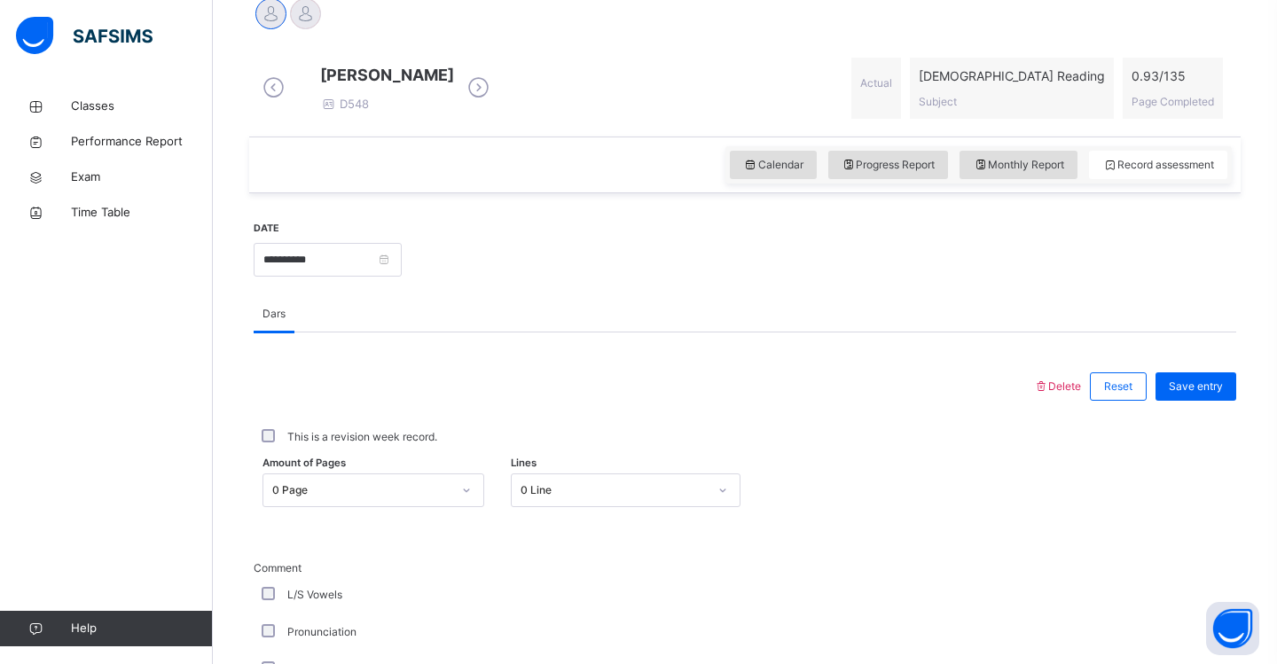
scroll to position [464, 0]
click at [726, 508] on div "0 Line" at bounding box center [626, 491] width 231 height 34
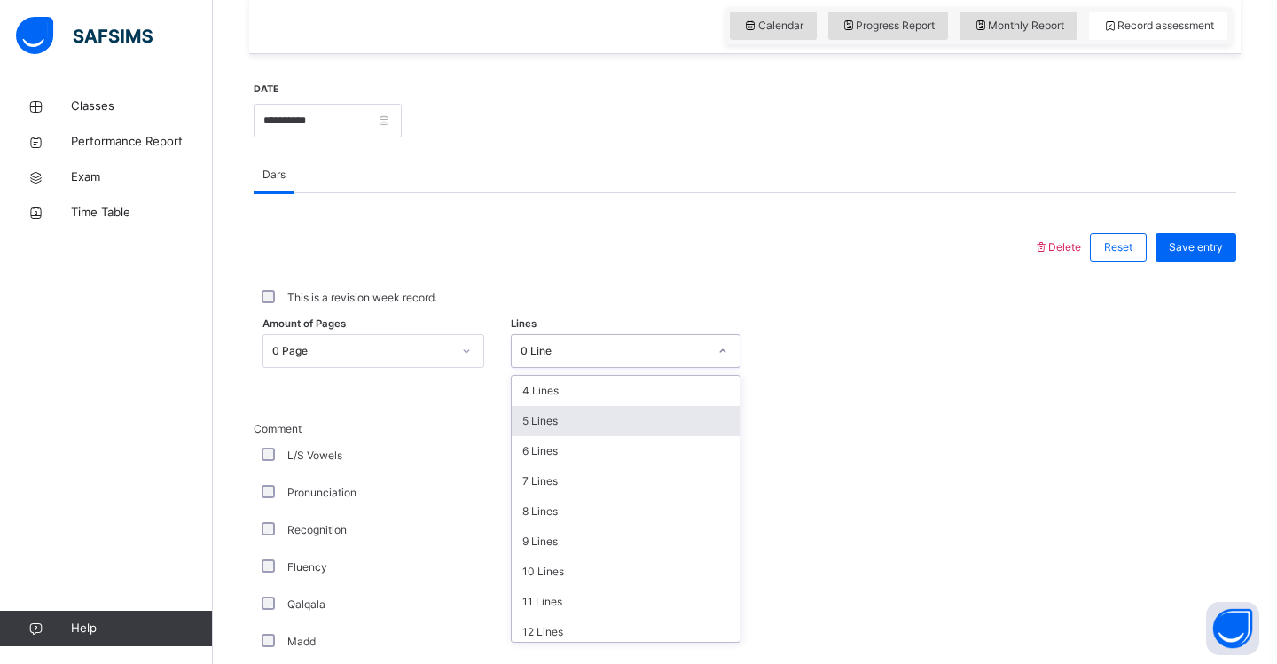
scroll to position [137, 0]
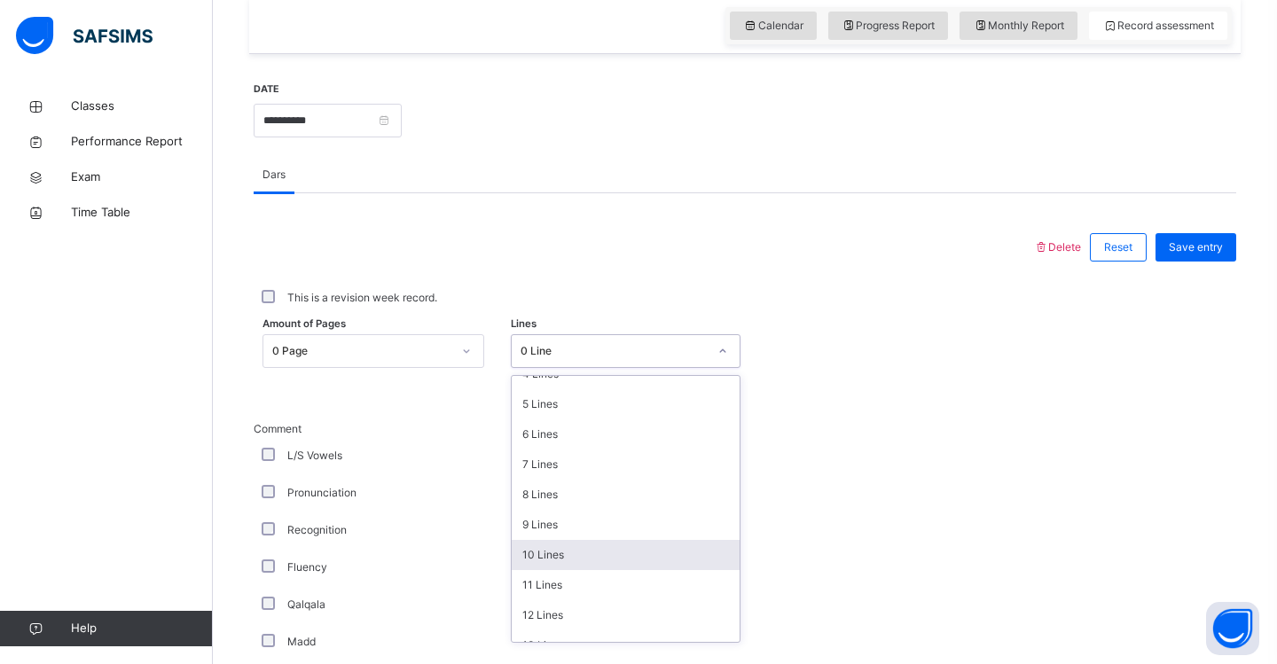
click at [612, 560] on div "10 Lines" at bounding box center [626, 555] width 229 height 30
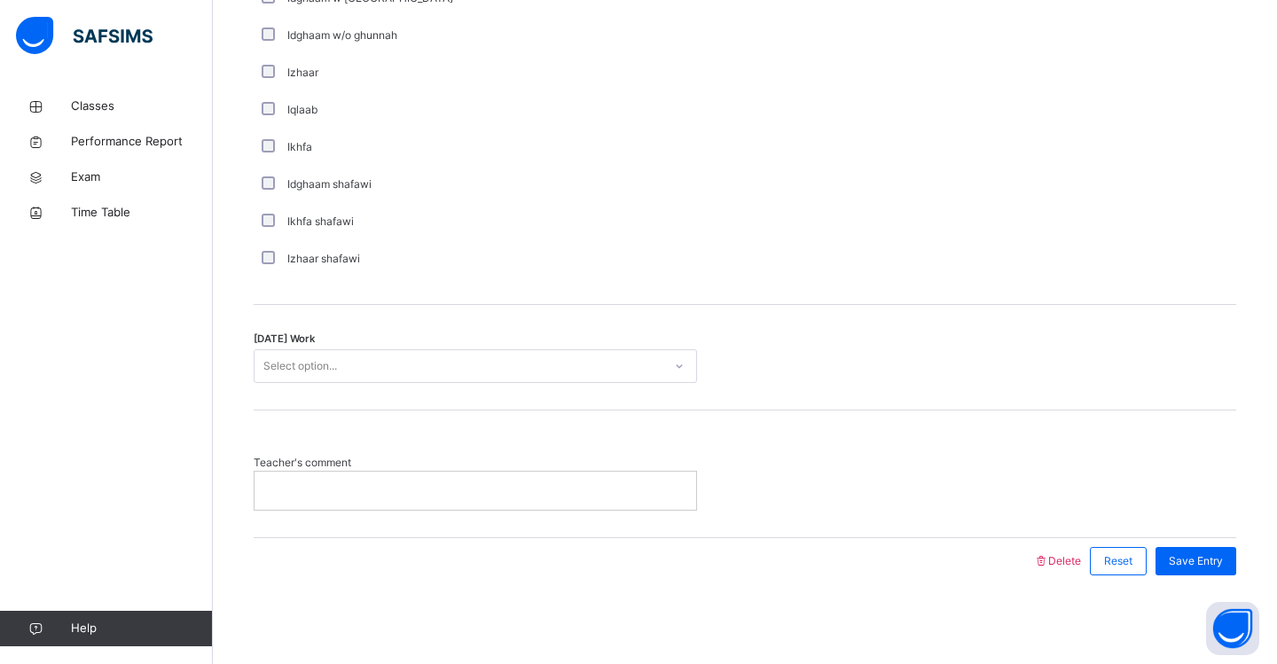
scroll to position [1335, 0]
click at [484, 380] on div "Select option..." at bounding box center [475, 366] width 443 height 34
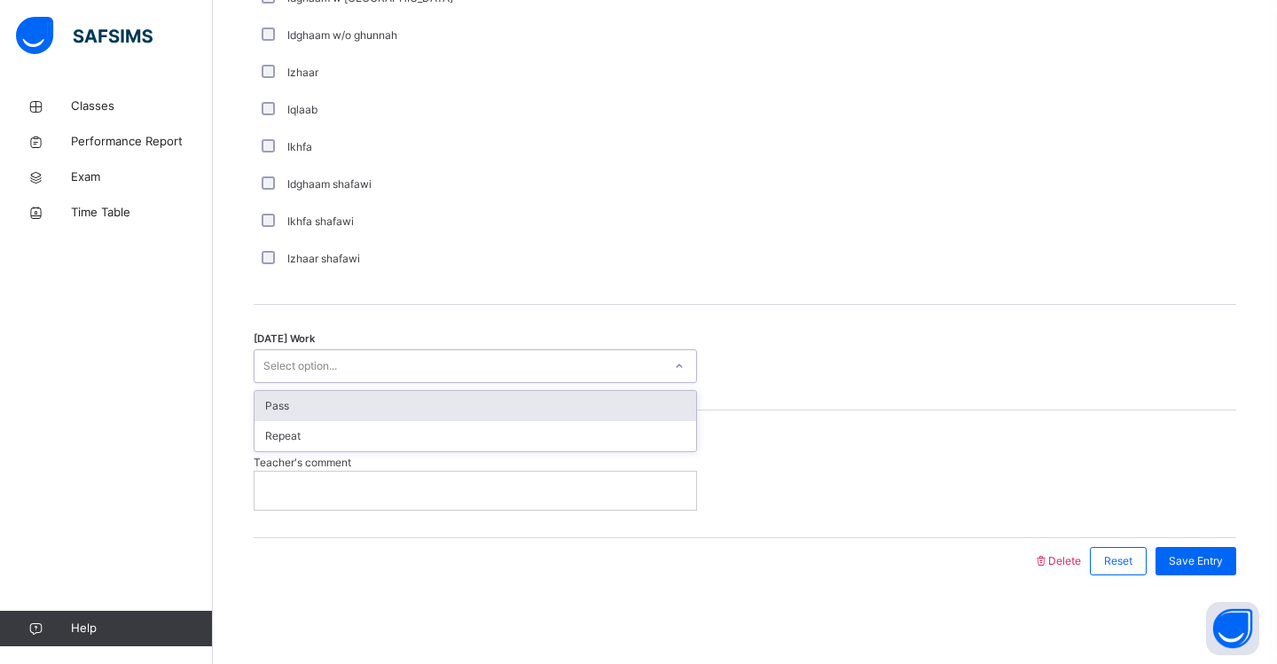
click at [467, 409] on div "Pass" at bounding box center [475, 406] width 442 height 30
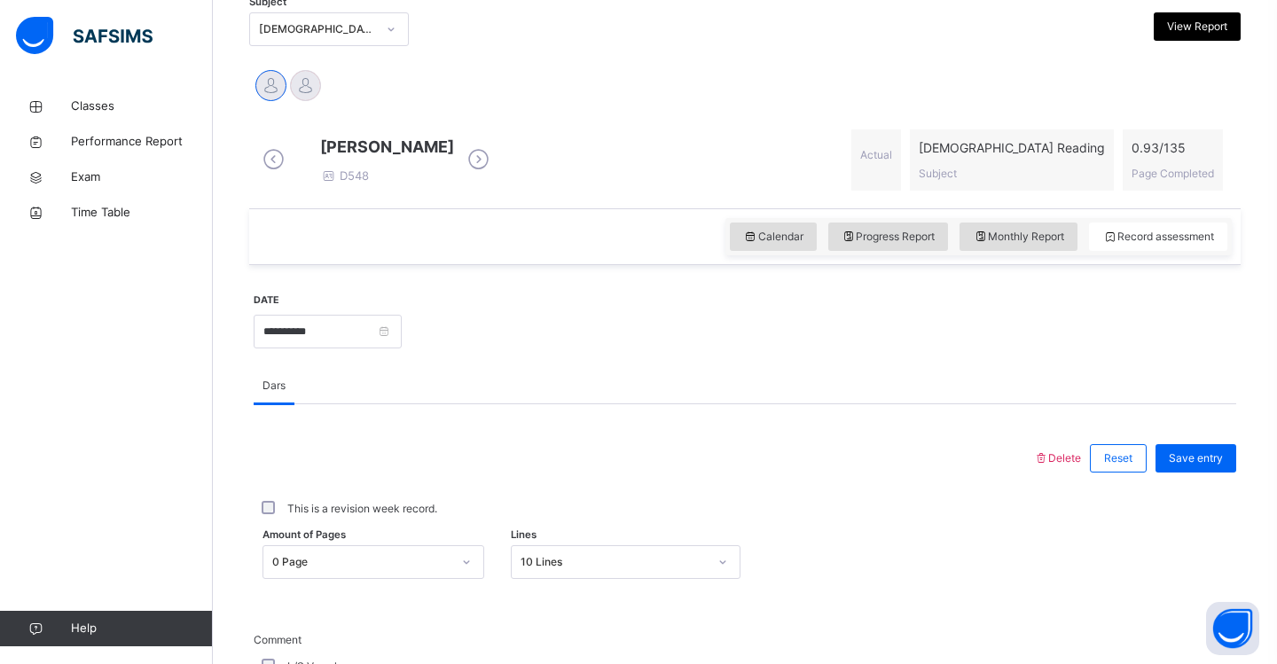
scroll to position [392, 0]
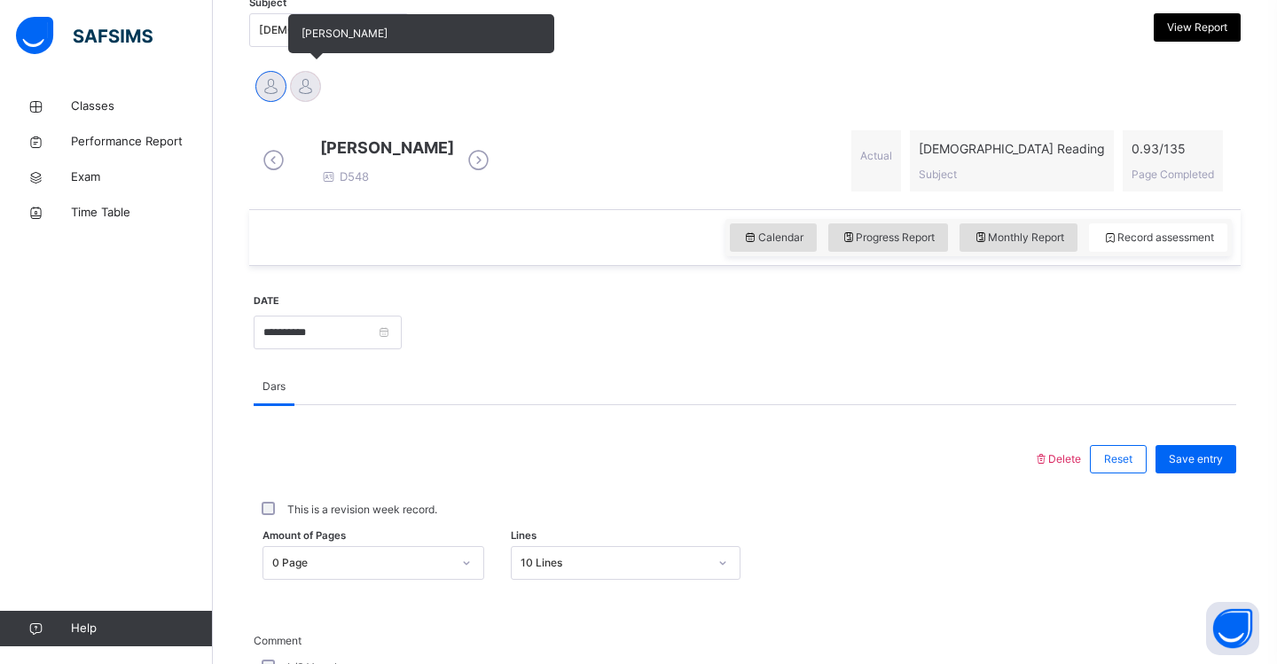
click at [309, 82] on div at bounding box center [305, 86] width 31 height 31
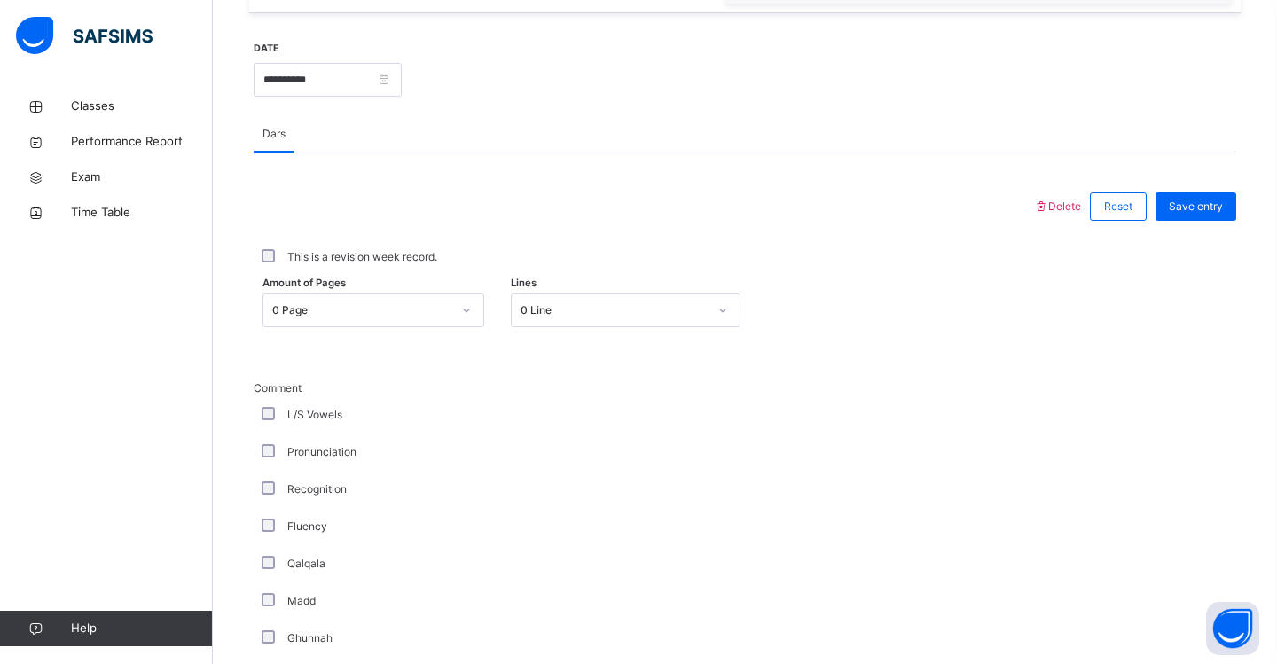
scroll to position [651, 0]
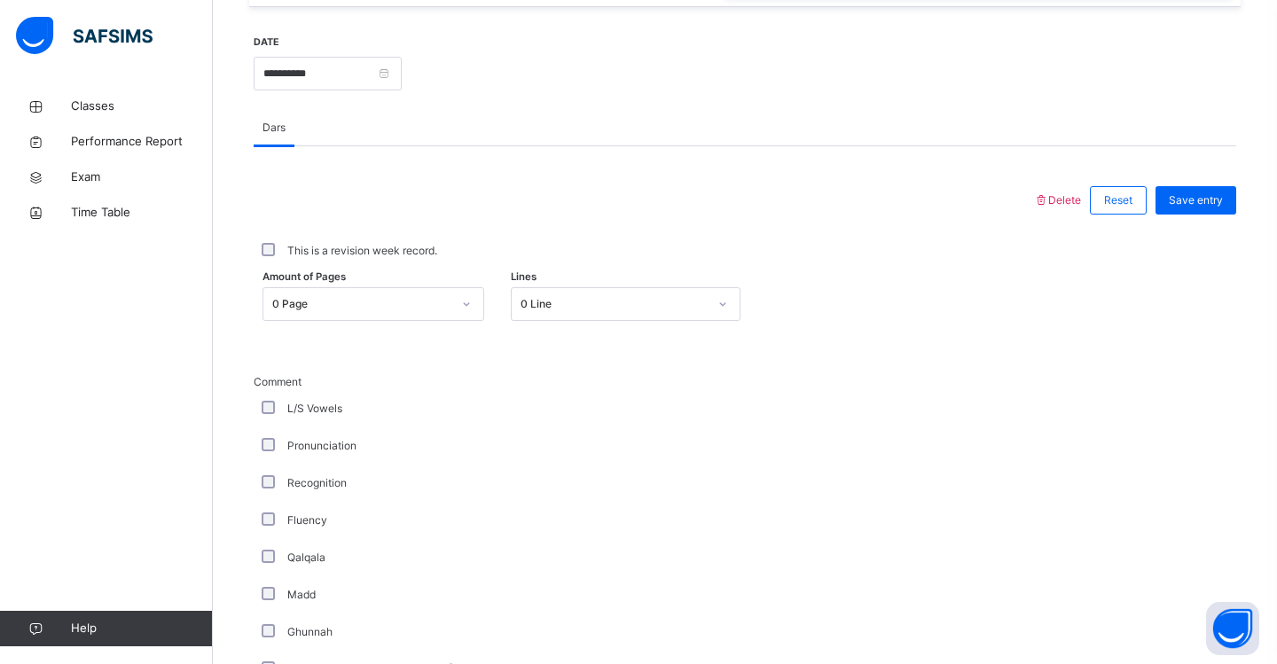
click at [469, 313] on icon at bounding box center [466, 304] width 11 height 18
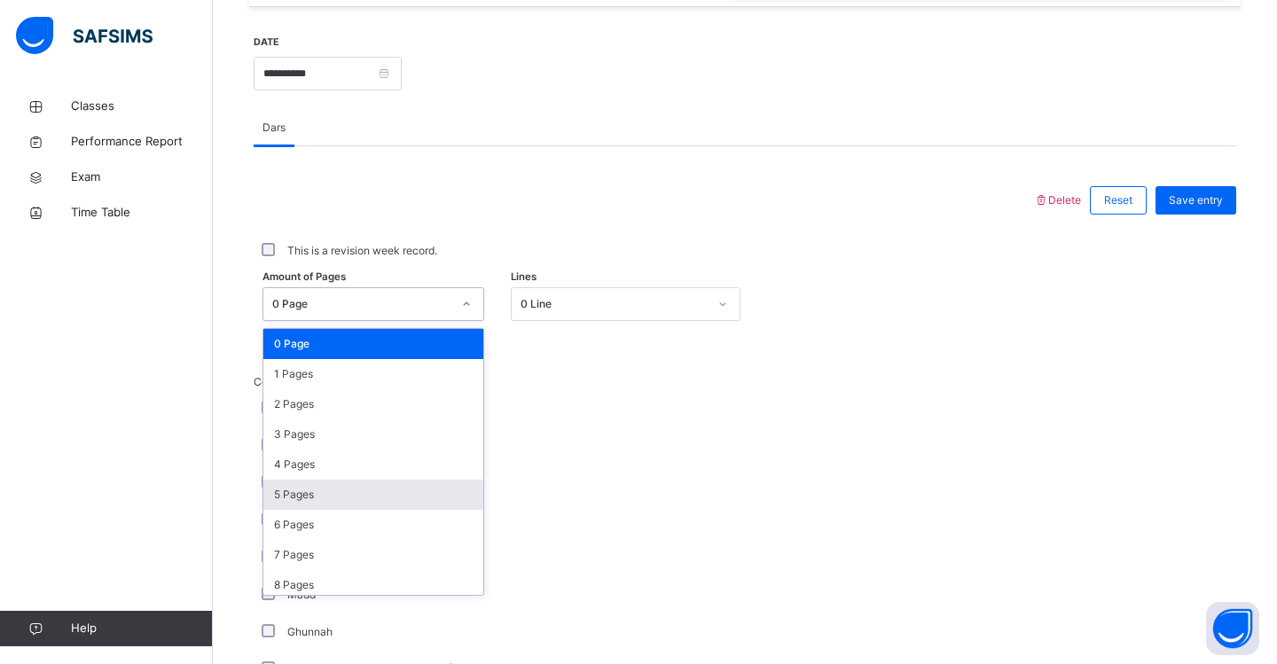
click at [335, 505] on div "5 Pages" at bounding box center [373, 495] width 220 height 30
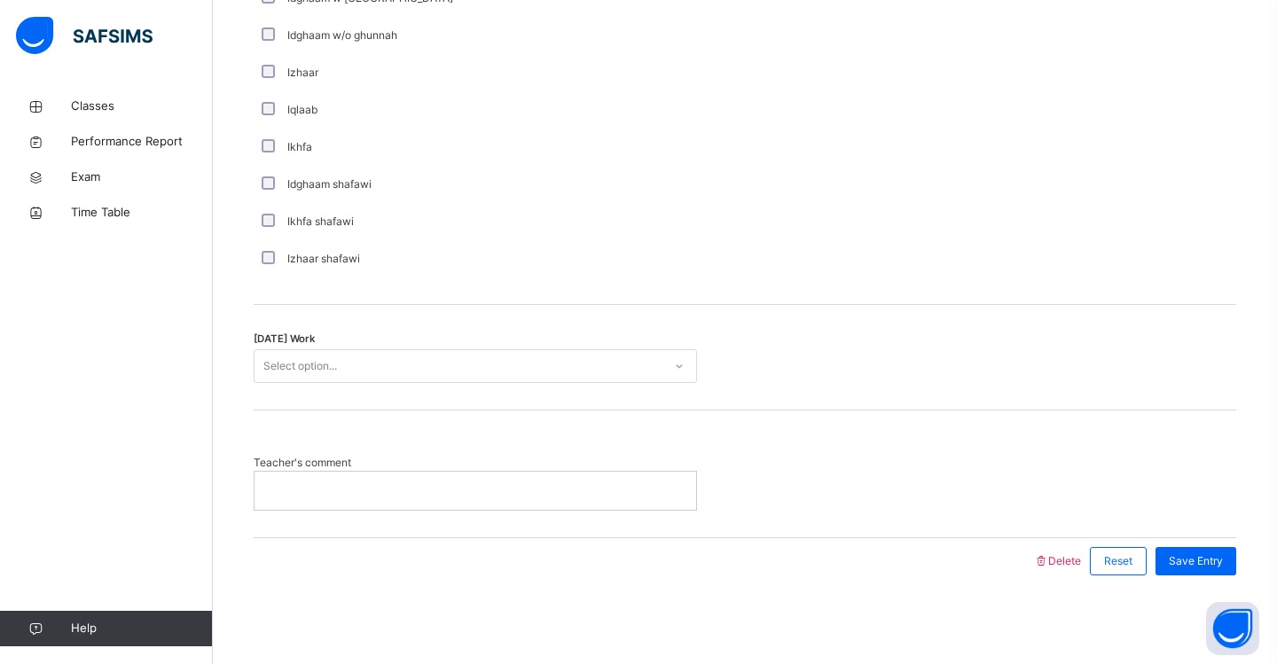
scroll to position [1335, 0]
click at [340, 371] on div "Select option..." at bounding box center [458, 366] width 408 height 27
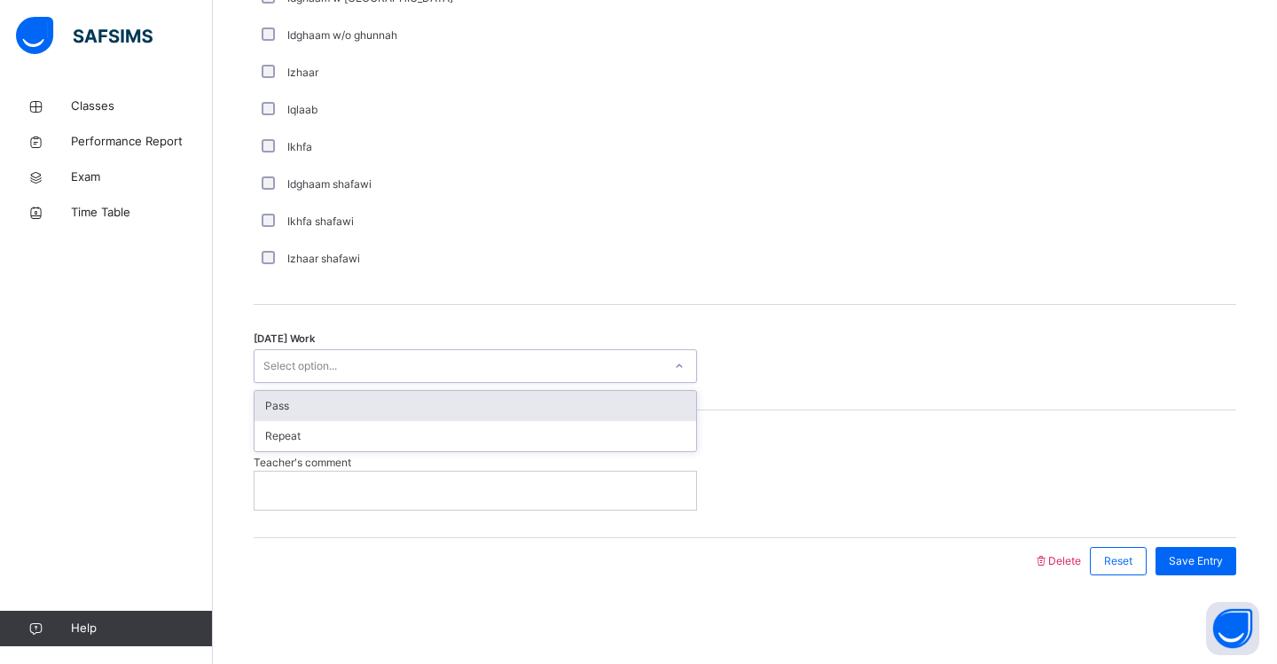
click at [334, 403] on div "Pass" at bounding box center [475, 406] width 442 height 30
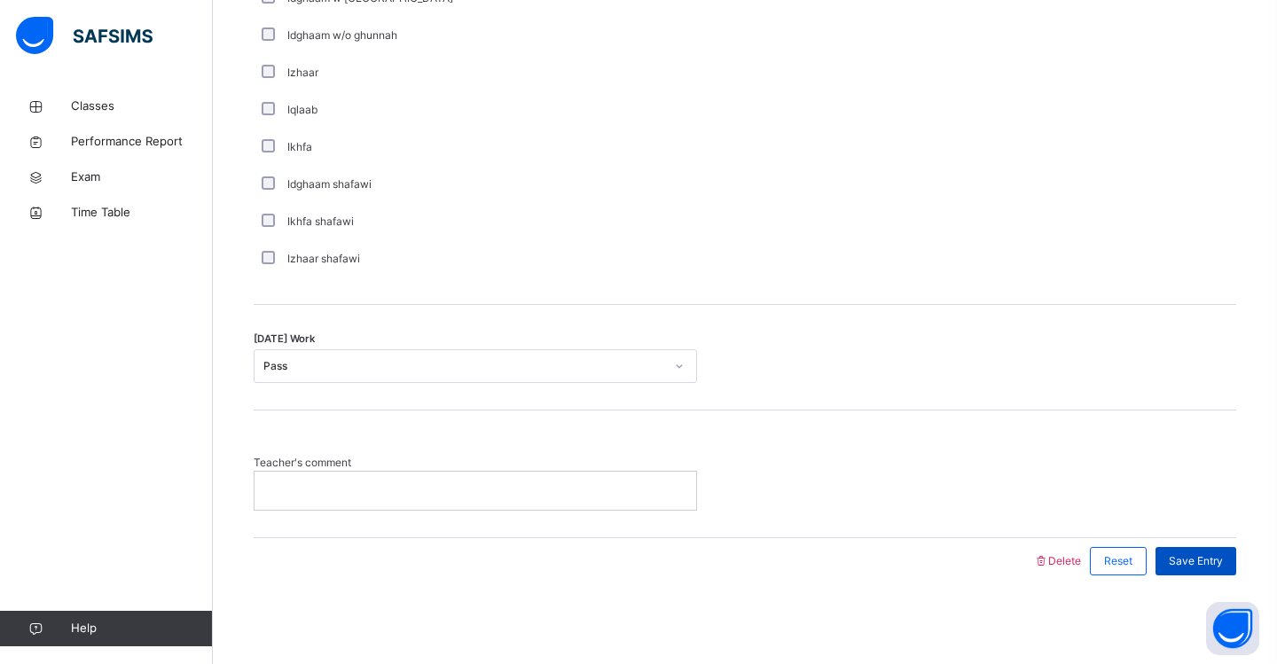
click at [1186, 562] on span "Save Entry" at bounding box center [1196, 561] width 54 height 16
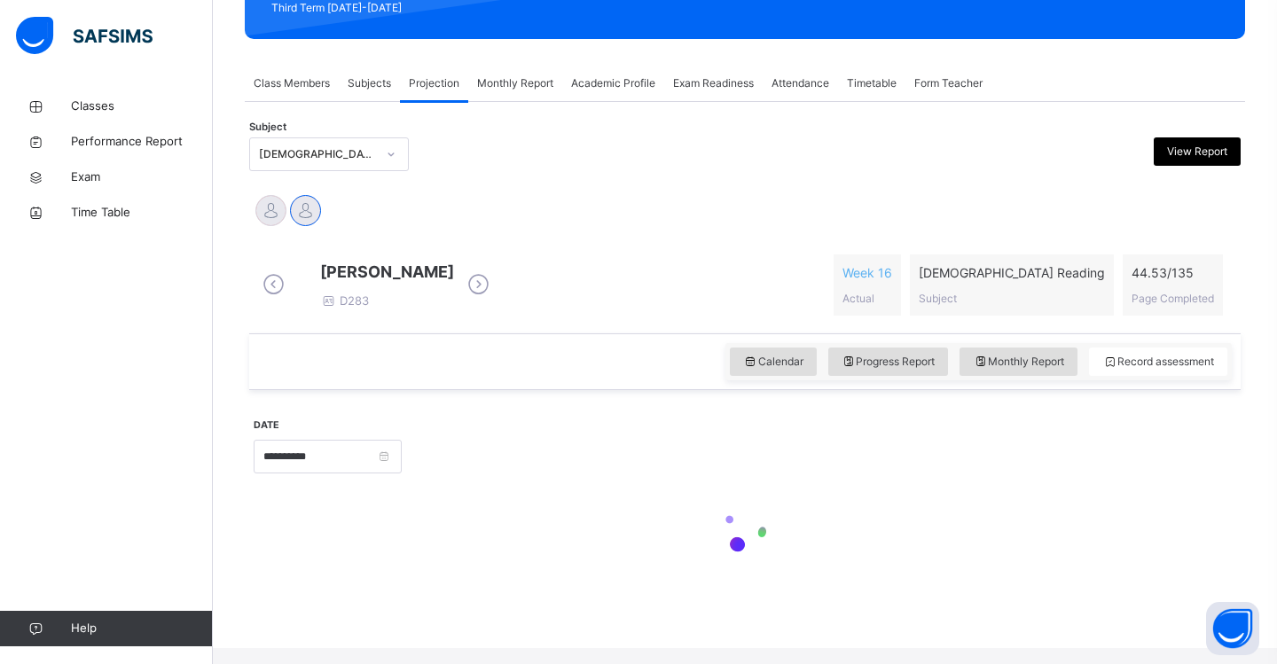
scroll to position [266, 0]
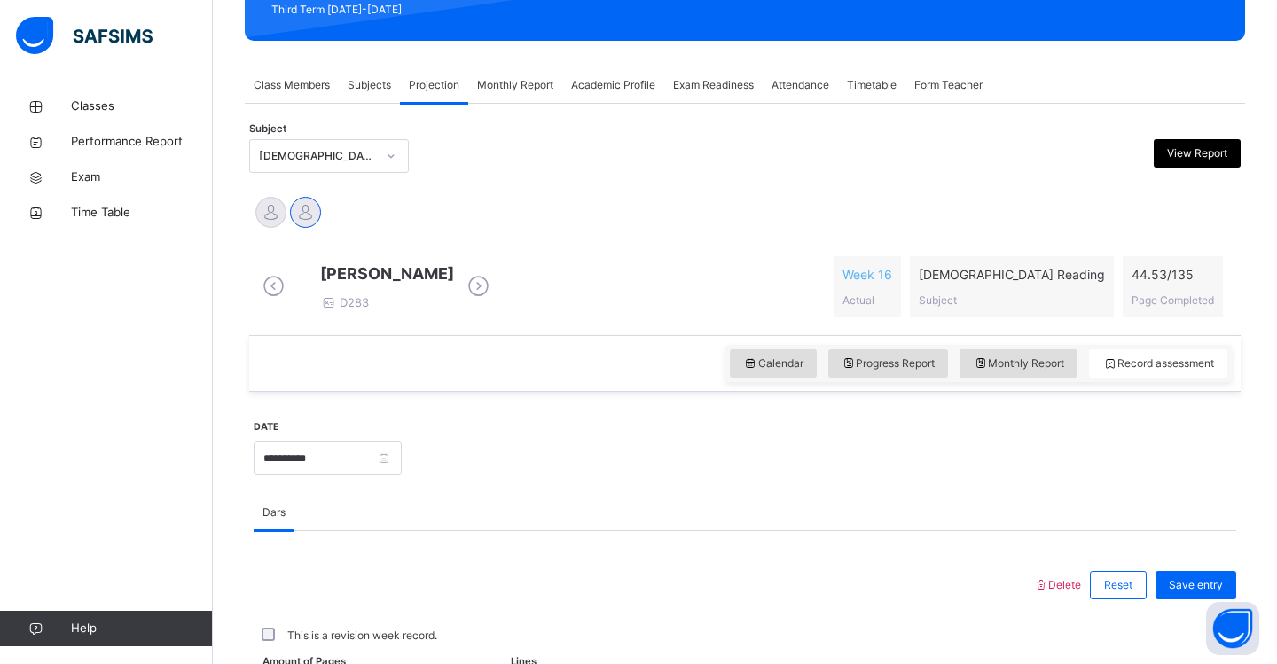
click at [796, 89] on span "Attendance" at bounding box center [800, 85] width 58 height 16
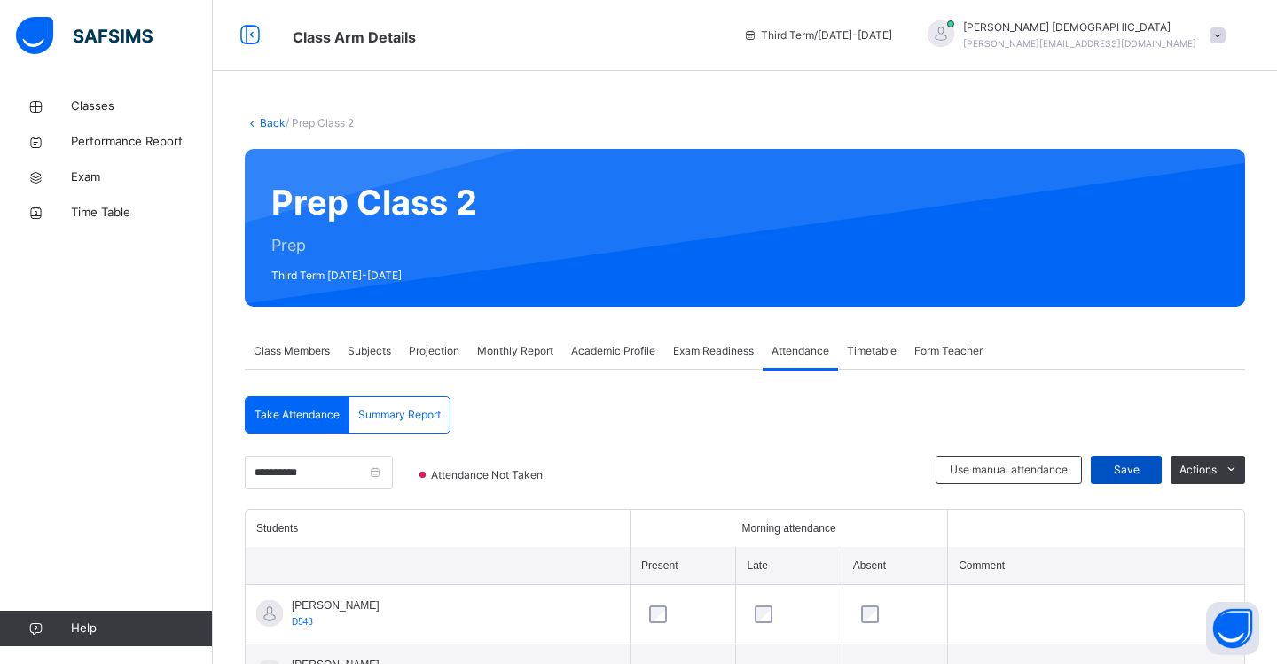
scroll to position [0, 0]
click at [1128, 473] on span "Save" at bounding box center [1126, 470] width 44 height 16
